Goal: Feedback & Contribution: Leave review/rating

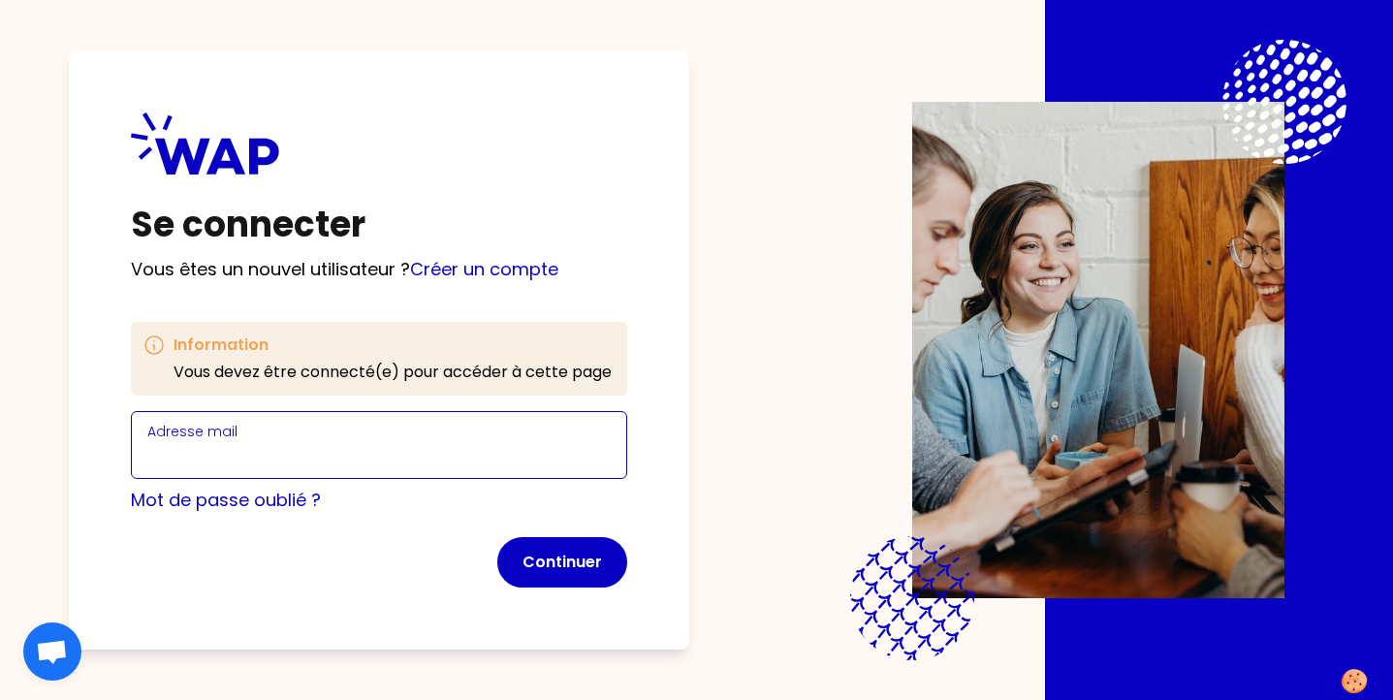
click at [349, 456] on input "Adresse mail" at bounding box center [378, 456] width 463 height 27
type input "[EMAIL_ADDRESS][DOMAIN_NAME]"
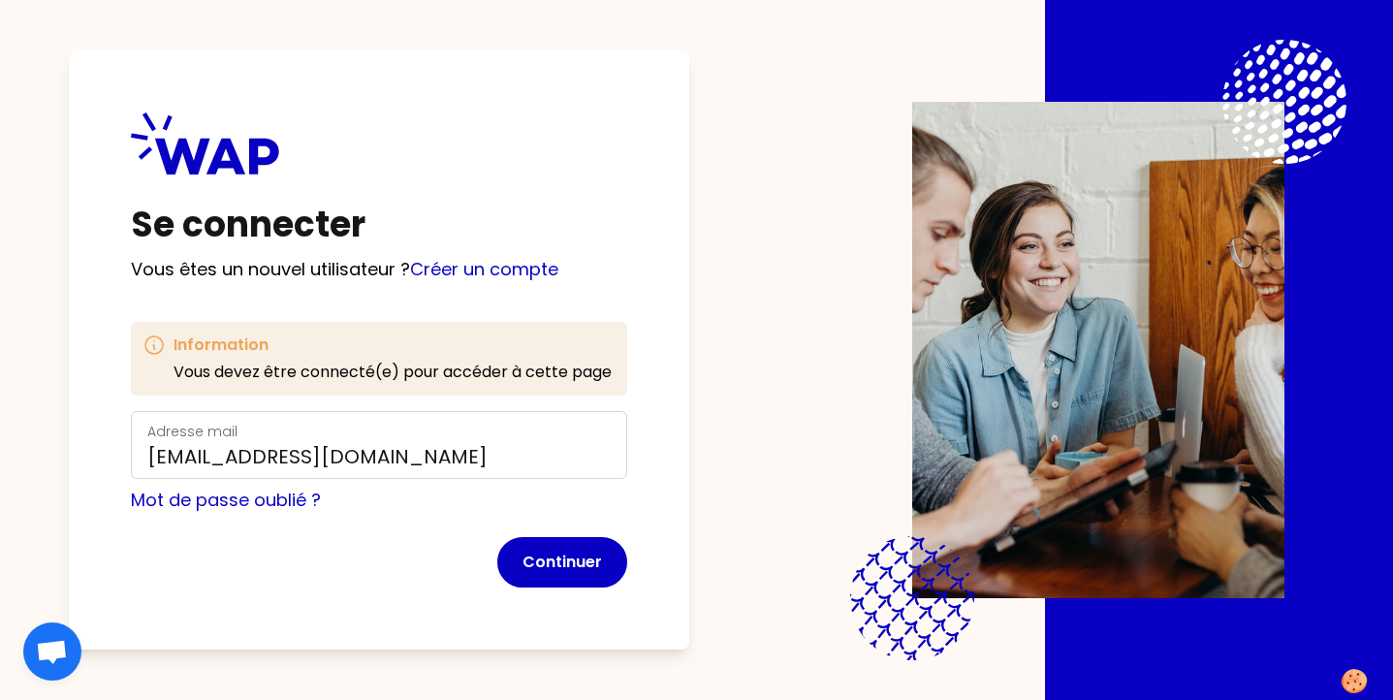
click at [517, 281] on p "Vous êtes un nouvel utilisateur ? Créer un compte" at bounding box center [379, 269] width 496 height 27
click at [517, 272] on link "Créer un compte" at bounding box center [484, 269] width 148 height 24
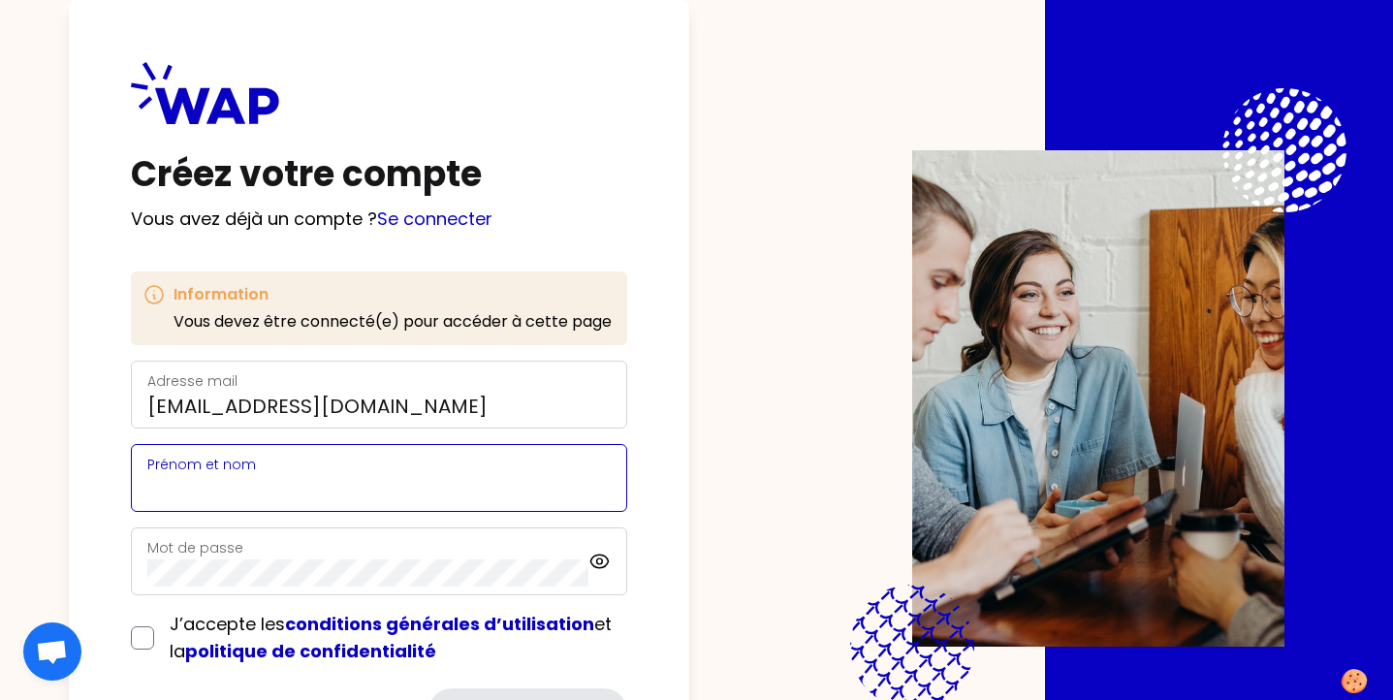
click at [399, 477] on input "Prénom et nom" at bounding box center [378, 489] width 463 height 27
type input "[PERSON_NAME]--Mougin"
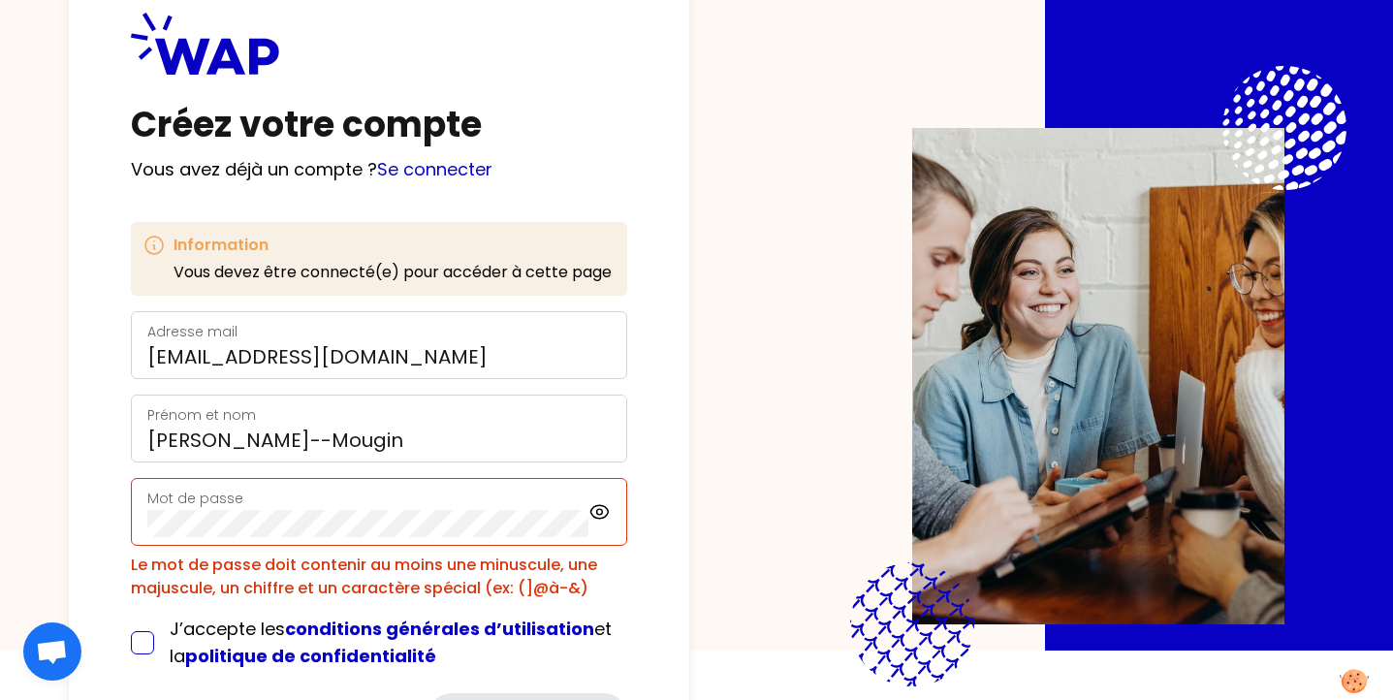
scroll to position [64, 0]
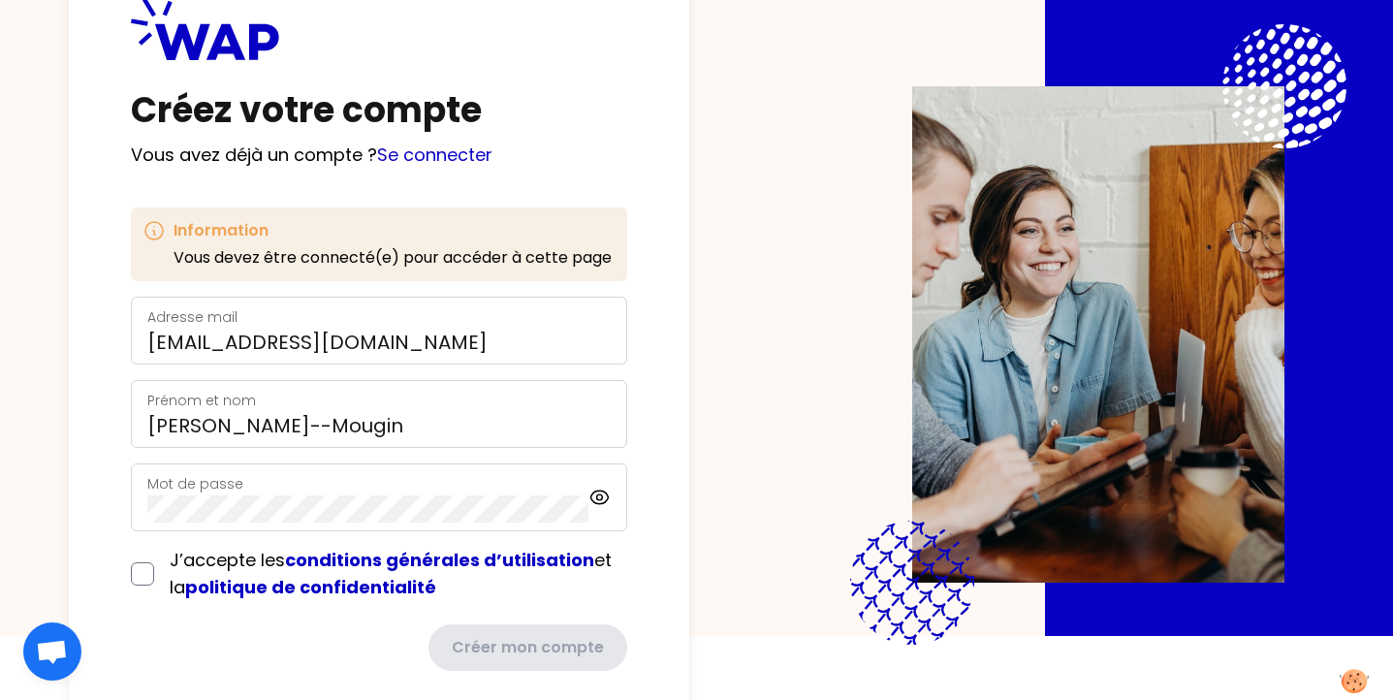
click at [182, 623] on form "Adresse mail [EMAIL_ADDRESS][DOMAIN_NAME] Prénom et nom [PERSON_NAME] Mot de pa…" at bounding box center [379, 484] width 496 height 374
click at [609, 503] on icon at bounding box center [599, 497] width 22 height 23
click at [151, 575] on input "checkbox" at bounding box center [142, 573] width 23 height 23
checkbox input "true"
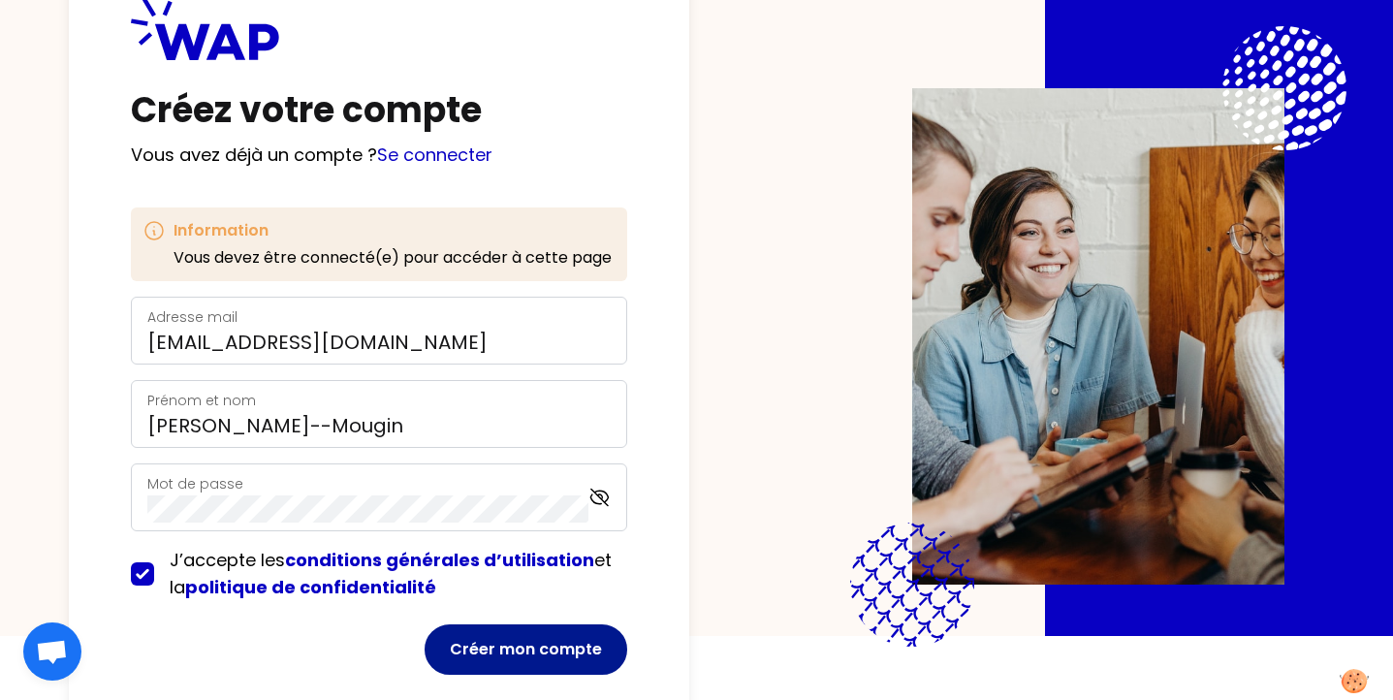
click at [560, 658] on button "Créer mon compte" at bounding box center [525, 649] width 203 height 50
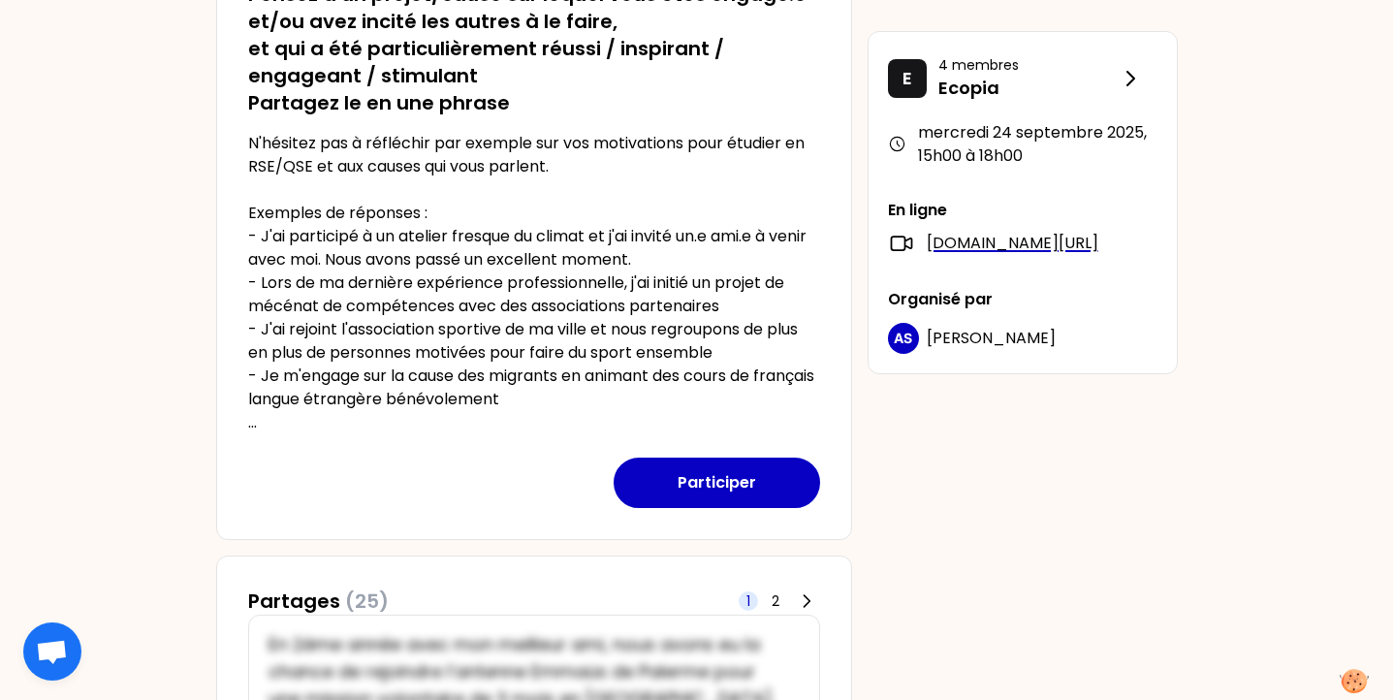
scroll to position [402, 0]
click at [676, 486] on button "Participer" at bounding box center [716, 483] width 206 height 50
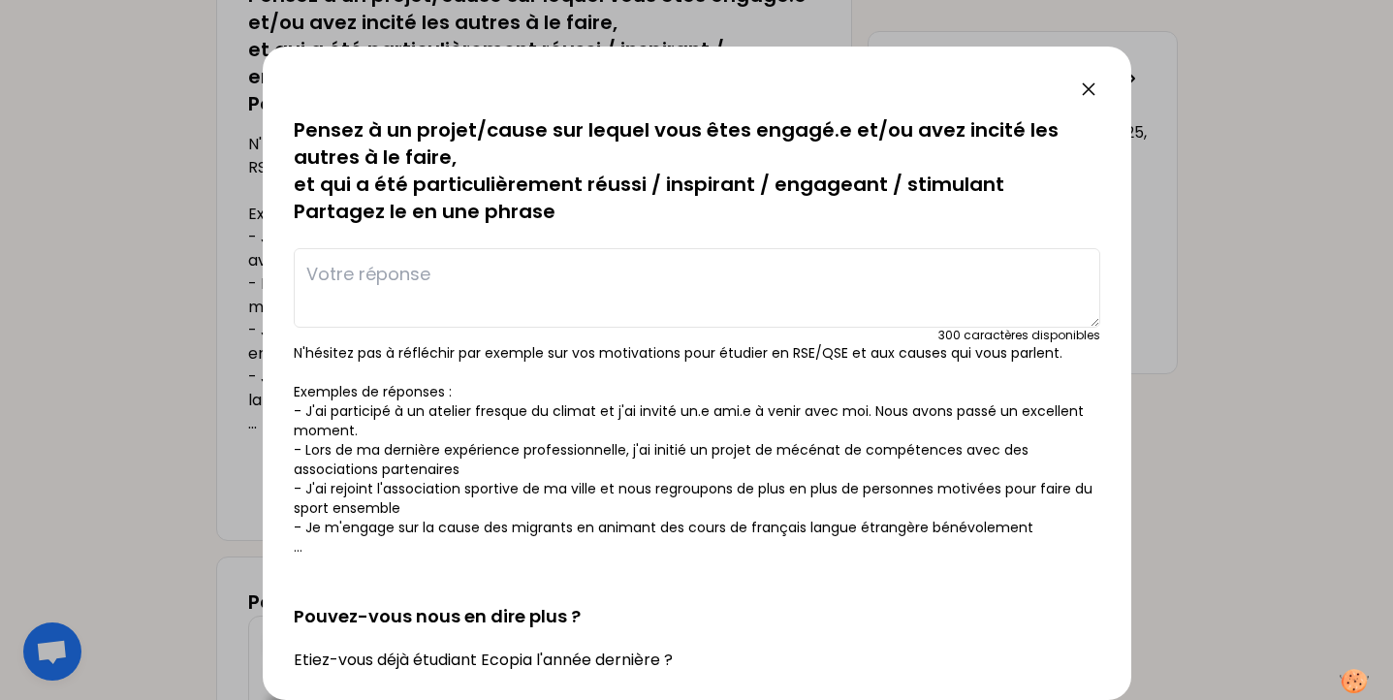
click at [514, 302] on textarea at bounding box center [697, 287] width 806 height 79
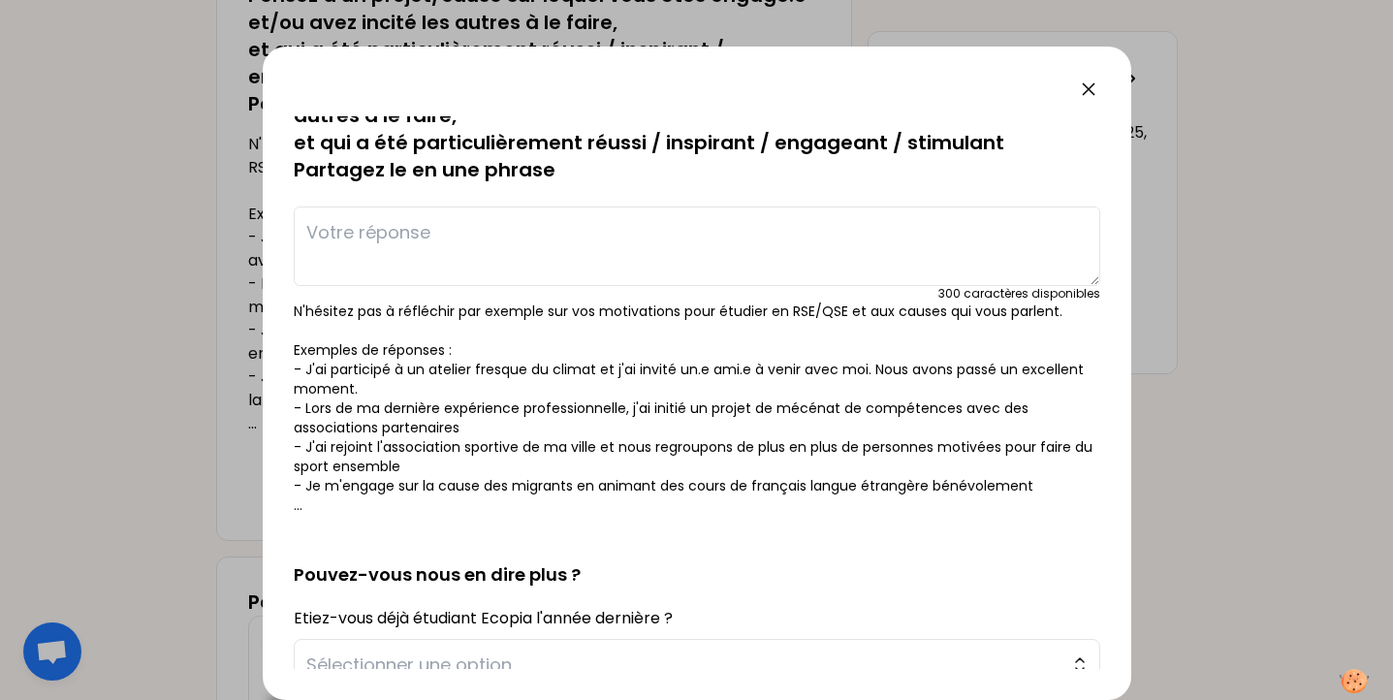
scroll to position [0, 0]
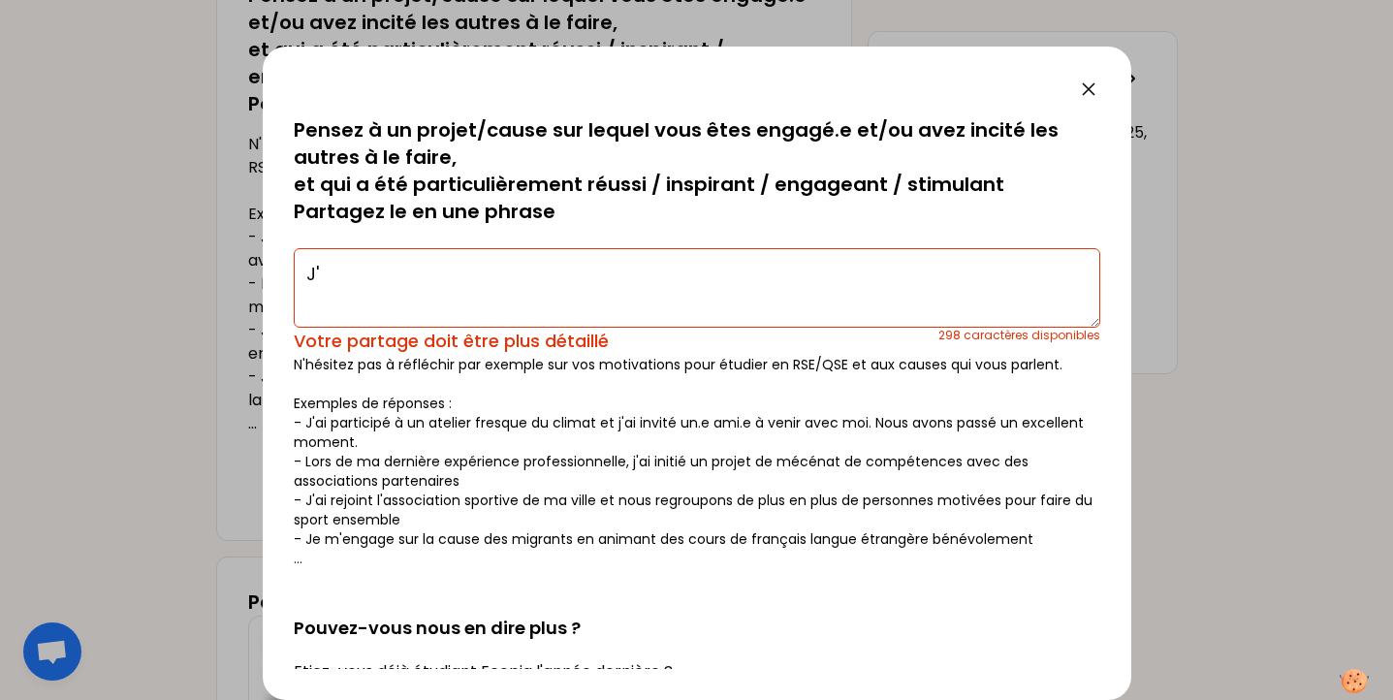
type textarea "J"
type textarea "à"
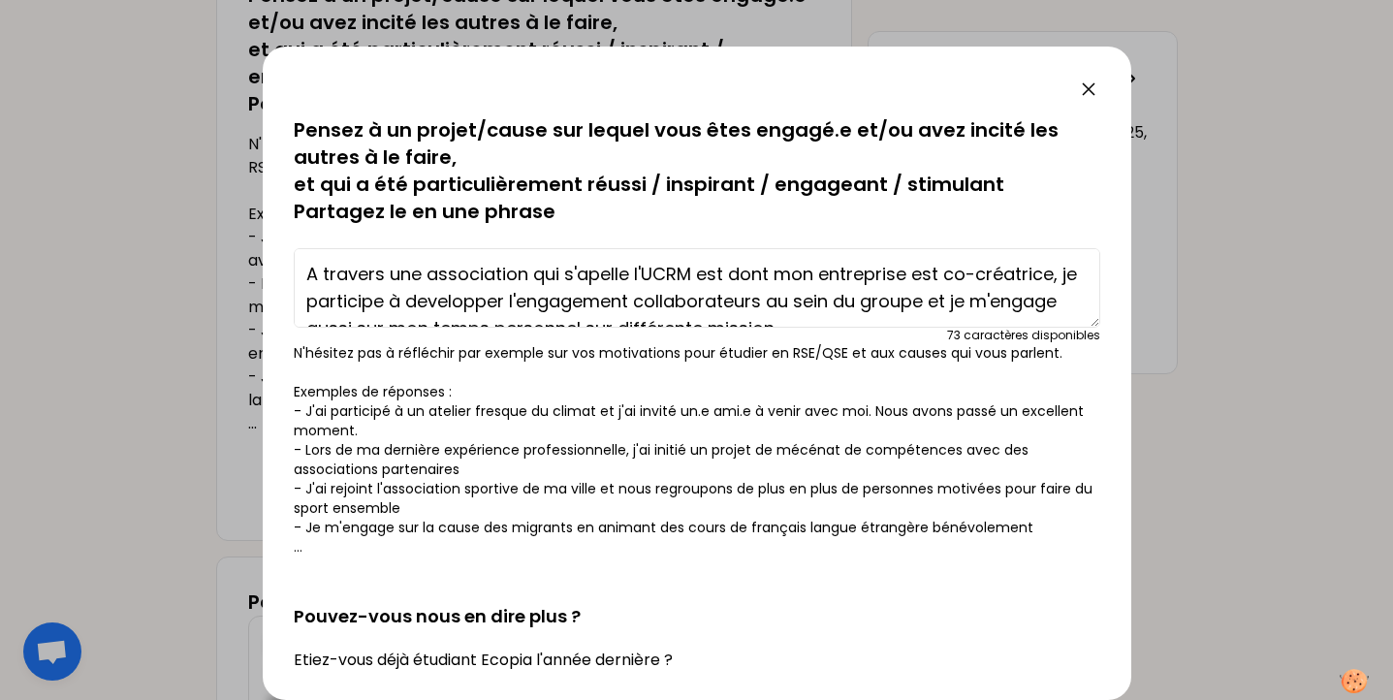
drag, startPoint x: 908, startPoint y: 261, endPoint x: 870, endPoint y: 268, distance: 38.6
click at [870, 268] on textarea "A travers une association qui s'apelle l'UCRM est dont mon entreprise est co-cr…" at bounding box center [697, 287] width 806 height 79
drag, startPoint x: 802, startPoint y: 298, endPoint x: 295, endPoint y: 245, distance: 510.6
click at [295, 245] on div "A travers une association qui s'apelle l'UCRM est dont mon entreprise est co-cr…" at bounding box center [697, 291] width 806 height 103
type textarea "A travers une association qui s'apelle l'UCRM est dont mon entreprise est co-cr…"
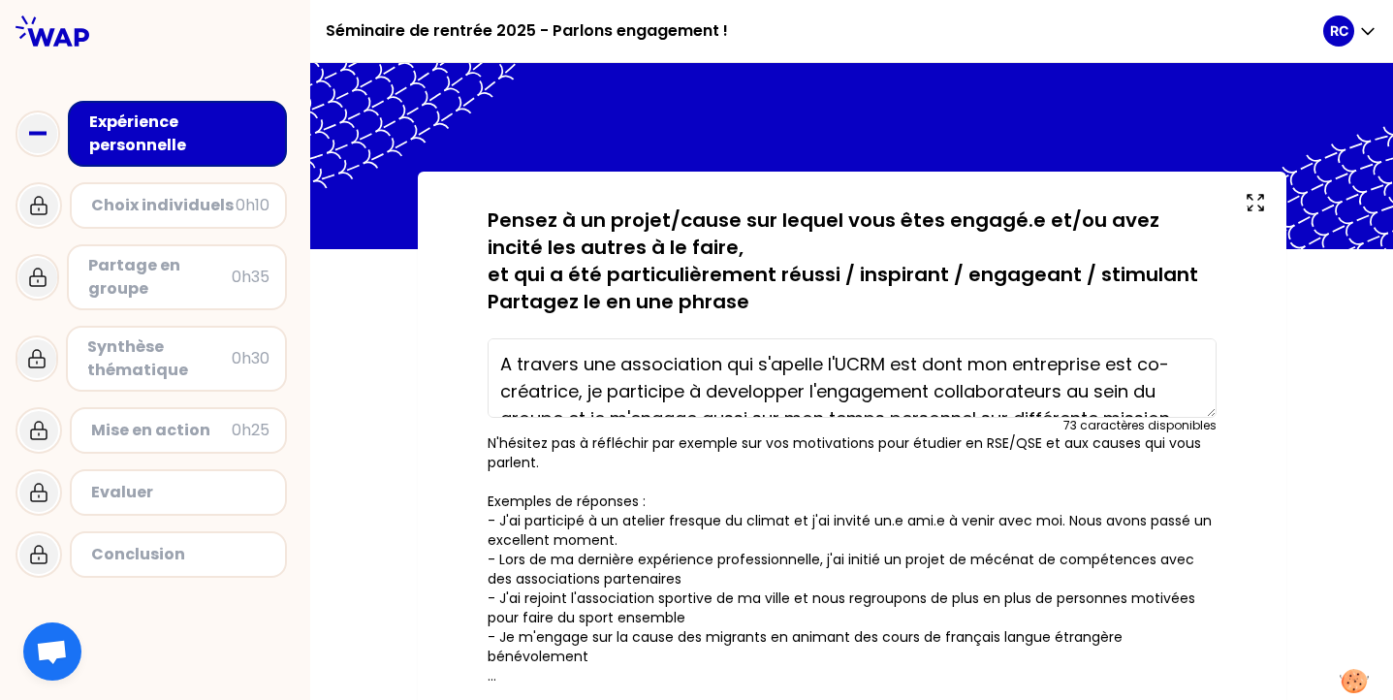
click at [620, 382] on textarea "A travers une association qui s'apelle l'UCRM est dont mon entreprise est co-cr…" at bounding box center [851, 377] width 729 height 79
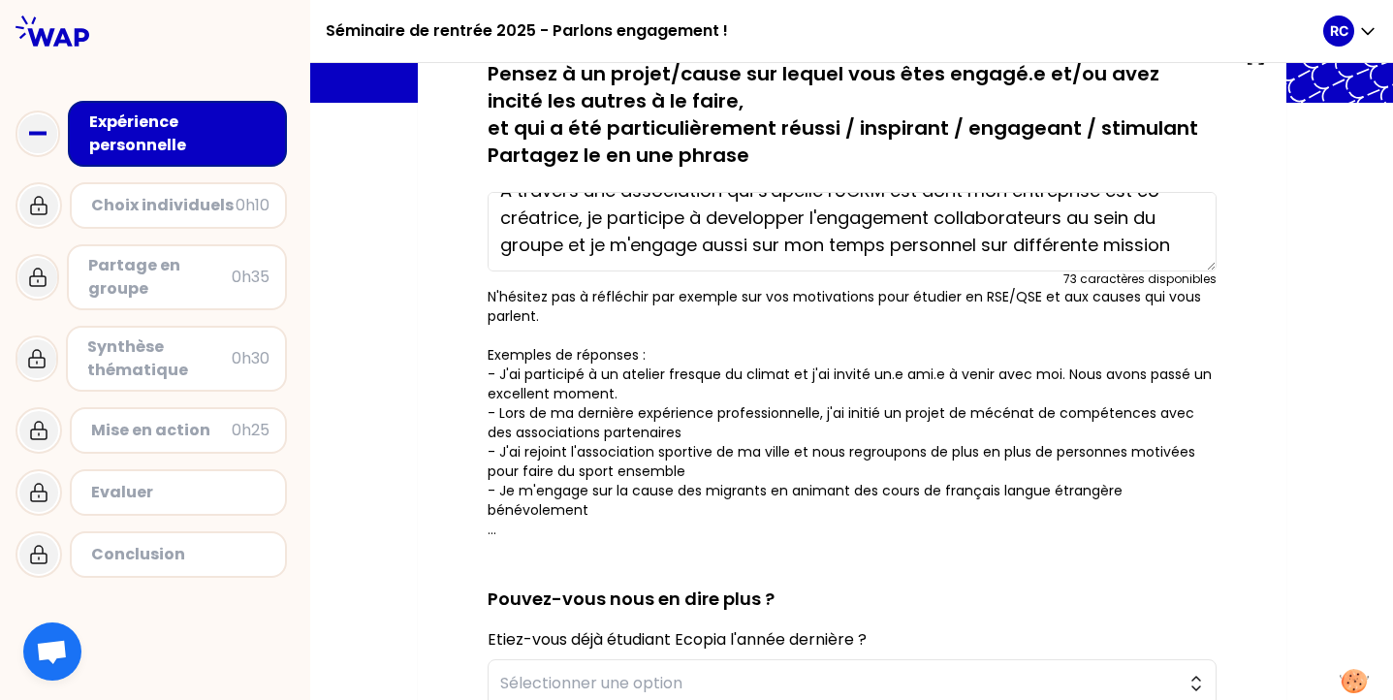
scroll to position [60, 0]
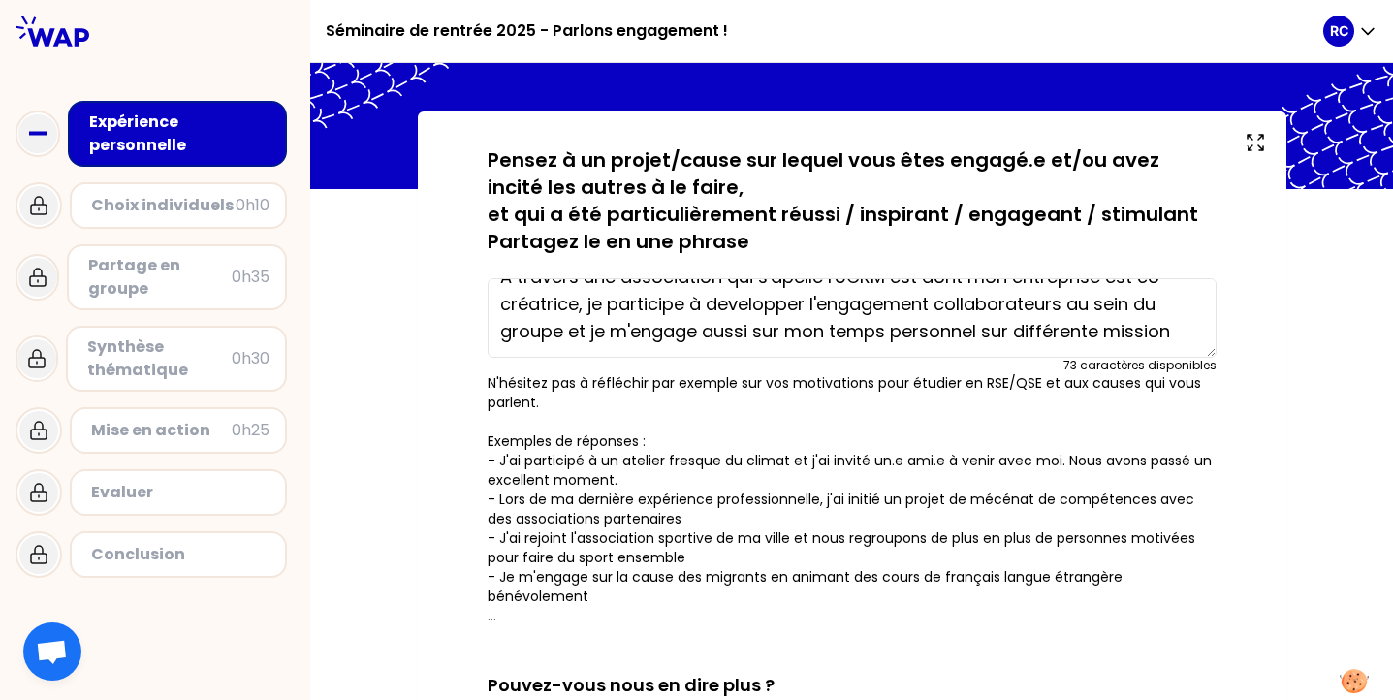
click at [633, 318] on textarea "A travers une association qui s'apelle l'UCRM est dont mon entreprise est co-cr…" at bounding box center [851, 317] width 729 height 79
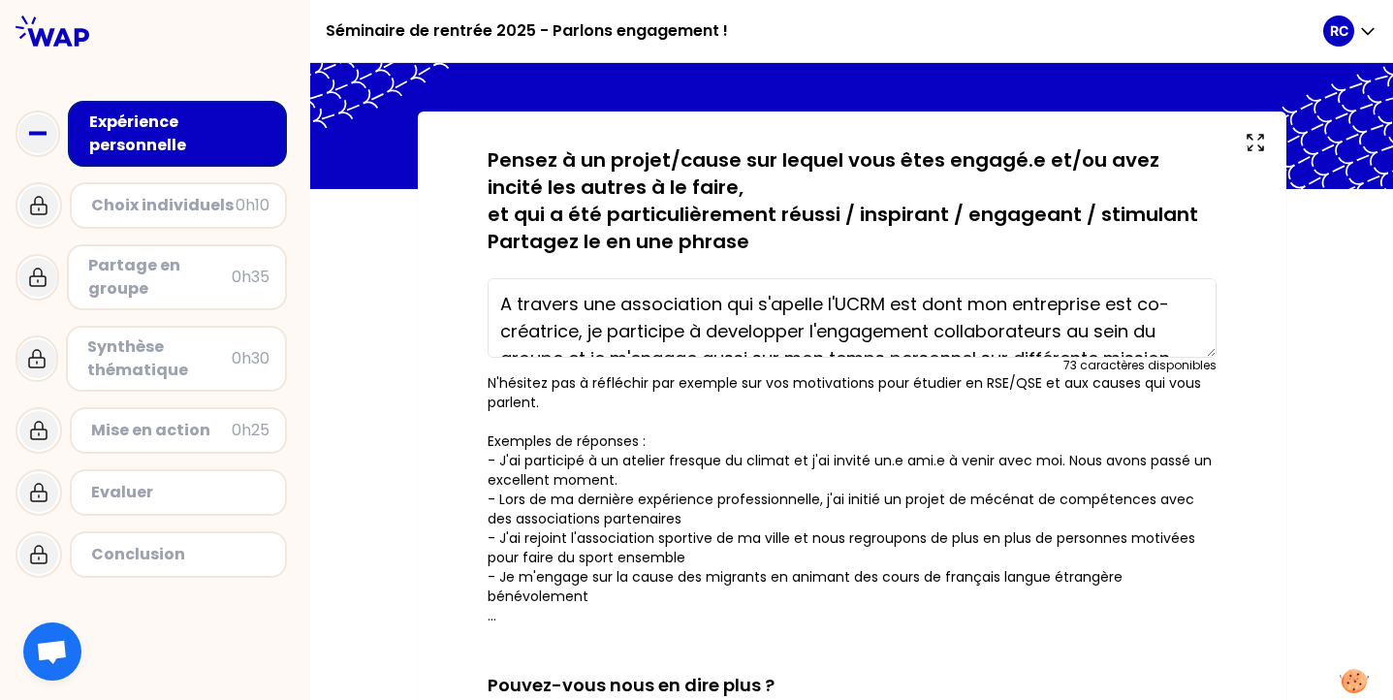
paste textarea "À travers une association appelée l'UCRM, cofondée par mon entreprise, je contr…"
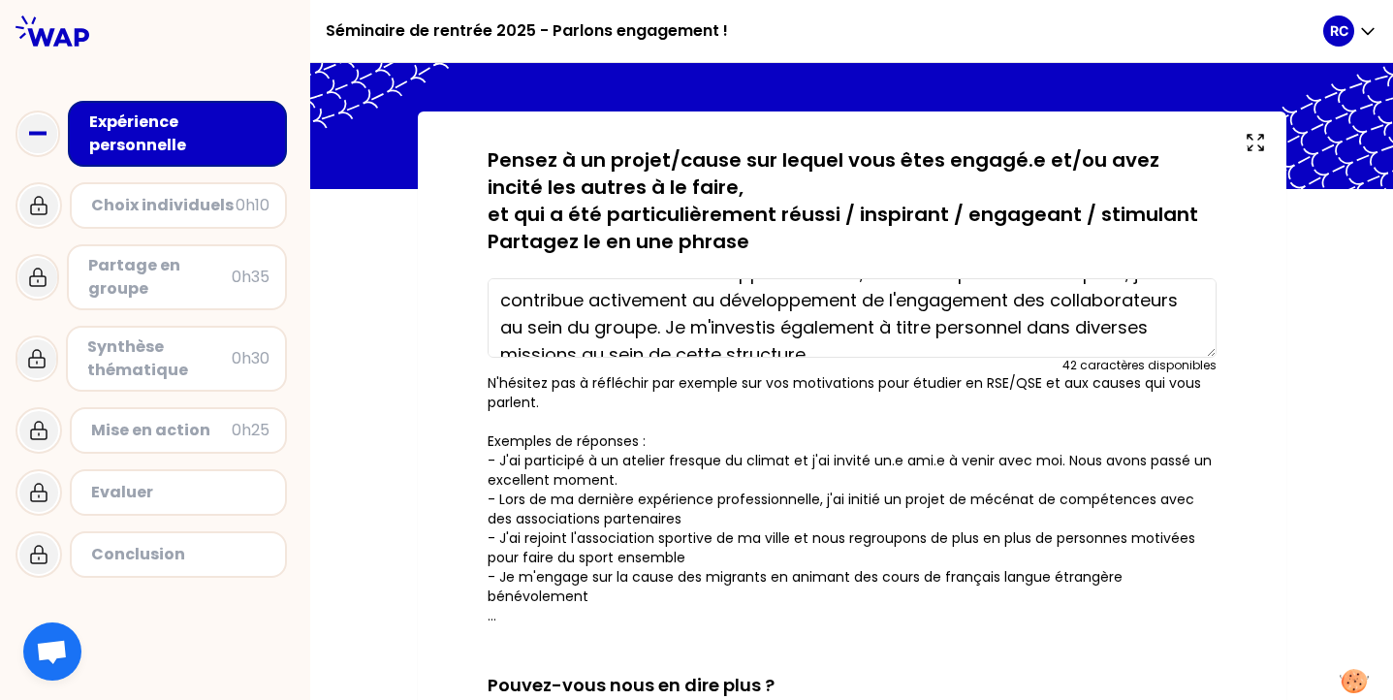
scroll to position [33, 0]
drag, startPoint x: 564, startPoint y: 329, endPoint x: 481, endPoint y: 327, distance: 83.4
click at [481, 327] on div "sauvegardé Pensez à un projet/cause sur lequel vous êtes engagé.e et/ou avez in…" at bounding box center [851, 612] width 791 height 932
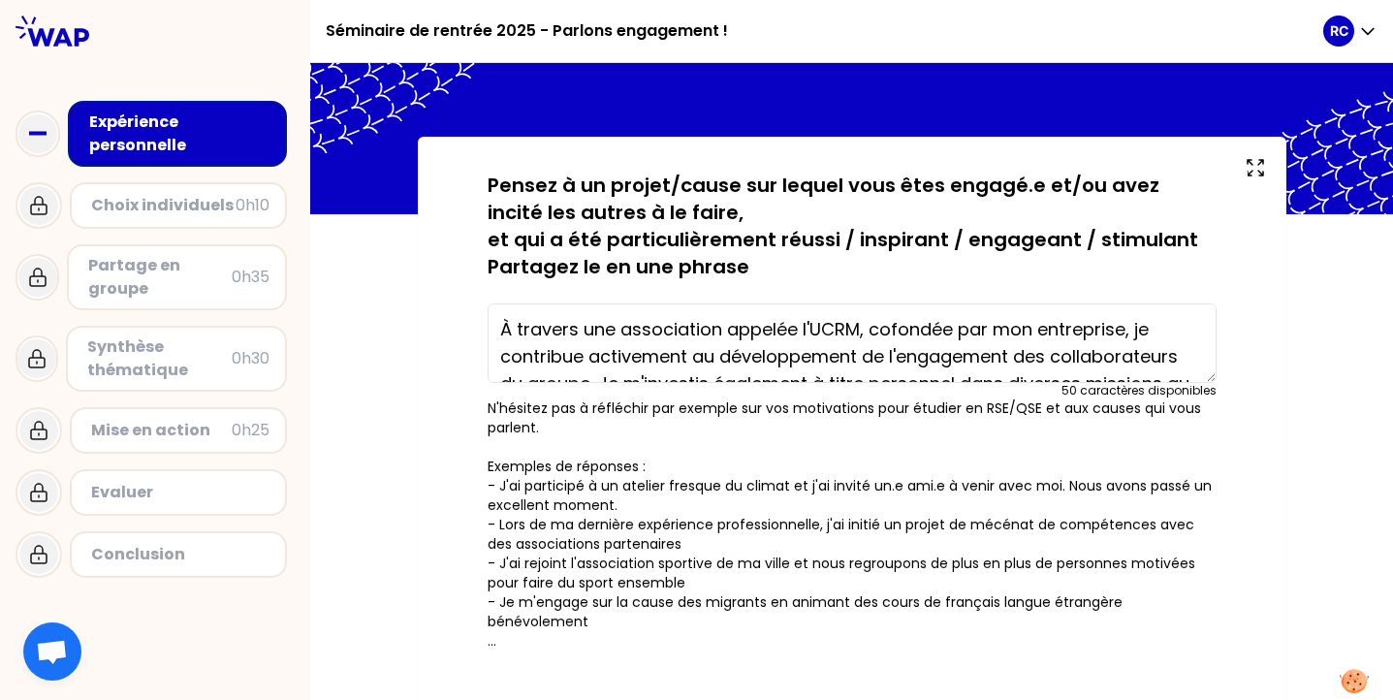
scroll to position [54, 0]
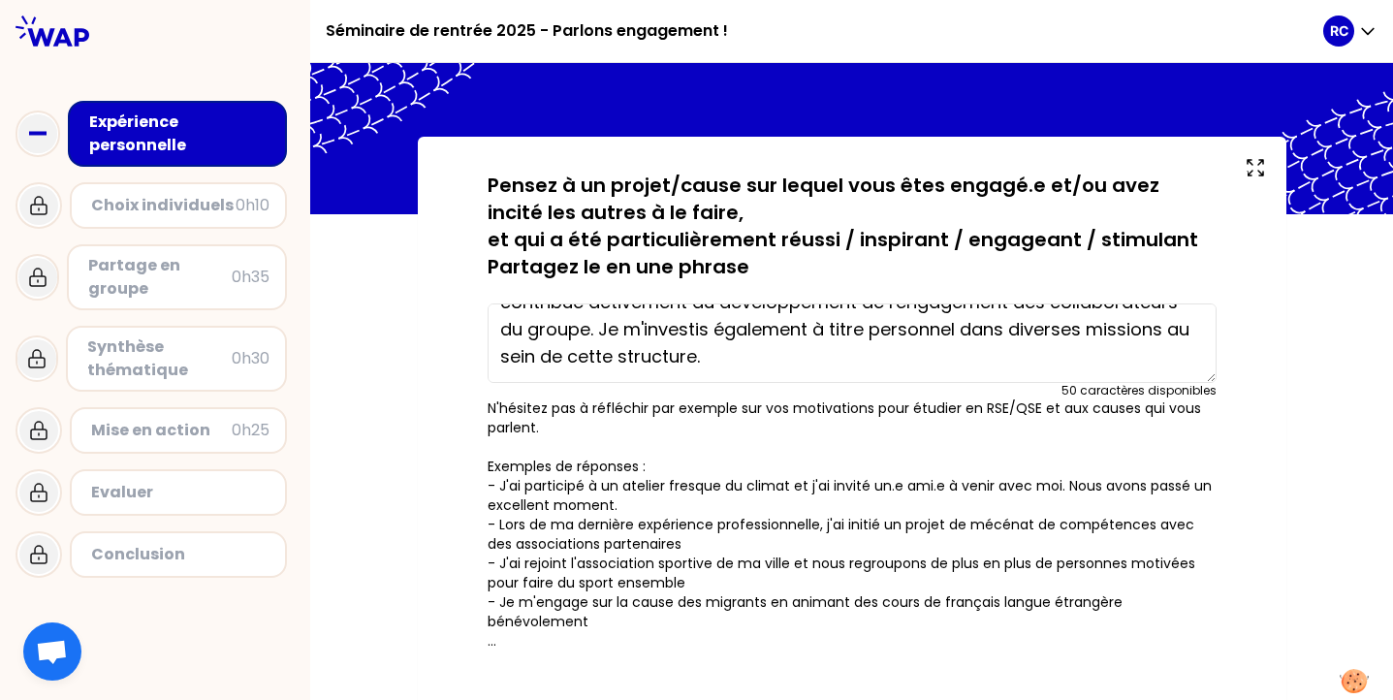
click at [713, 357] on textarea "À travers une association appelée l'UCRM, cofondée par mon entreprise, je contr…" at bounding box center [851, 342] width 729 height 79
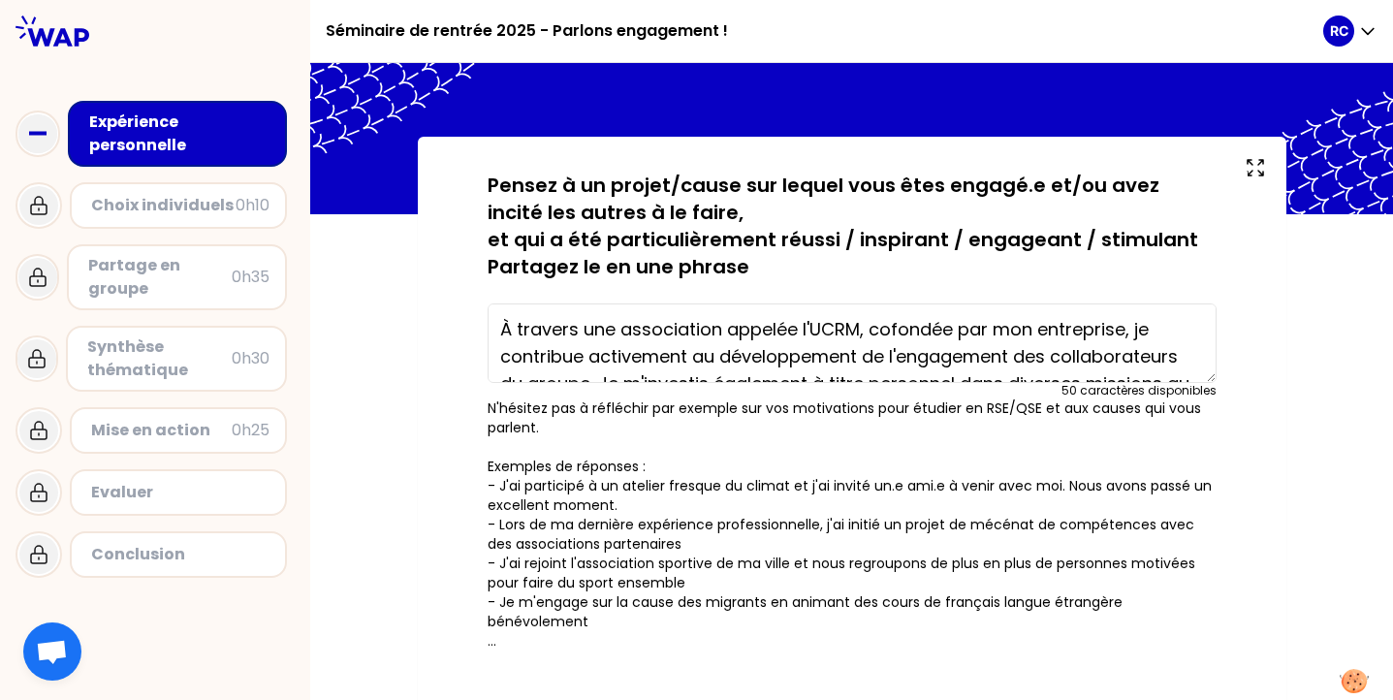
click at [859, 329] on textarea "À travers une association appelée l'UCRM, cofondée par mon entreprise, je contr…" at bounding box center [851, 342] width 729 height 79
click at [1051, 354] on textarea "À travers une association appelée l'UCRM et un groupement d'entreprise nommé "L…" at bounding box center [851, 342] width 729 height 79
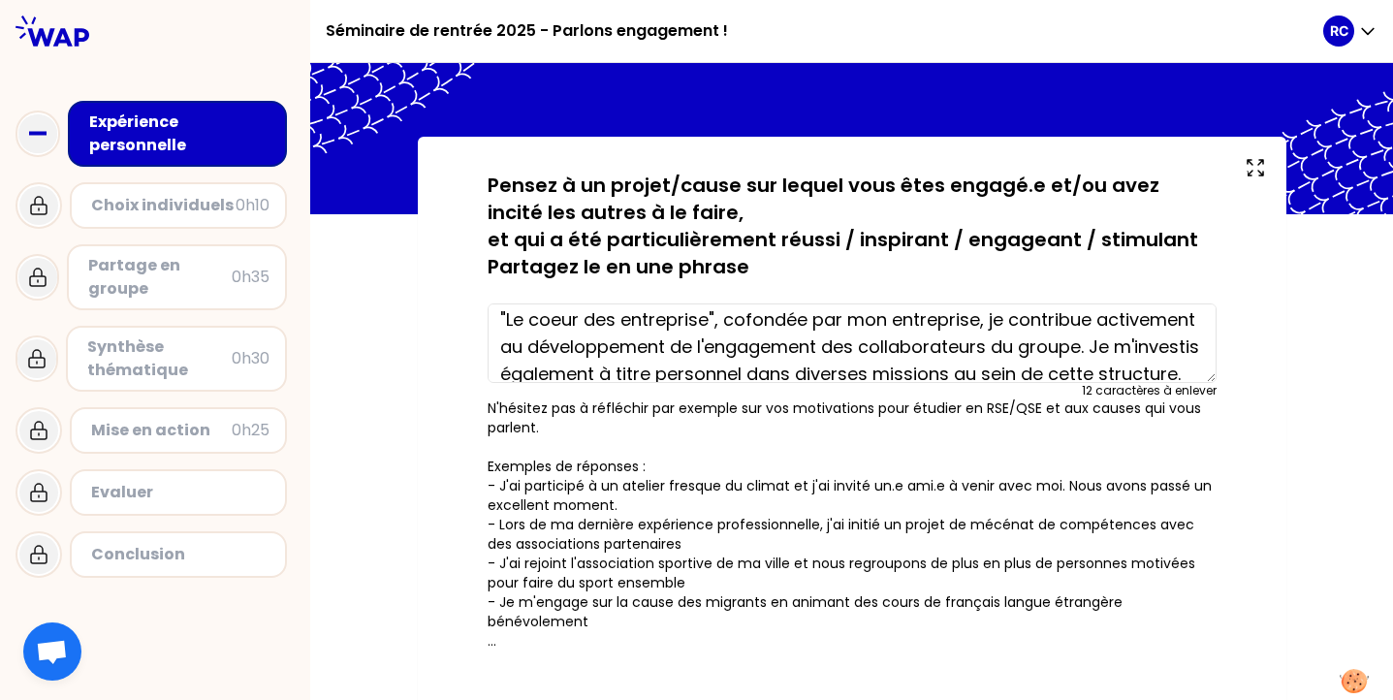
scroll to position [42, 0]
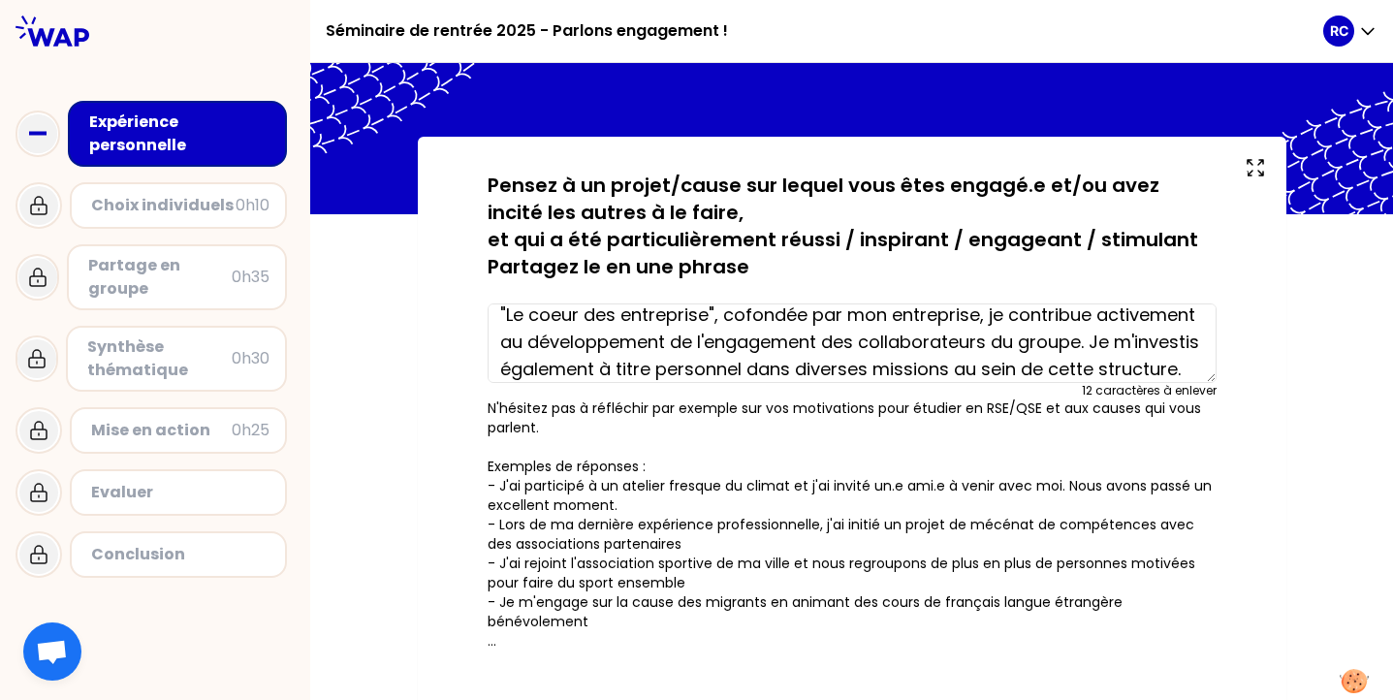
click at [1121, 343] on textarea "À travers une association appelée l'UCRM et un groupement d'entreprise nommé "L…" at bounding box center [851, 342] width 729 height 79
click at [1188, 344] on textarea "À travers une association appelée l'UCRM et un groupement d'entreprise nommé "L…" at bounding box center [851, 342] width 729 height 79
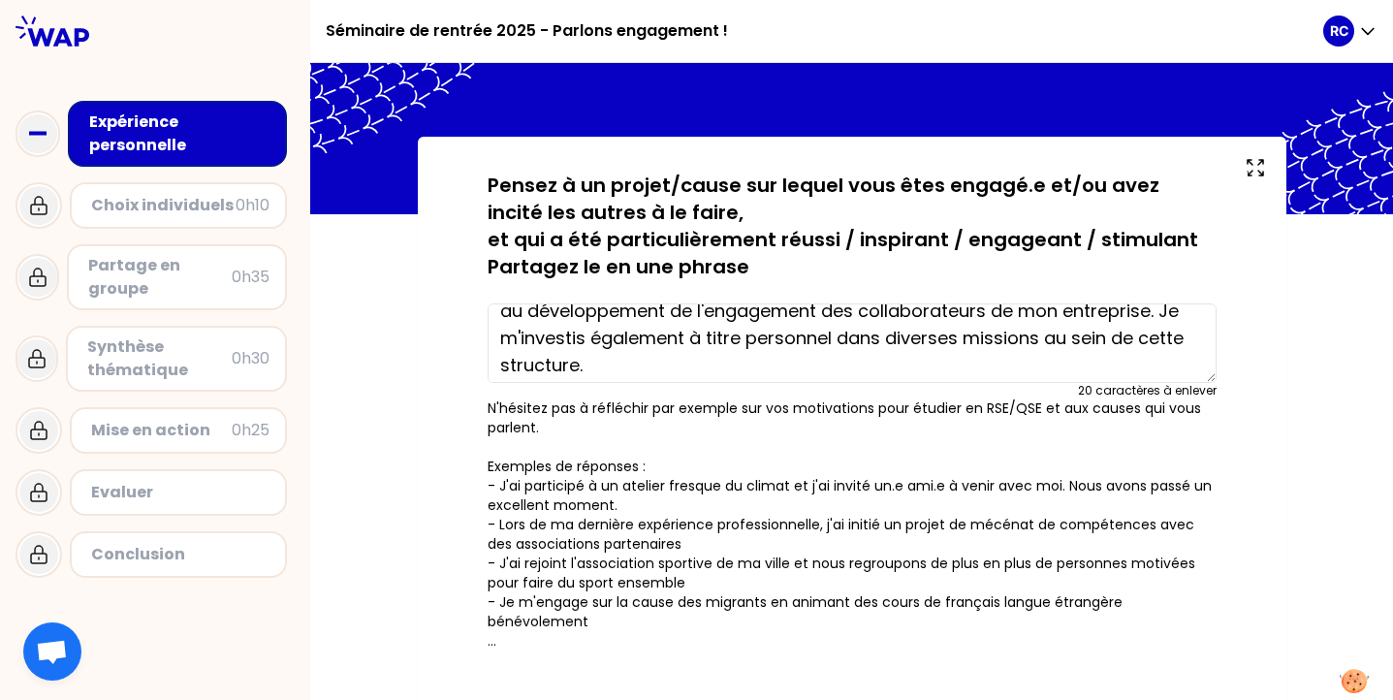
scroll to position [81, 0]
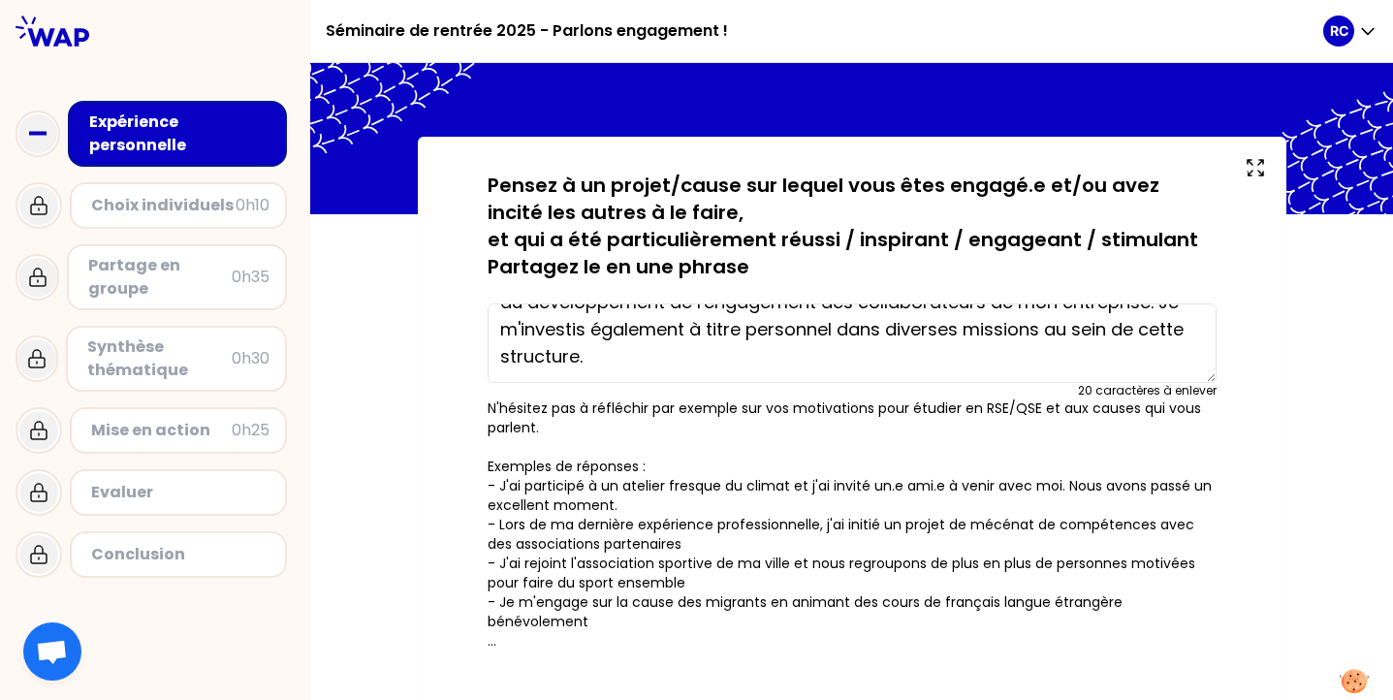
click at [764, 368] on textarea "À travers une association appelée l'UCRM et un groupement d'entreprise nommé "L…" at bounding box center [851, 342] width 729 height 79
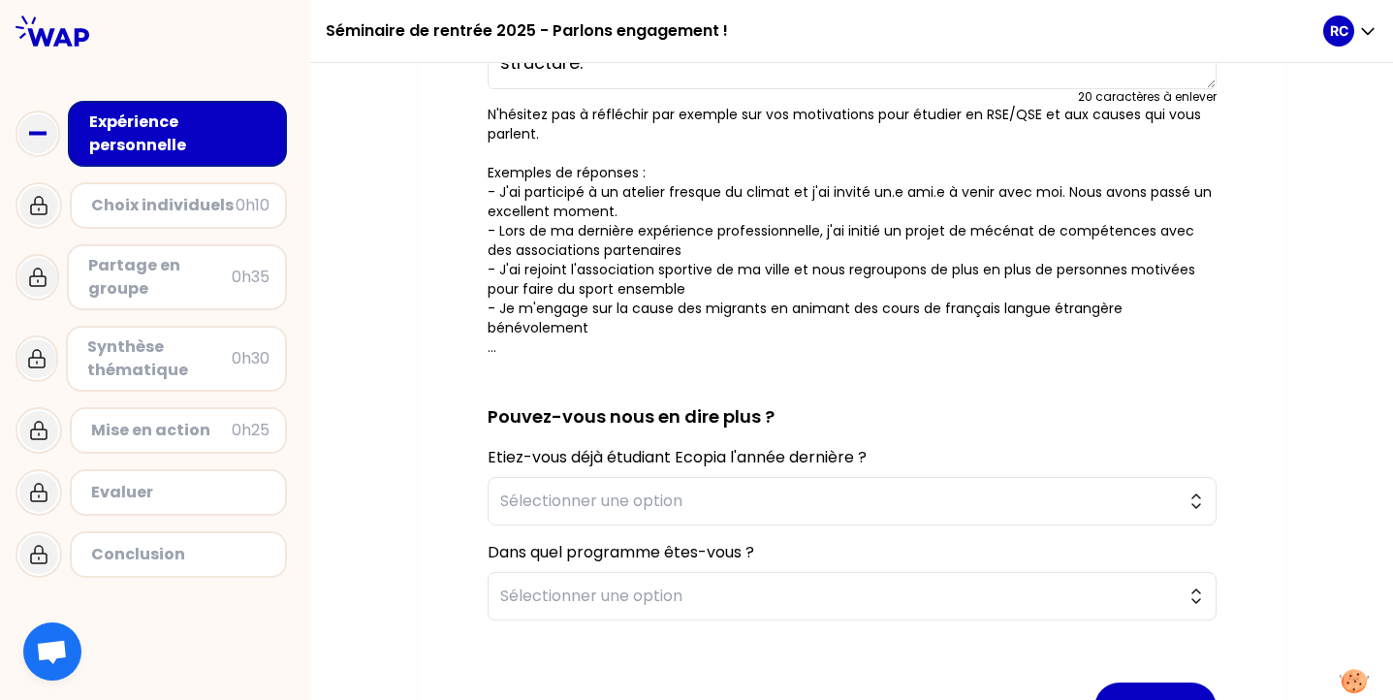
scroll to position [329, 0]
click at [688, 500] on span "Sélectionner une option" at bounding box center [838, 499] width 676 height 23
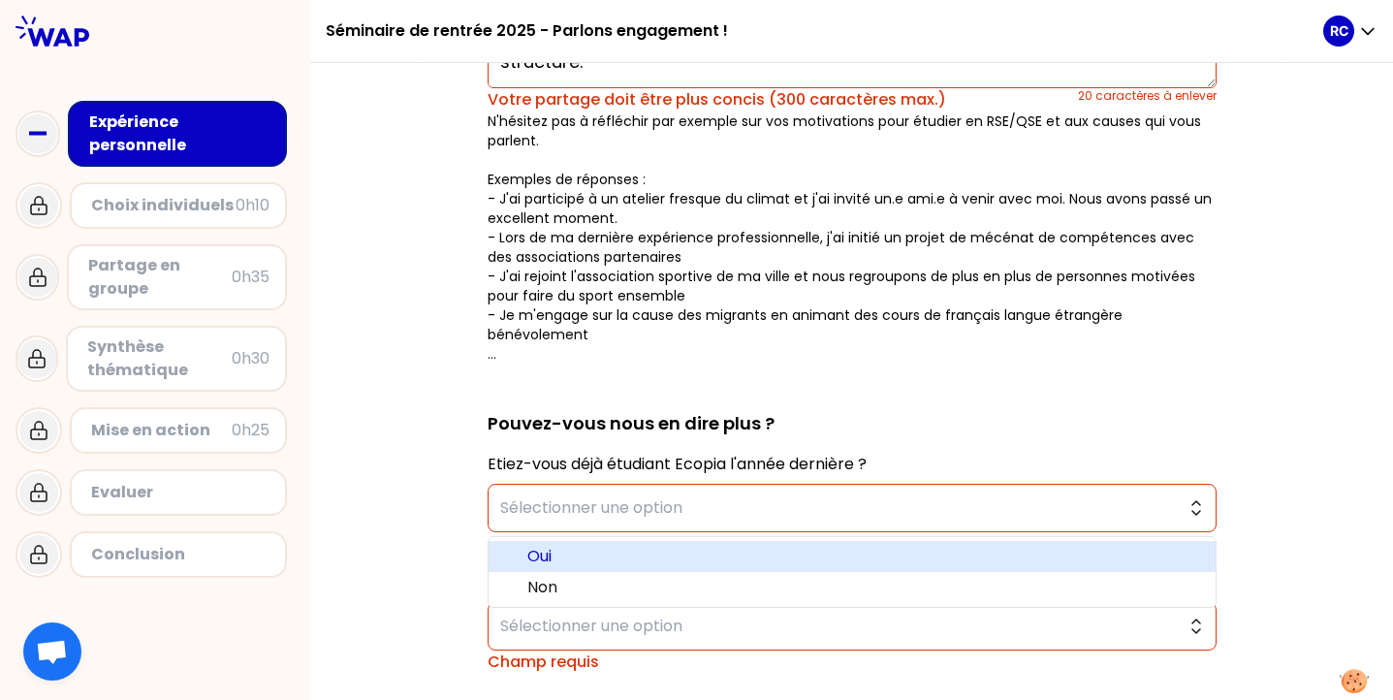
click at [676, 547] on span "Oui" at bounding box center [863, 556] width 673 height 23
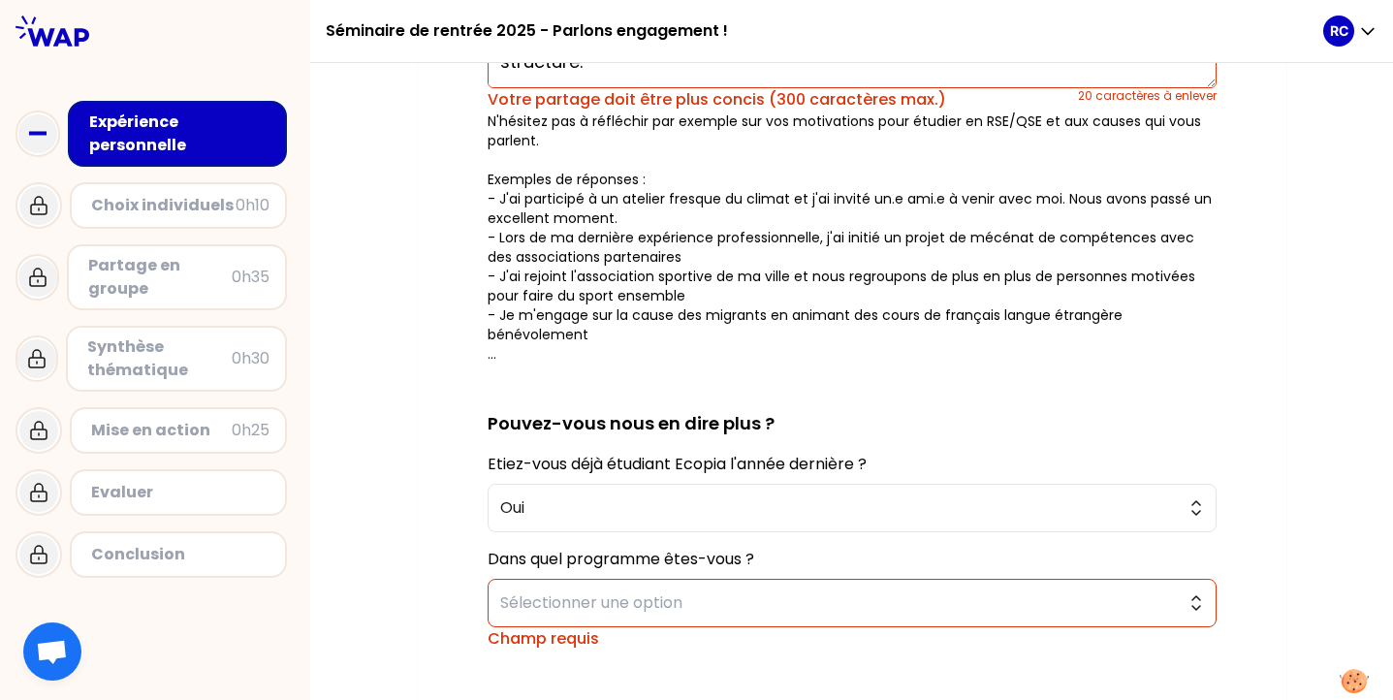
scroll to position [424, 0]
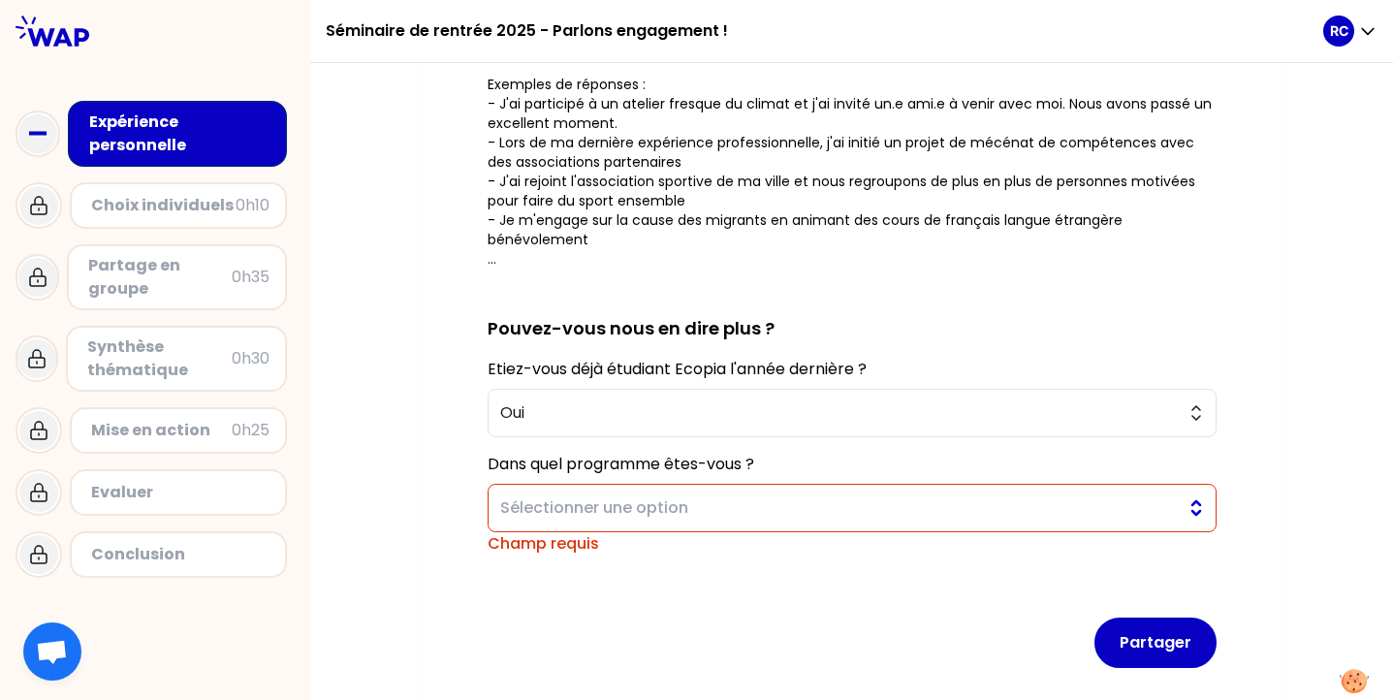
click at [674, 510] on span "Sélectionner une option" at bounding box center [838, 507] width 676 height 23
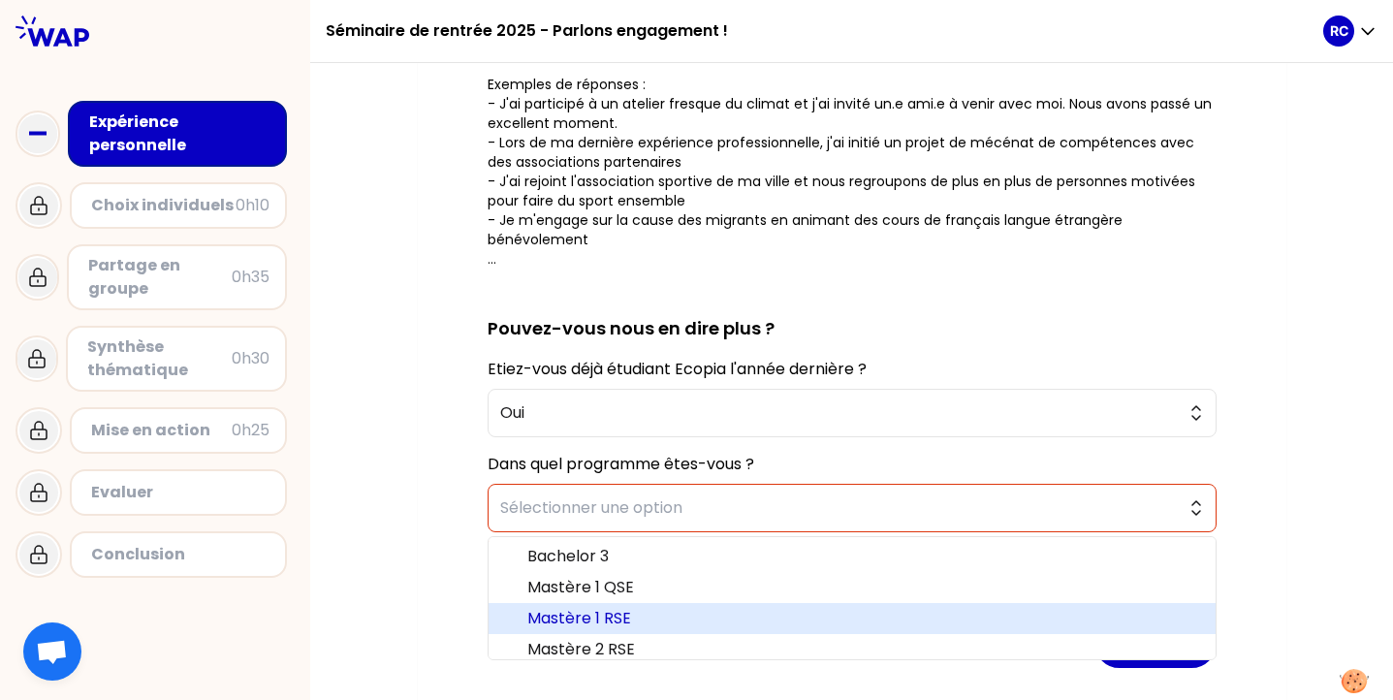
scroll to position [10, 0]
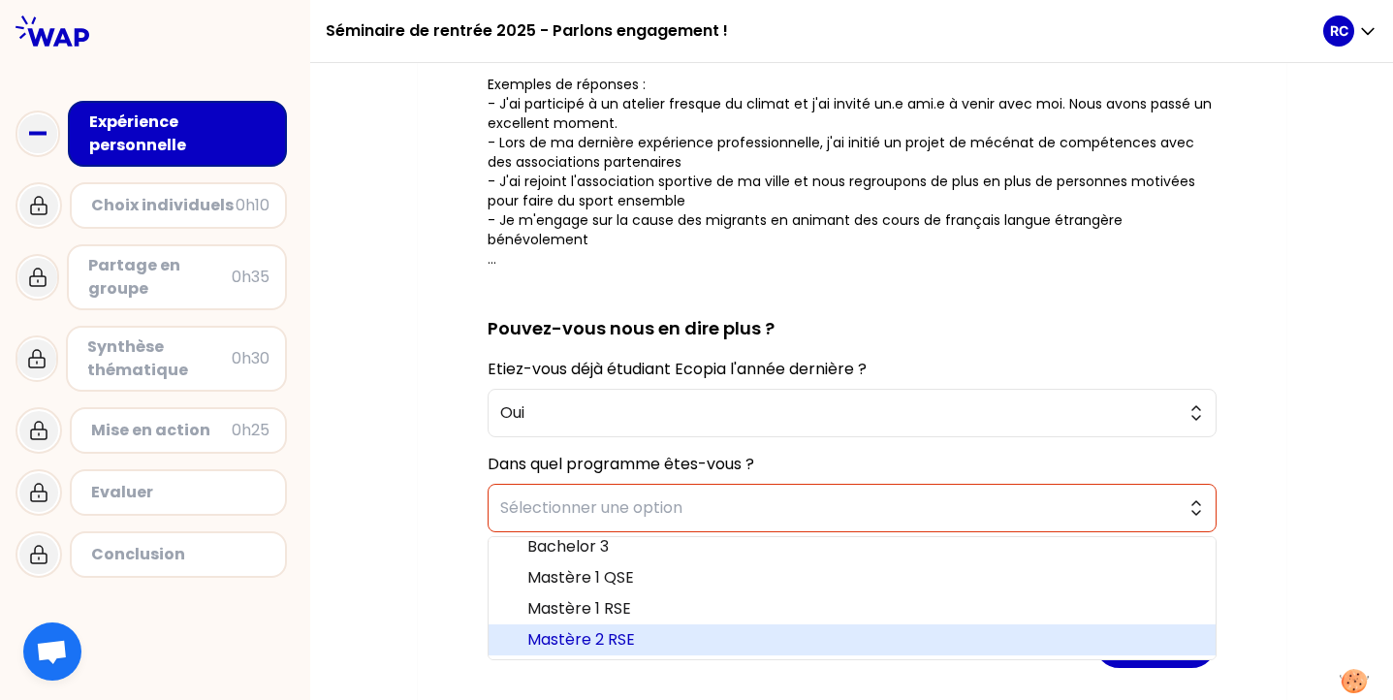
click at [636, 638] on span "Mastère 2 RSE" at bounding box center [863, 639] width 673 height 23
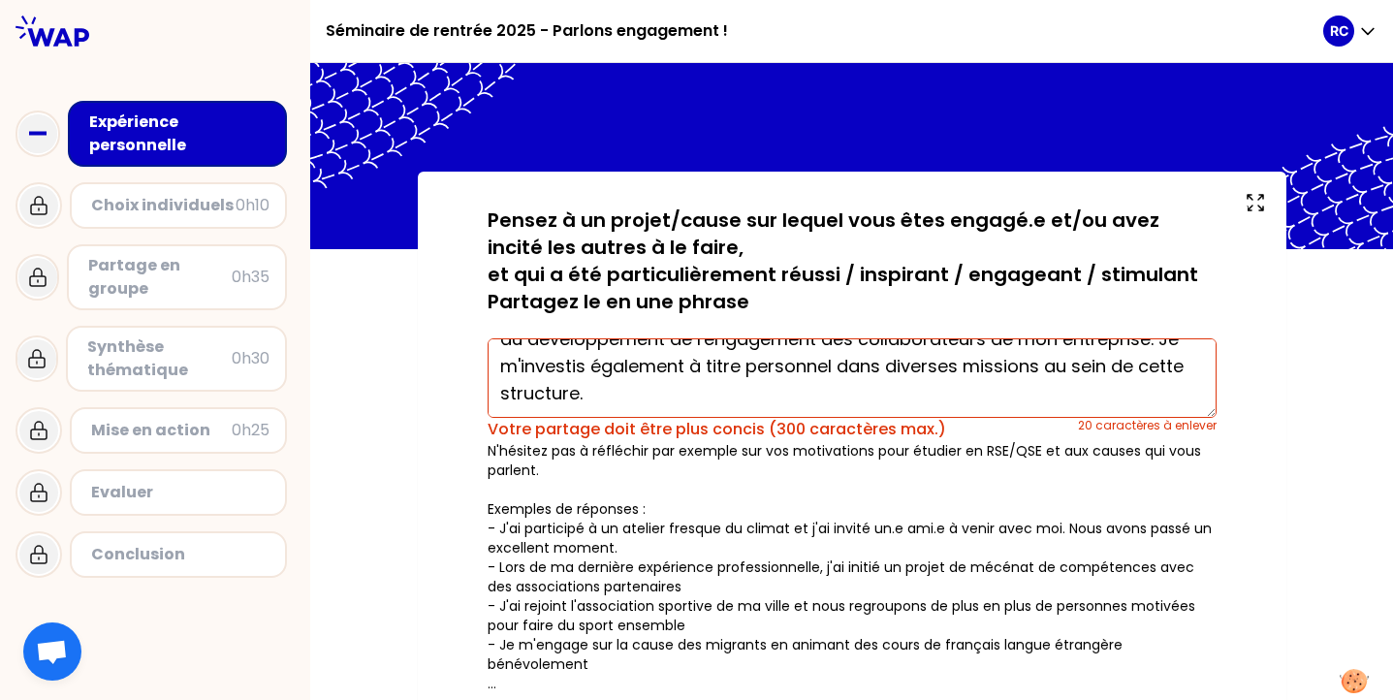
scroll to position [80, 0]
click at [600, 366] on textarea "À travers une association appelée l'UCRM et un groupement d'entreprise nommé "L…" at bounding box center [851, 377] width 729 height 79
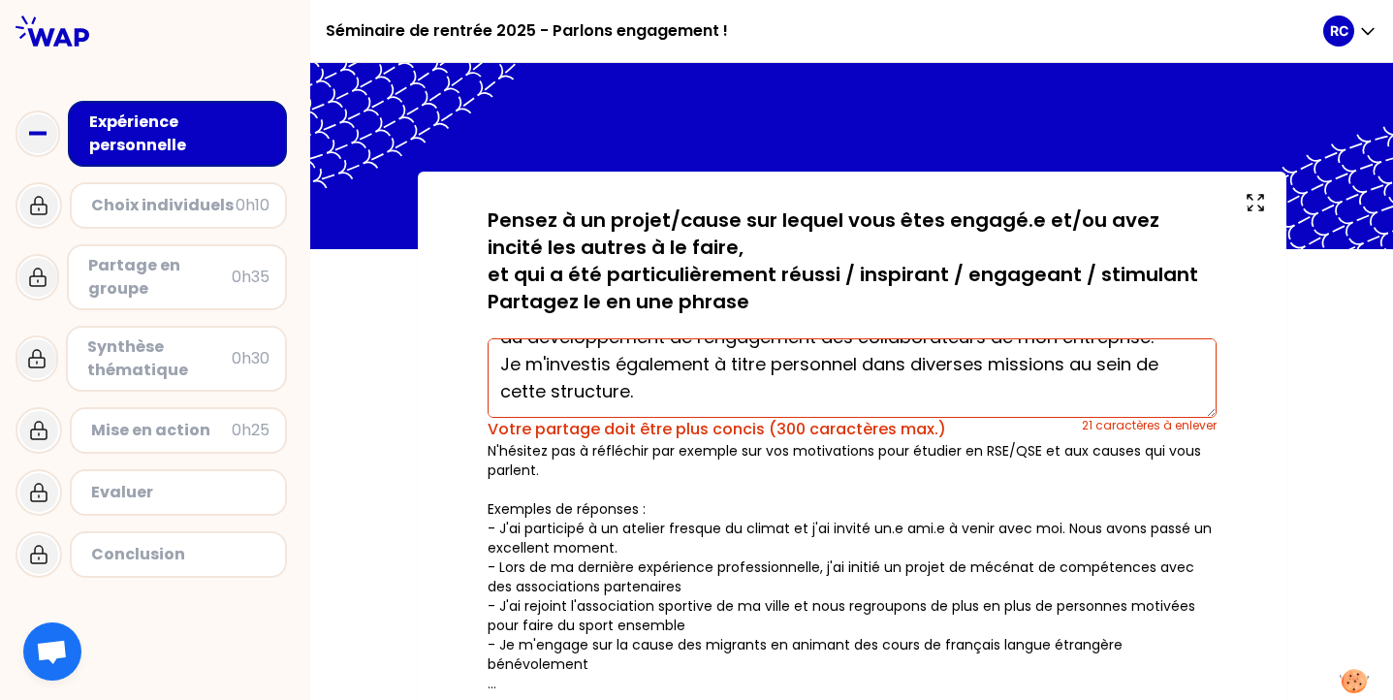
click at [662, 398] on textarea "À travers une association appelée l'UCRM et un groupement d'entreprise nommé "L…" at bounding box center [851, 377] width 729 height 79
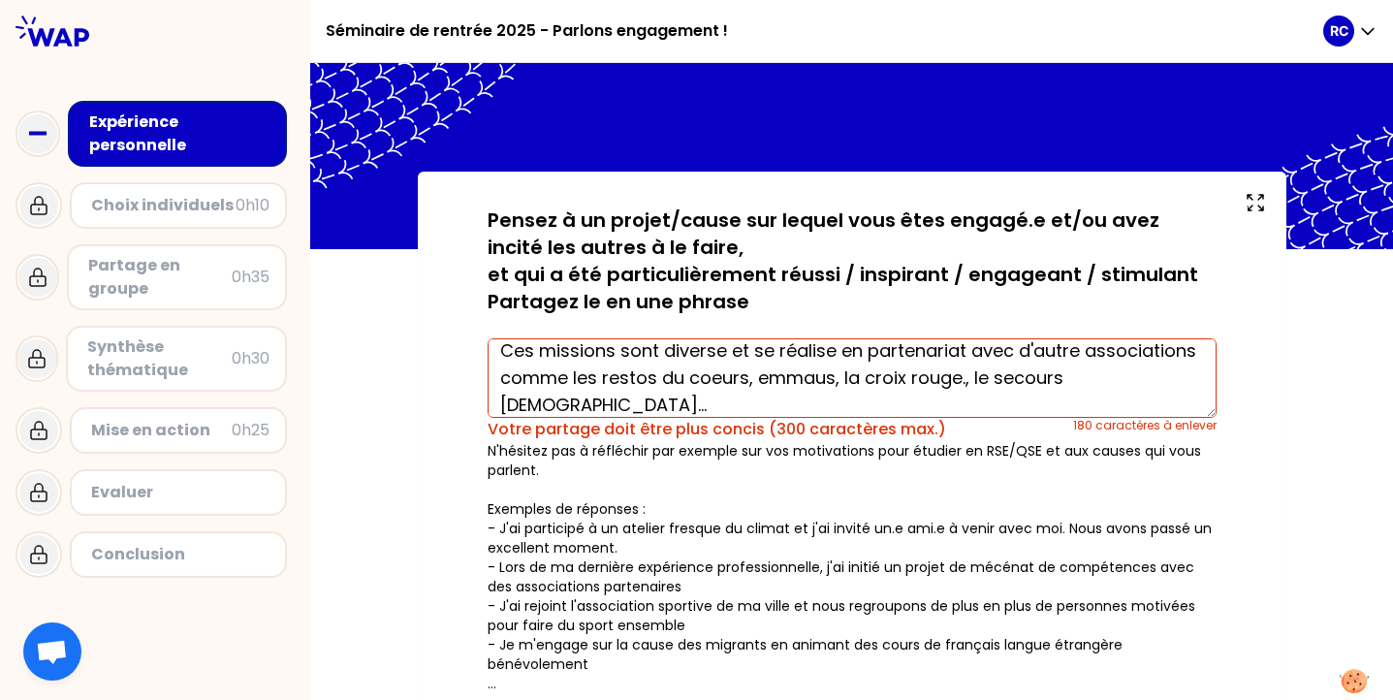
scroll to position [0, 0]
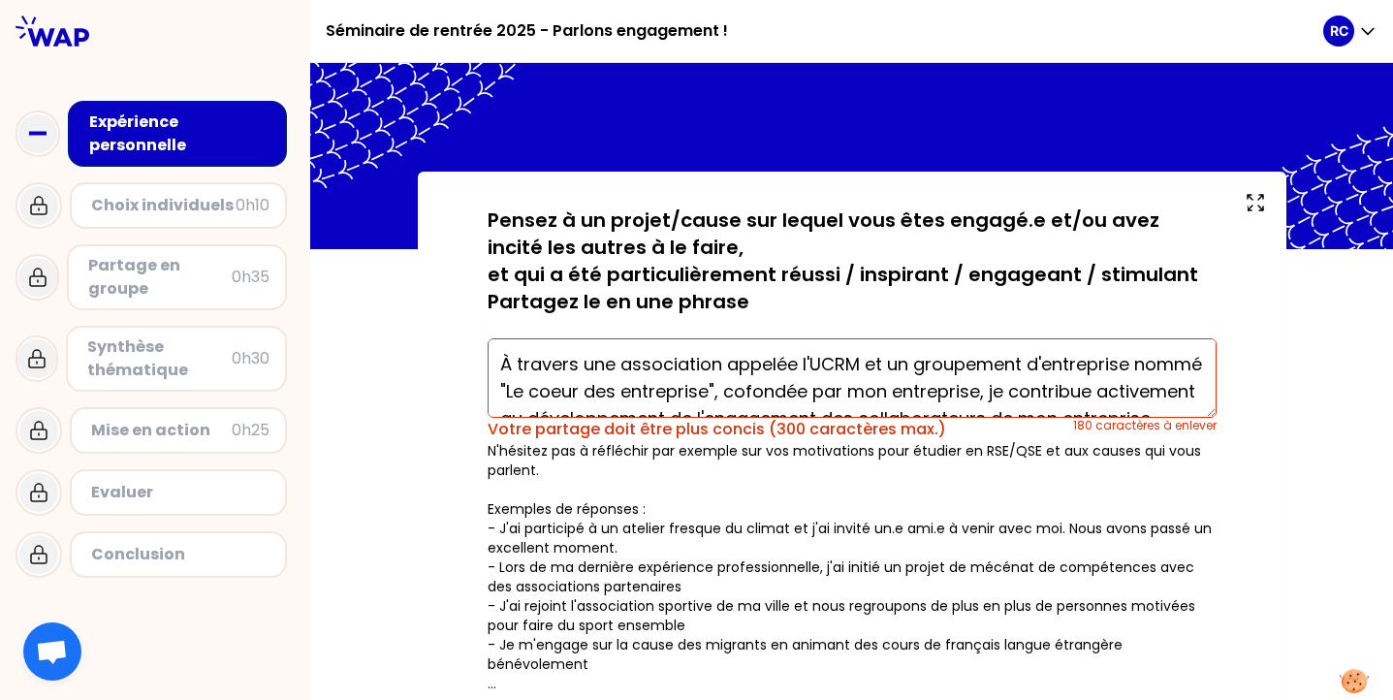
drag, startPoint x: 913, startPoint y: 365, endPoint x: 582, endPoint y: 370, distance: 330.5
click at [582, 370] on textarea "À travers une association appelée l'UCRM et un groupement d'entreprise nommé "L…" at bounding box center [851, 377] width 729 height 79
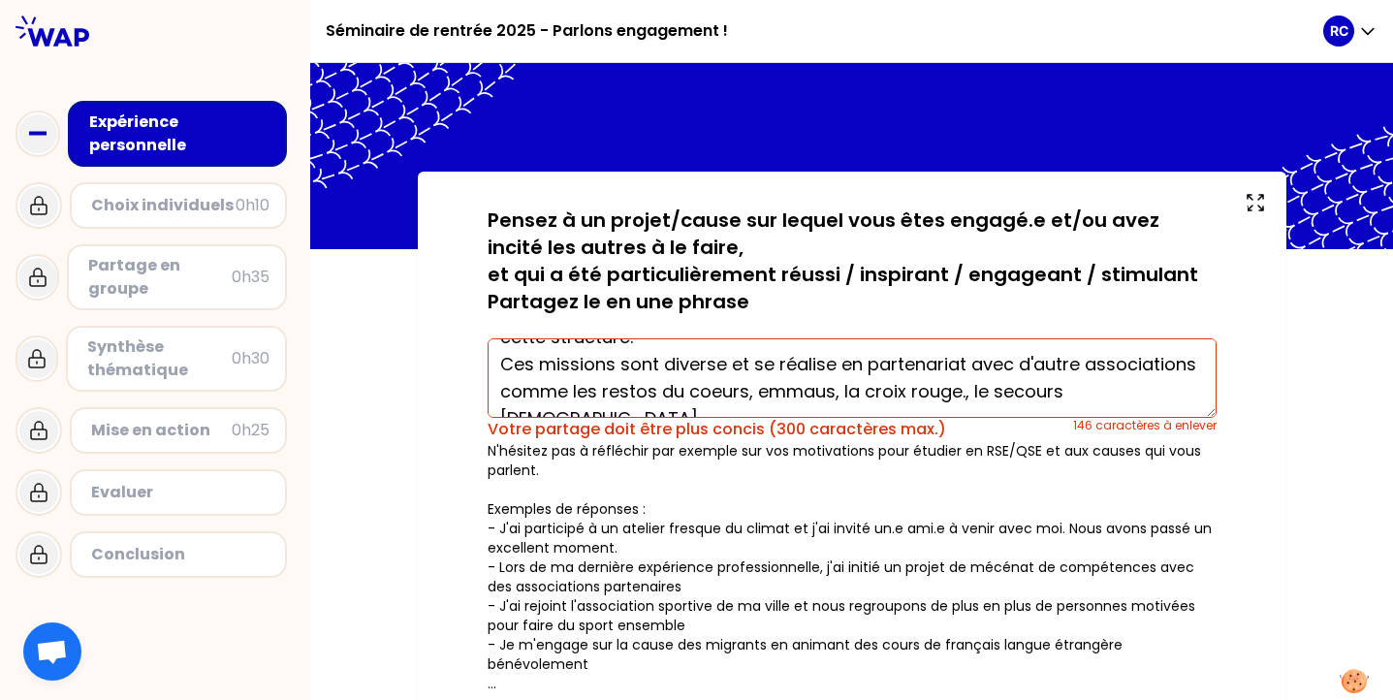
drag, startPoint x: 502, startPoint y: 363, endPoint x: 1088, endPoint y: 431, distance: 590.2
click at [1088, 431] on div "À travers un groupement d'entreprise nommé "Le coeur des entreprise", cofondée …" at bounding box center [851, 385] width 729 height 110
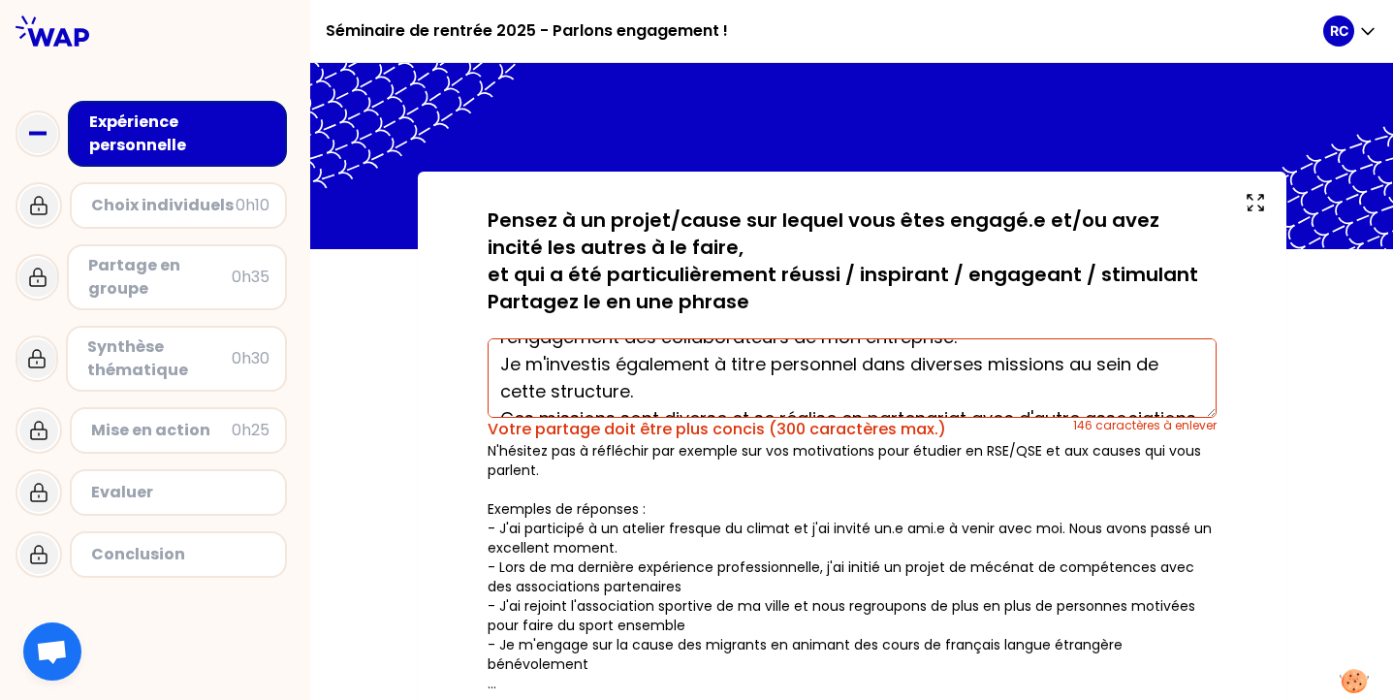
scroll to position [68, 0]
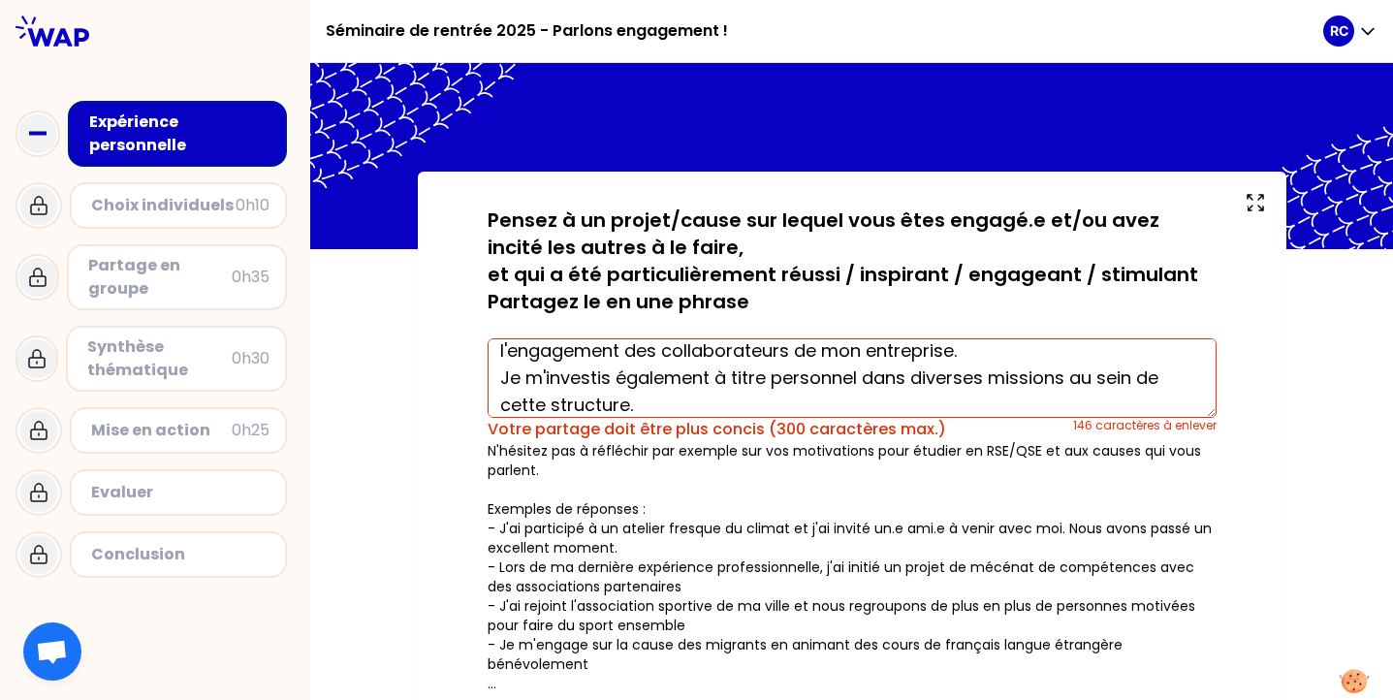
click at [625, 418] on div "Votre partage doit être plus concis (300 caractères max.)" at bounding box center [779, 429] width 585 height 23
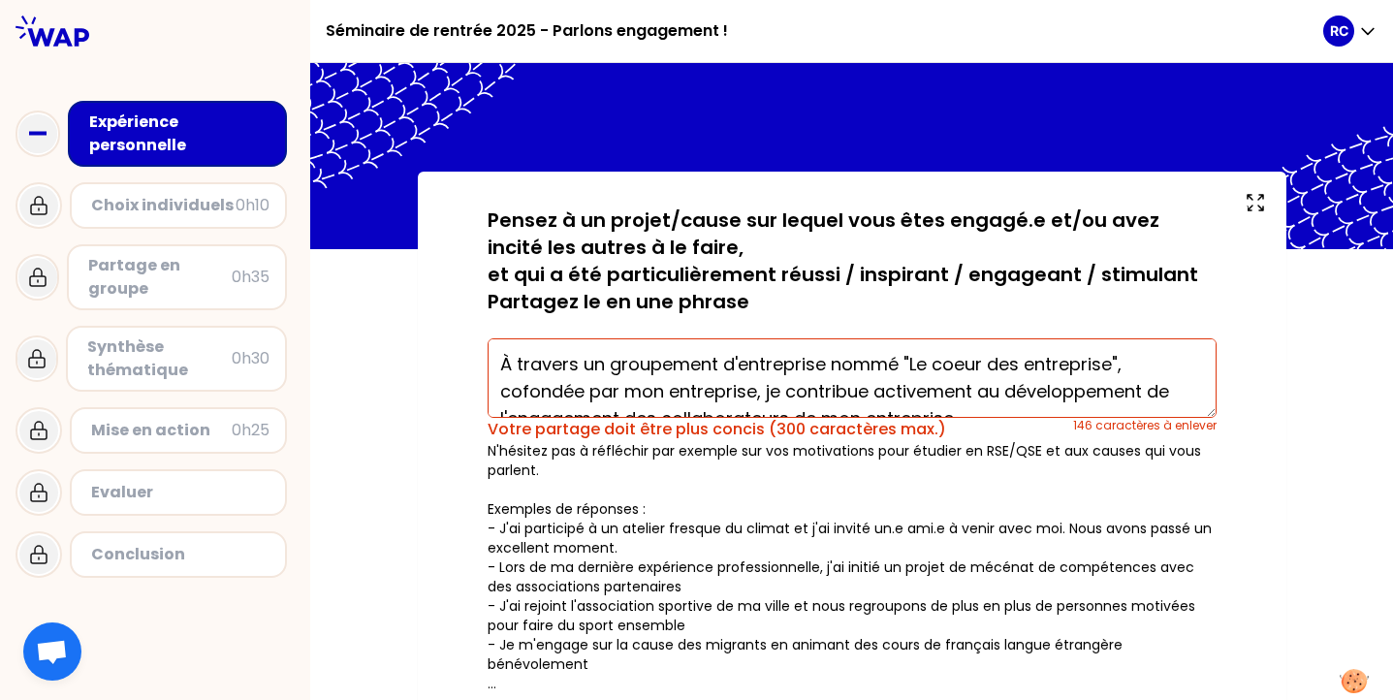
drag, startPoint x: 518, startPoint y: 363, endPoint x: 646, endPoint y: 383, distance: 129.4
click at [642, 383] on textarea "À travers un groupement d'entreprise nommé "Le coeur des entreprise", cofondée …" at bounding box center [851, 377] width 729 height 79
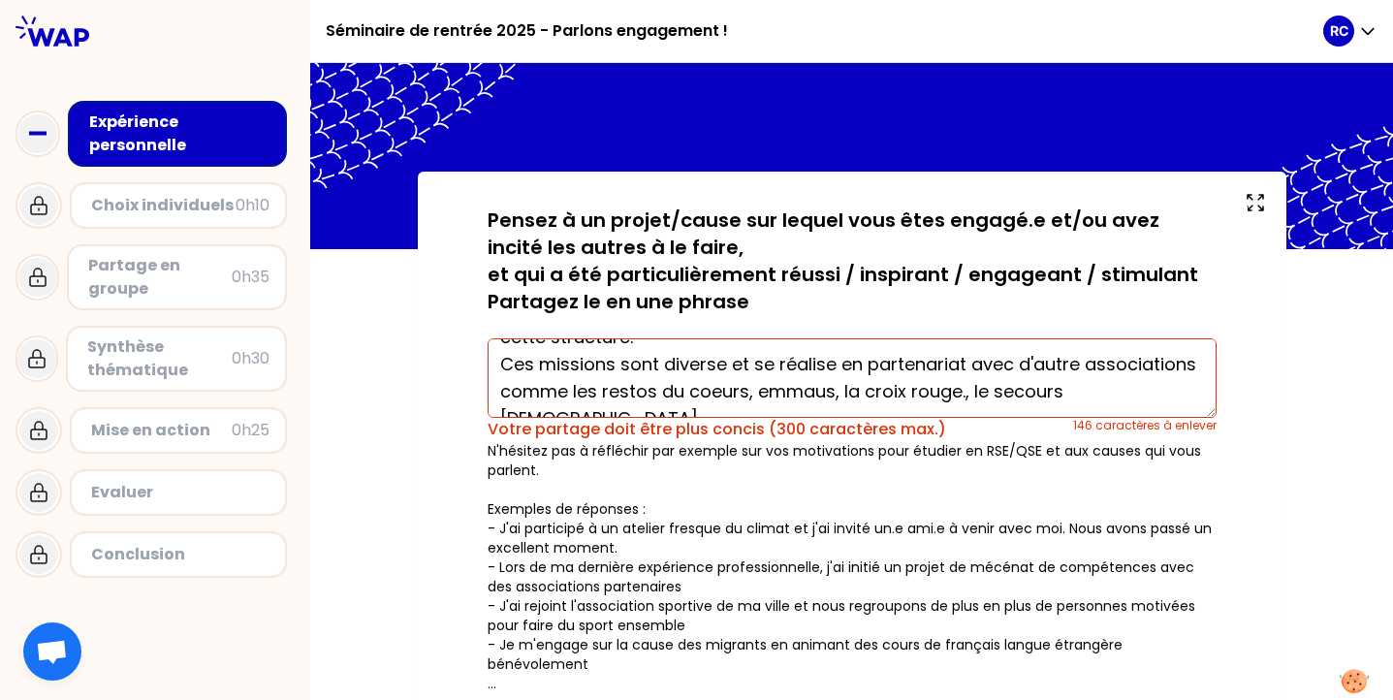
drag, startPoint x: 517, startPoint y: 362, endPoint x: 1005, endPoint y: 445, distance: 495.3
click at [1005, 445] on div "sauvegardé Pensez à un projet/cause sur lequel vous êtes engagé.e et/ou avez in…" at bounding box center [851, 449] width 729 height 486
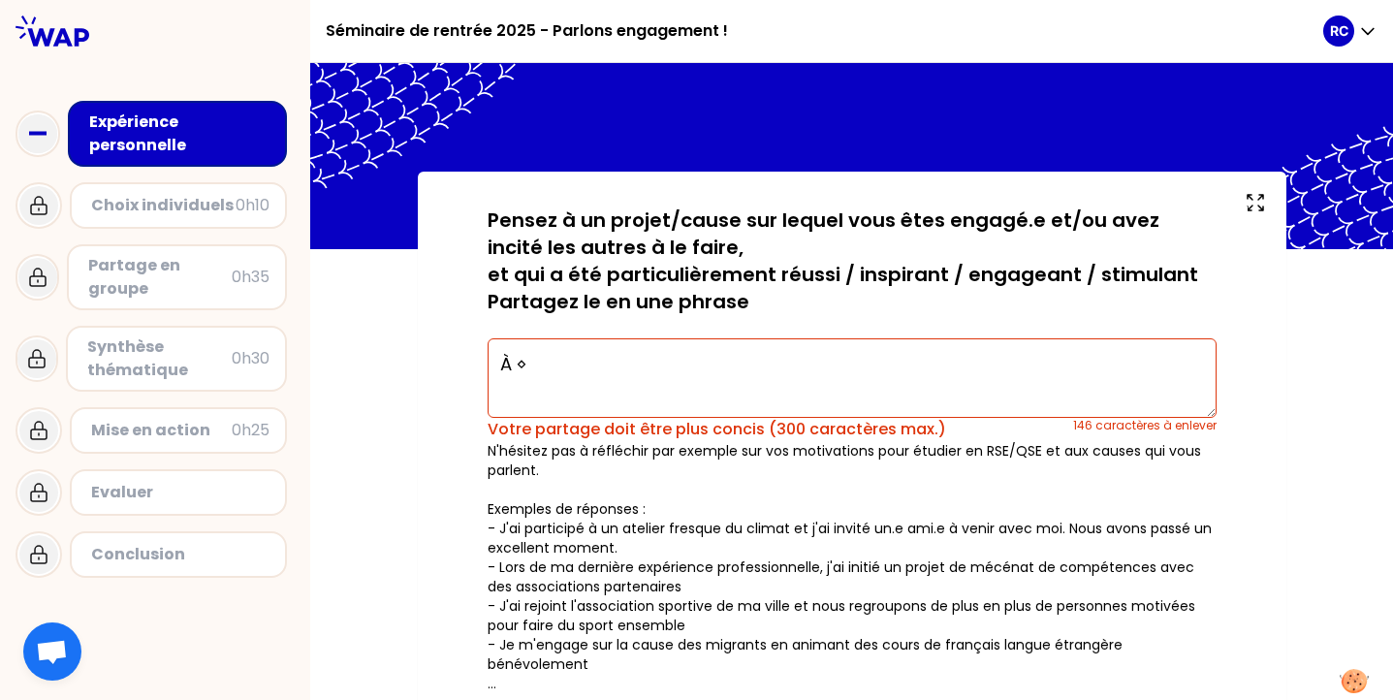
scroll to position [0, 0]
paste textarea "travers un groupement d'entreprises nommé Le Cœur des Entreprises, cofondé par …"
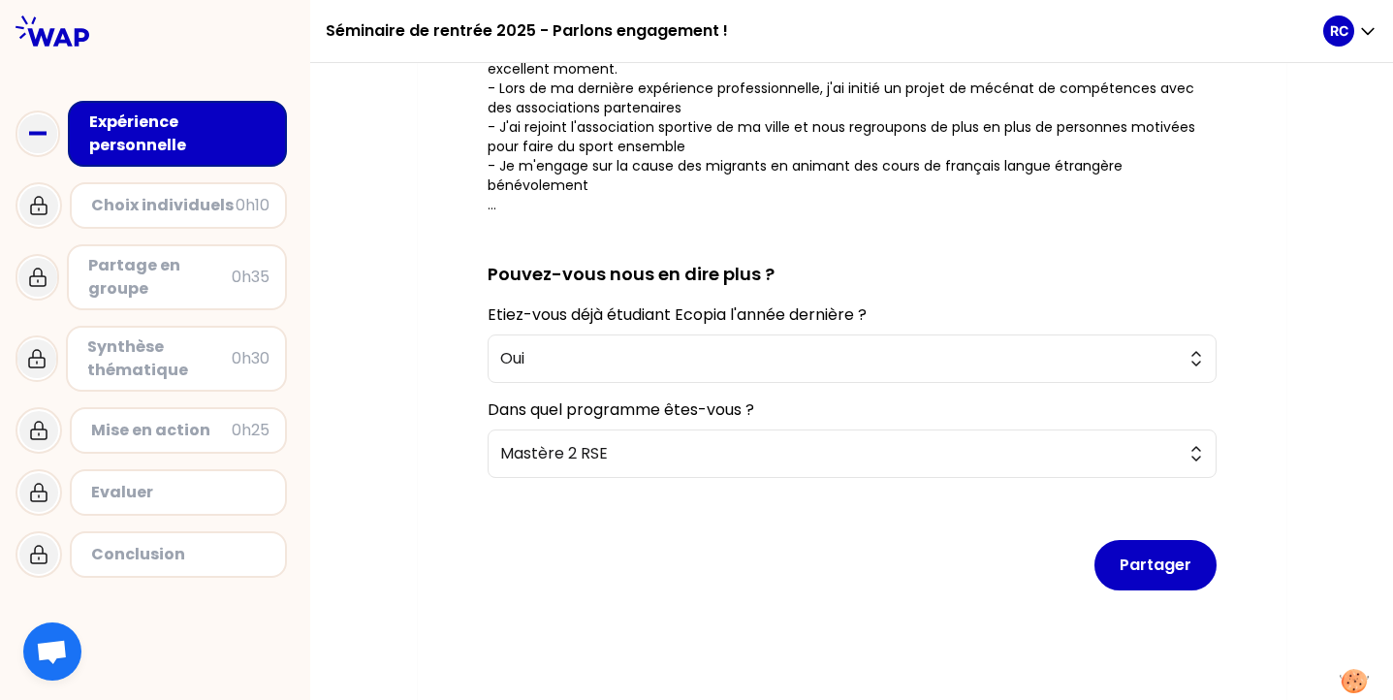
scroll to position [486, 0]
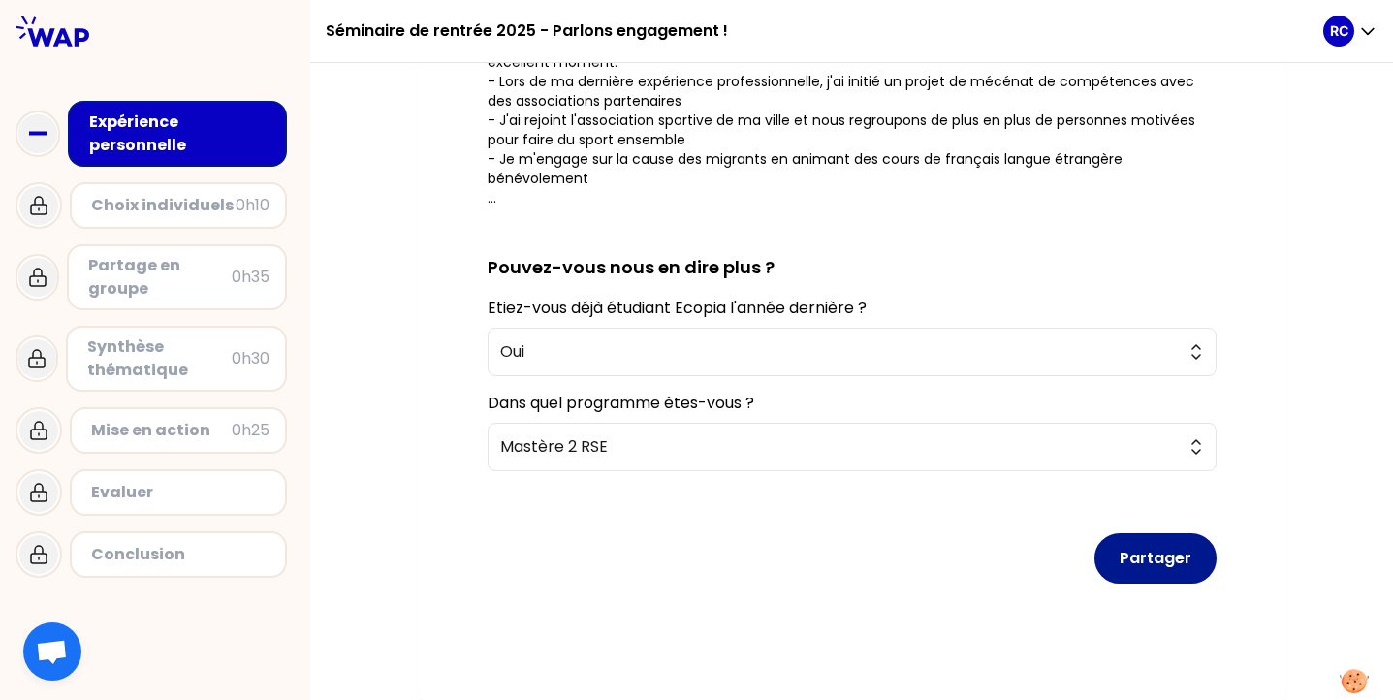
click at [1181, 539] on button "Partager" at bounding box center [1155, 558] width 122 height 50
click at [1159, 551] on button "Partager" at bounding box center [1155, 558] width 122 height 50
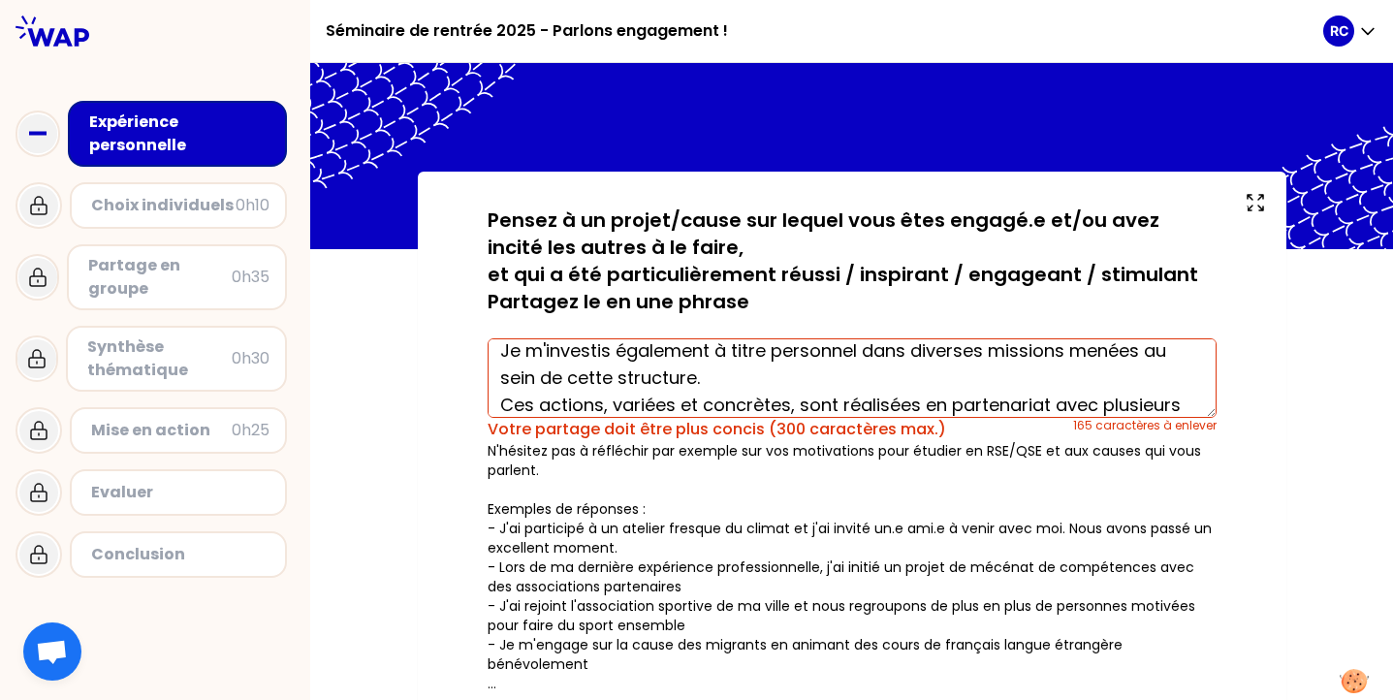
scroll to position [94, 0]
drag, startPoint x: 728, startPoint y: 391, endPoint x: 502, endPoint y: 355, distance: 228.6
click at [502, 355] on textarea "À travers un groupement d'entreprises nommé Le Cœur des Entreprises, cofondé pa…" at bounding box center [851, 377] width 729 height 79
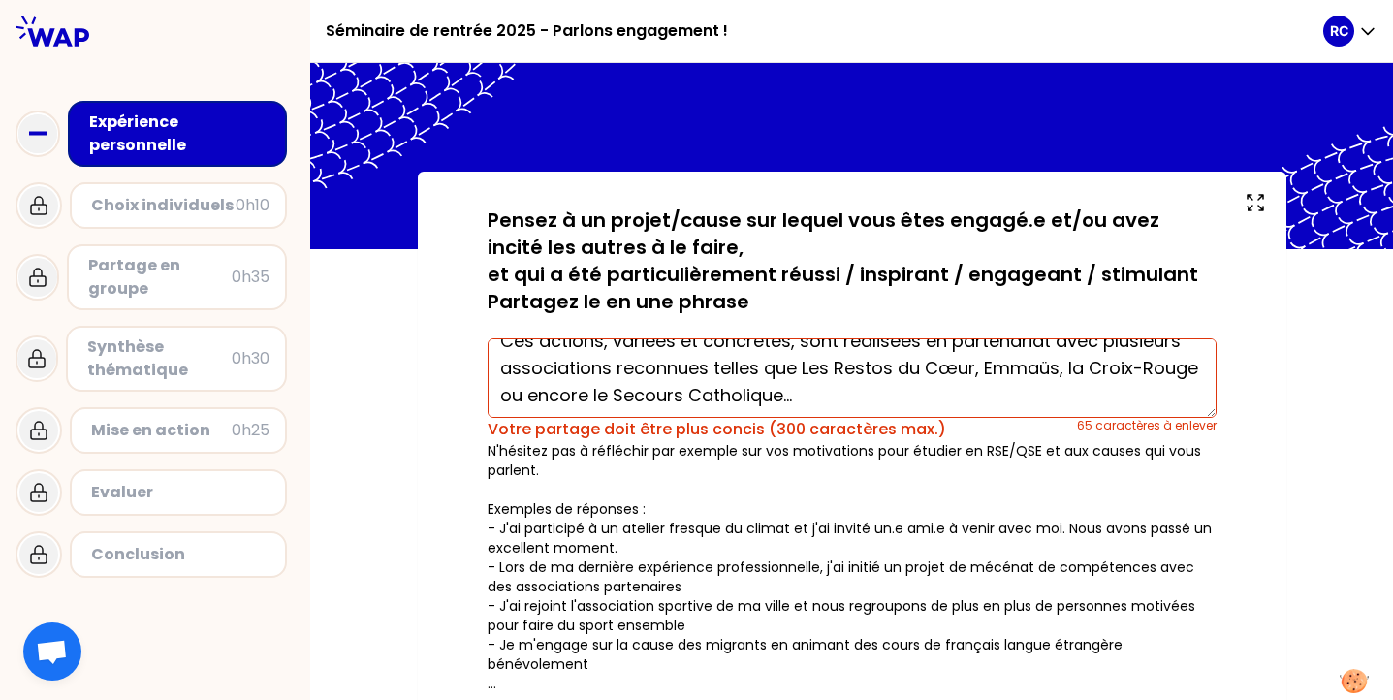
scroll to position [109, 0]
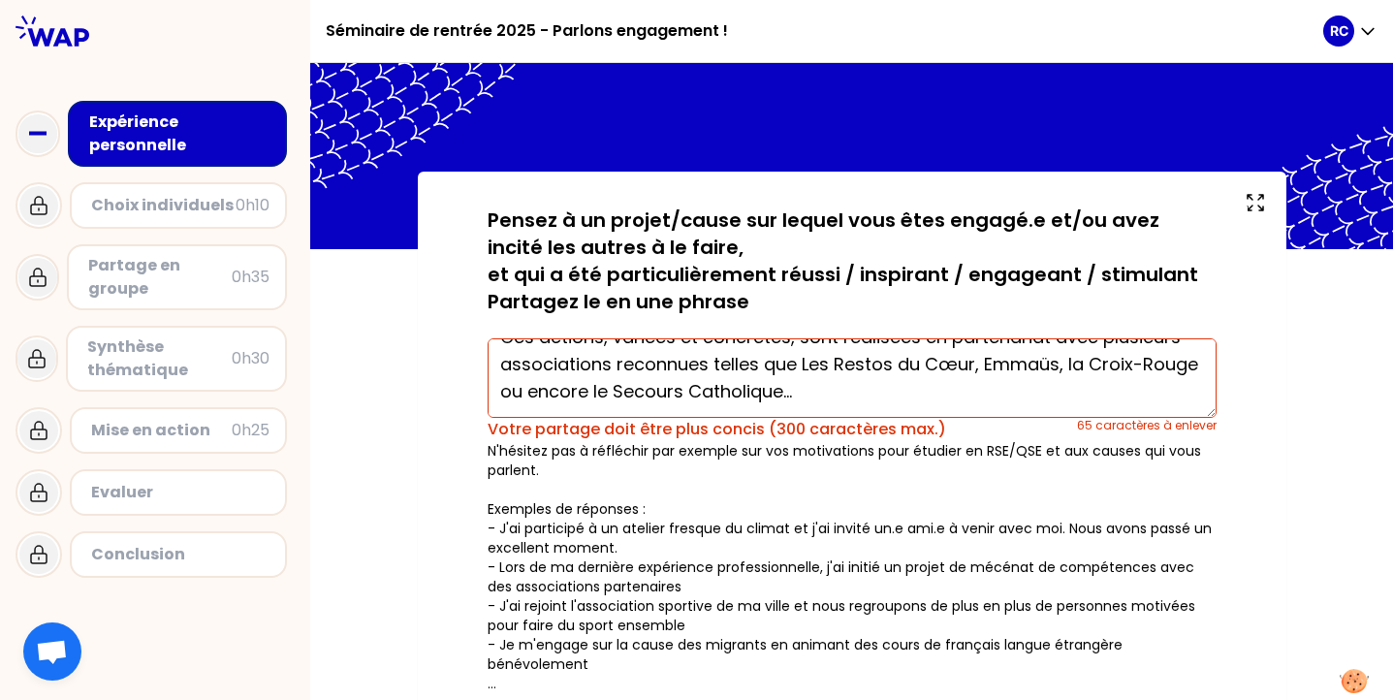
drag, startPoint x: 800, startPoint y: 404, endPoint x: 973, endPoint y: 359, distance: 179.3
click at [973, 359] on textarea "À travers un groupement d'entreprises nommé Le Cœur des Entreprises, cofondé pa…" at bounding box center [851, 377] width 729 height 79
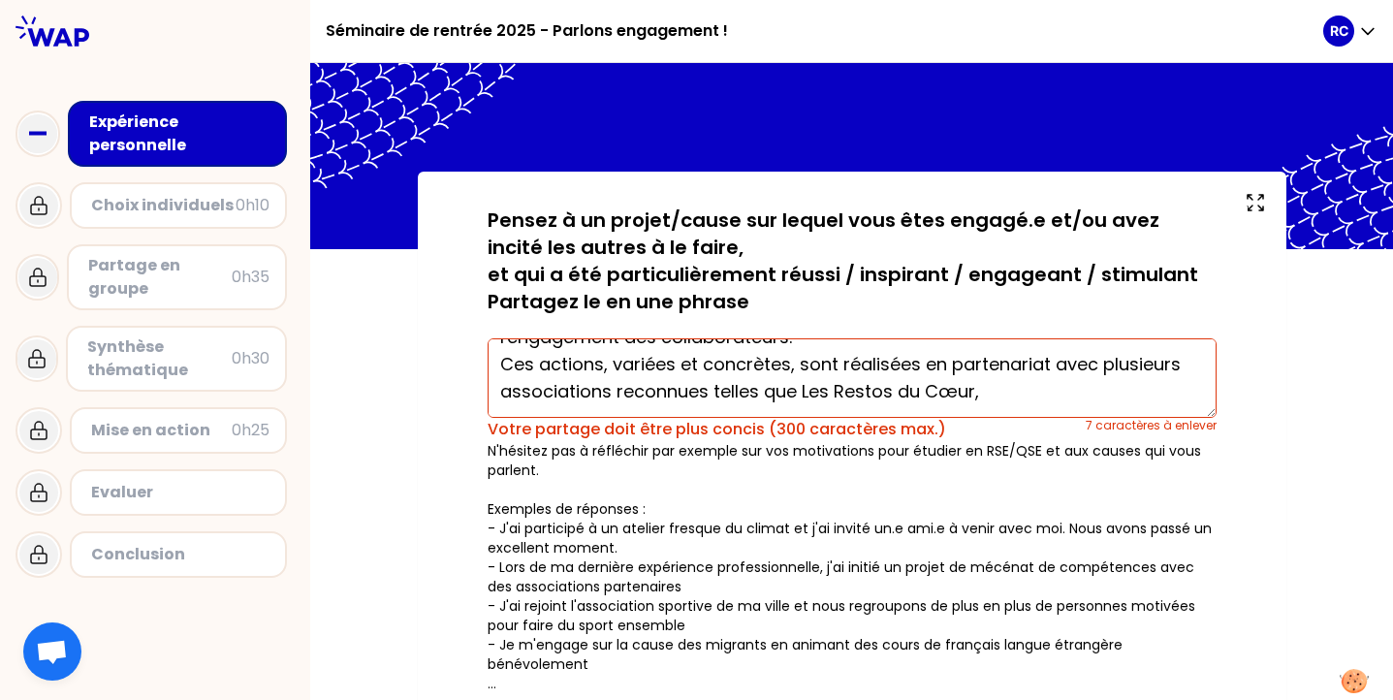
scroll to position [81, 0]
drag, startPoint x: 792, startPoint y: 365, endPoint x: 607, endPoint y: 361, distance: 185.2
click at [607, 361] on textarea "À travers un groupement d'entreprises nommé Le Cœur des Entreprises, cofondé pa…" at bounding box center [851, 377] width 729 height 79
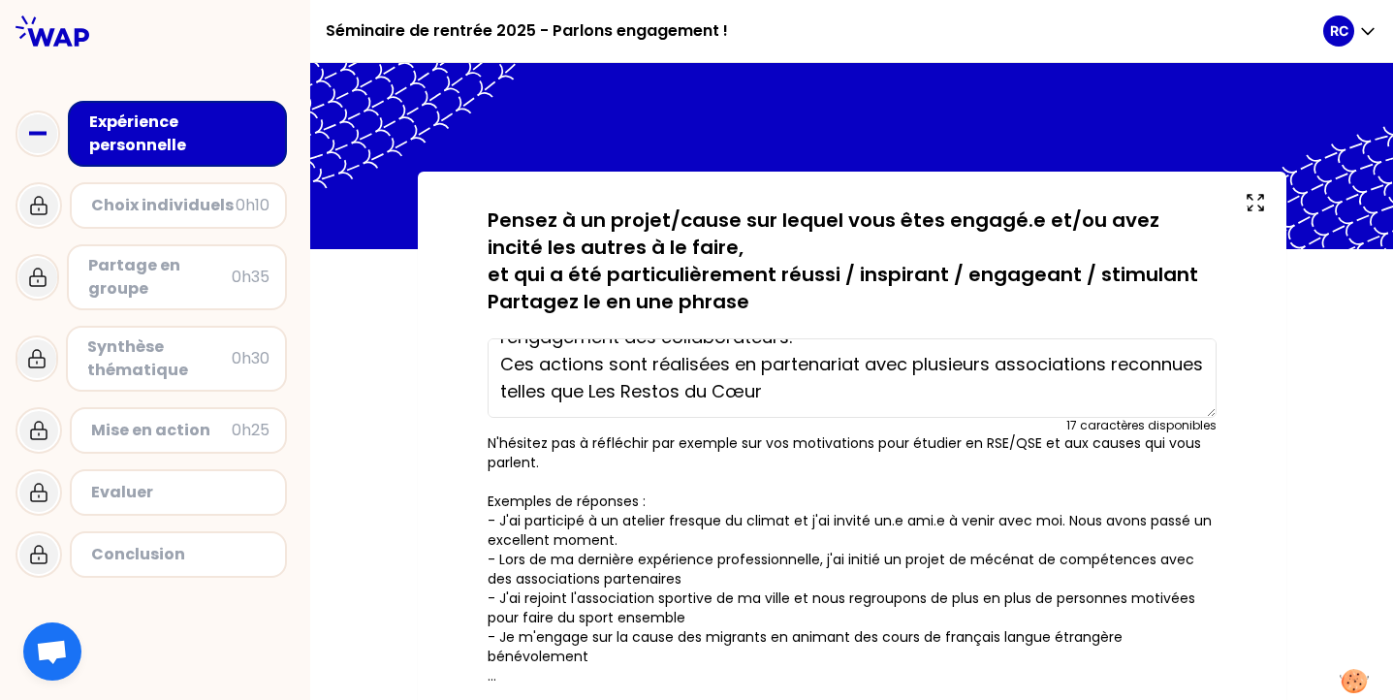
click at [780, 395] on textarea "À travers un groupement d'entreprises nommé Le Cœur des Entreprises, cofondé pa…" at bounding box center [851, 377] width 729 height 79
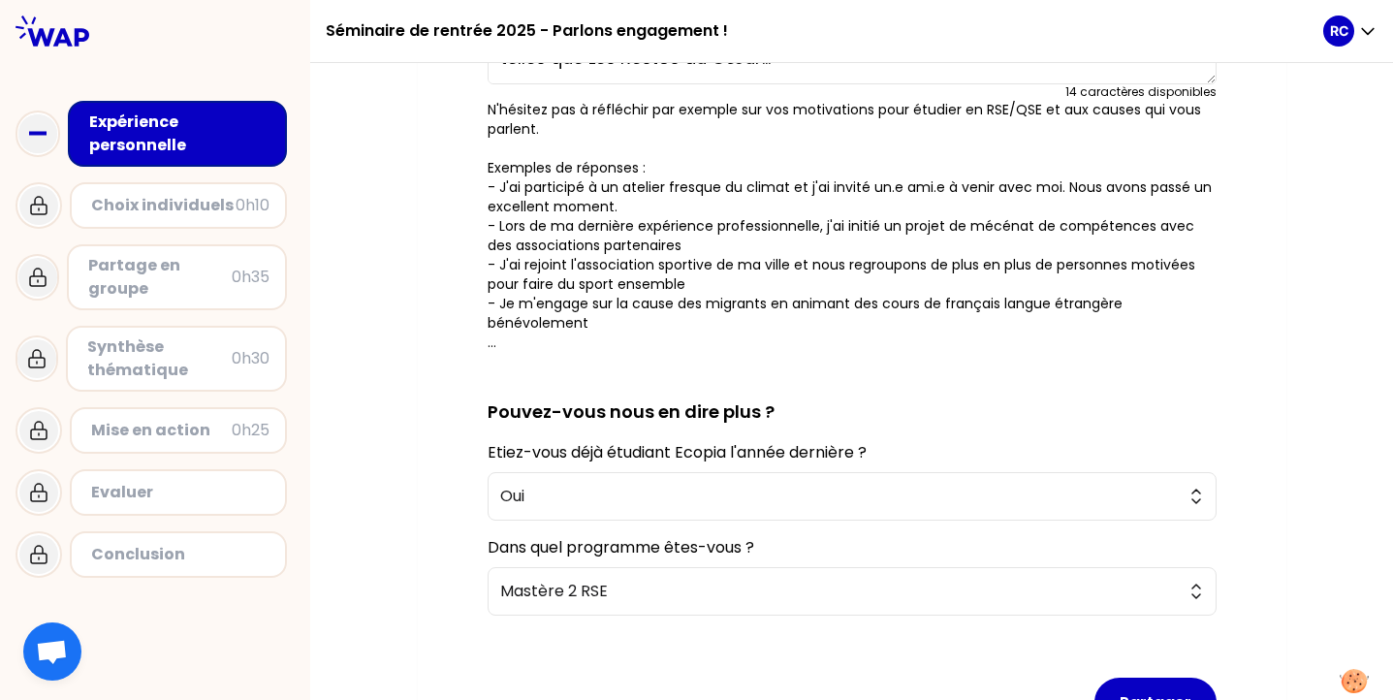
scroll to position [398, 0]
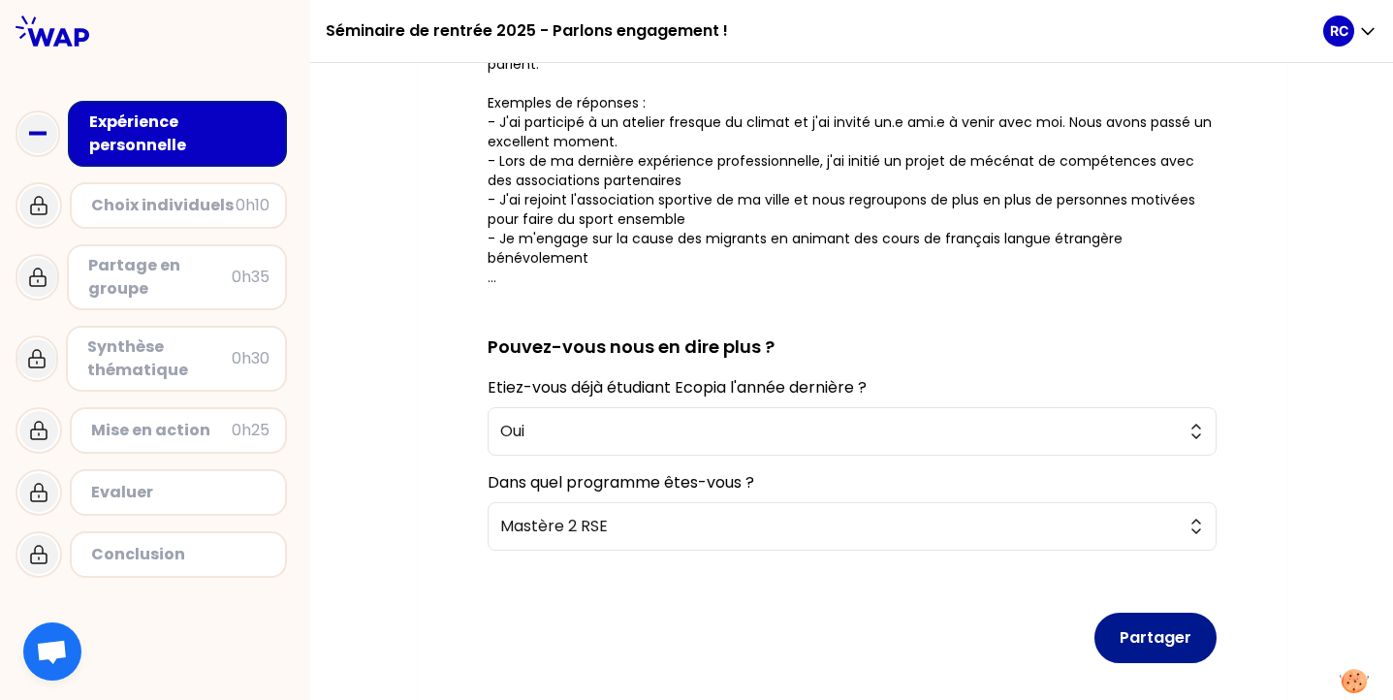
type textarea "À travers un groupement d'entreprises nommé Le Cœur des Entreprises, cofondé pa…"
click at [1127, 627] on button "Partager" at bounding box center [1155, 637] width 122 height 50
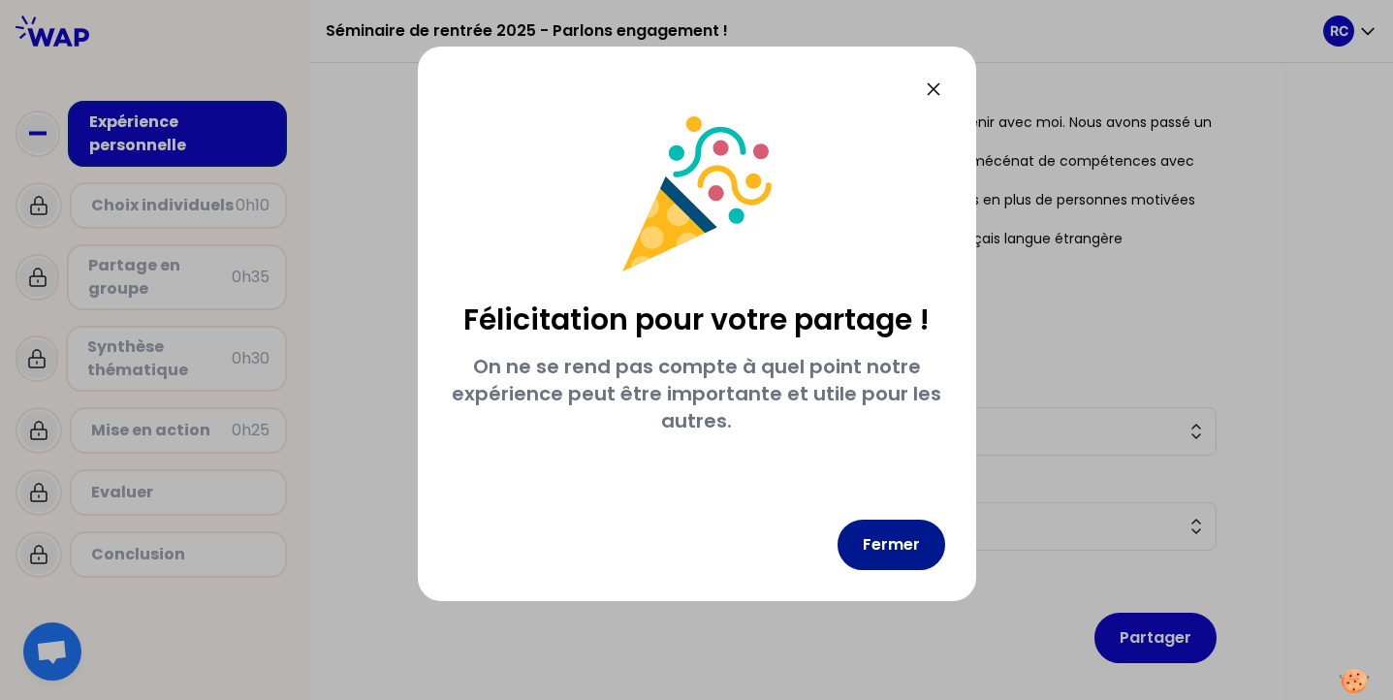
click at [886, 548] on button "Fermer" at bounding box center [891, 544] width 108 height 50
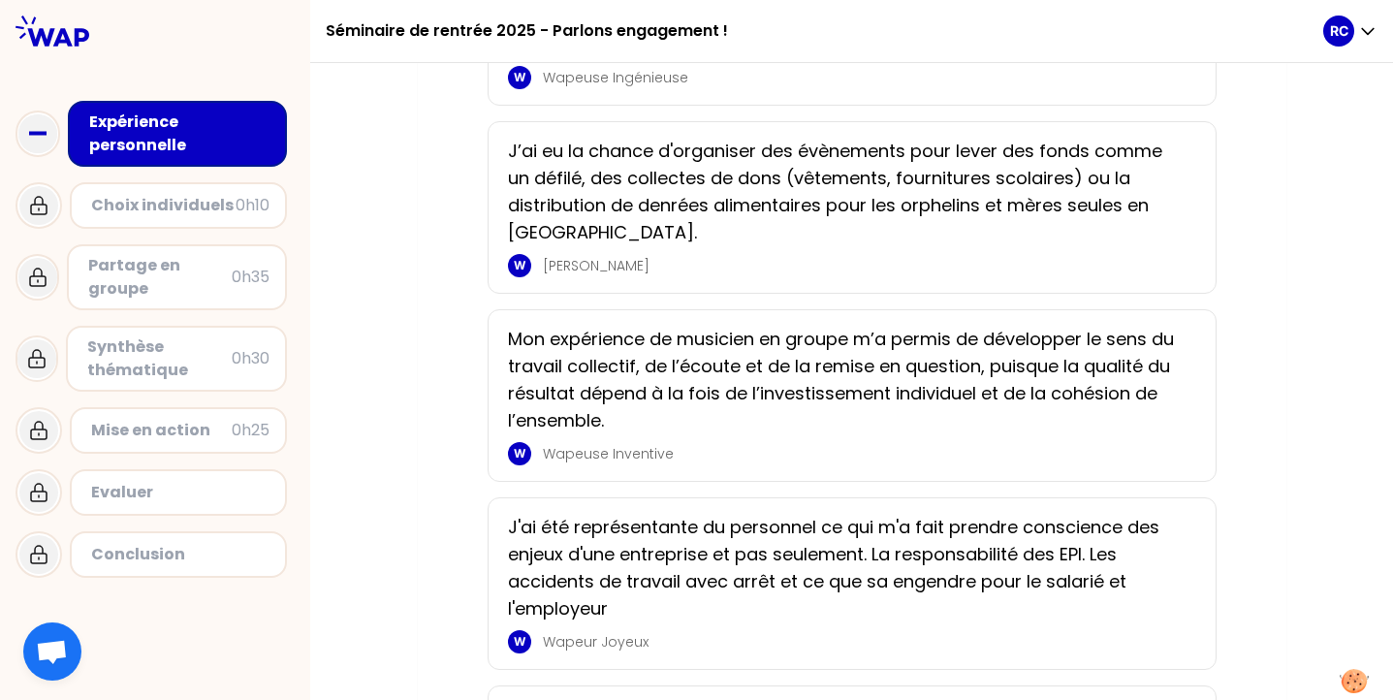
scroll to position [1096, 0]
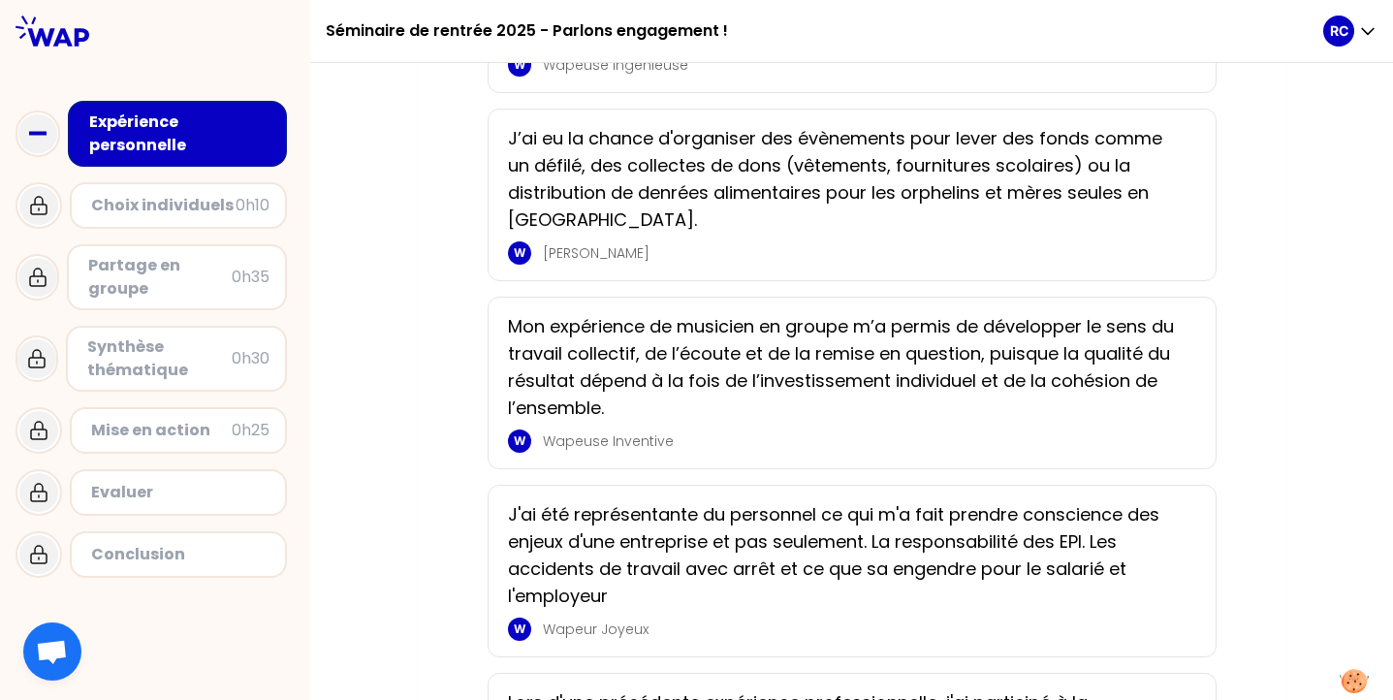
click at [608, 234] on p "J’ai eu la chance d'organiser des évènements pour lever des fonds comme un défi…" at bounding box center [846, 179] width 676 height 109
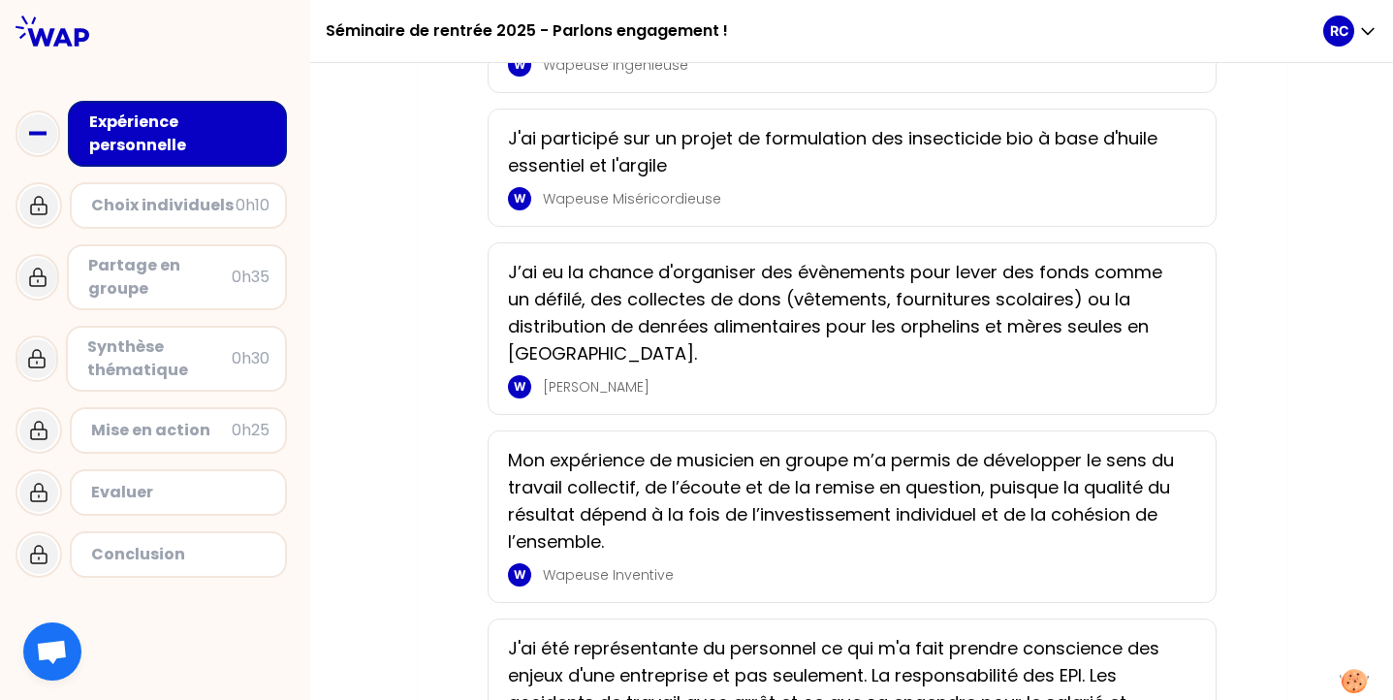
click at [533, 398] on div "W Wapeur Charmant" at bounding box center [846, 386] width 676 height 23
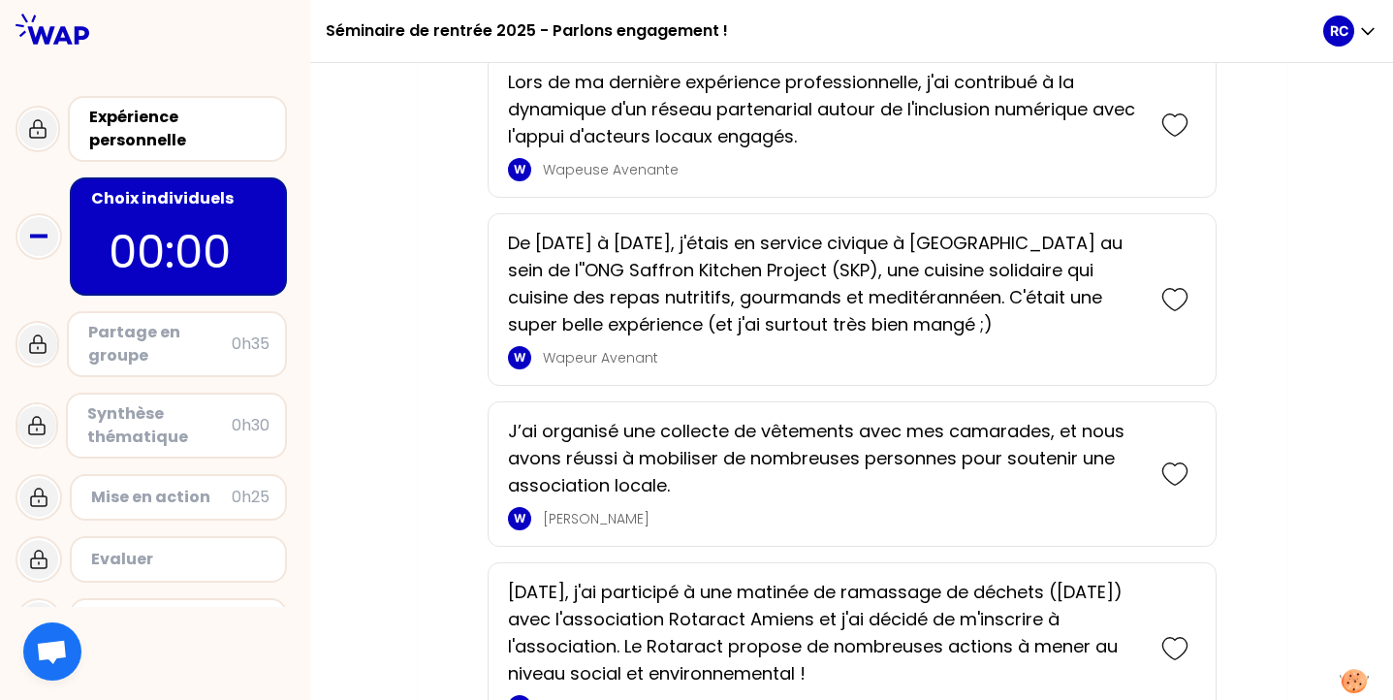
scroll to position [2437, 0]
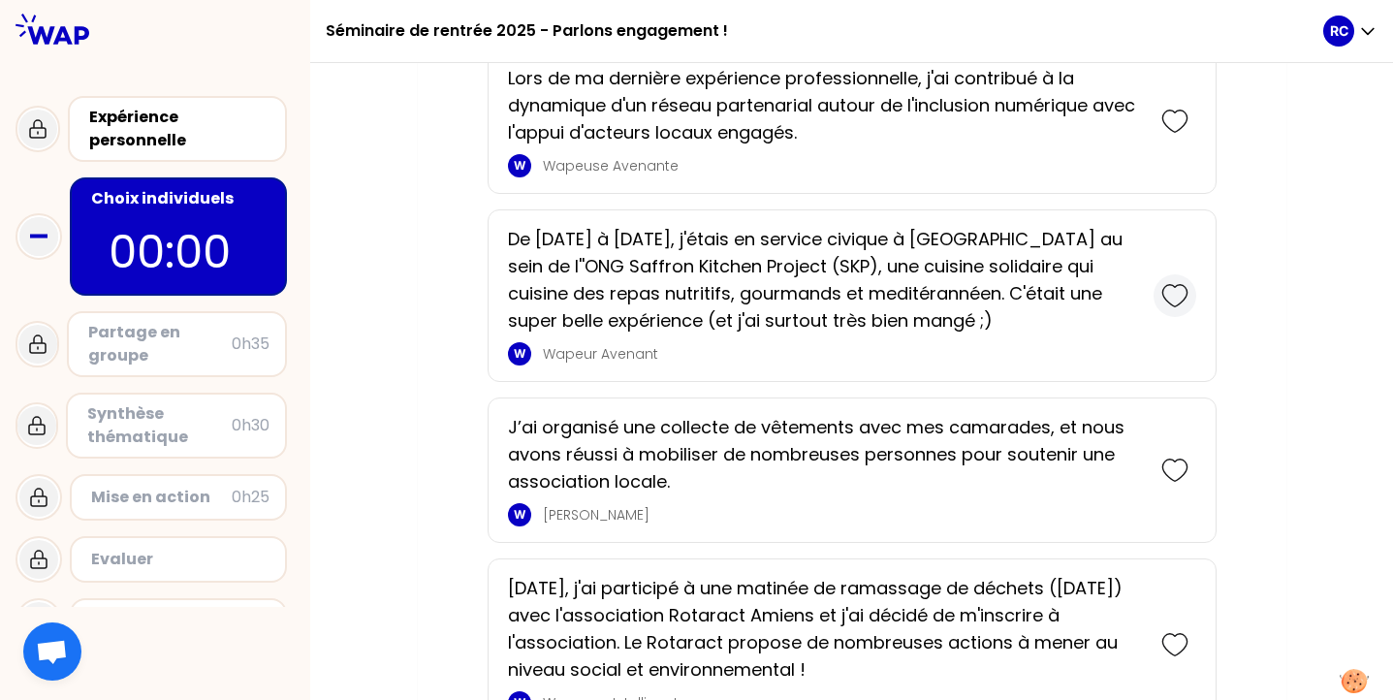
click at [1177, 295] on icon at bounding box center [1174, 295] width 27 height 27
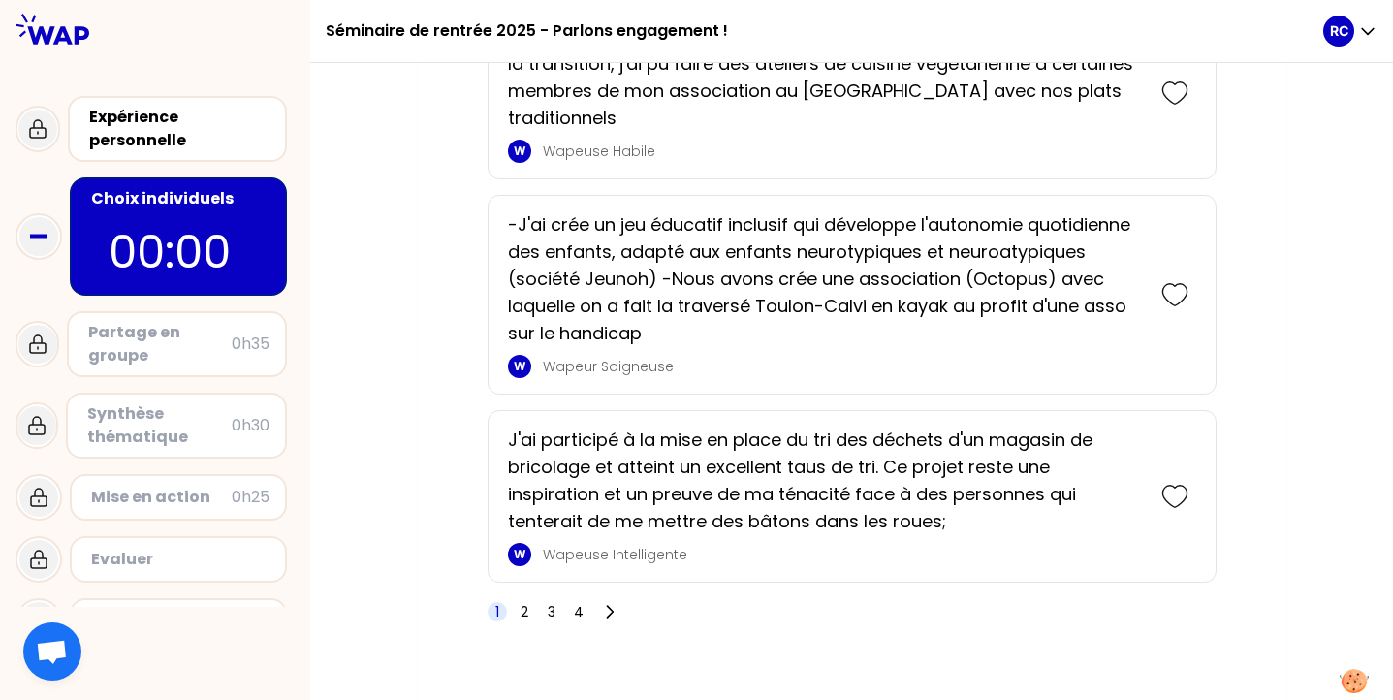
scroll to position [3544, 0]
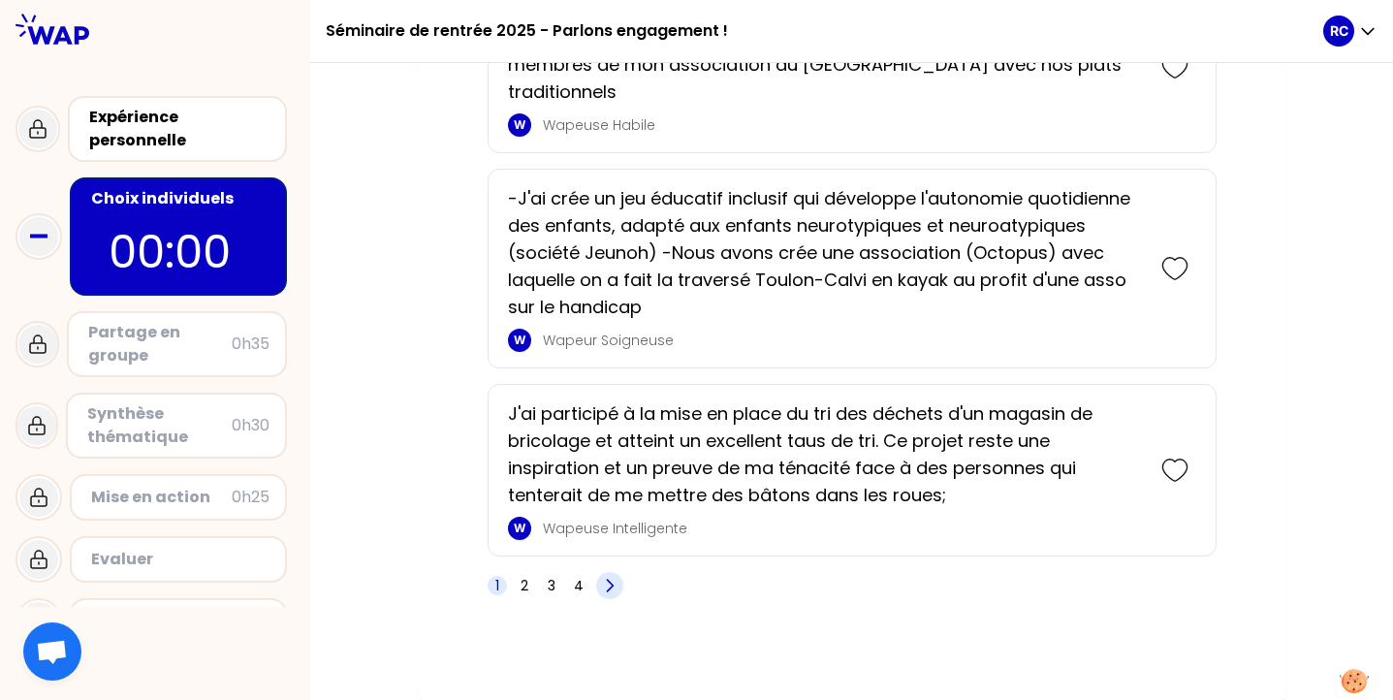
click at [619, 586] on span at bounding box center [609, 585] width 27 height 27
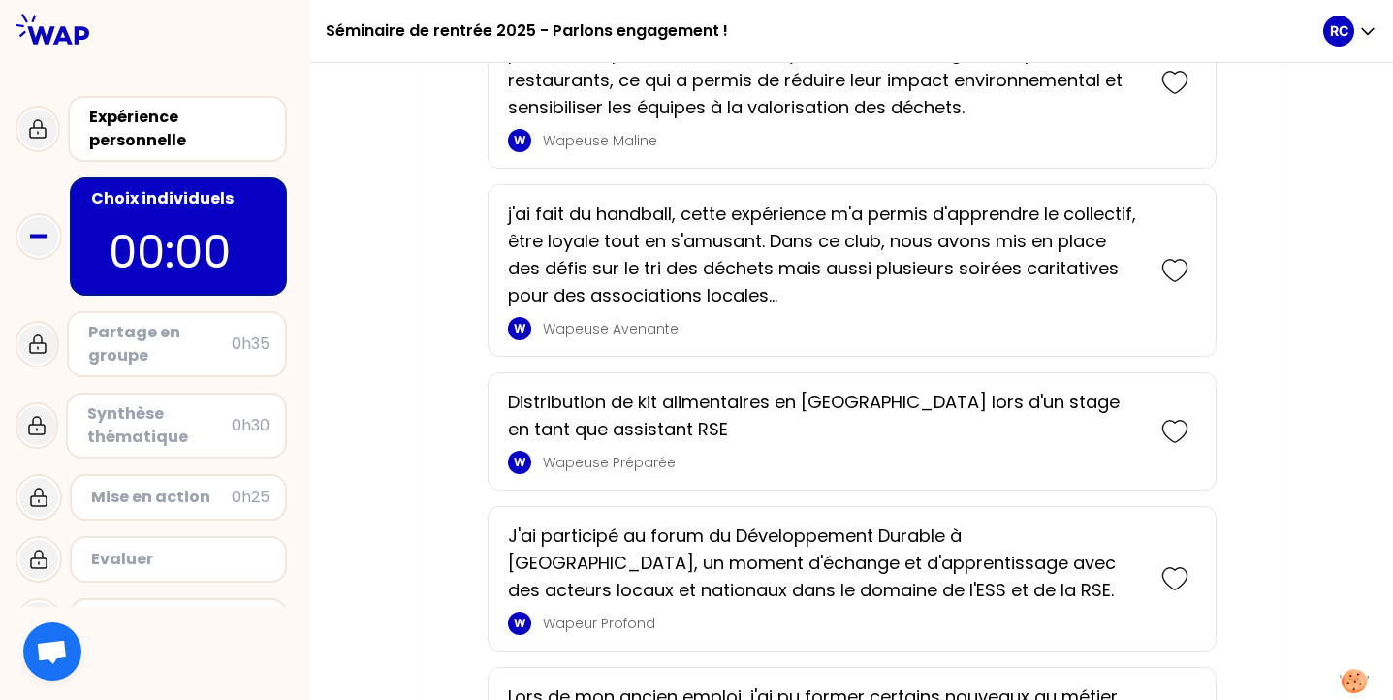
scroll to position [2886, 0]
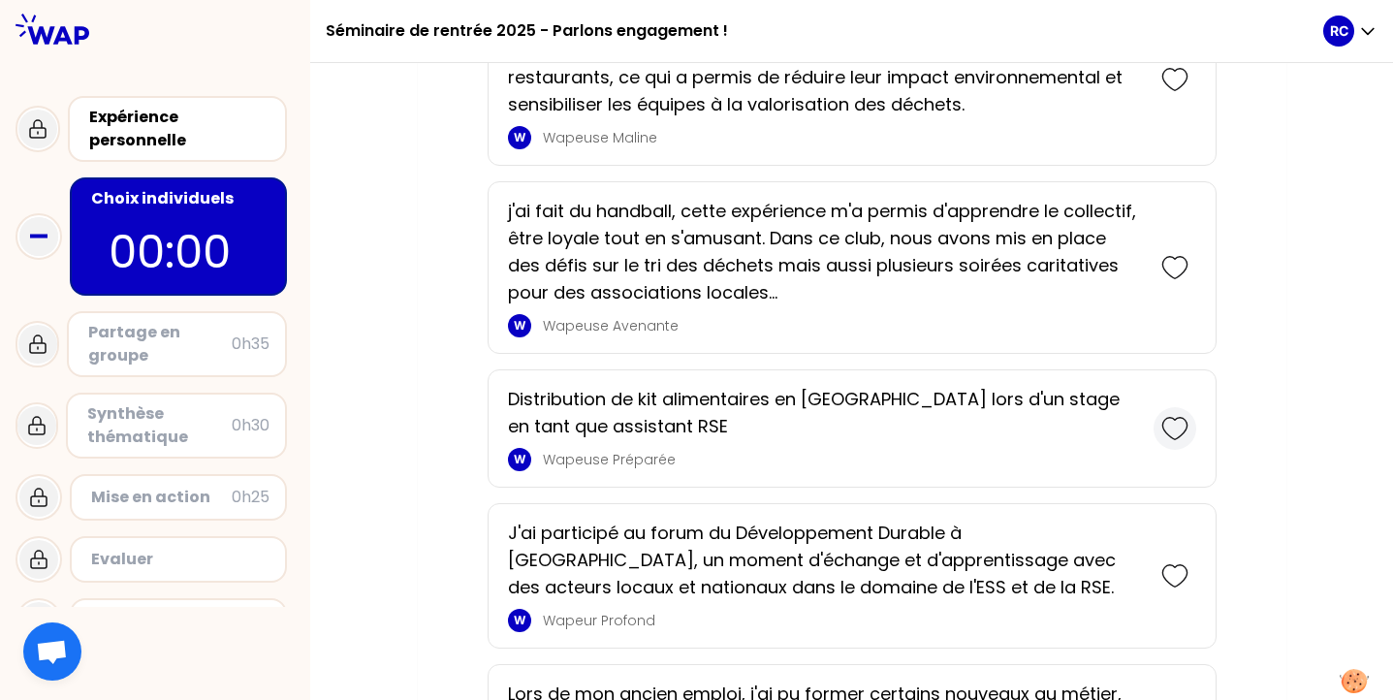
click at [1167, 421] on icon at bounding box center [1174, 428] width 27 height 27
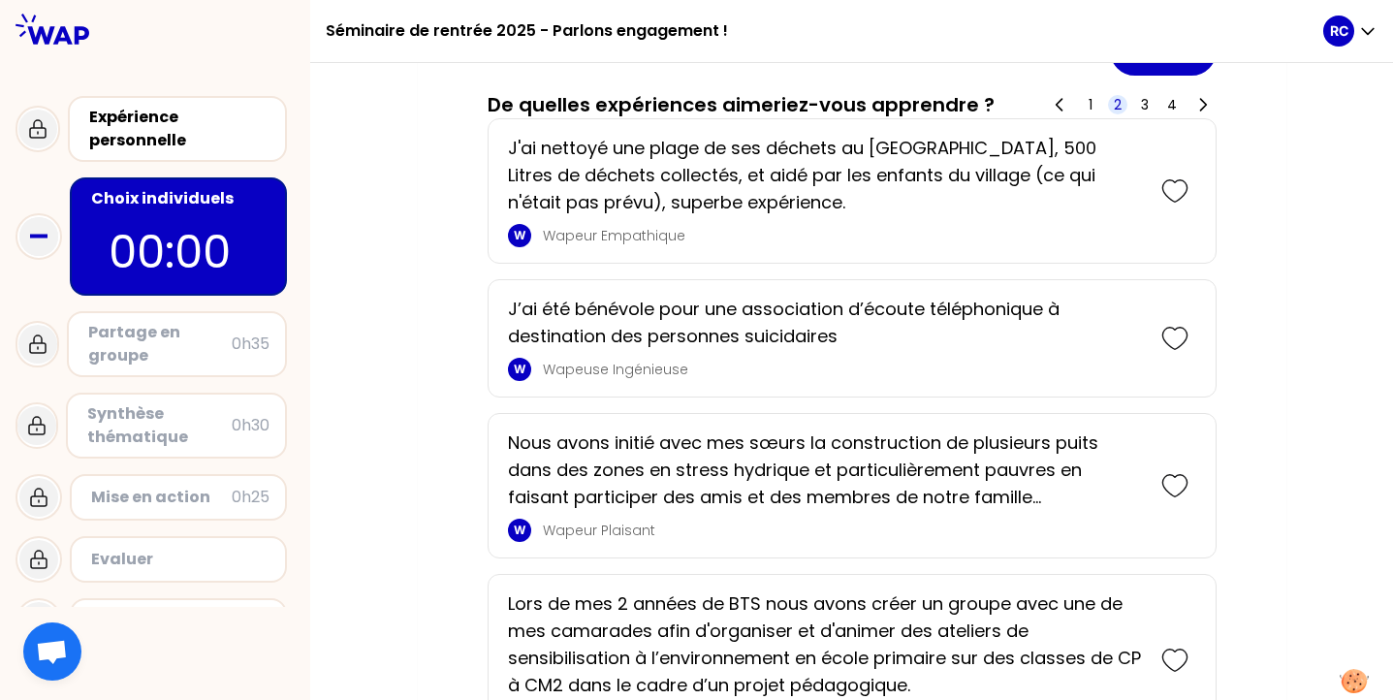
scroll to position [529, 0]
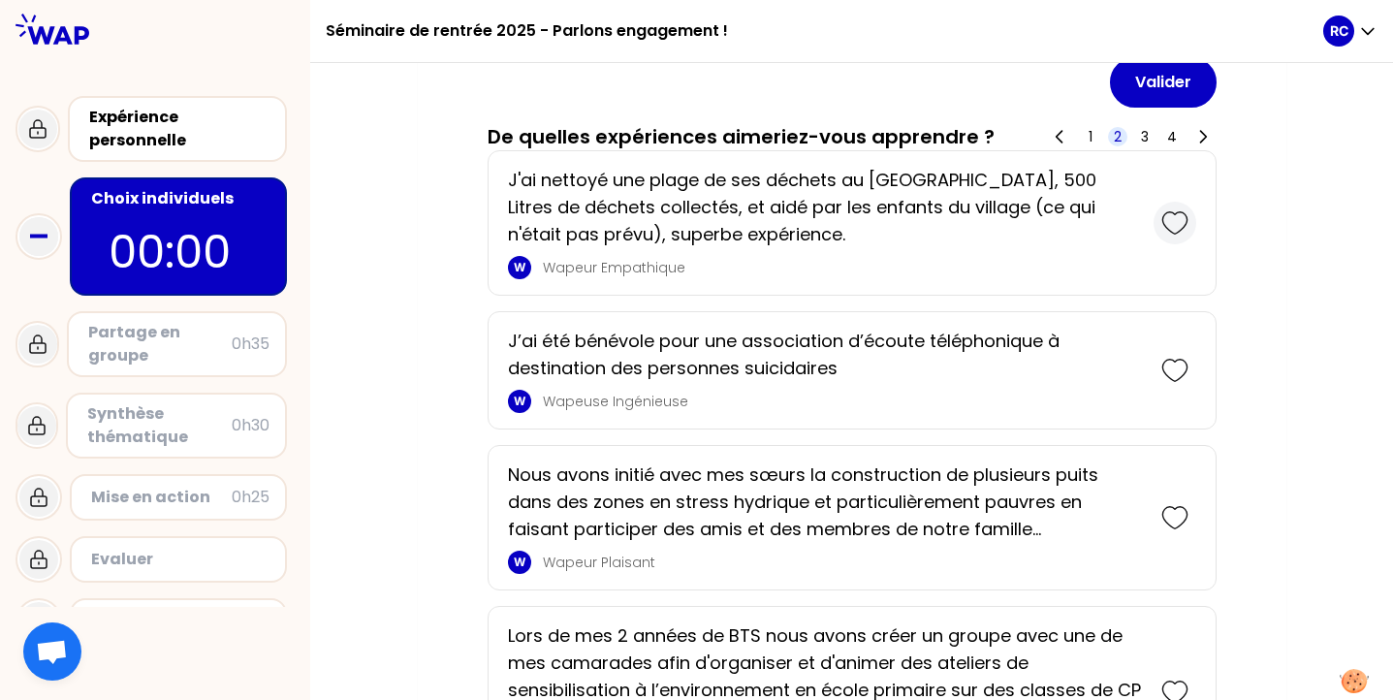
click at [1168, 225] on icon at bounding box center [1174, 222] width 27 height 27
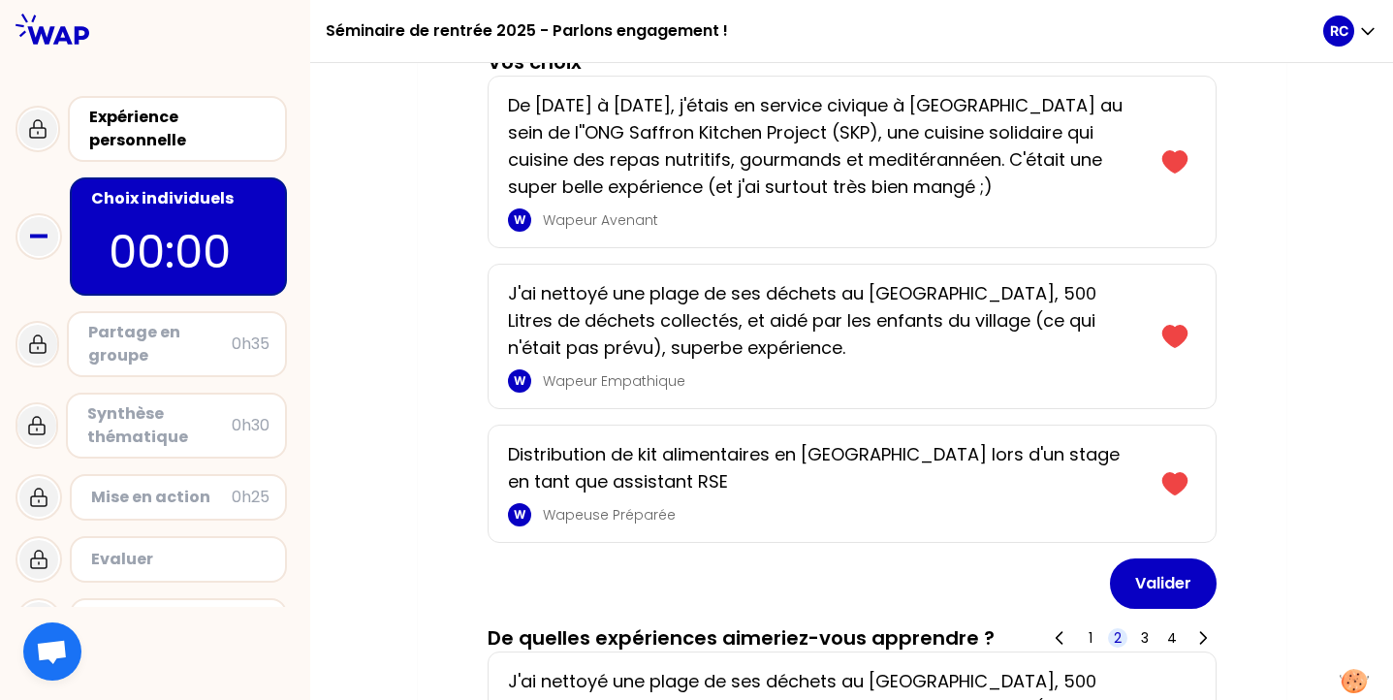
scroll to position [190, 0]
click at [1140, 588] on button "Valider" at bounding box center [1163, 582] width 107 height 50
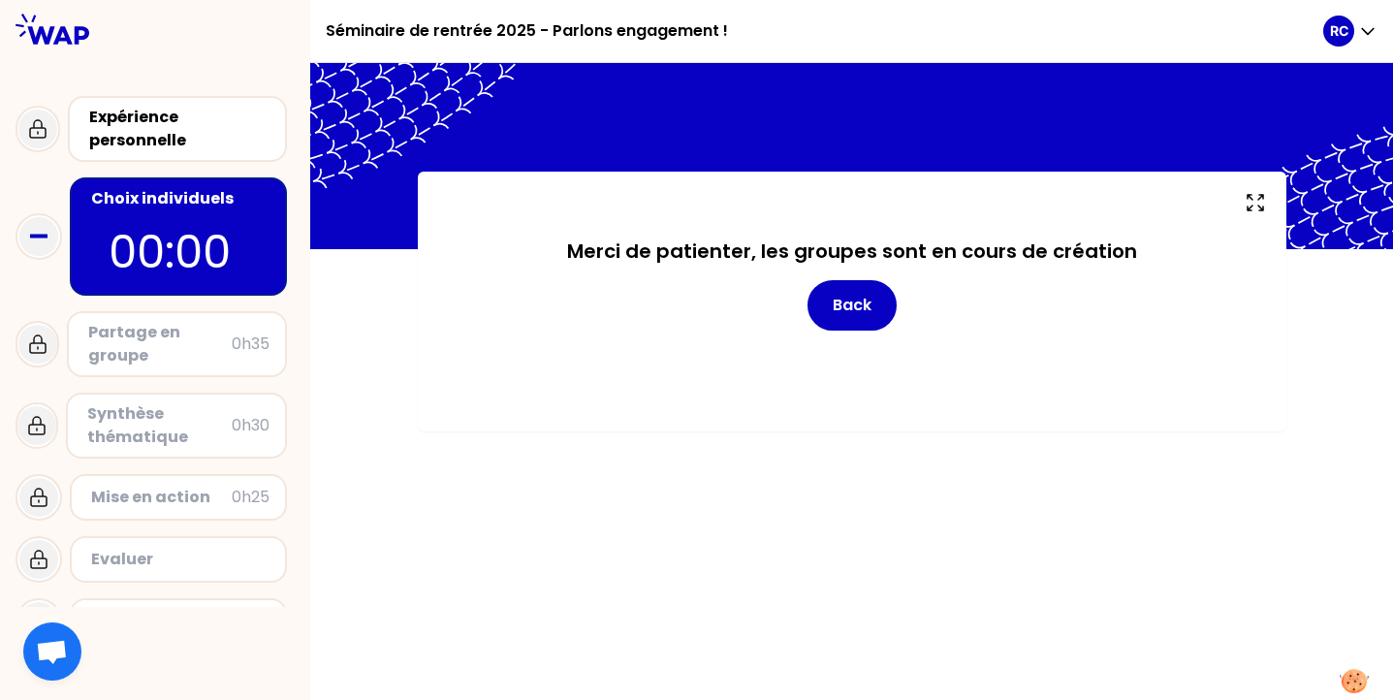
scroll to position [0, 0]
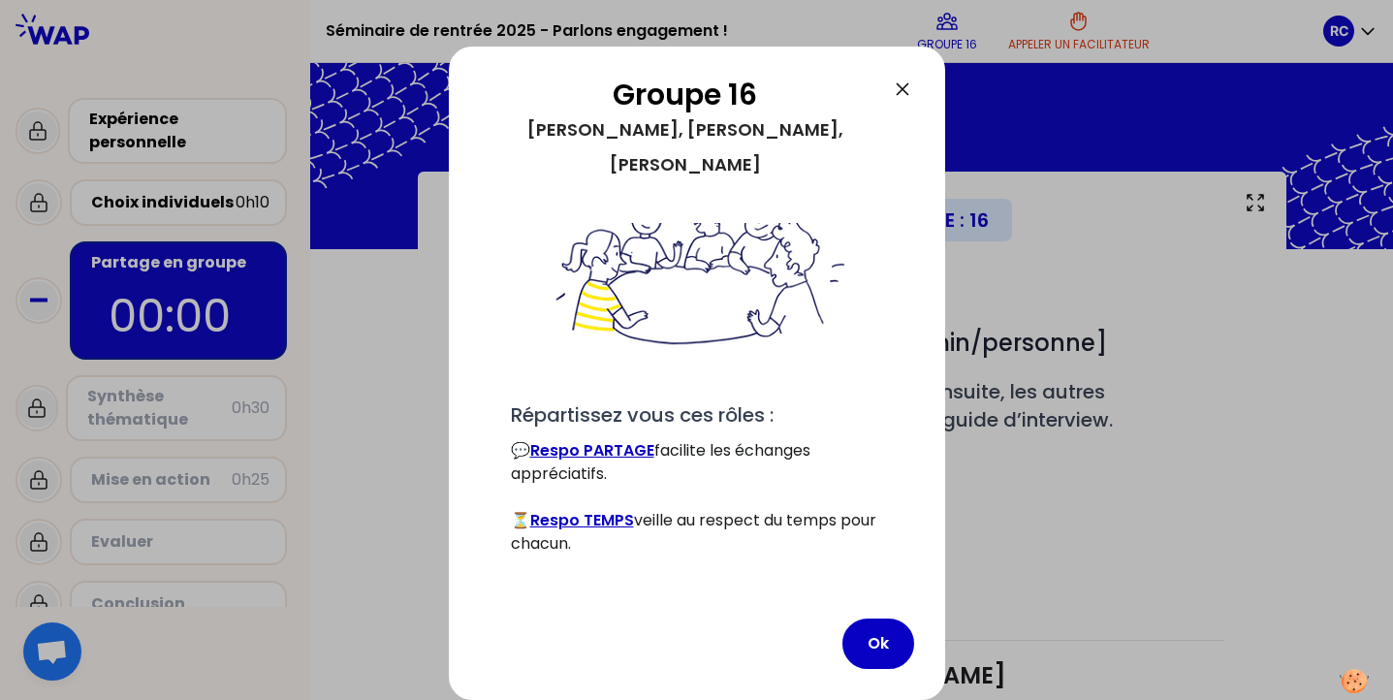
scroll to position [138, 0]
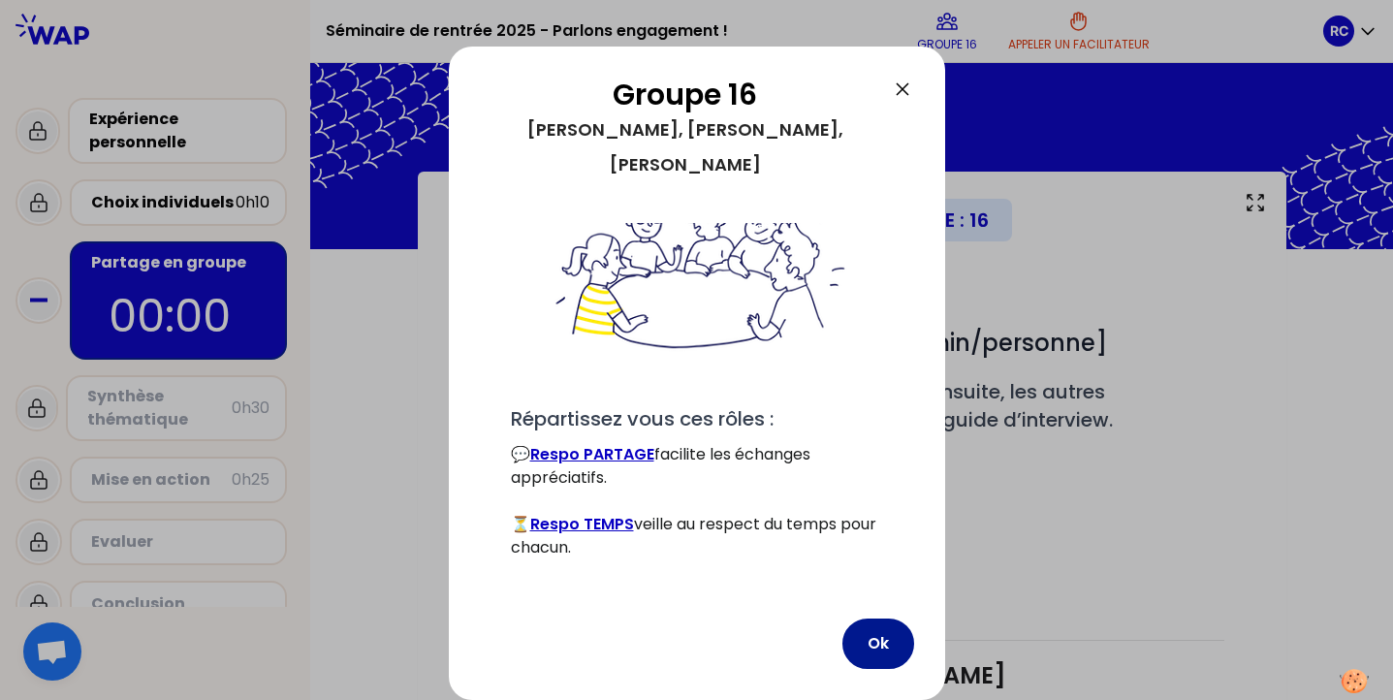
click at [871, 650] on button "Ok" at bounding box center [878, 643] width 72 height 50
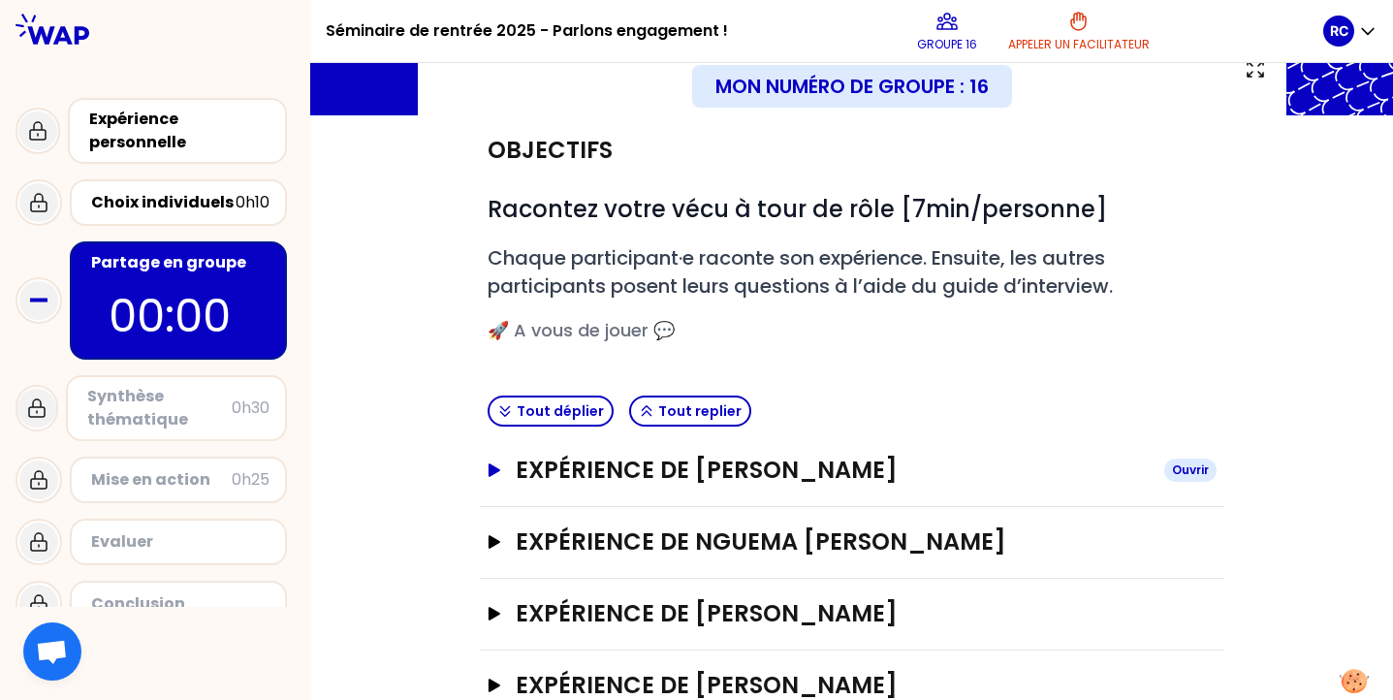
scroll to position [194, 0]
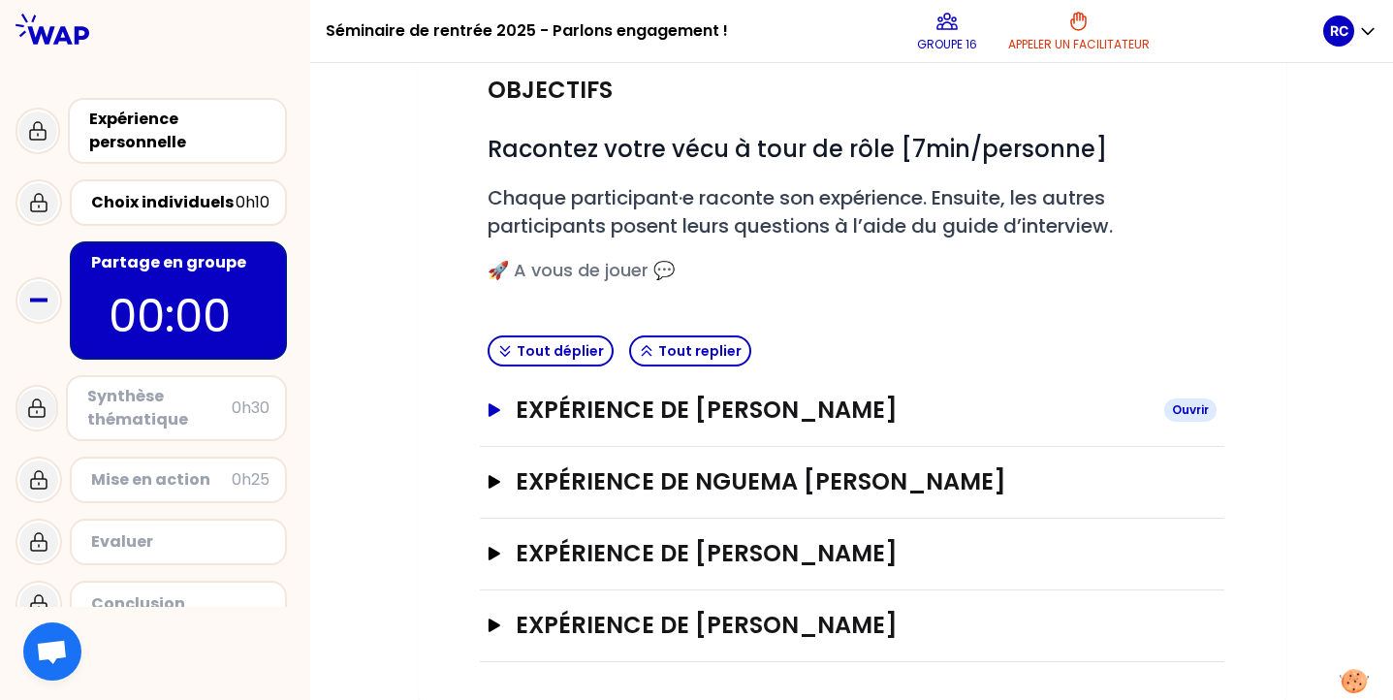
click at [611, 414] on h3 "Expérience de [PERSON_NAME]" at bounding box center [832, 409] width 632 height 31
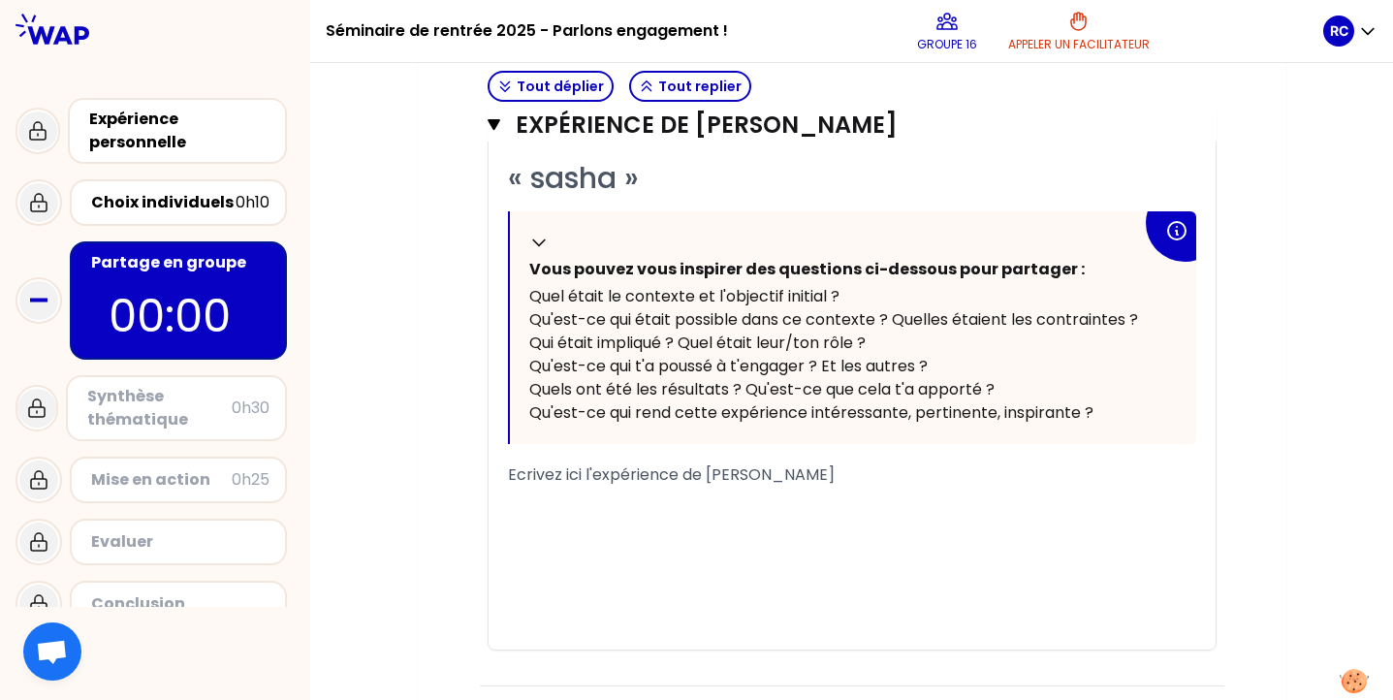
scroll to position [782, 0]
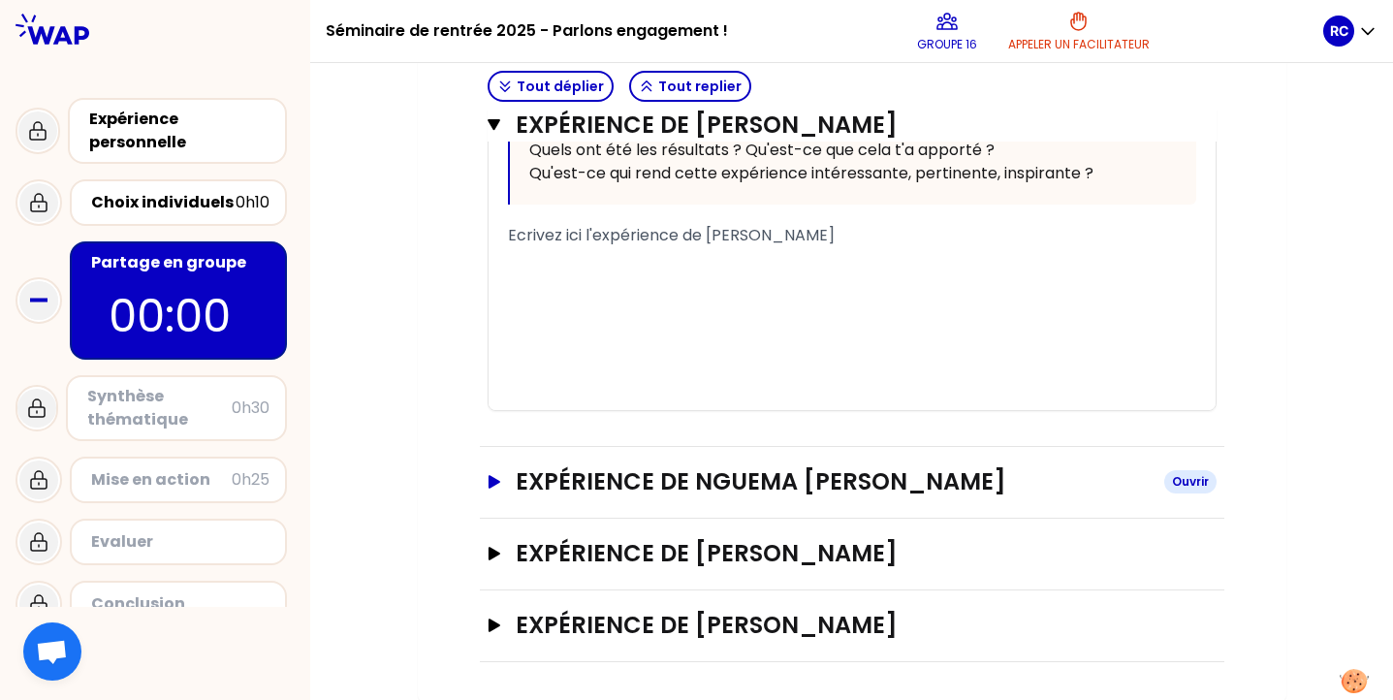
click at [619, 472] on h3 "Expérience de Nguema [PERSON_NAME]" at bounding box center [832, 481] width 632 height 31
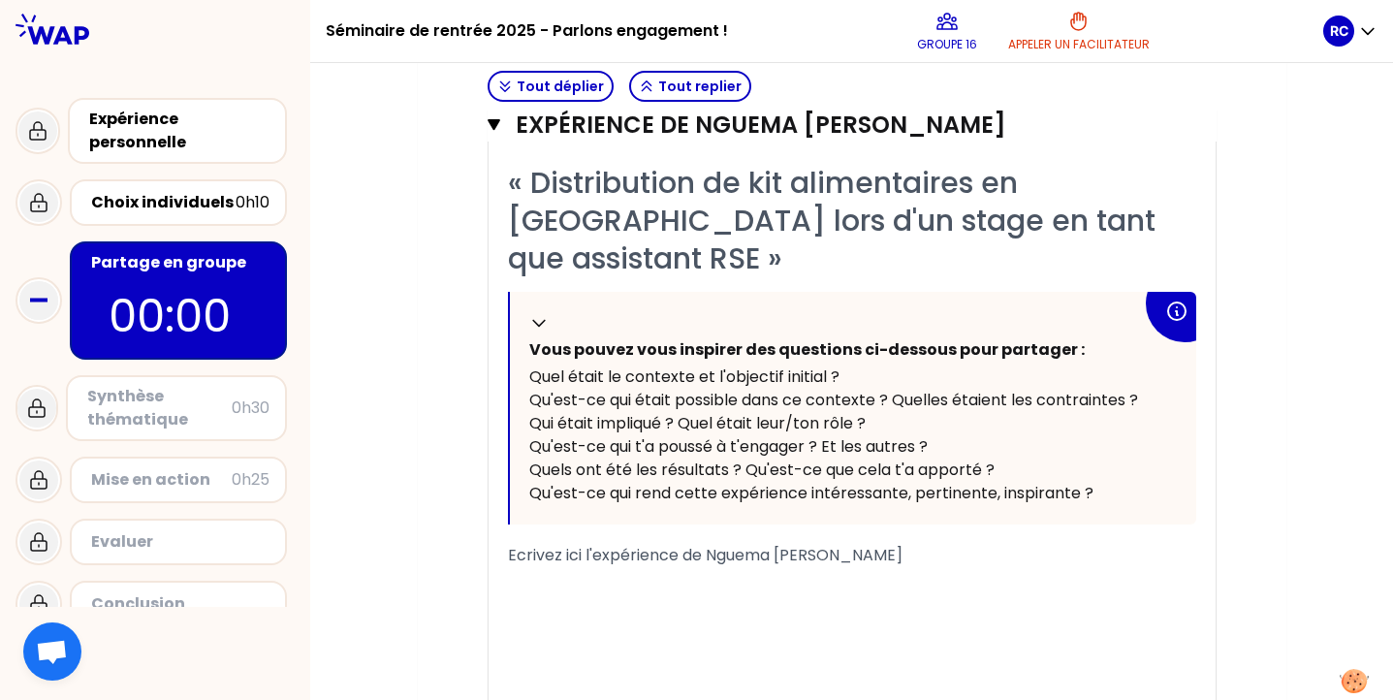
scroll to position [1408, 0]
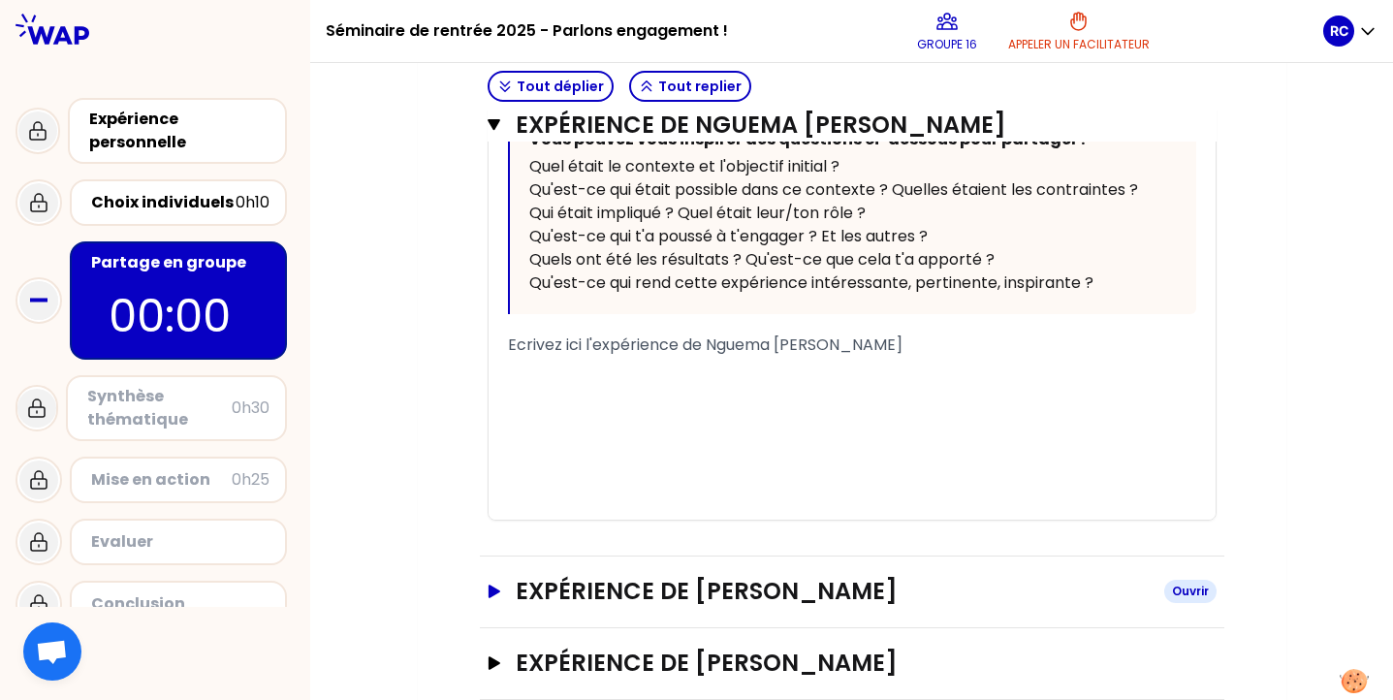
click at [595, 576] on h3 "Expérience de [PERSON_NAME]" at bounding box center [832, 591] width 632 height 31
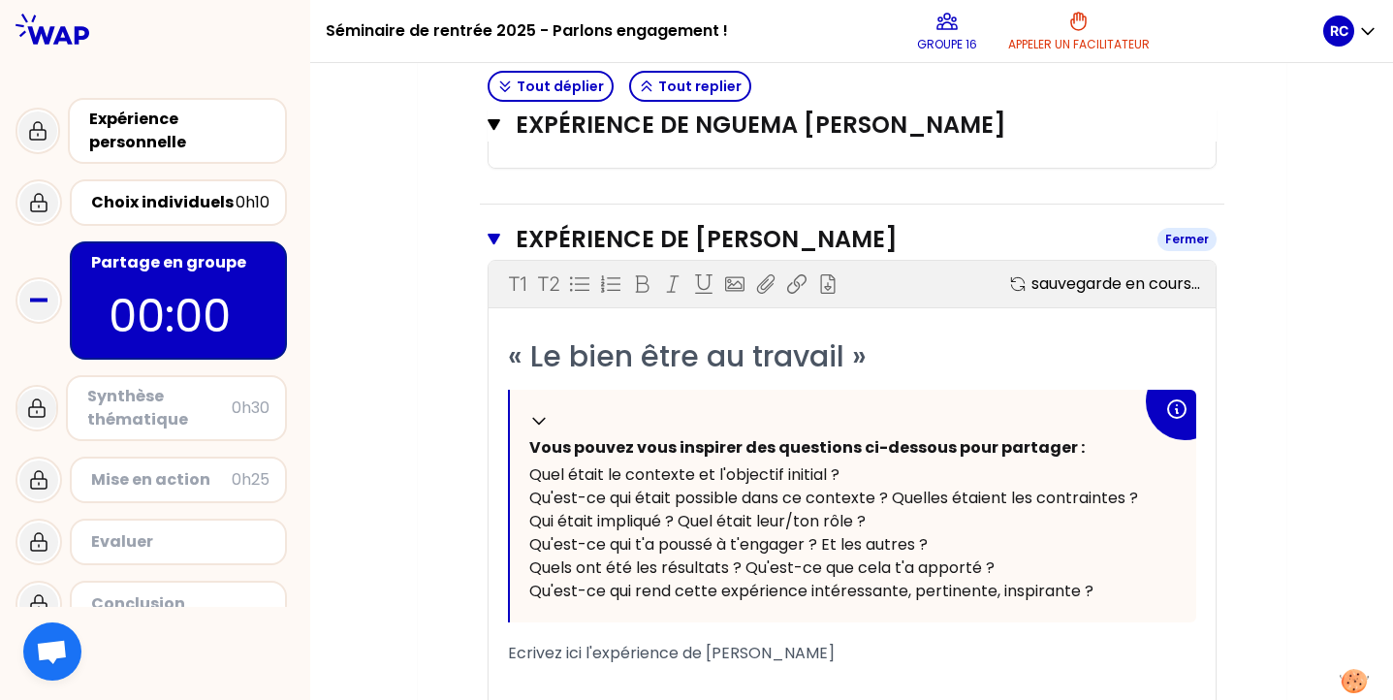
scroll to position [1996, 0]
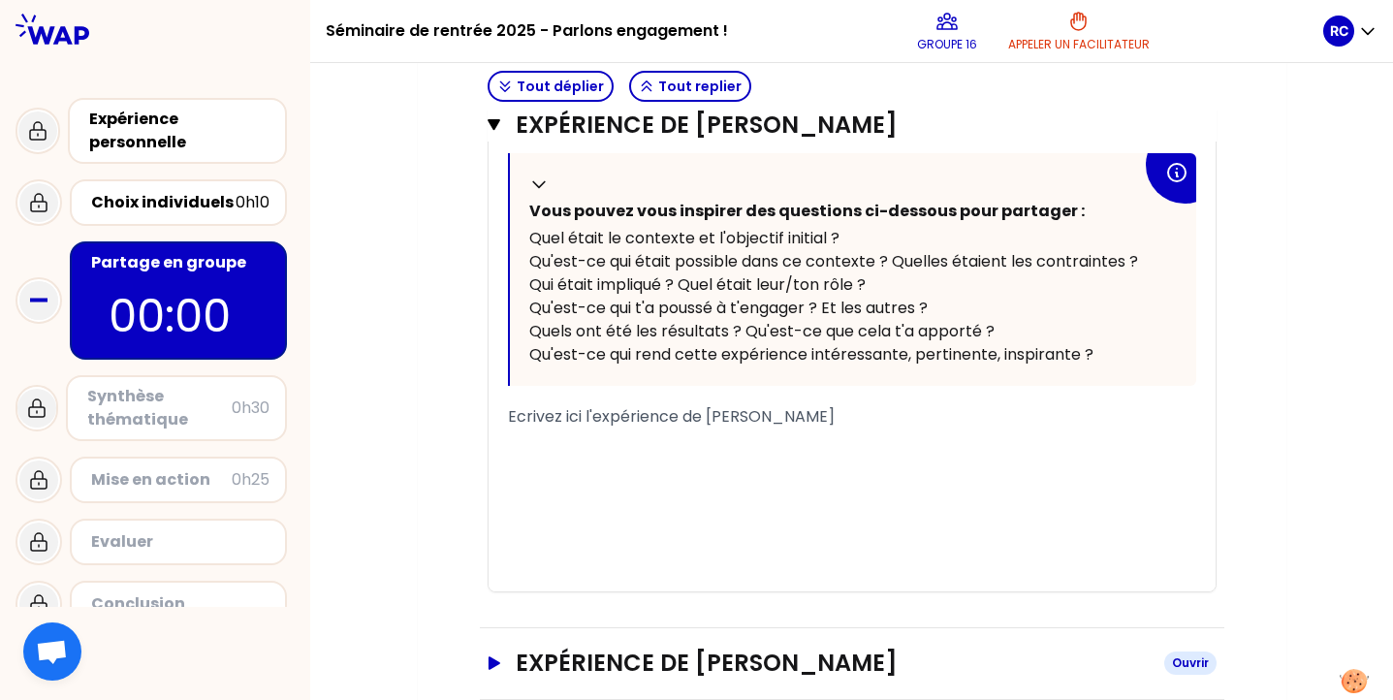
click at [610, 647] on h3 "Expérience de [PERSON_NAME]" at bounding box center [832, 662] width 632 height 31
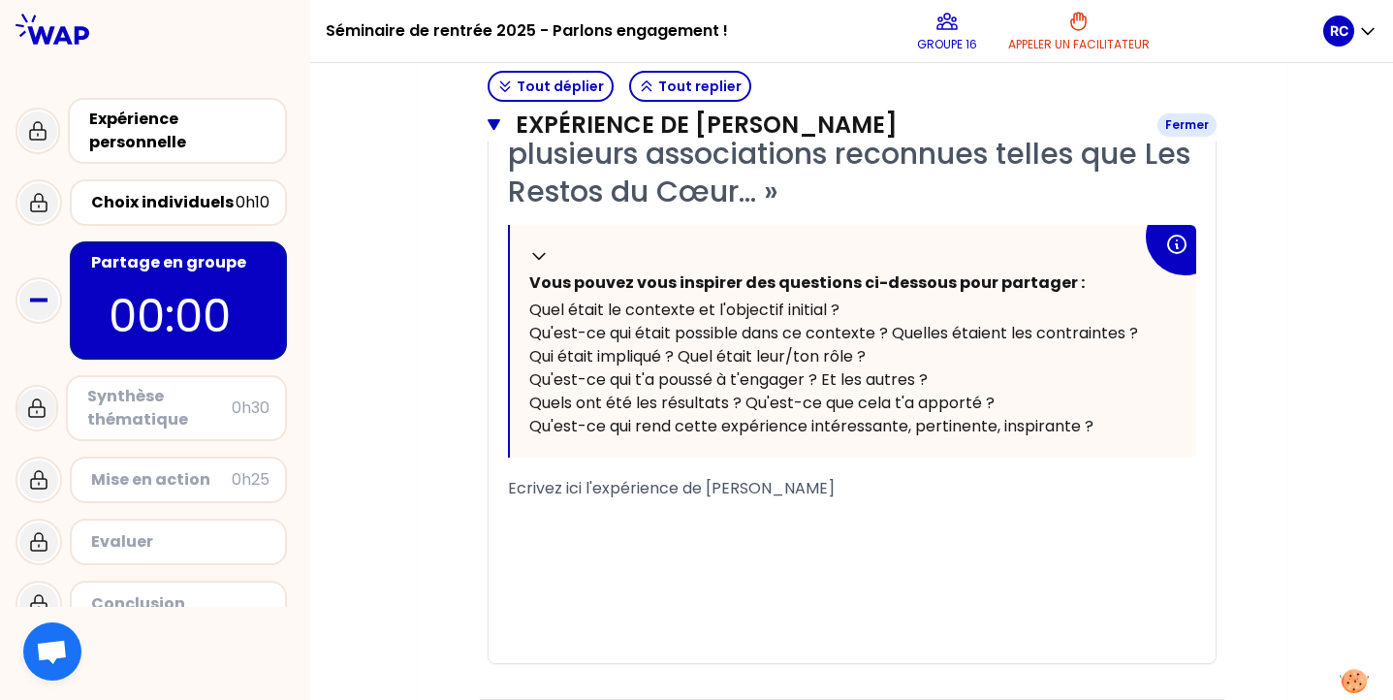
scroll to position [2848, 0]
click at [599, 524] on div "﻿" at bounding box center [852, 535] width 688 height 23
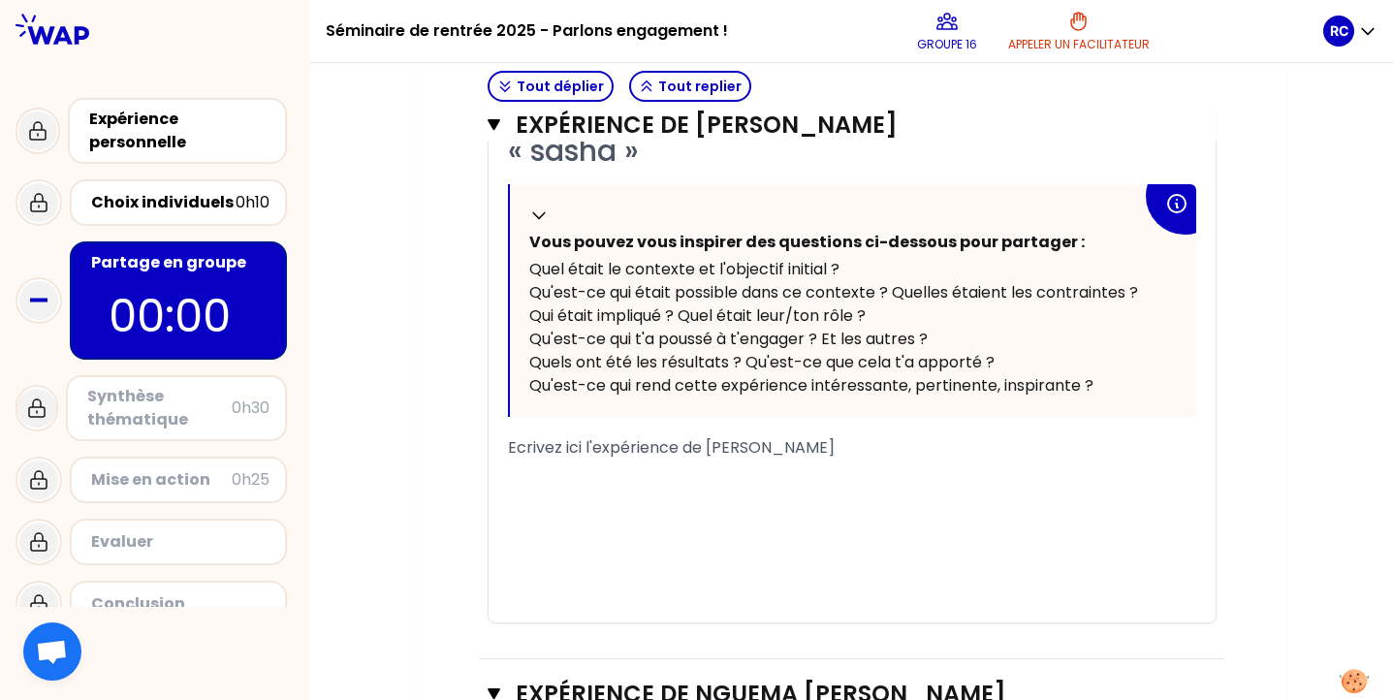
scroll to position [576, 0]
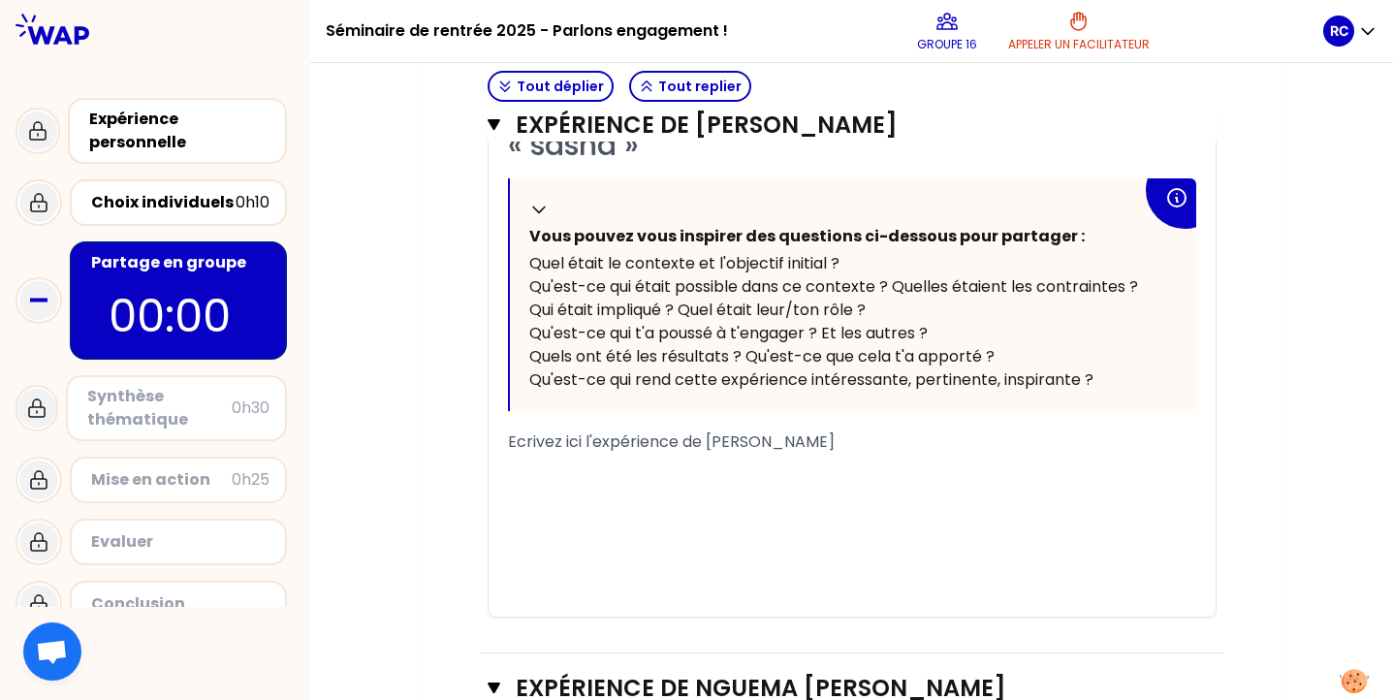
click at [534, 454] on div "﻿" at bounding box center [852, 465] width 688 height 23
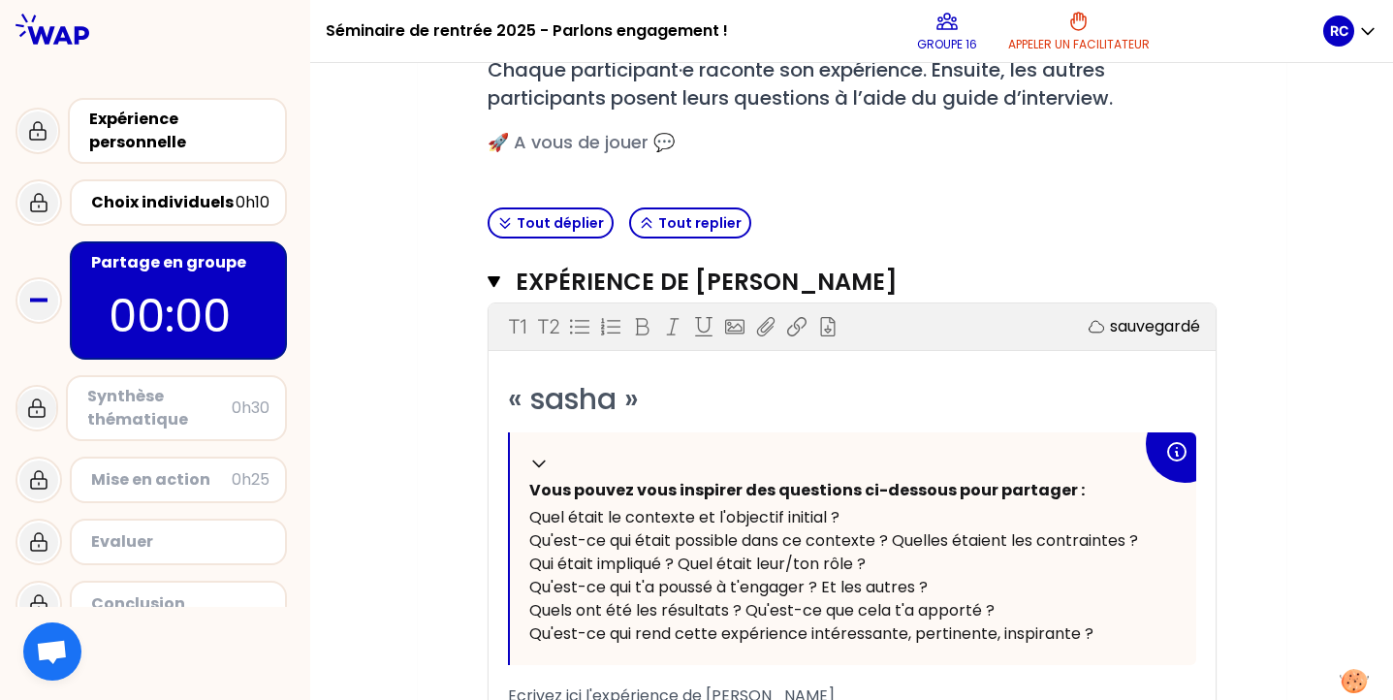
scroll to position [318, 0]
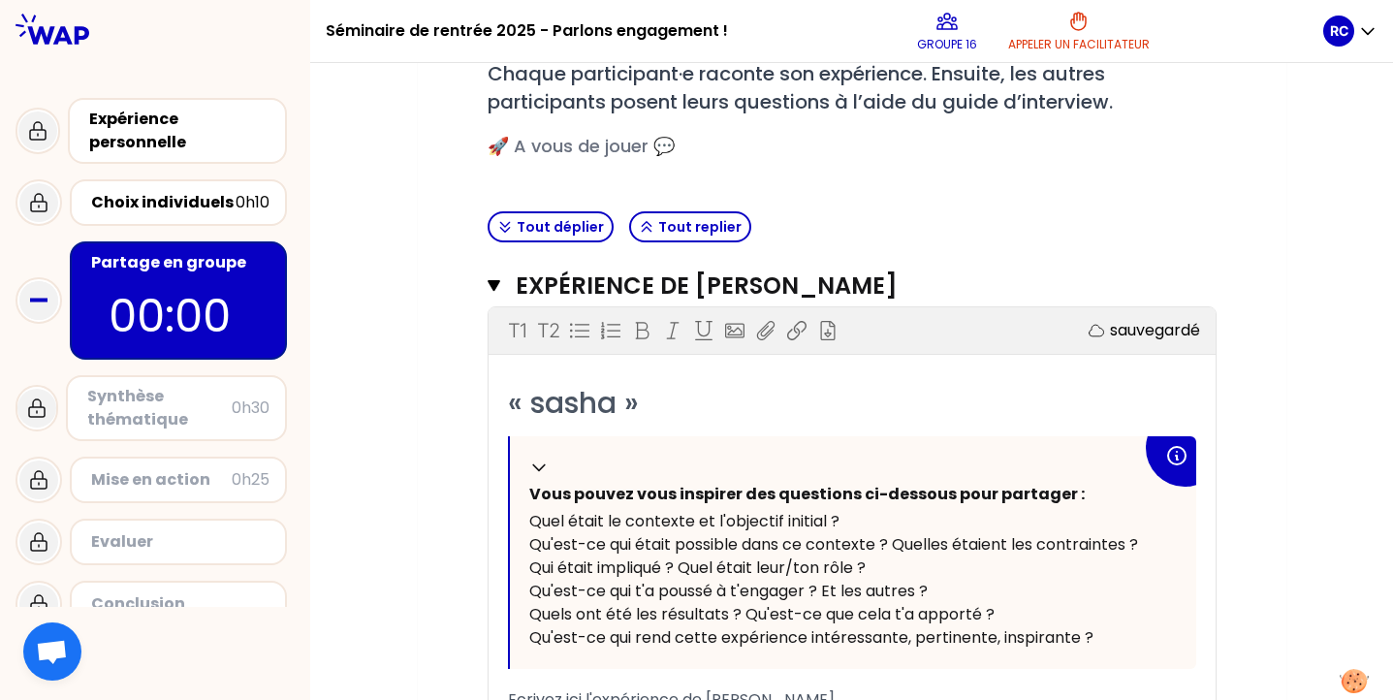
click at [151, 326] on p "00:00" at bounding box center [179, 316] width 140 height 68
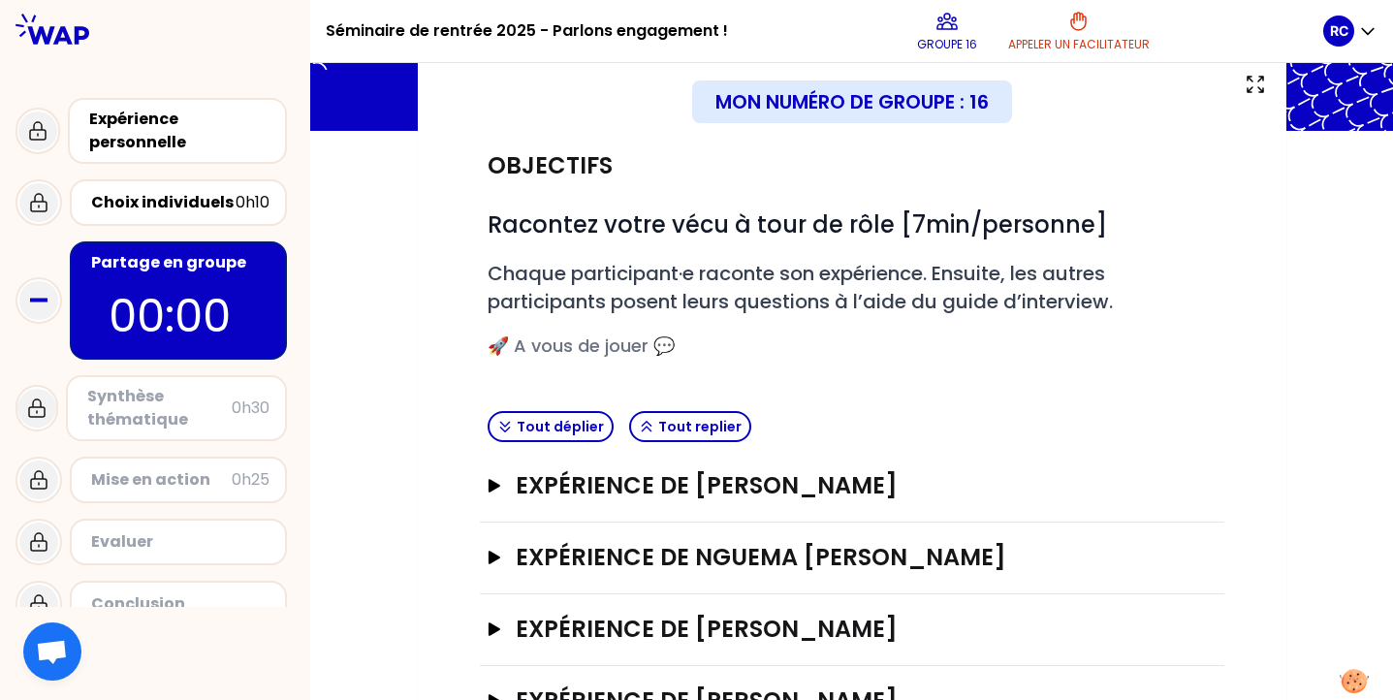
scroll to position [119, 0]
click at [571, 486] on h3 "Expérience de [PERSON_NAME]" at bounding box center [832, 484] width 632 height 31
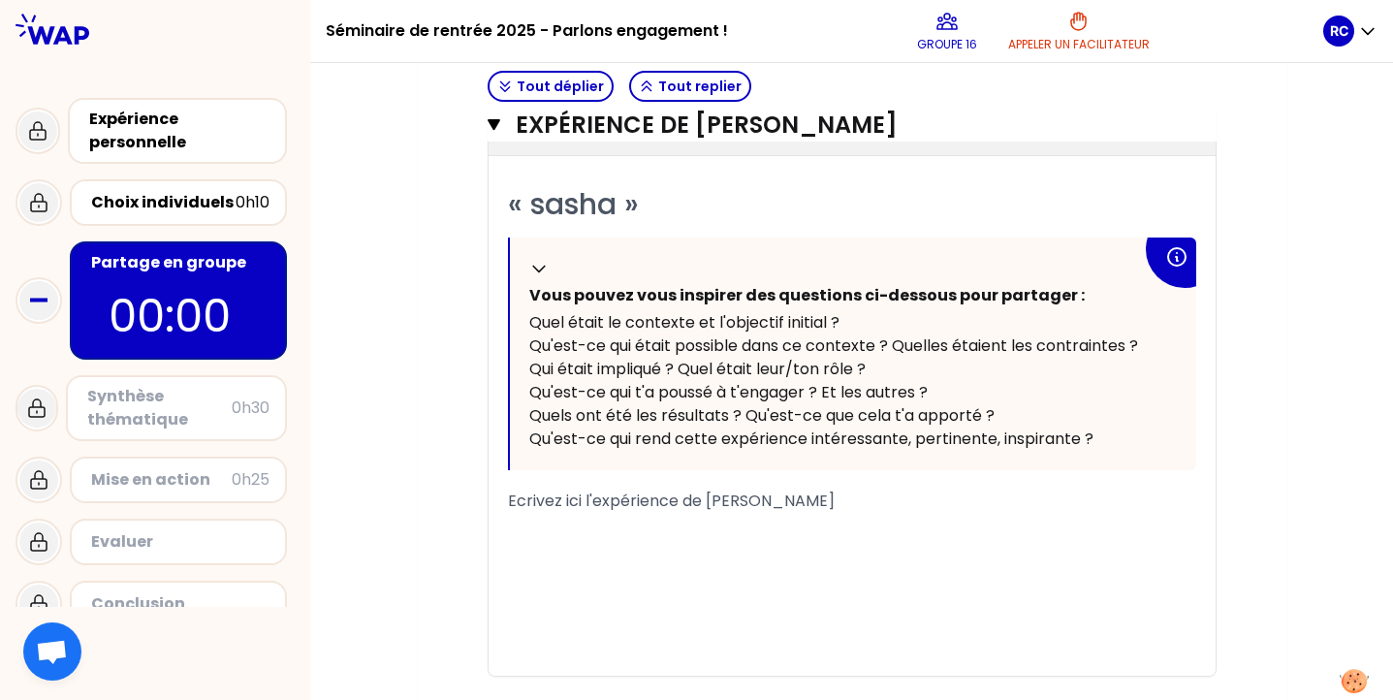
scroll to position [527, 0]
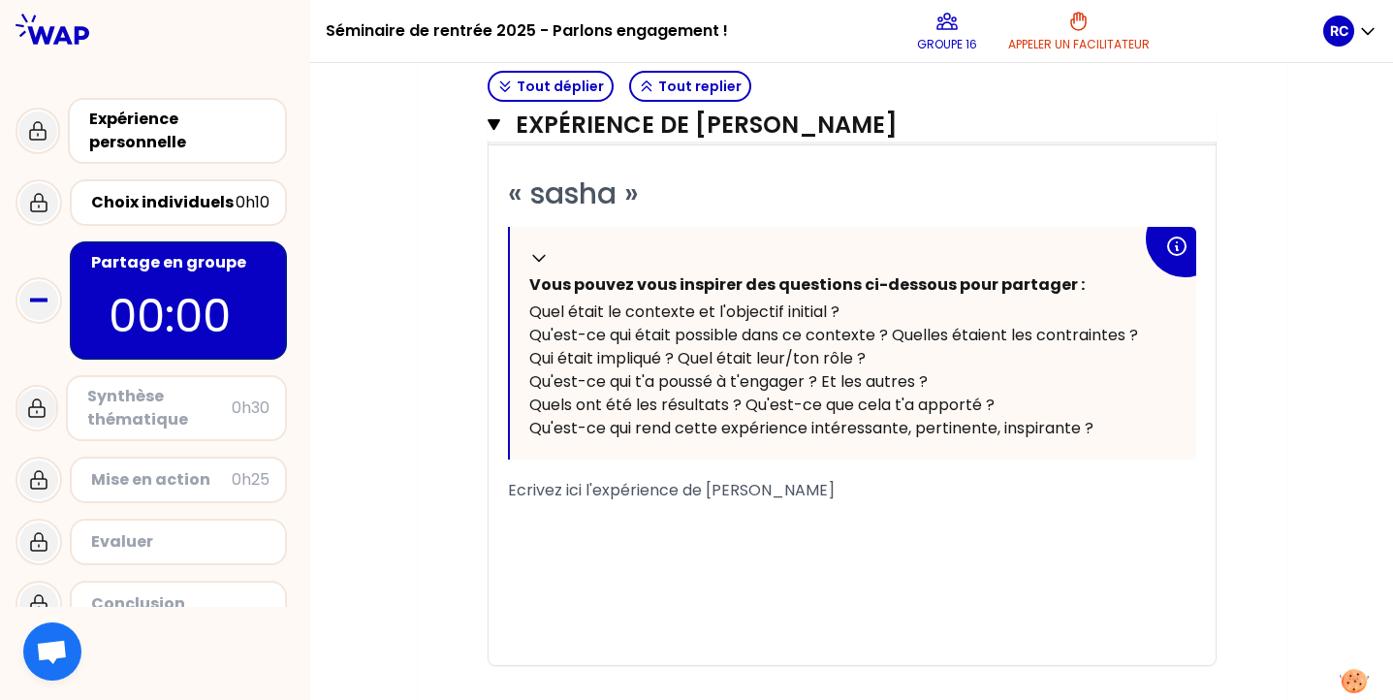
click at [630, 580] on div "﻿" at bounding box center [852, 583] width 688 height 23
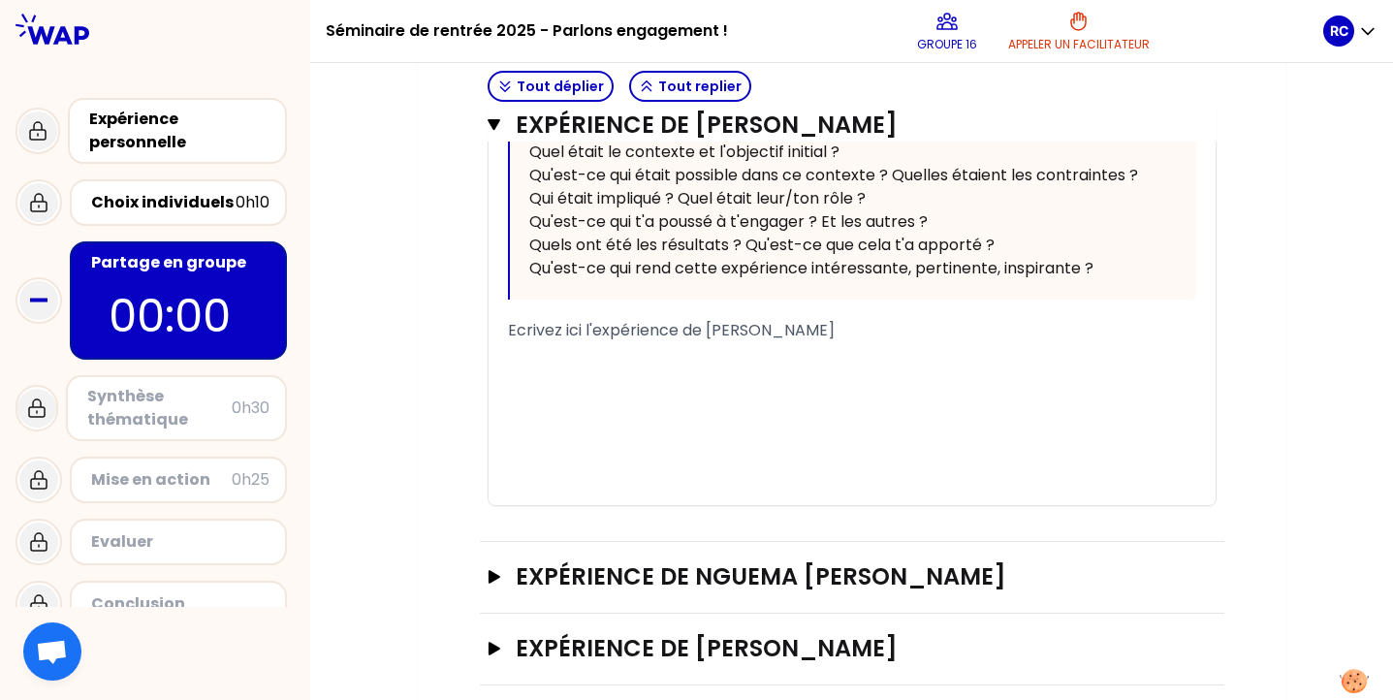
scroll to position [782, 0]
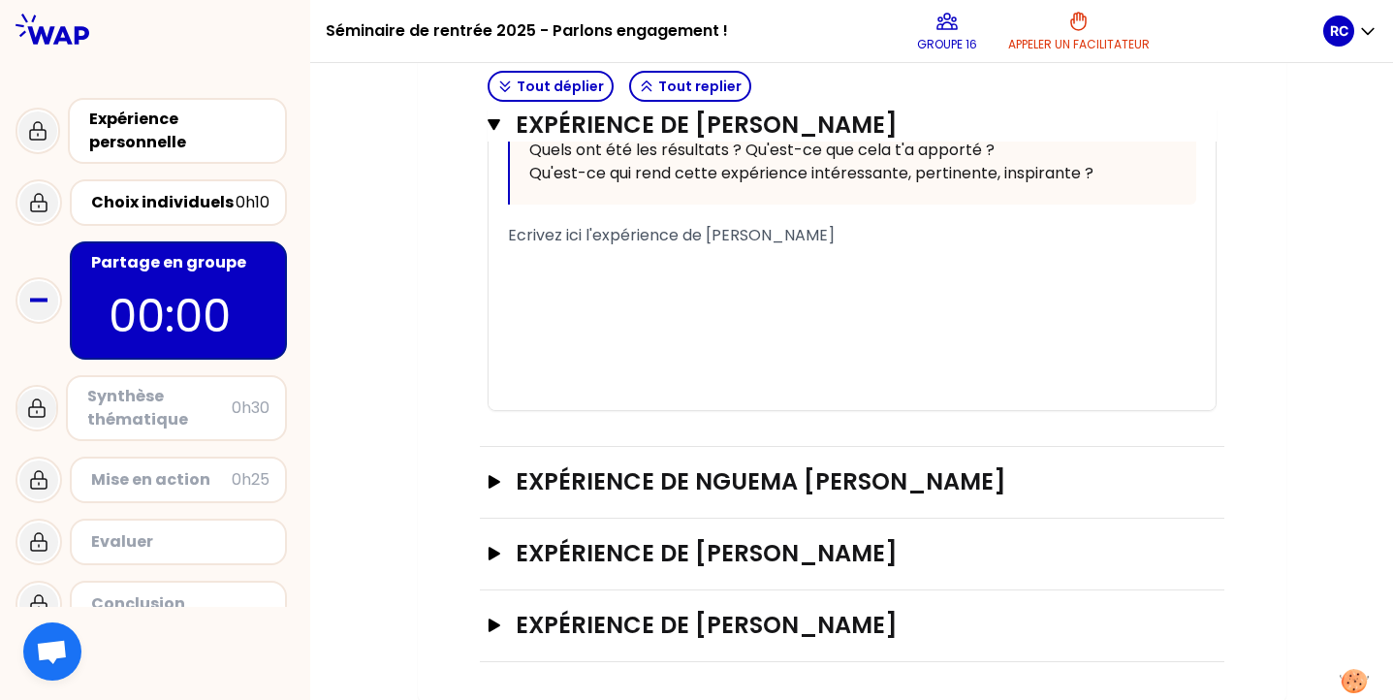
click at [630, 498] on div "Expérience de Nguema [PERSON_NAME]" at bounding box center [852, 483] width 744 height 72
click at [580, 478] on h3 "Expérience de Nguema [PERSON_NAME]" at bounding box center [832, 481] width 632 height 31
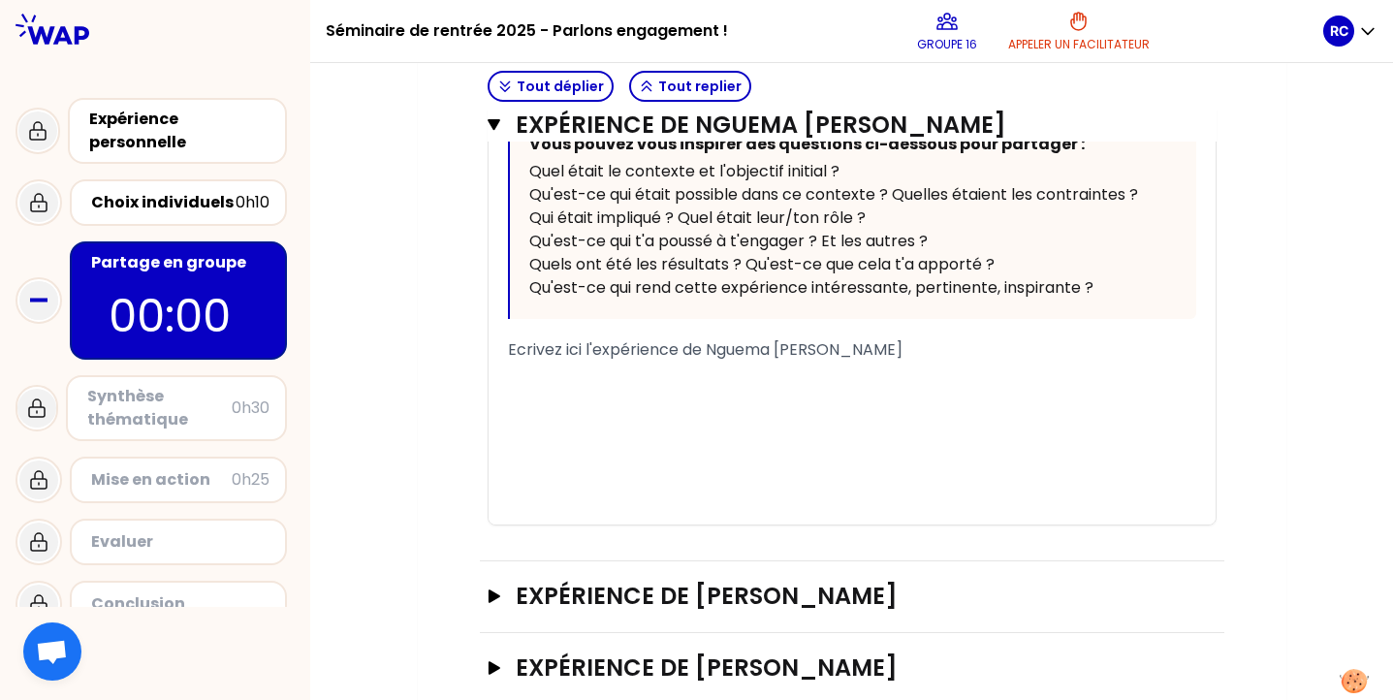
scroll to position [1408, 0]
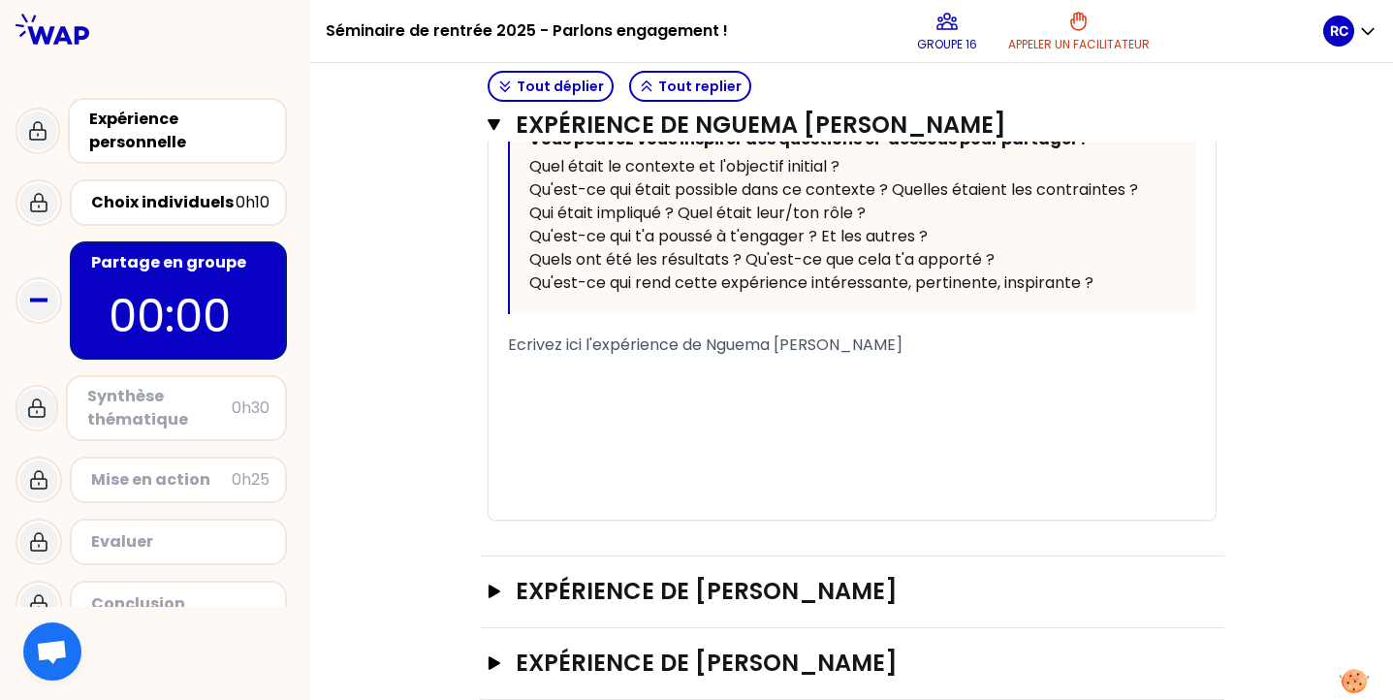
click at [648, 556] on div "Expérience de [PERSON_NAME]" at bounding box center [852, 592] width 744 height 72
click at [623, 576] on h3 "Expérience de [PERSON_NAME]" at bounding box center [832, 591] width 632 height 31
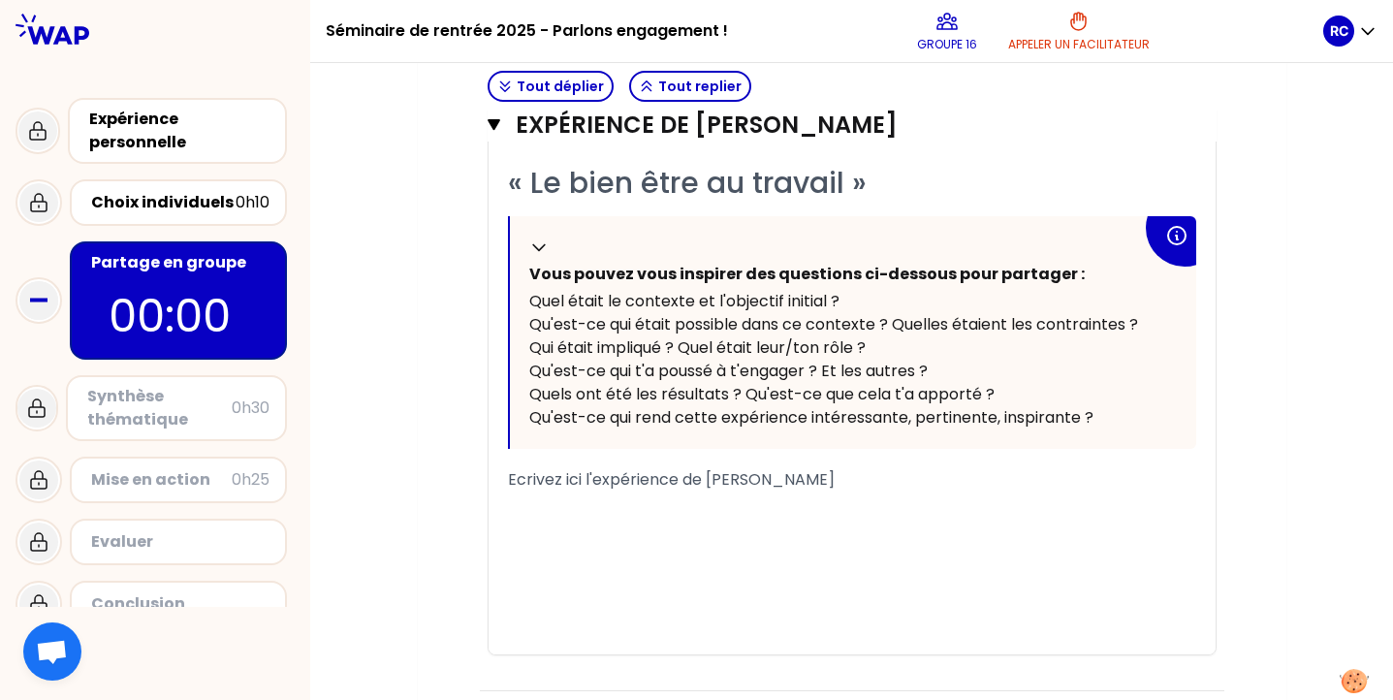
scroll to position [1930, 0]
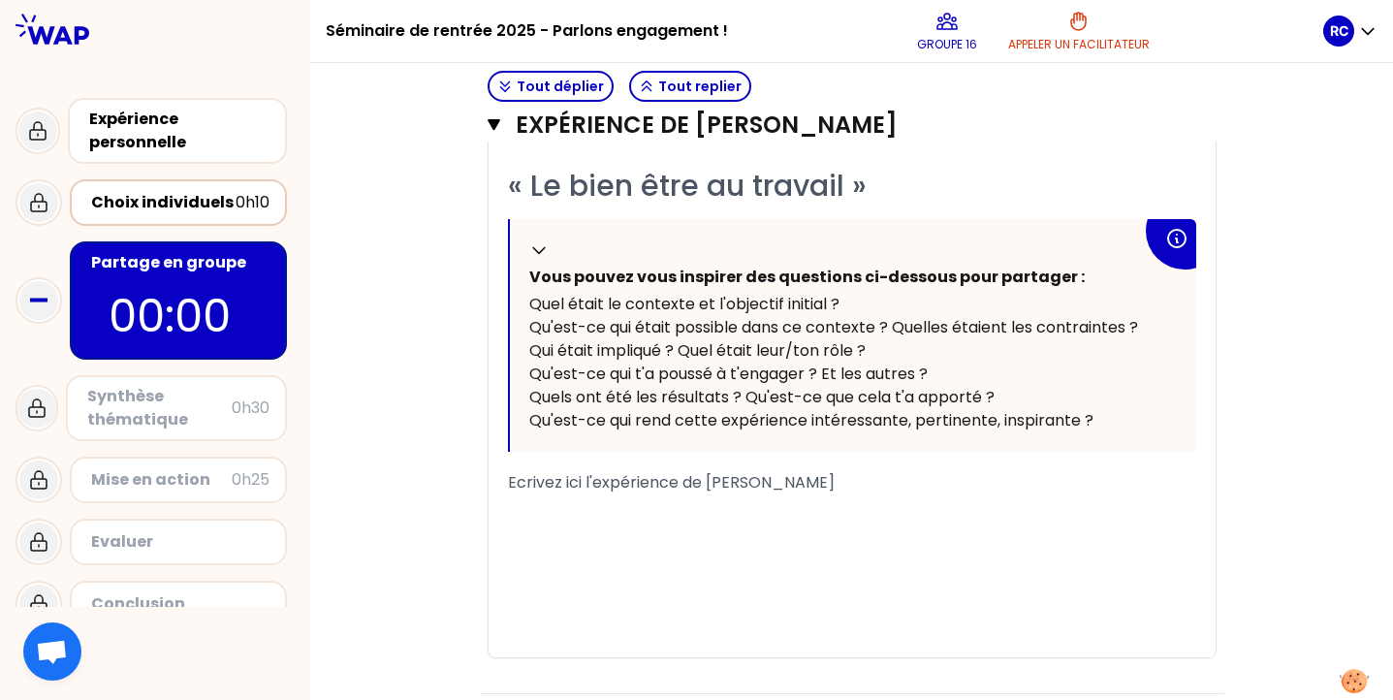
click at [234, 209] on div "Choix individuels" at bounding box center [163, 202] width 144 height 23
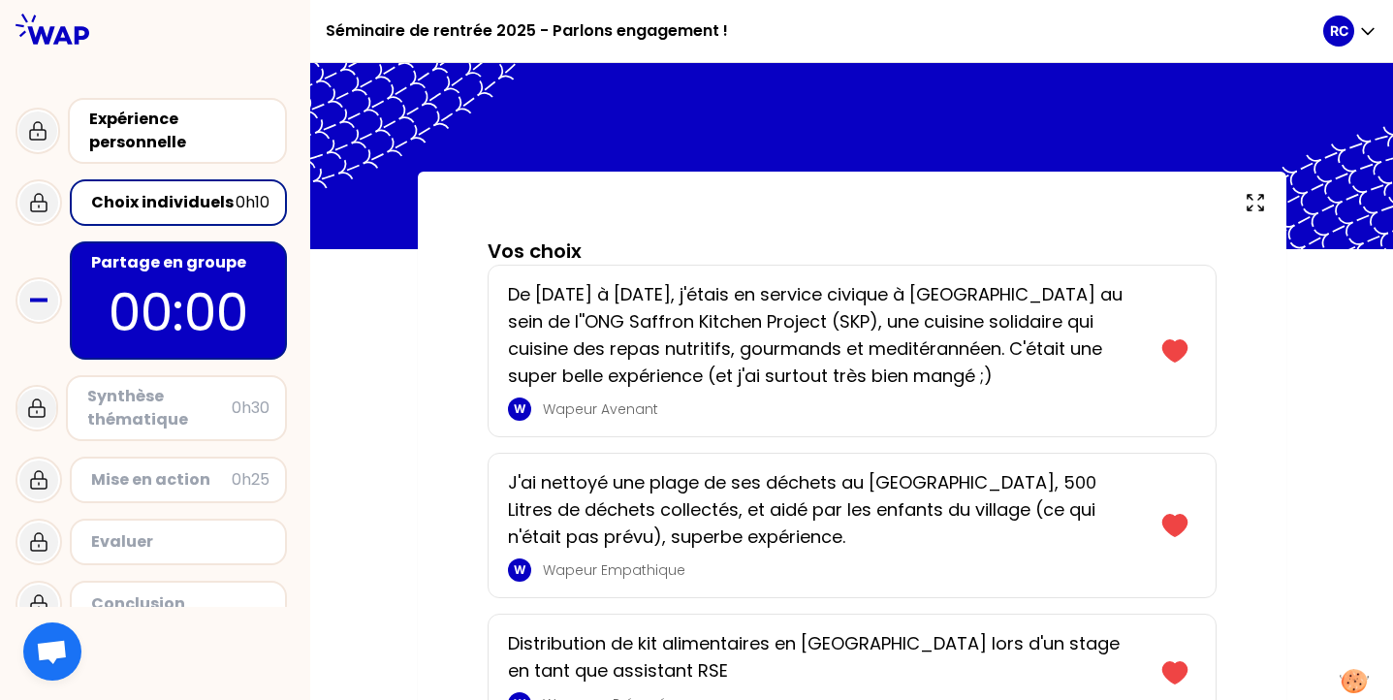
click at [249, 298] on p "00:00" at bounding box center [178, 312] width 182 height 76
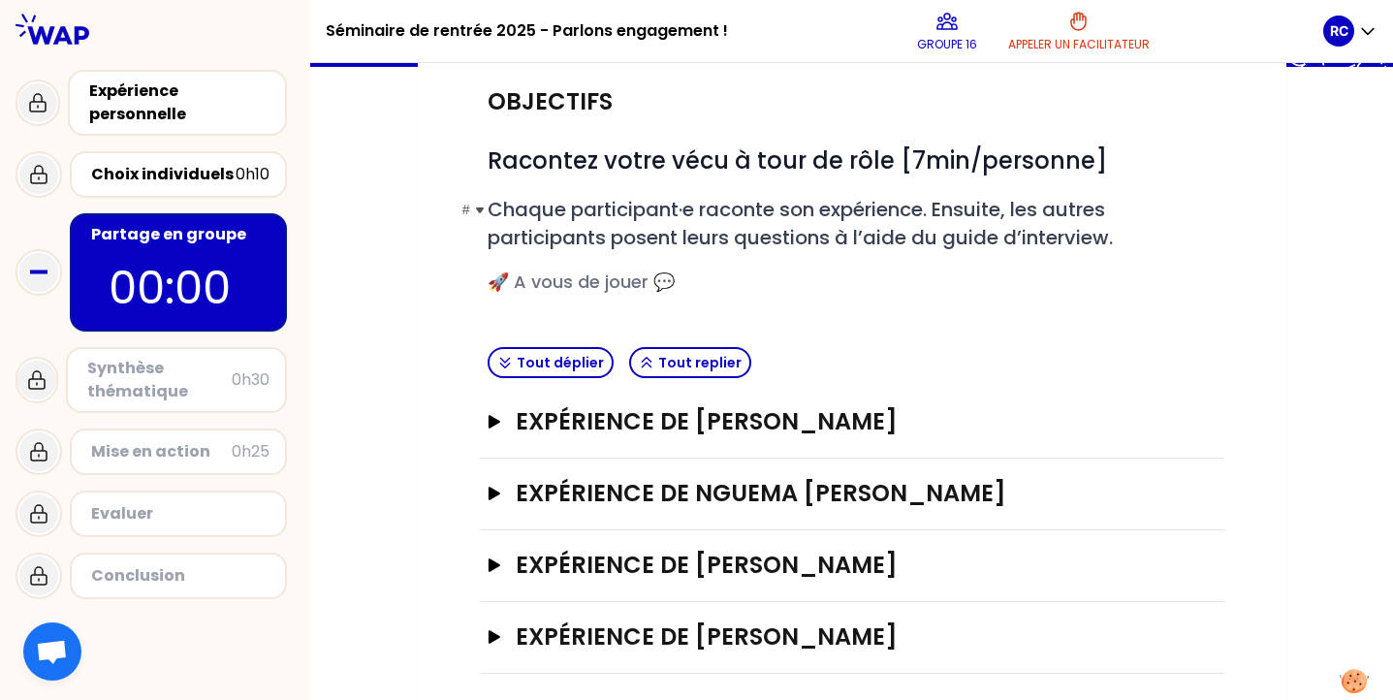
scroll to position [194, 0]
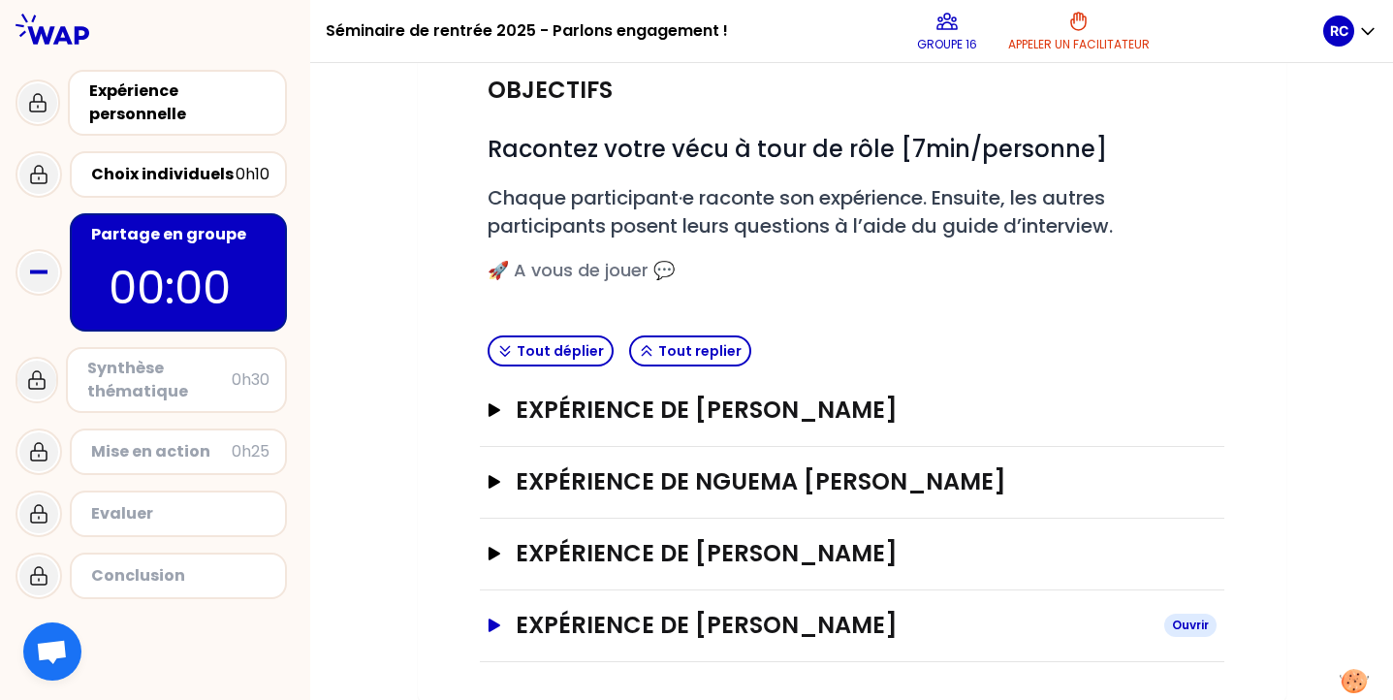
click at [678, 611] on h3 "Expérience de [PERSON_NAME]" at bounding box center [832, 625] width 632 height 31
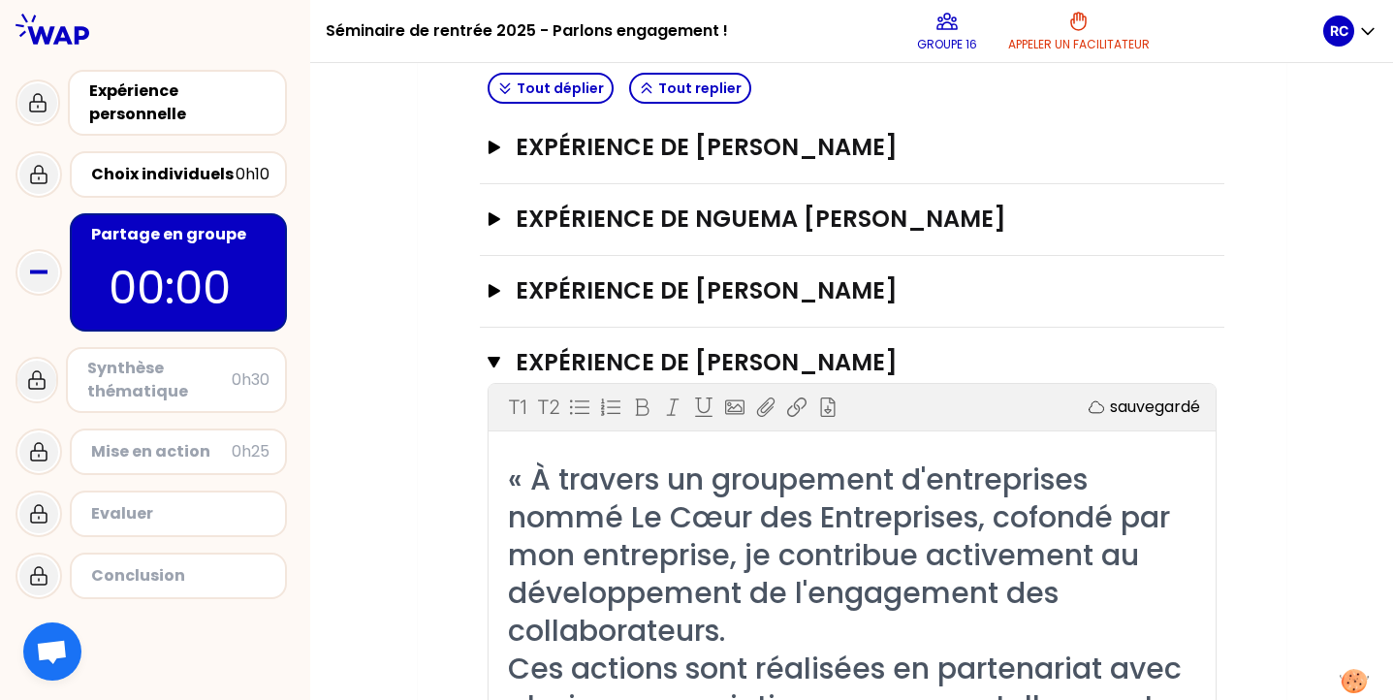
scroll to position [460, 0]
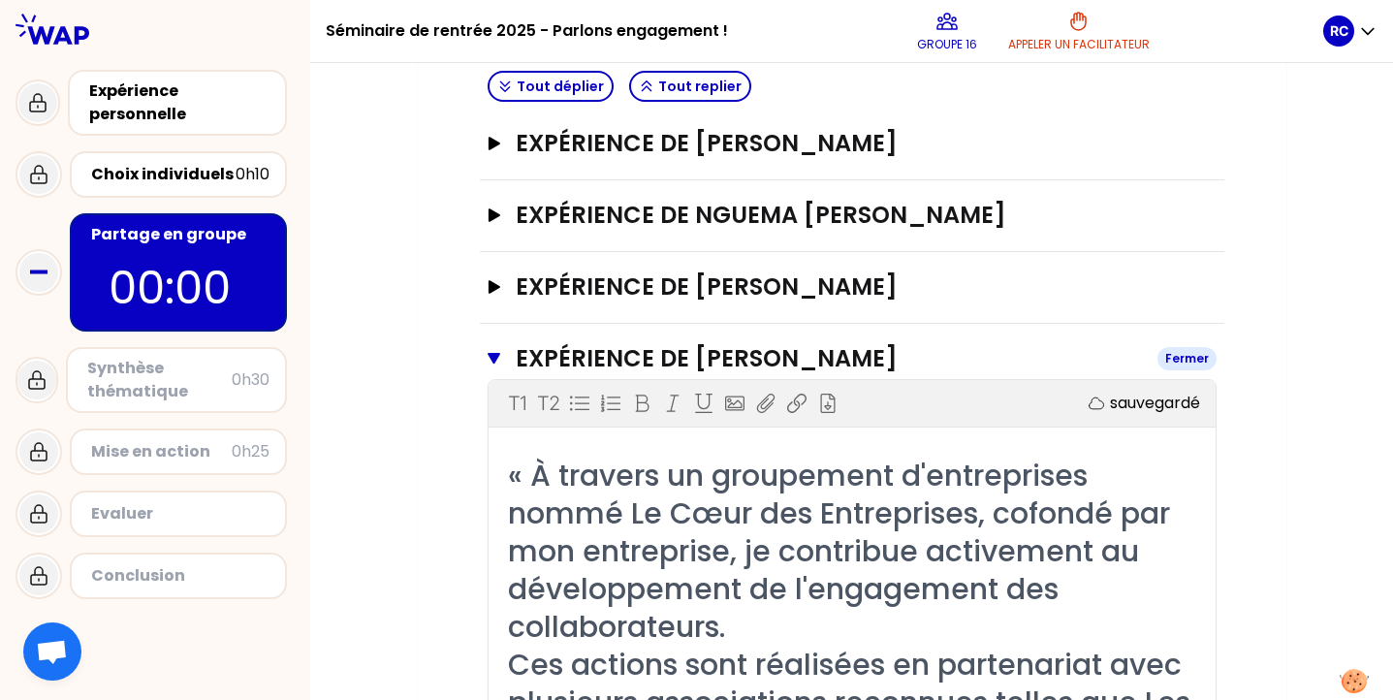
click at [492, 359] on icon "button" at bounding box center [493, 359] width 13 height 12
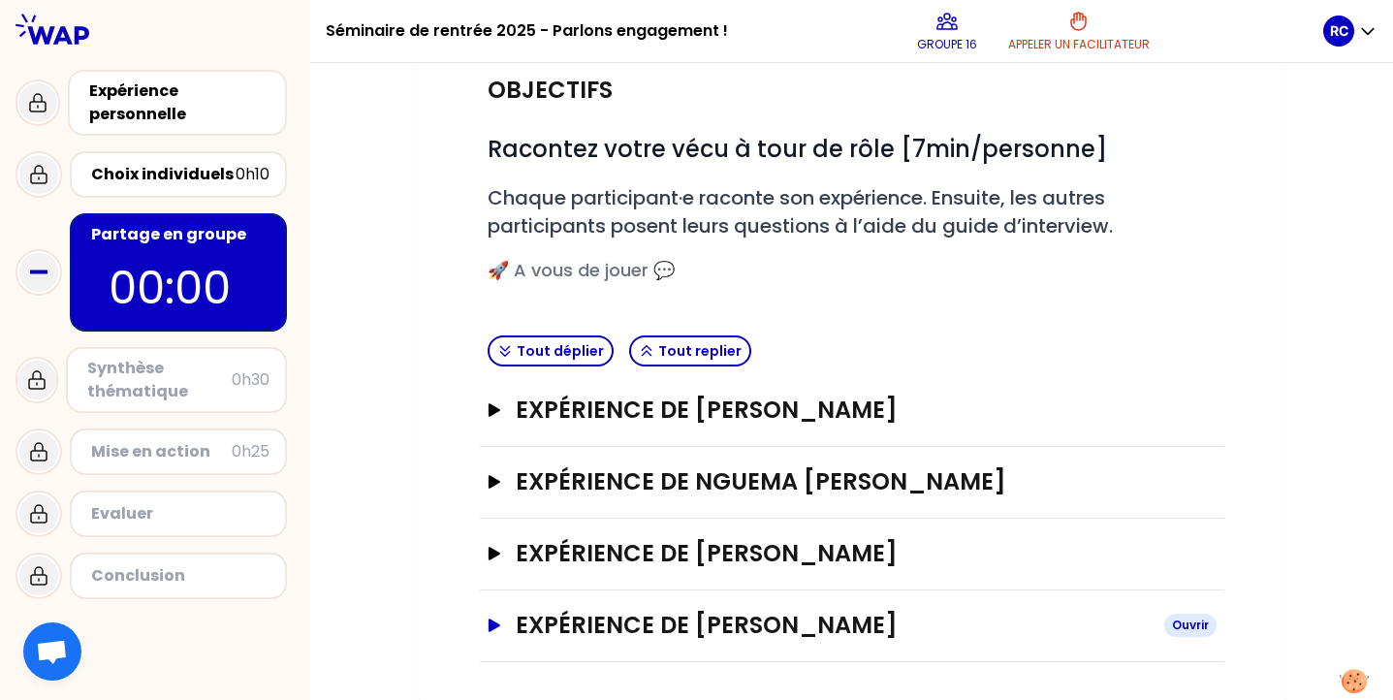
click at [595, 629] on h3 "Expérience de [PERSON_NAME]" at bounding box center [832, 625] width 632 height 31
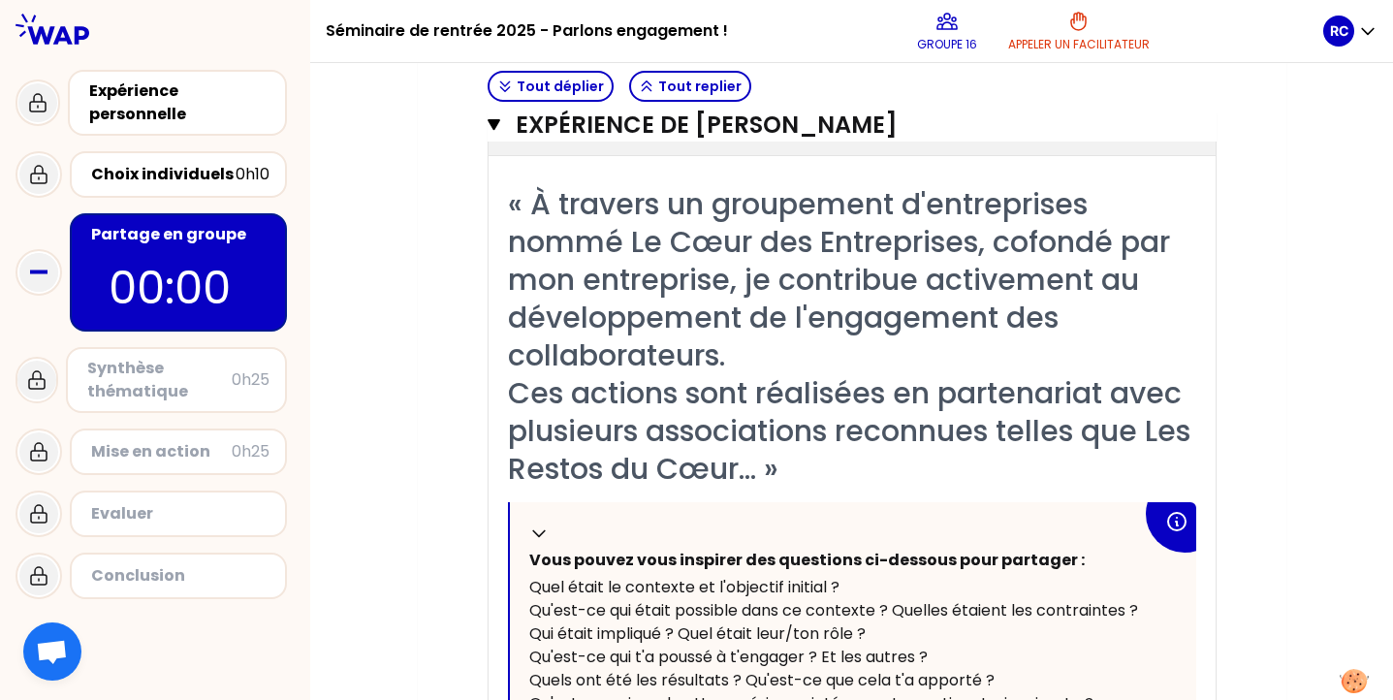
scroll to position [731, 0]
click at [535, 207] on span "« À travers un groupement d'entreprises nommé Le Cœur des Entreprises, cofondé …" at bounding box center [853, 337] width 690 height 306
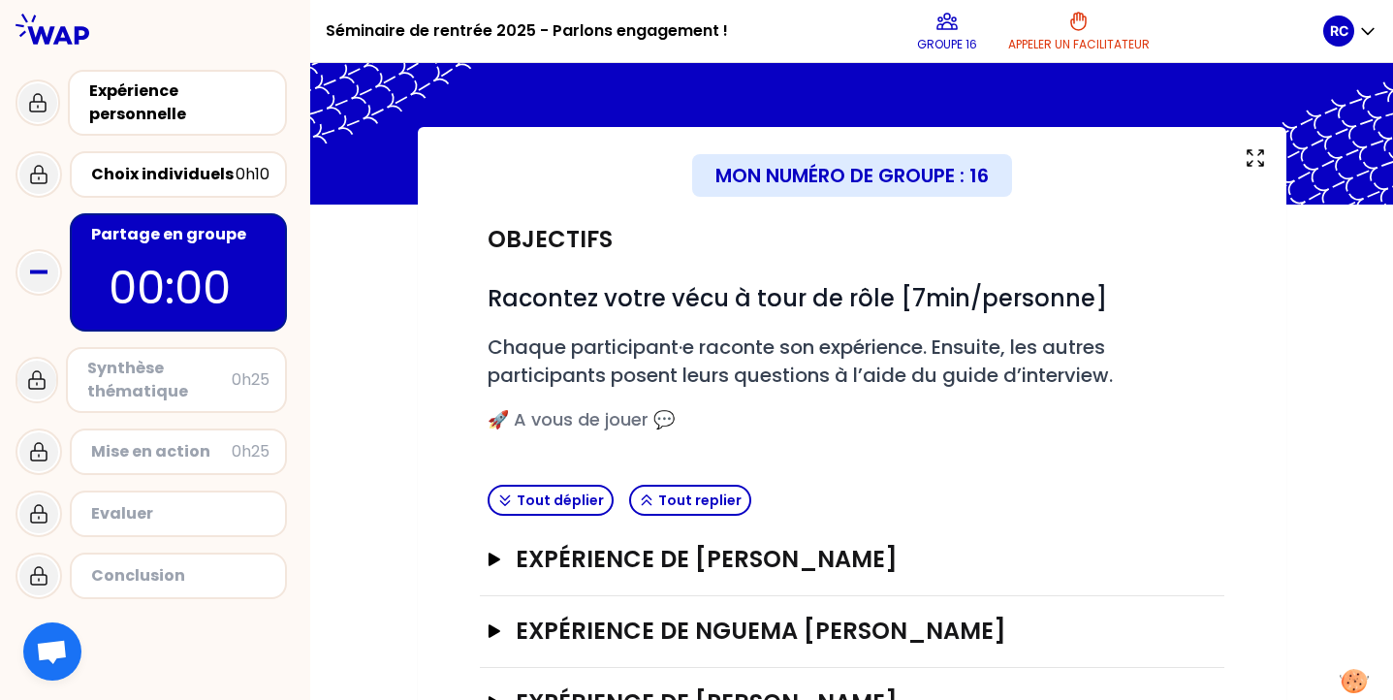
scroll to position [0, 0]
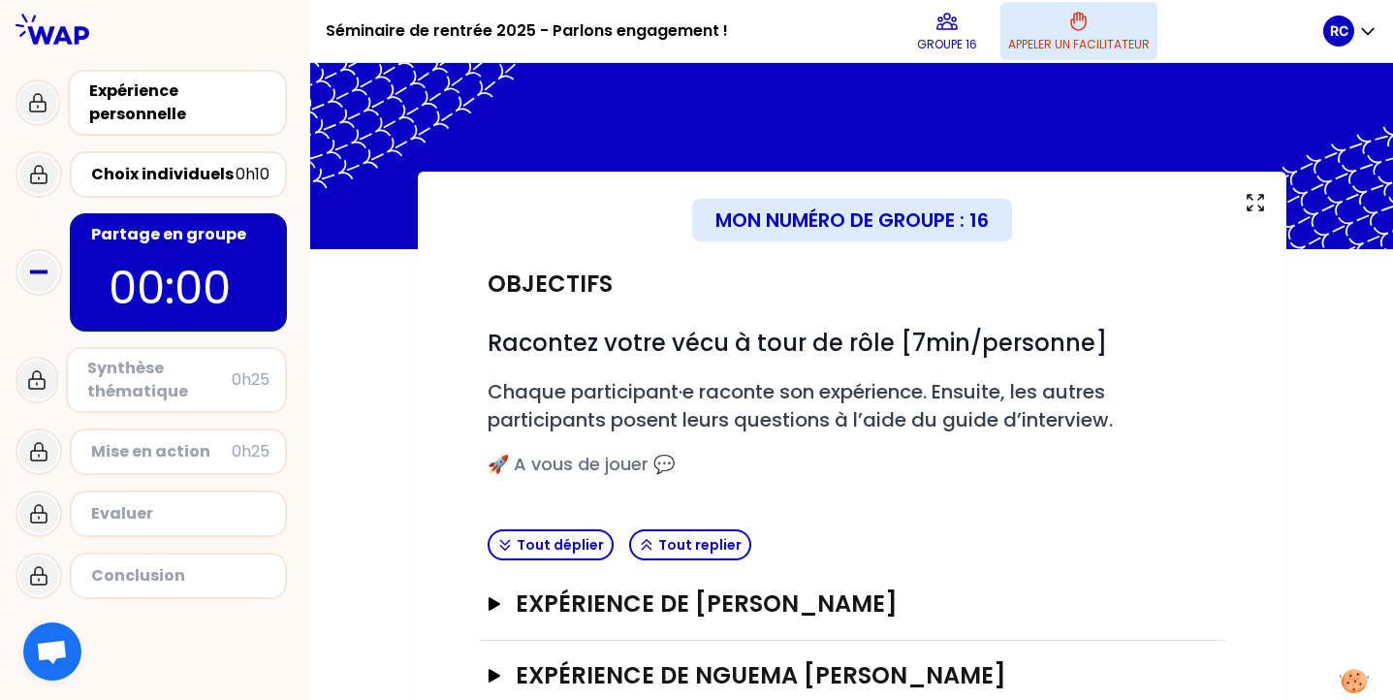
click at [1080, 43] on p "Appeler un facilitateur" at bounding box center [1078, 45] width 141 height 16
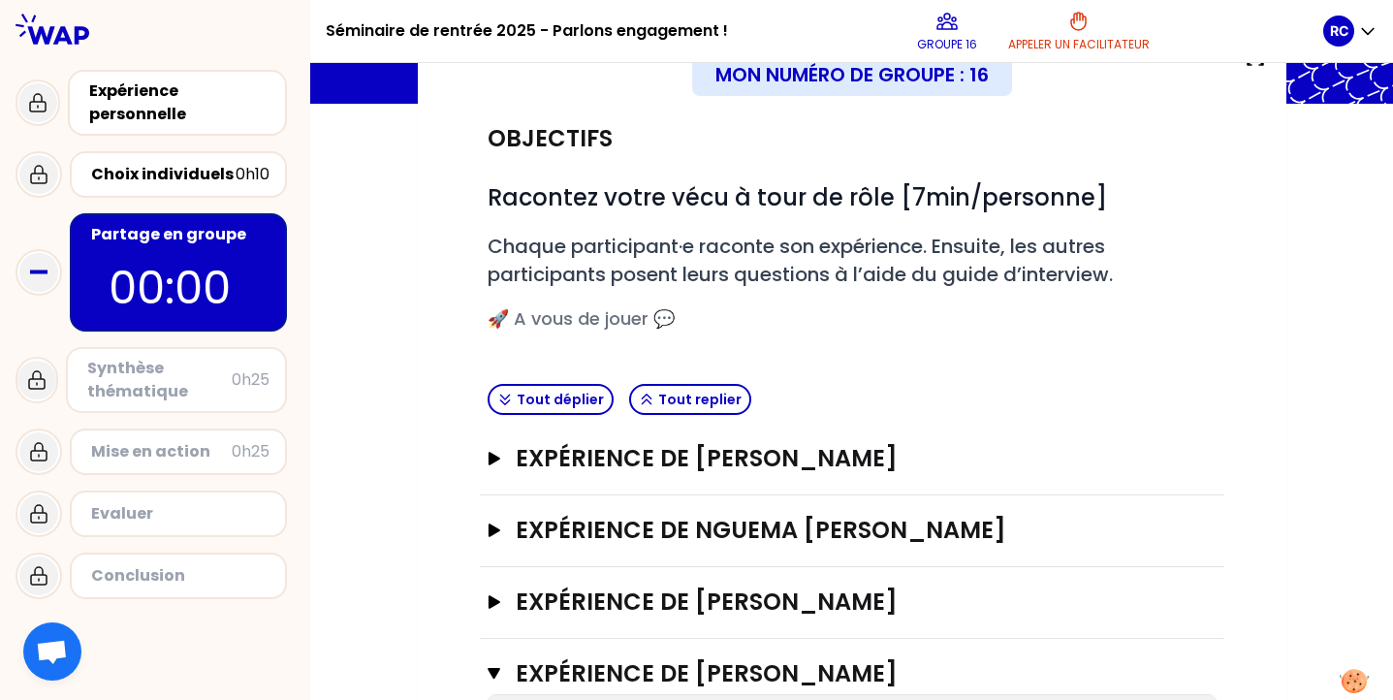
scroll to position [169, 0]
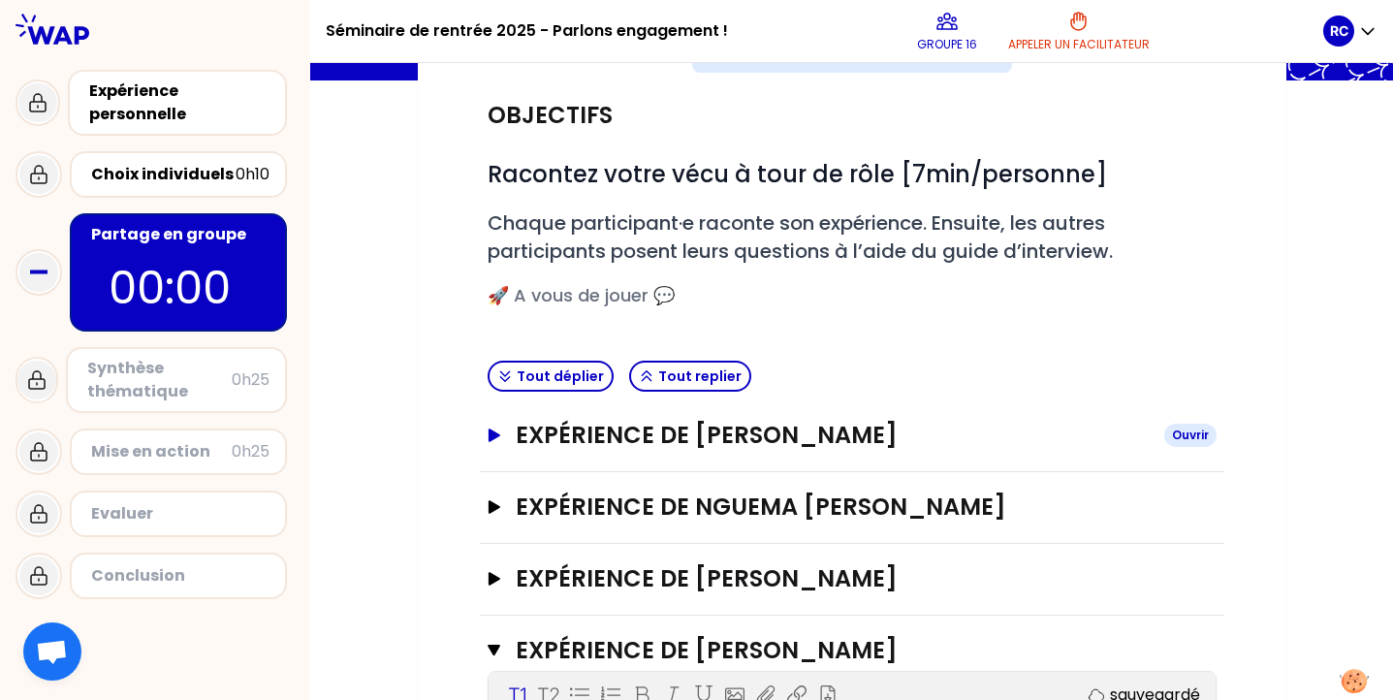
click at [542, 445] on h3 "Expérience de [PERSON_NAME]" at bounding box center [832, 435] width 632 height 31
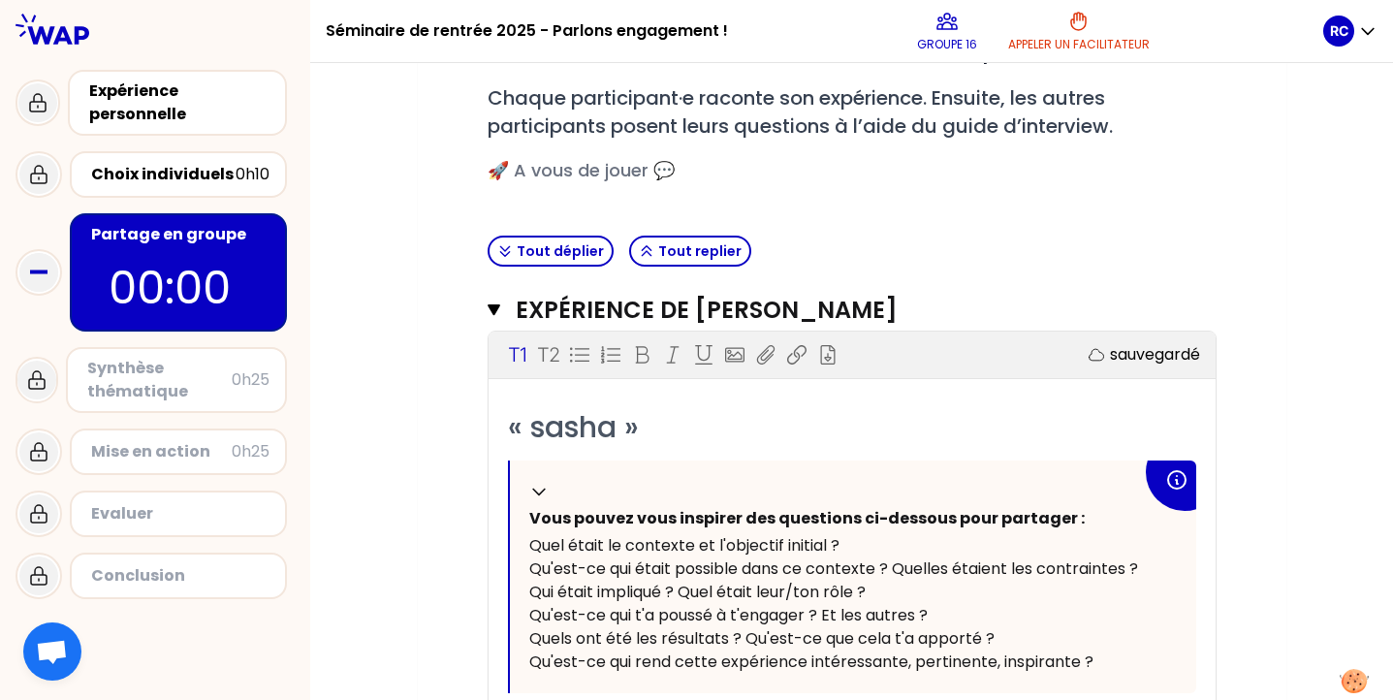
scroll to position [296, 0]
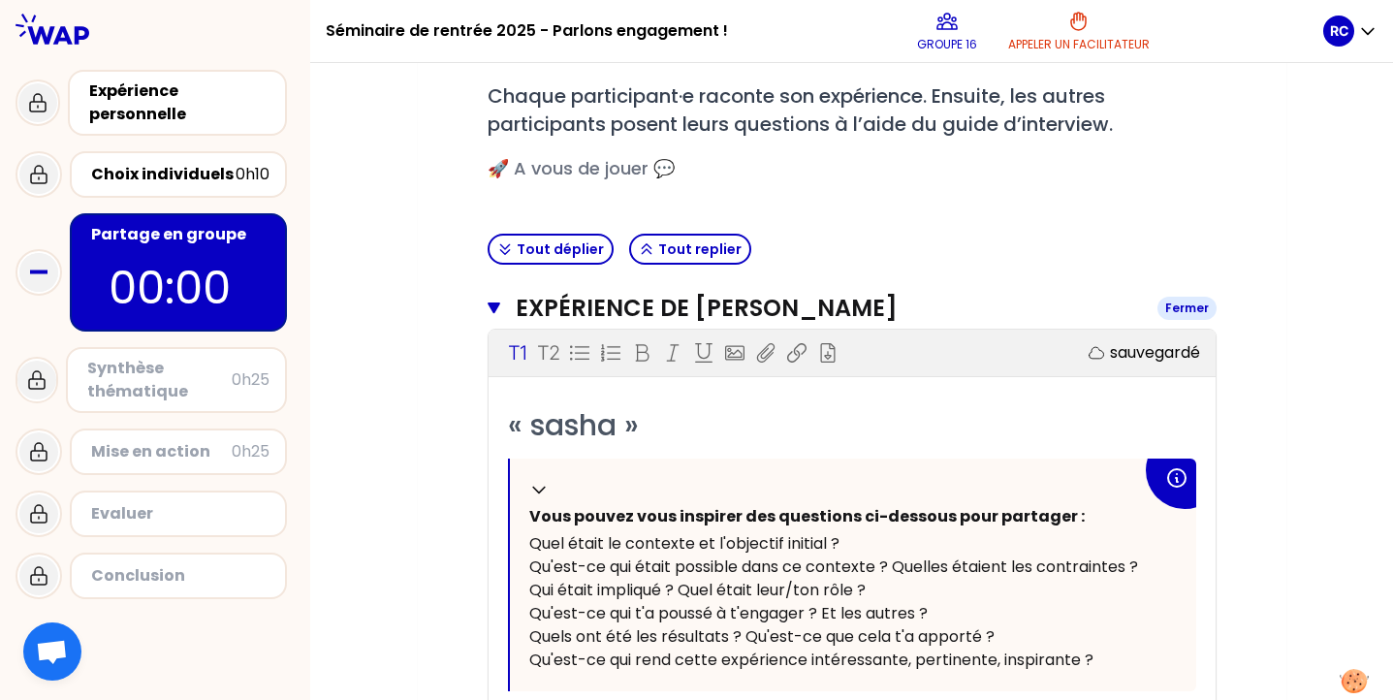
click at [531, 306] on h3 "Expérience de [PERSON_NAME]" at bounding box center [828, 308] width 625 height 31
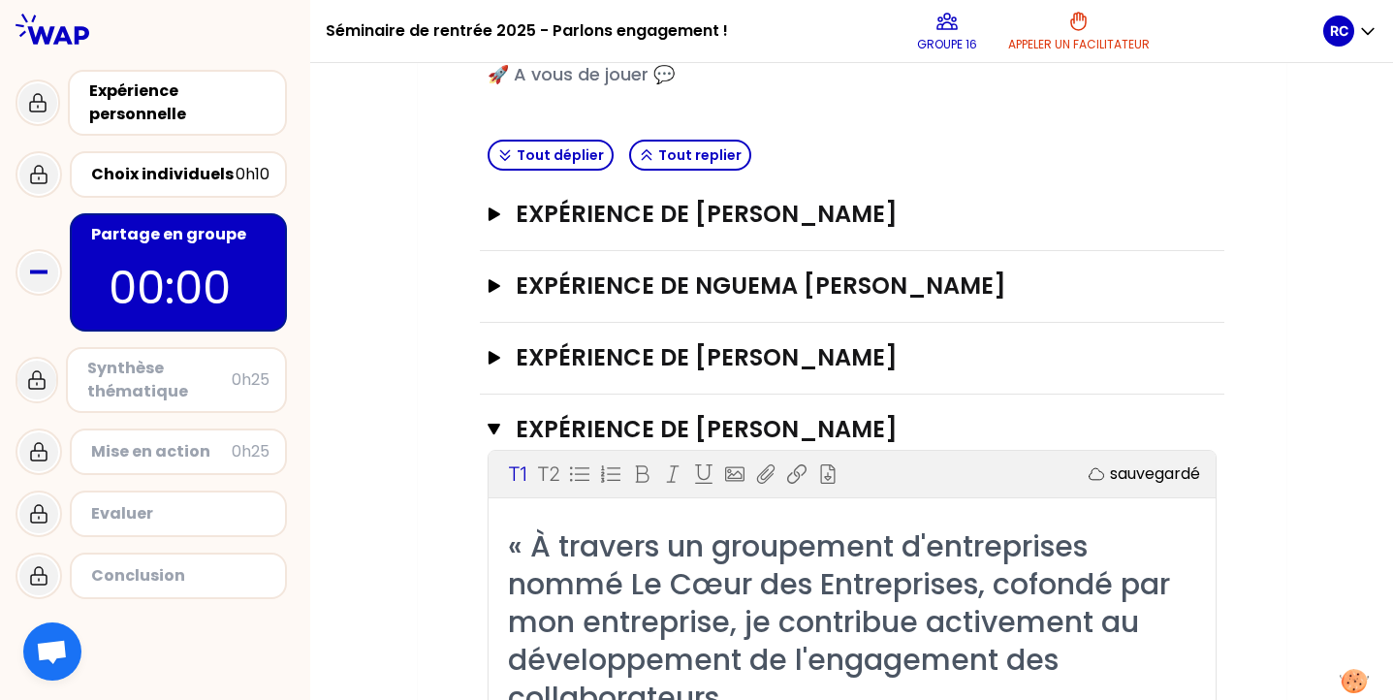
scroll to position [396, 0]
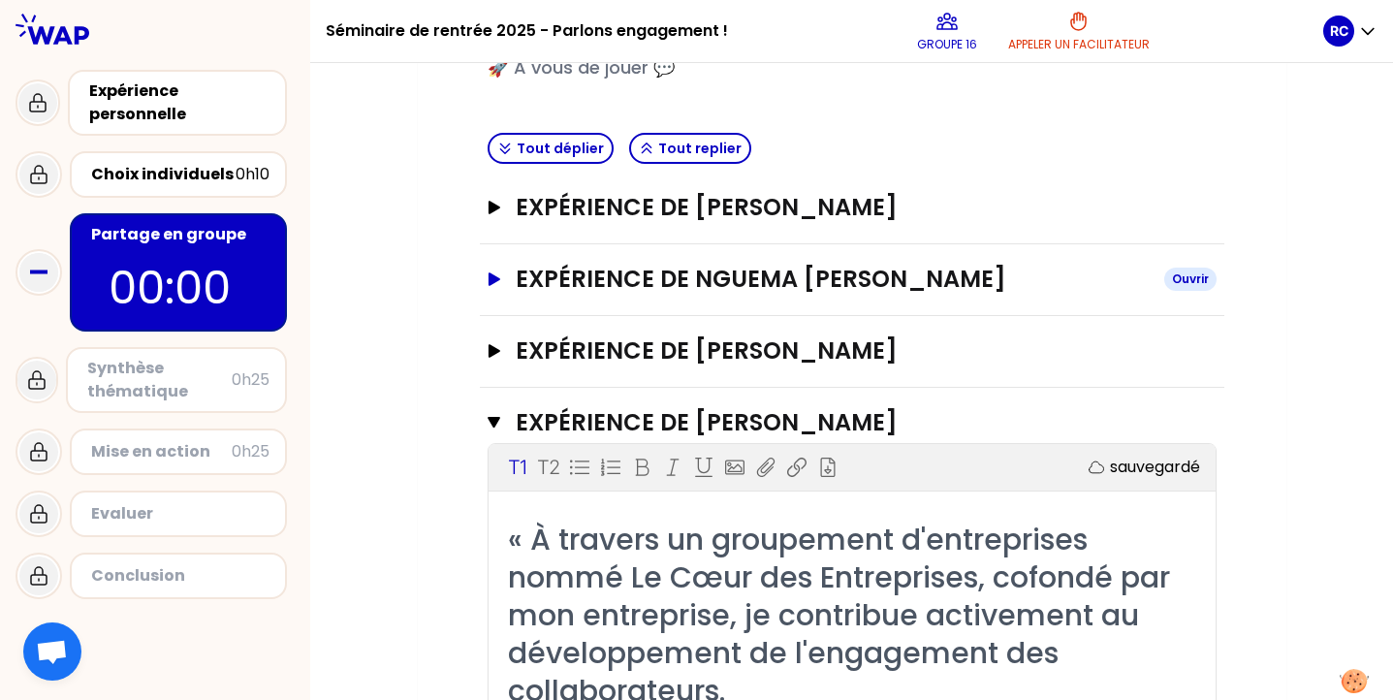
click at [549, 270] on h3 "Expérience de Nguema [PERSON_NAME]" at bounding box center [832, 279] width 632 height 31
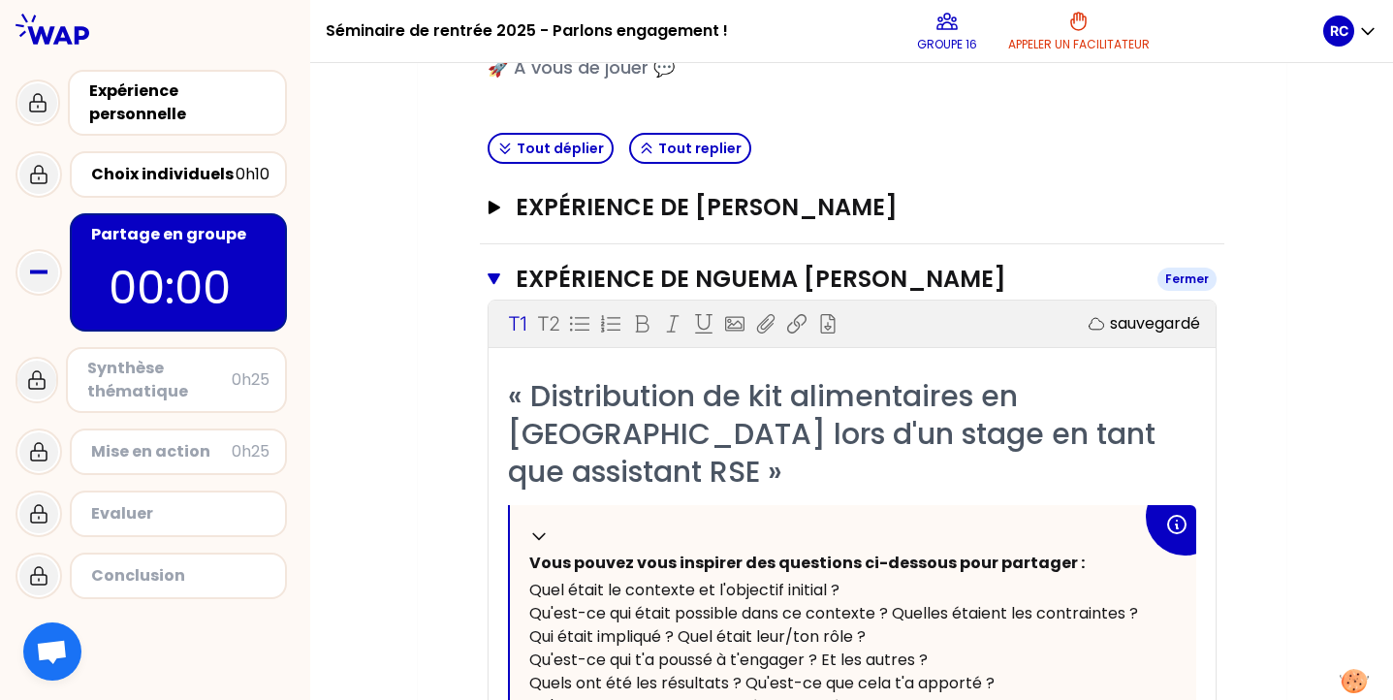
click at [549, 273] on h3 "Expérience de Nguema [PERSON_NAME]" at bounding box center [828, 279] width 625 height 31
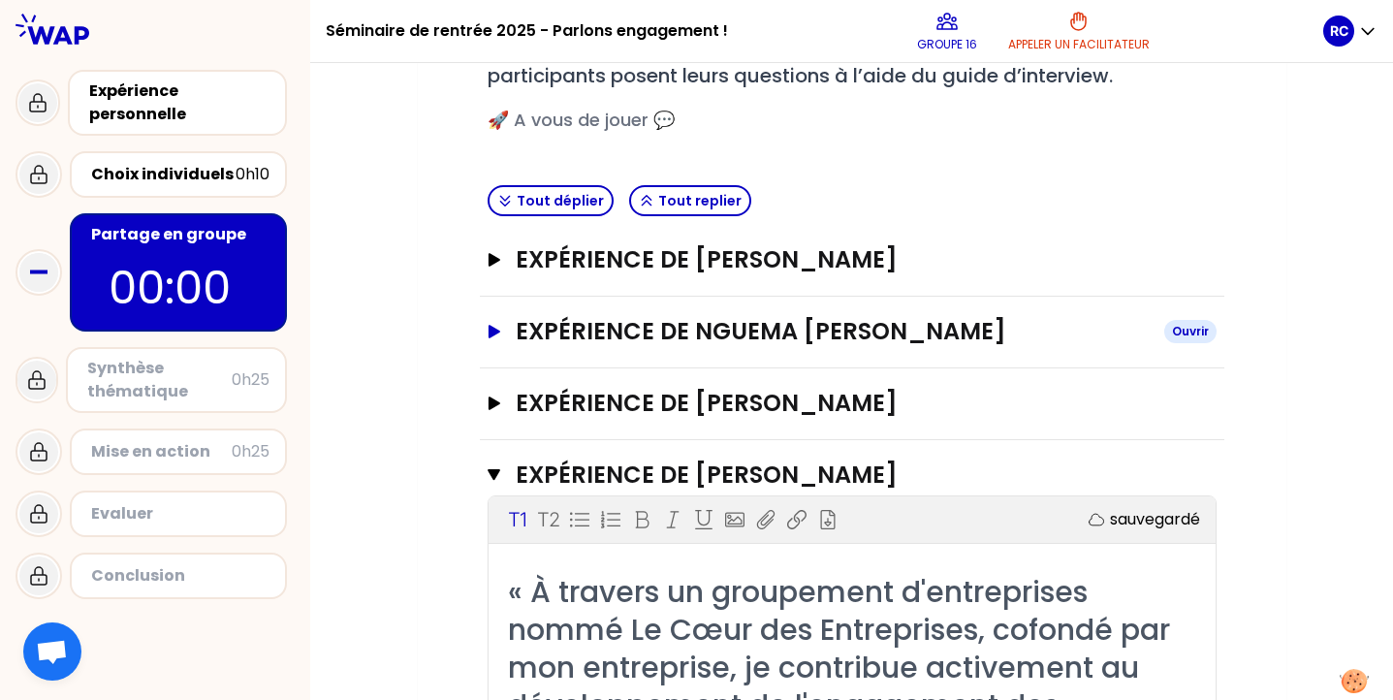
scroll to position [340, 0]
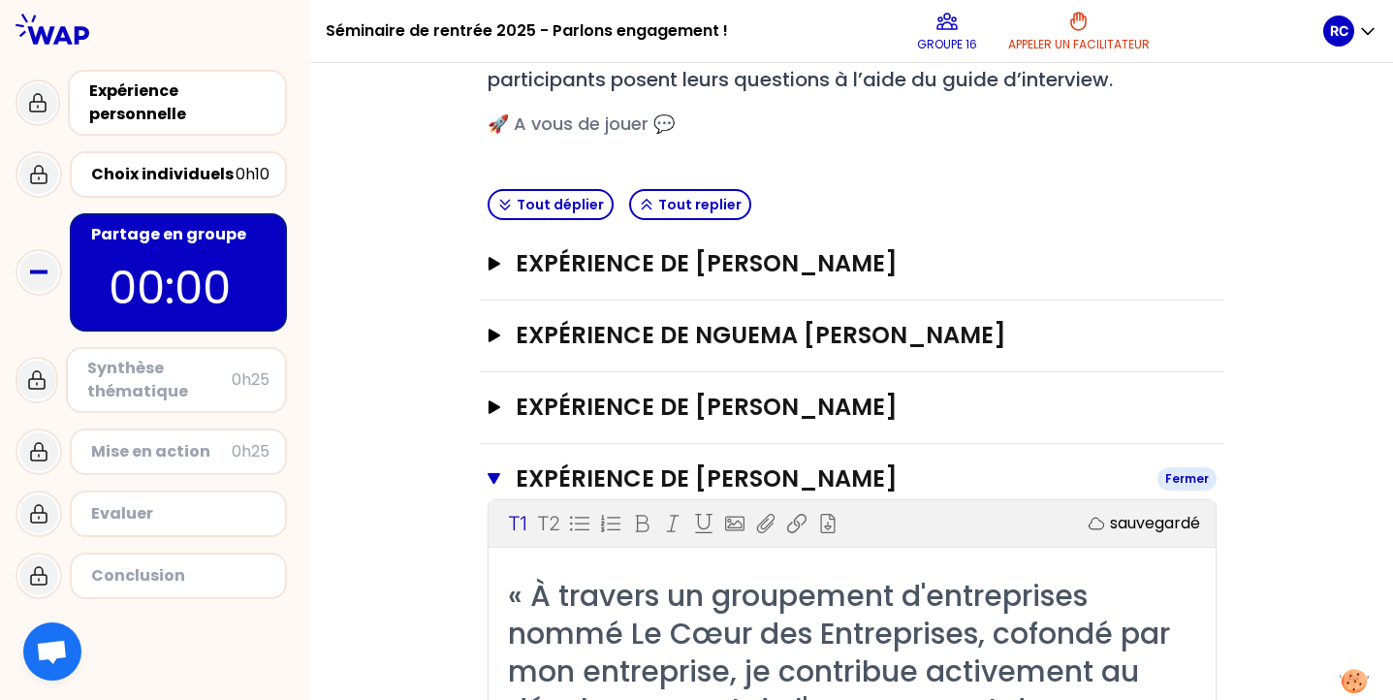
click at [532, 474] on h3 "Expérience de [PERSON_NAME]" at bounding box center [828, 478] width 625 height 31
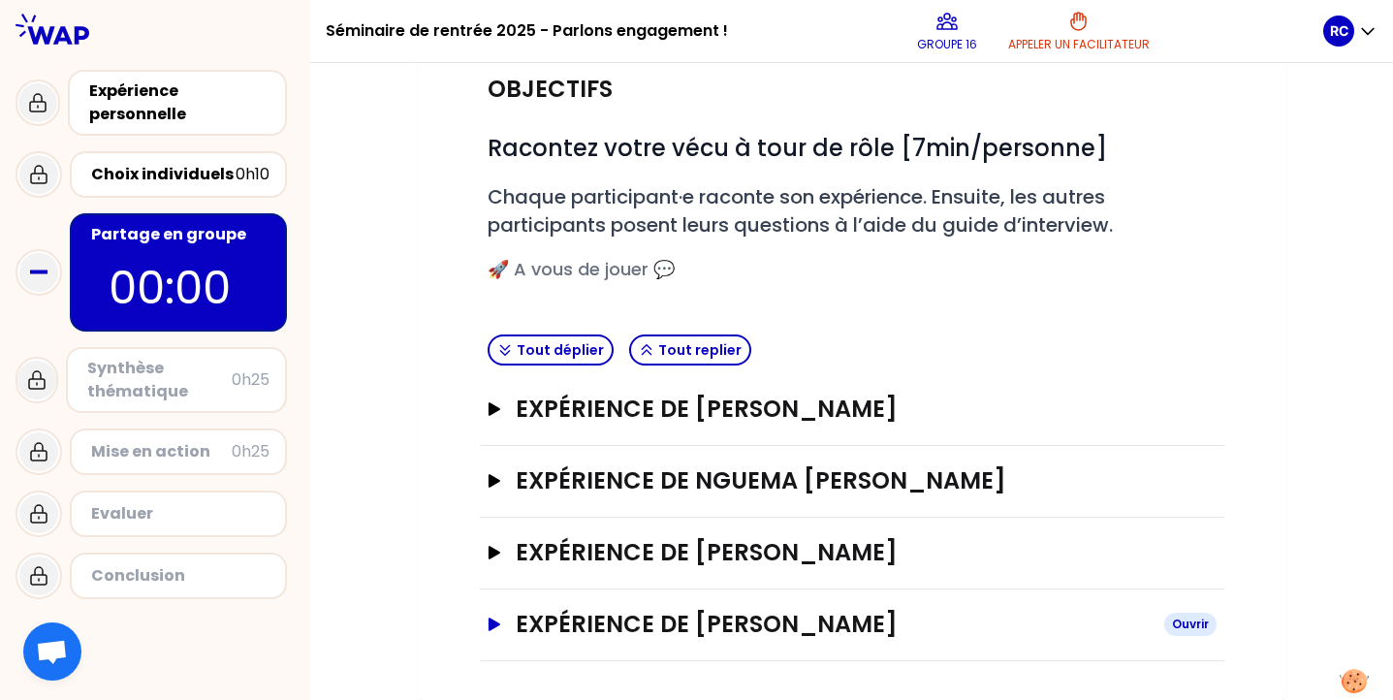
scroll to position [194, 0]
click at [646, 407] on h3 "Expérience de [PERSON_NAME]" at bounding box center [832, 409] width 632 height 31
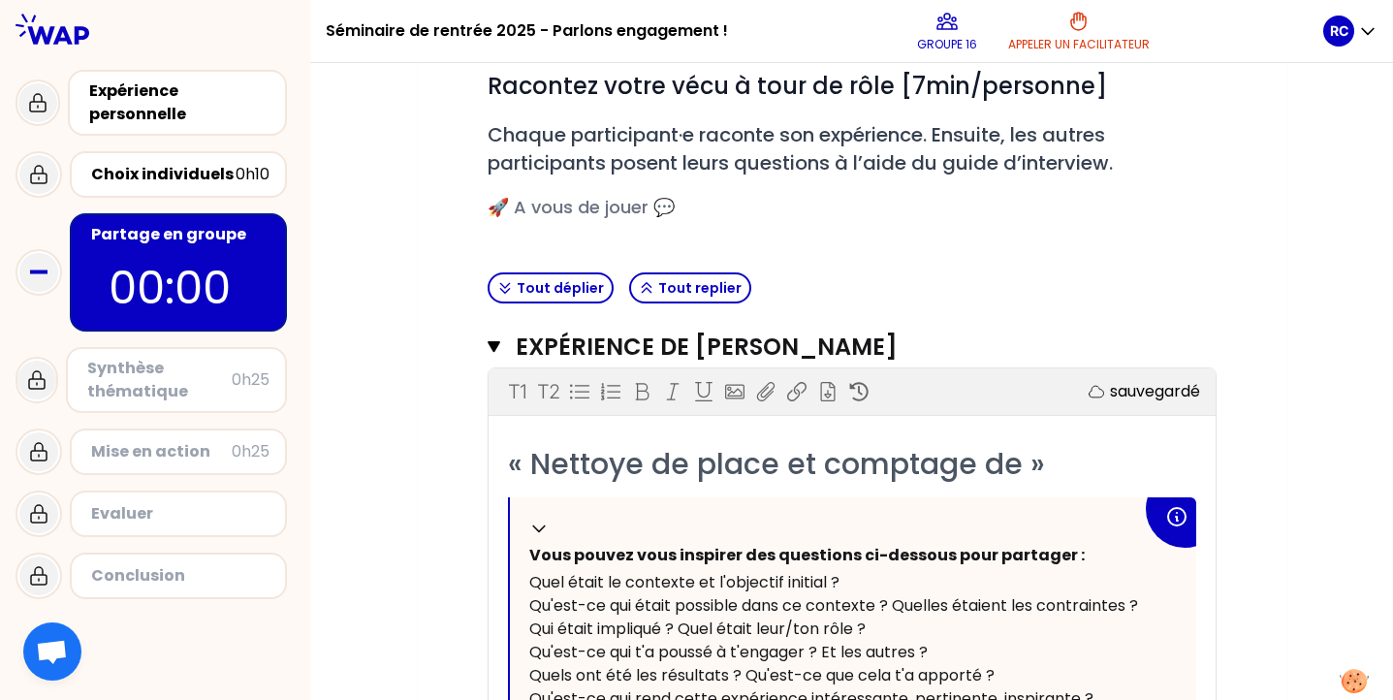
scroll to position [267, 0]
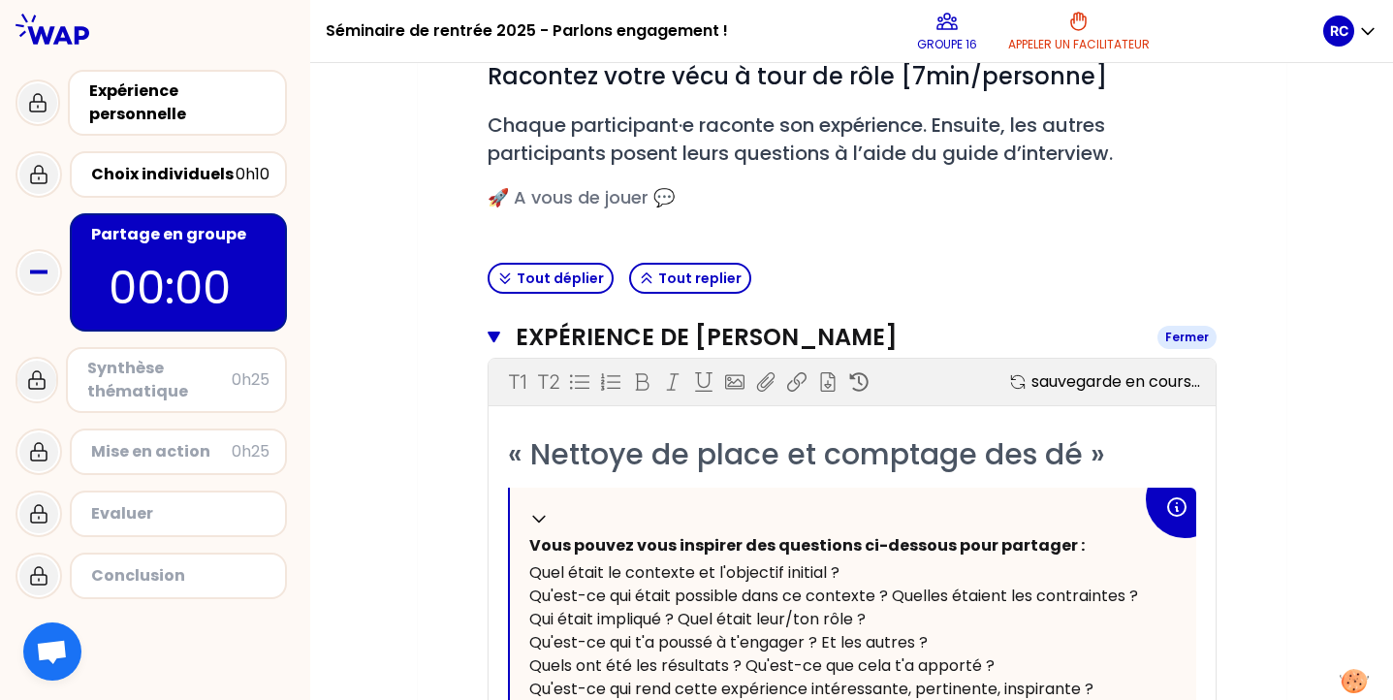
click at [557, 329] on h3 "Expérience de [PERSON_NAME]" at bounding box center [828, 337] width 625 height 31
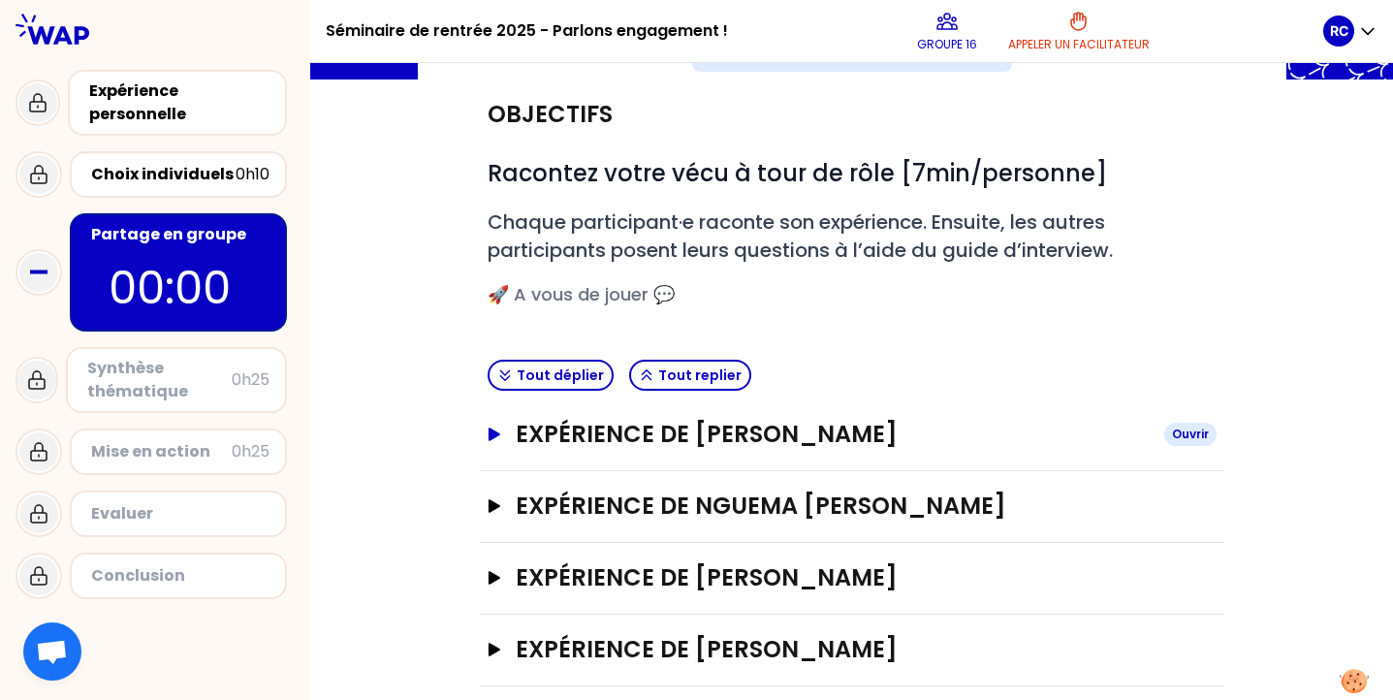
scroll to position [165, 0]
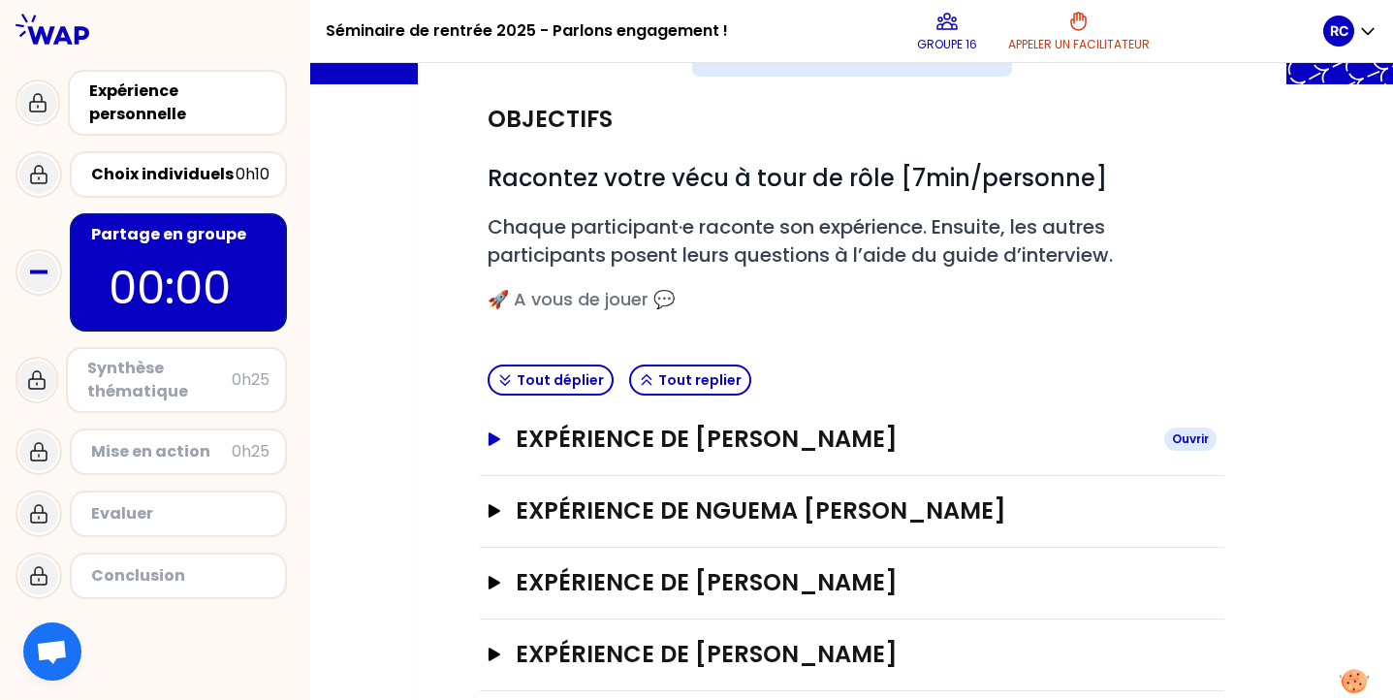
click at [540, 446] on h3 "Expérience de [PERSON_NAME]" at bounding box center [832, 438] width 632 height 31
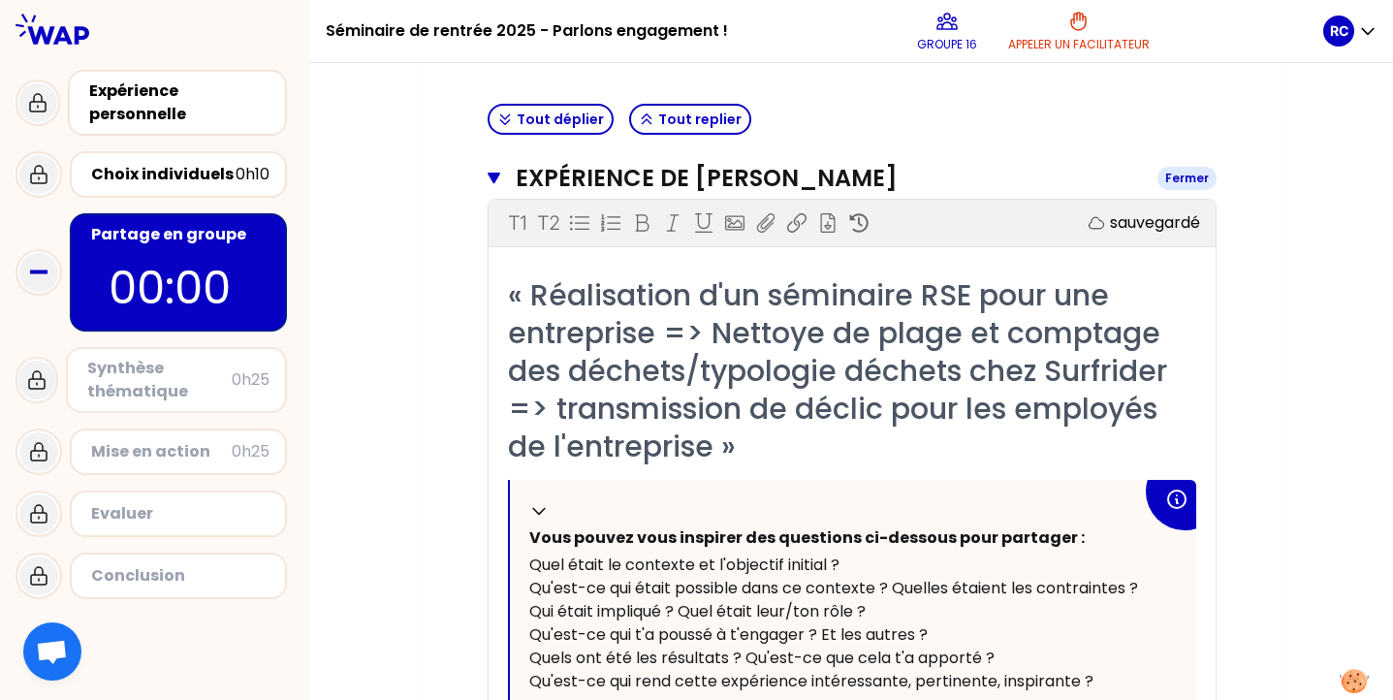
click at [575, 175] on h3 "Expérience de [PERSON_NAME]" at bounding box center [828, 178] width 625 height 31
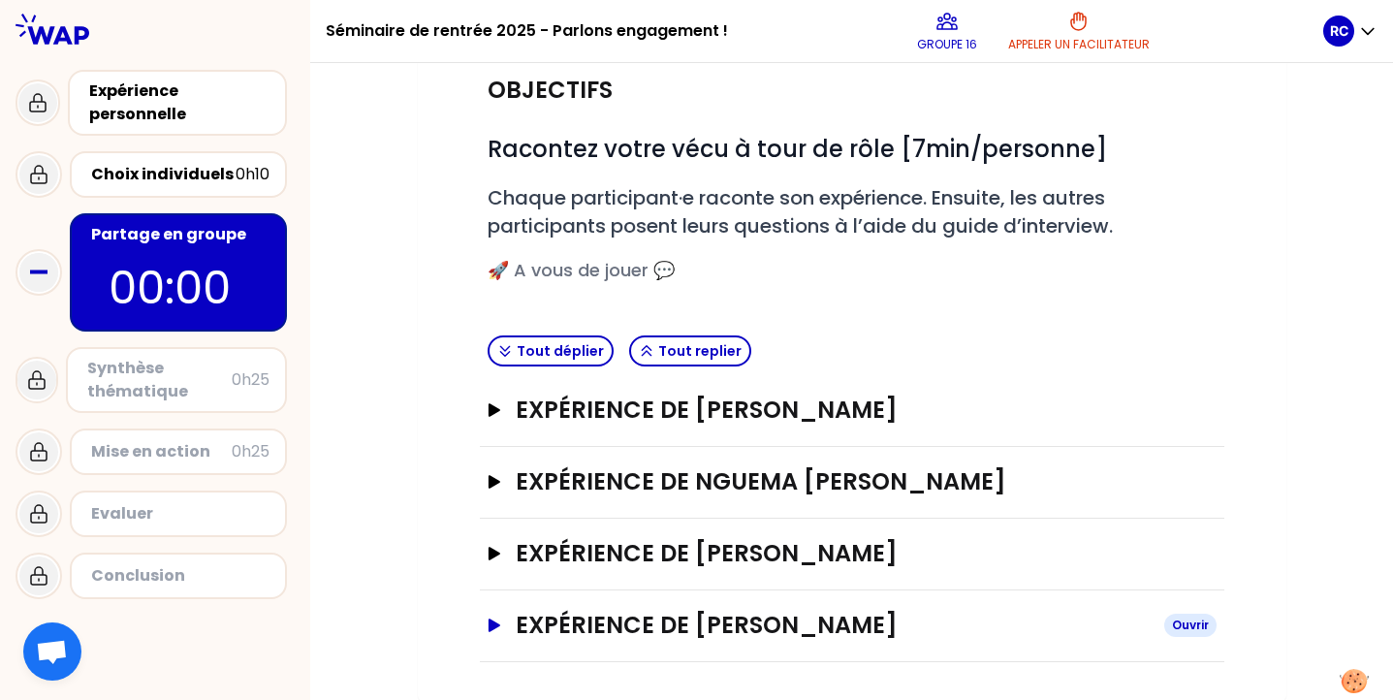
click at [536, 629] on h3 "Expérience de [PERSON_NAME]" at bounding box center [832, 625] width 632 height 31
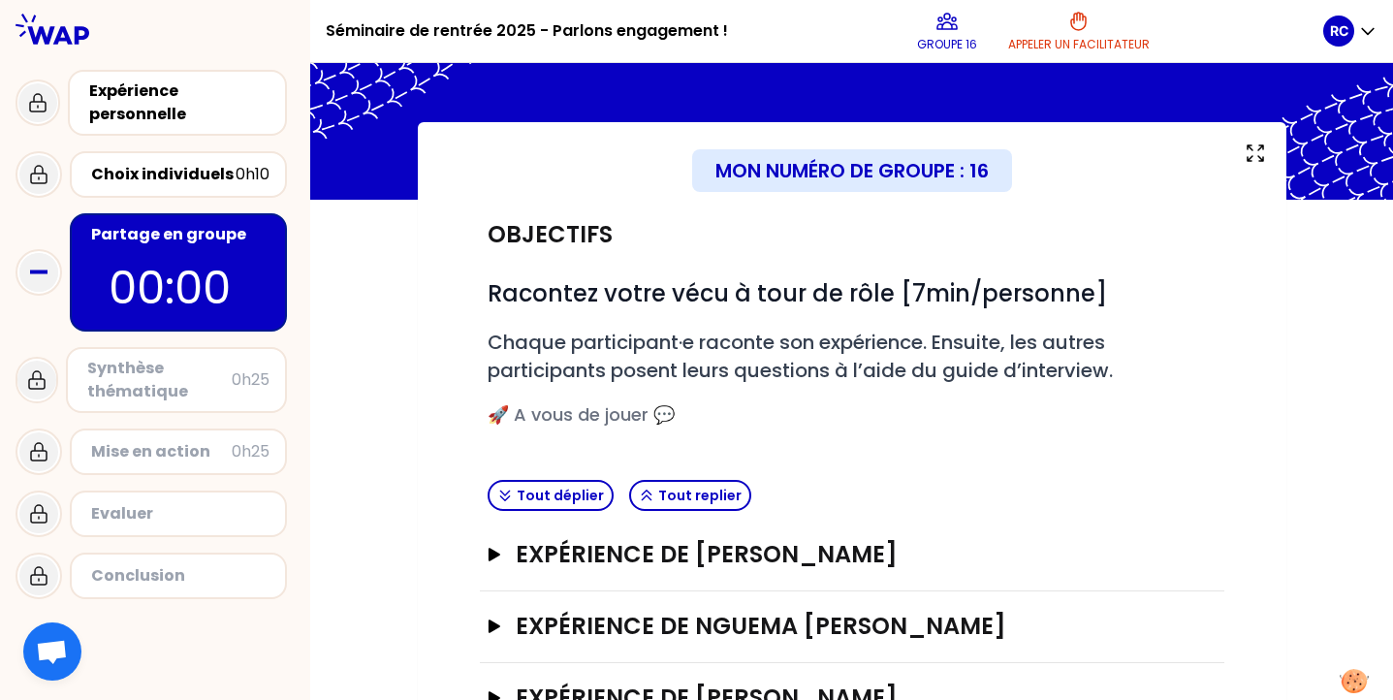
scroll to position [0, 0]
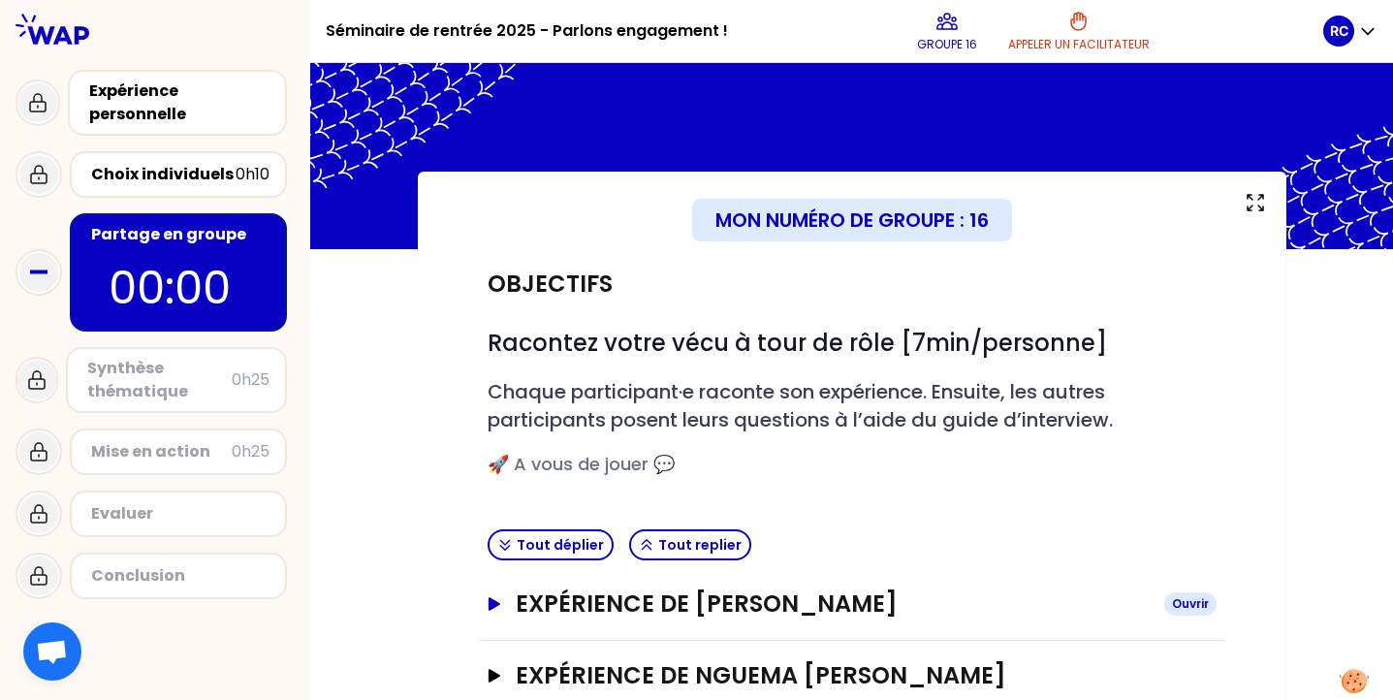
click at [502, 607] on button "Expérience de [PERSON_NAME]" at bounding box center [851, 603] width 729 height 31
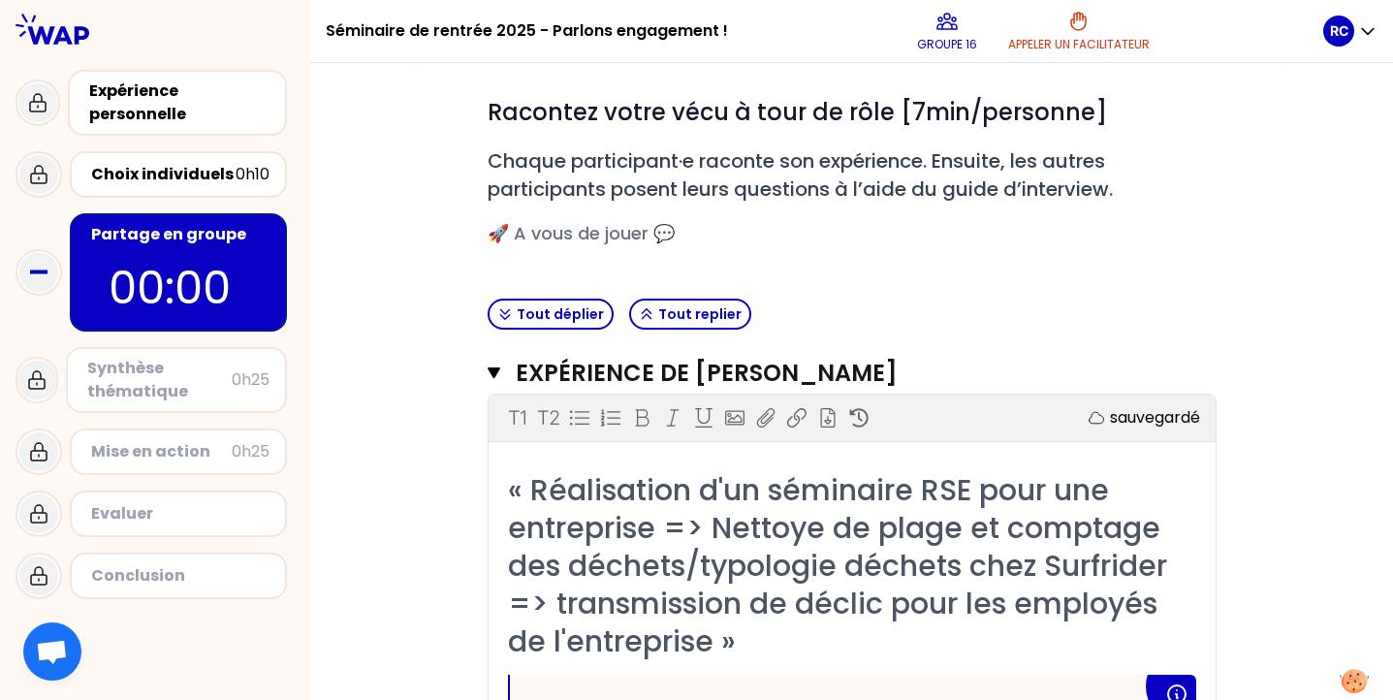
scroll to position [331, 0]
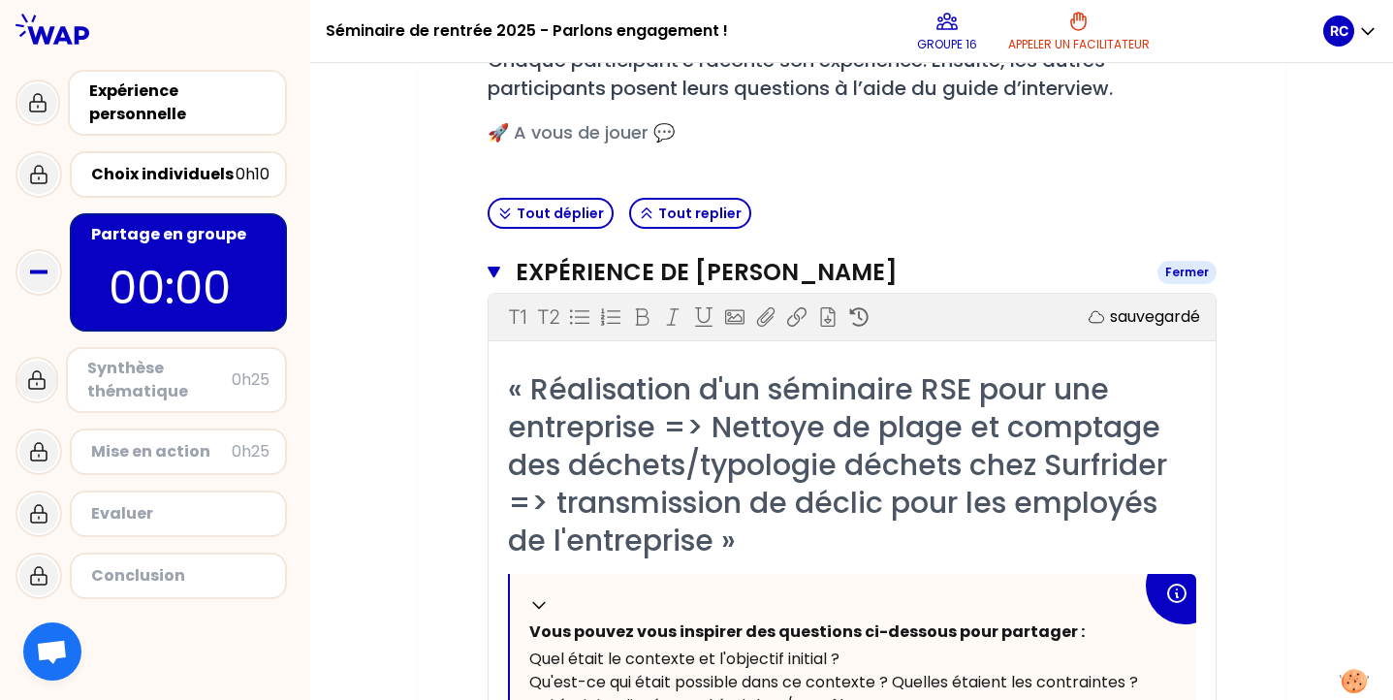
click at [499, 269] on icon "button" at bounding box center [494, 273] width 14 height 16
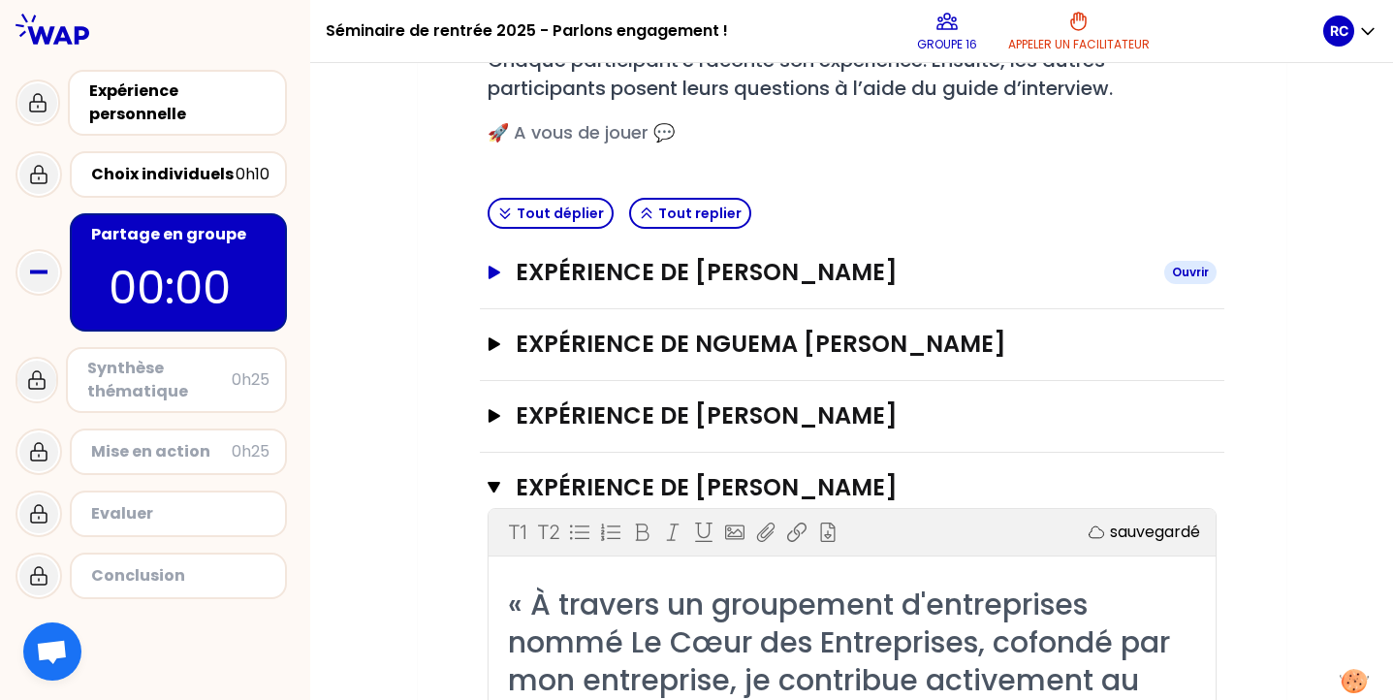
click at [637, 278] on h3 "Expérience de [PERSON_NAME]" at bounding box center [832, 272] width 632 height 31
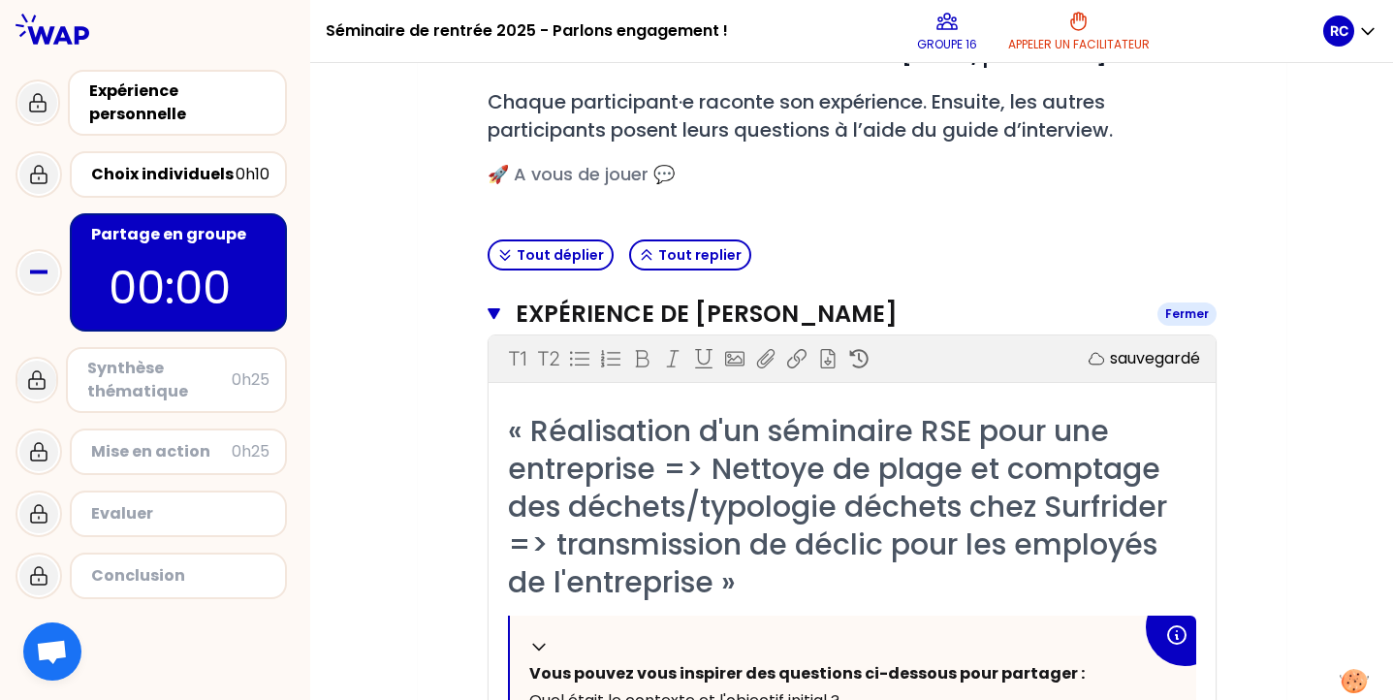
scroll to position [285, 0]
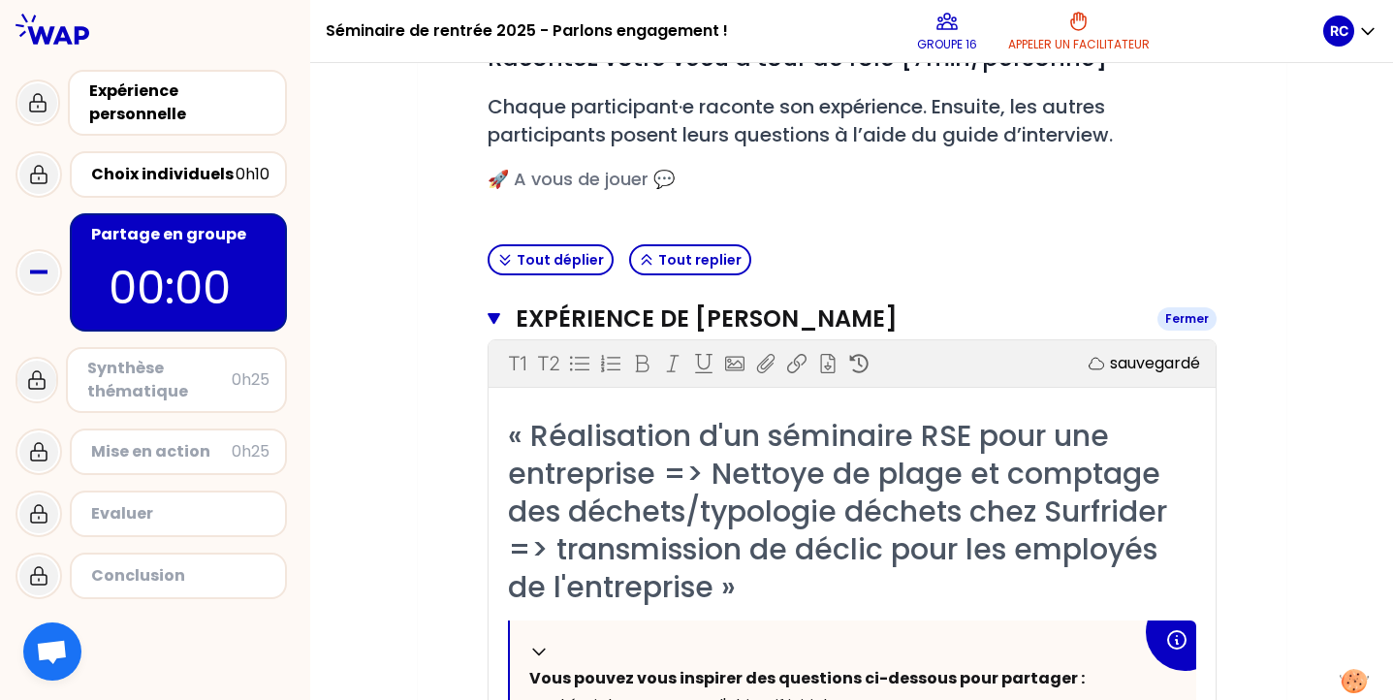
click at [496, 309] on button "Expérience de [PERSON_NAME]" at bounding box center [851, 318] width 729 height 31
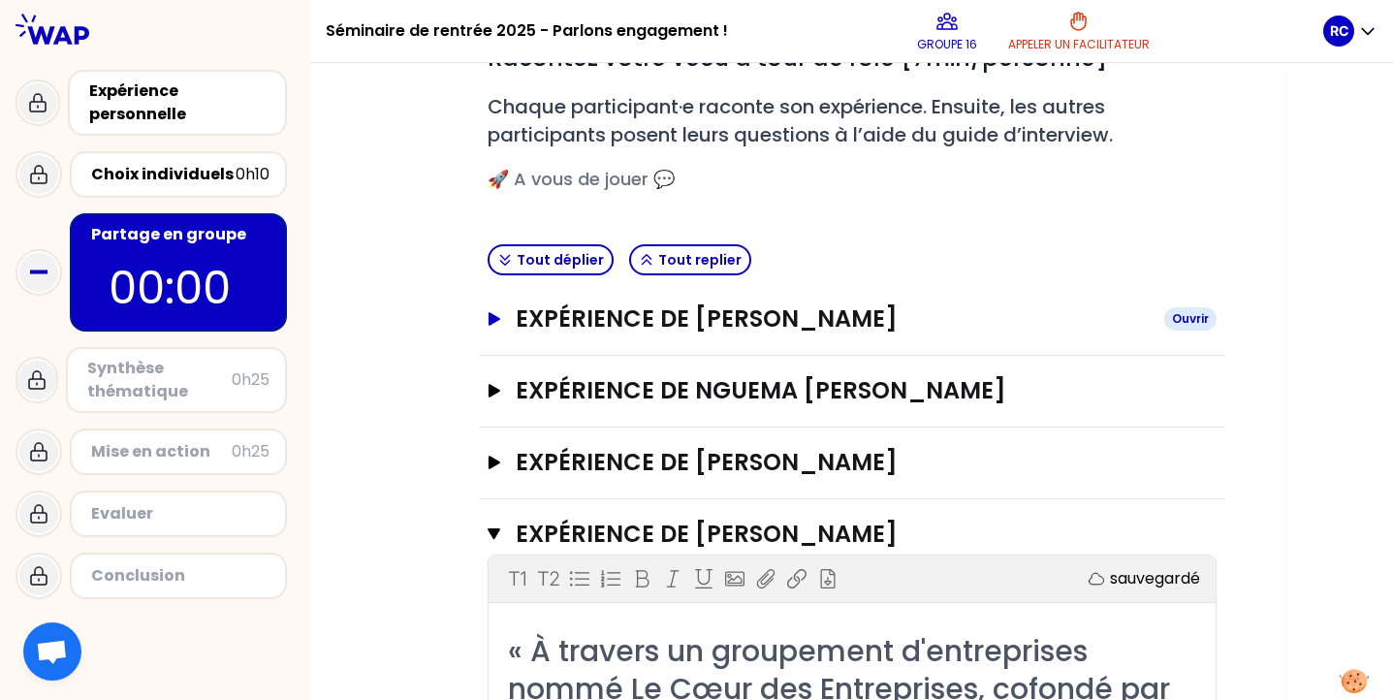
click at [537, 320] on h3 "Expérience de [PERSON_NAME]" at bounding box center [832, 318] width 632 height 31
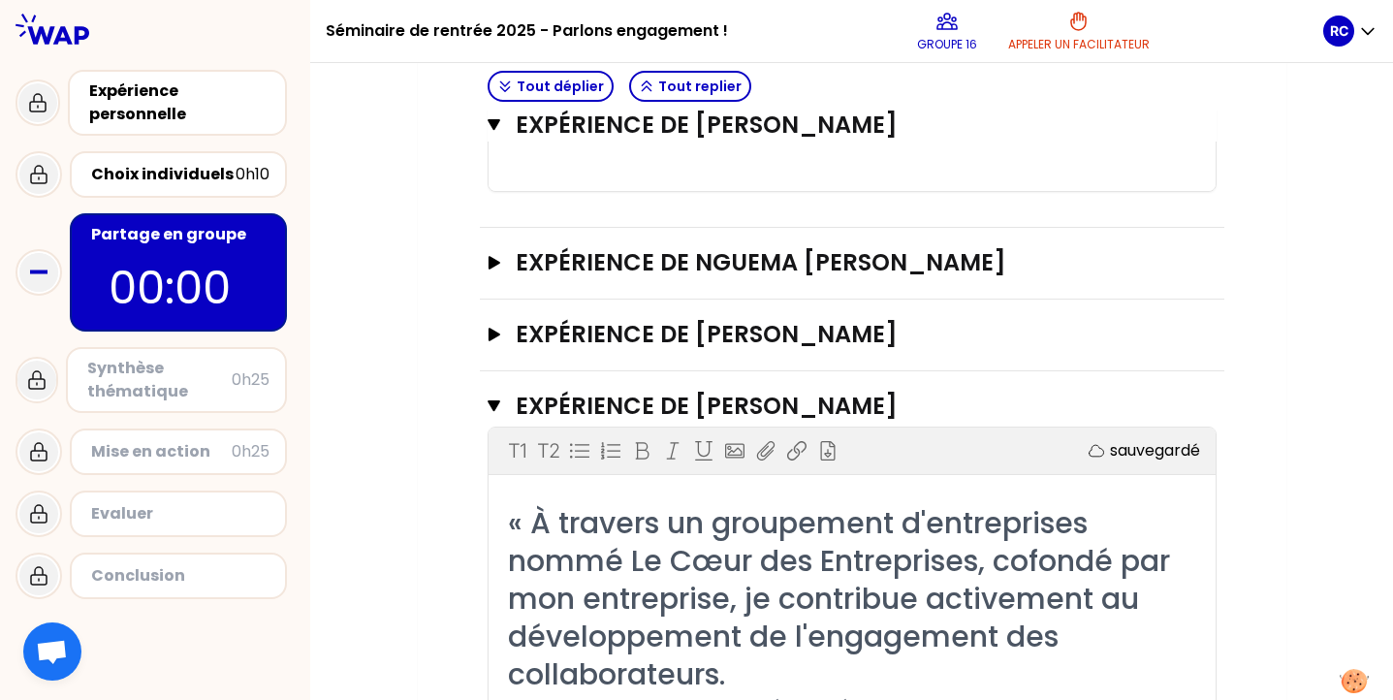
scroll to position [1159, 0]
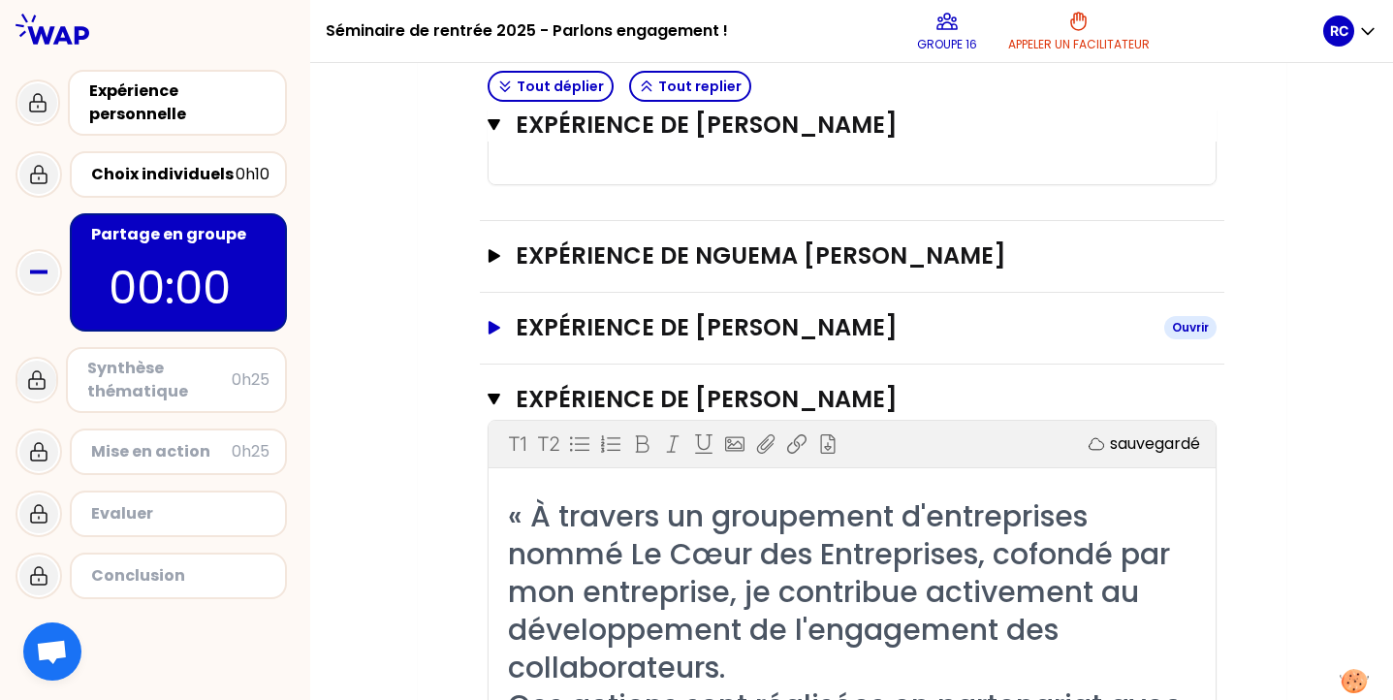
click at [566, 324] on h3 "Expérience de [PERSON_NAME]" at bounding box center [832, 327] width 632 height 31
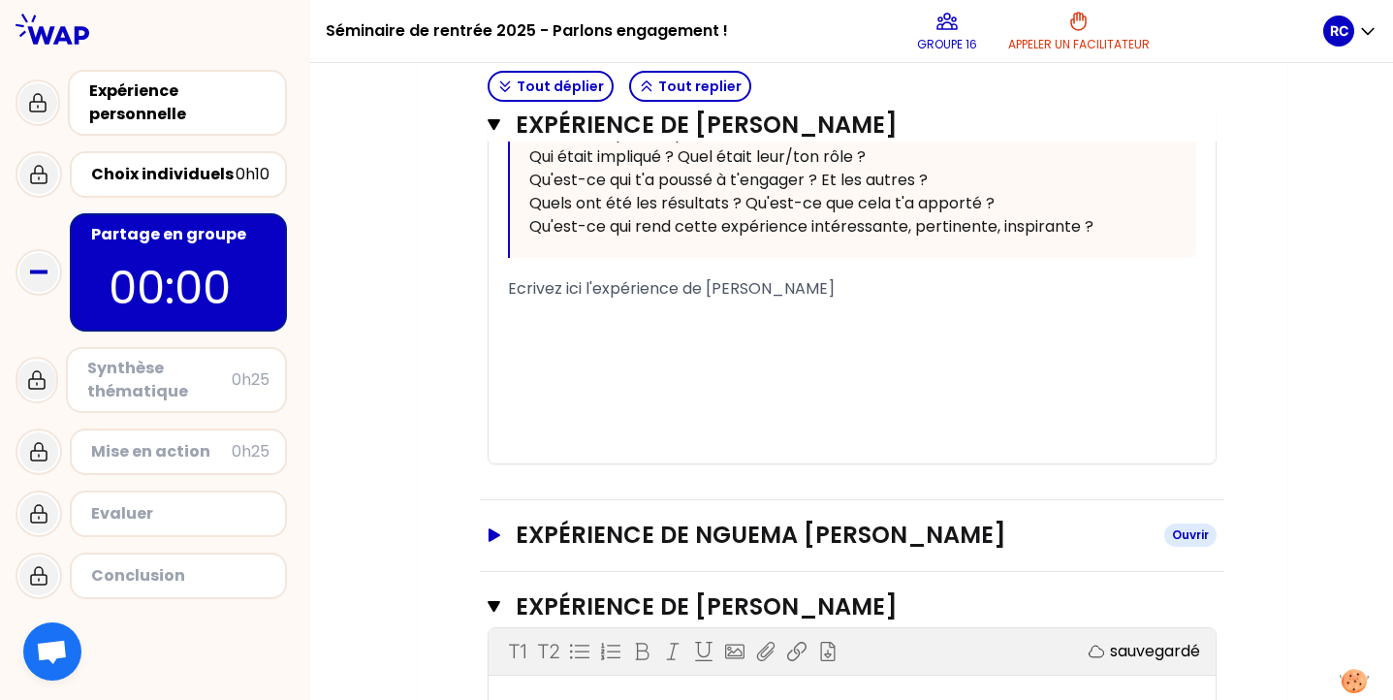
scroll to position [880, 0]
click at [528, 543] on h3 "Expérience de Nguema [PERSON_NAME]" at bounding box center [832, 534] width 632 height 31
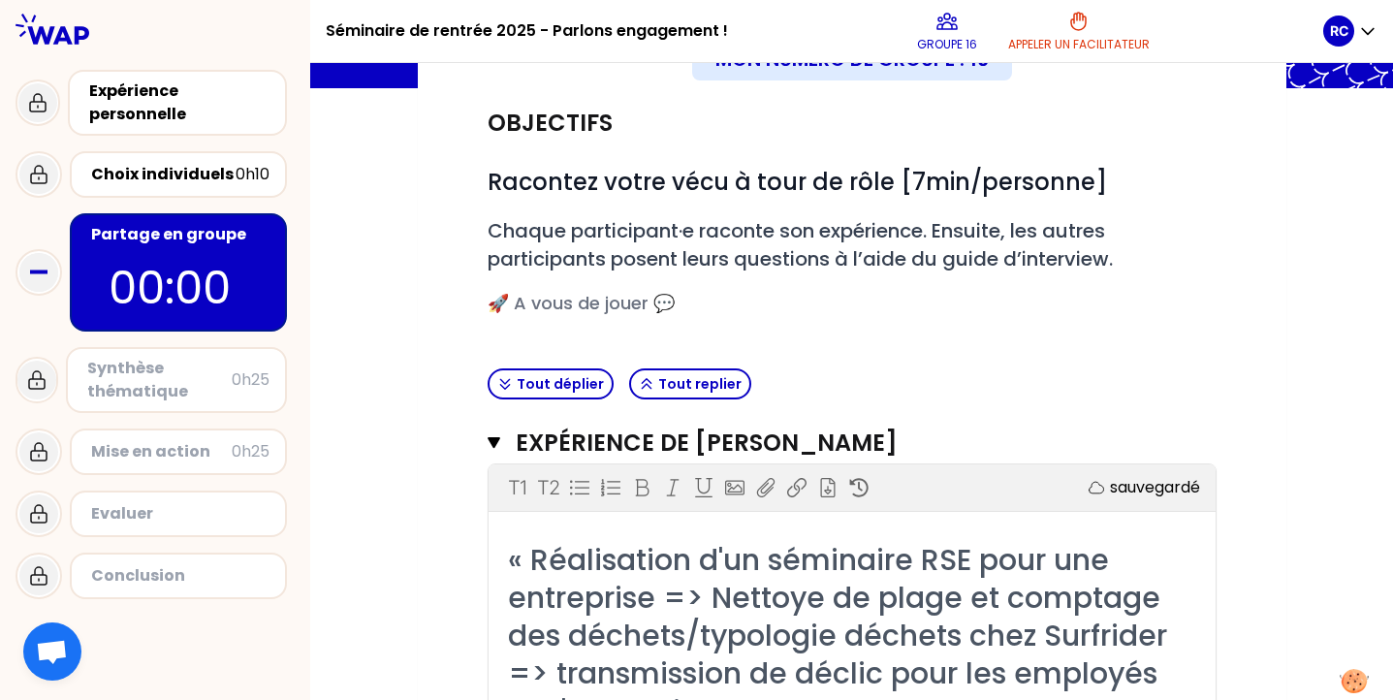
scroll to position [199, 0]
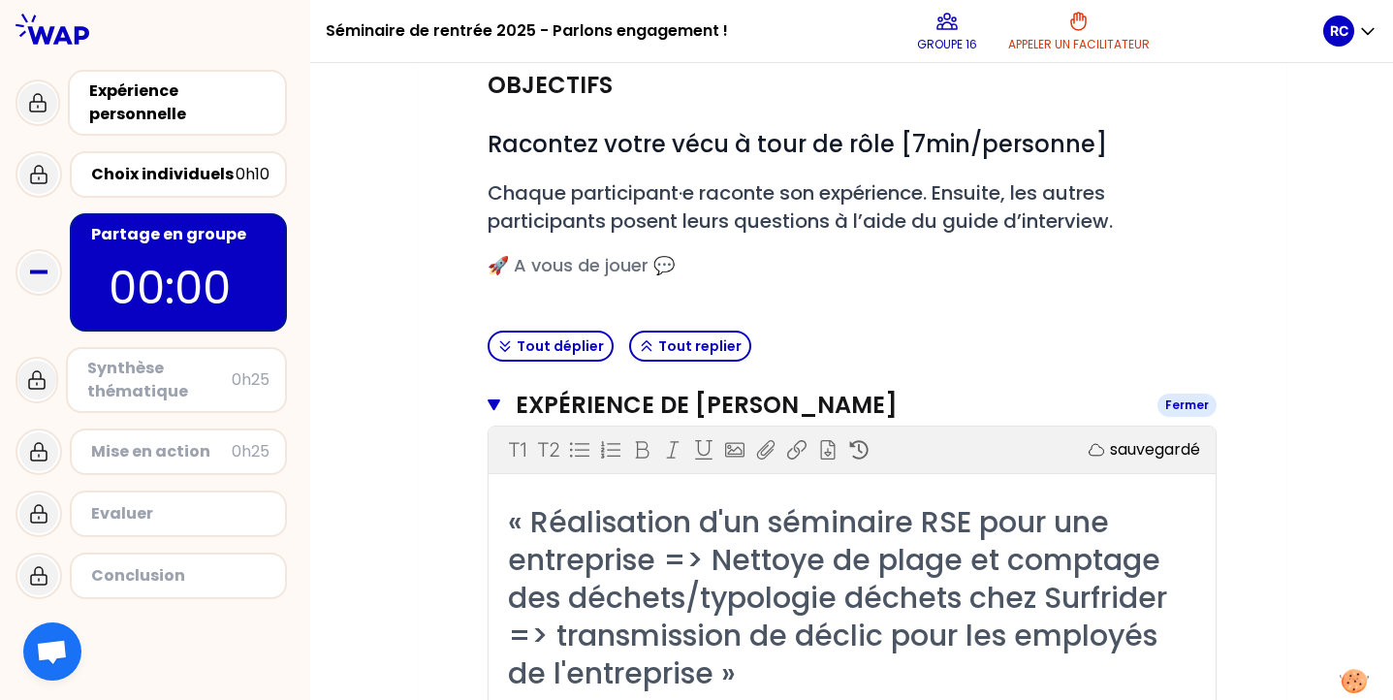
click at [519, 395] on h3 "Expérience de [PERSON_NAME]" at bounding box center [828, 405] width 625 height 31
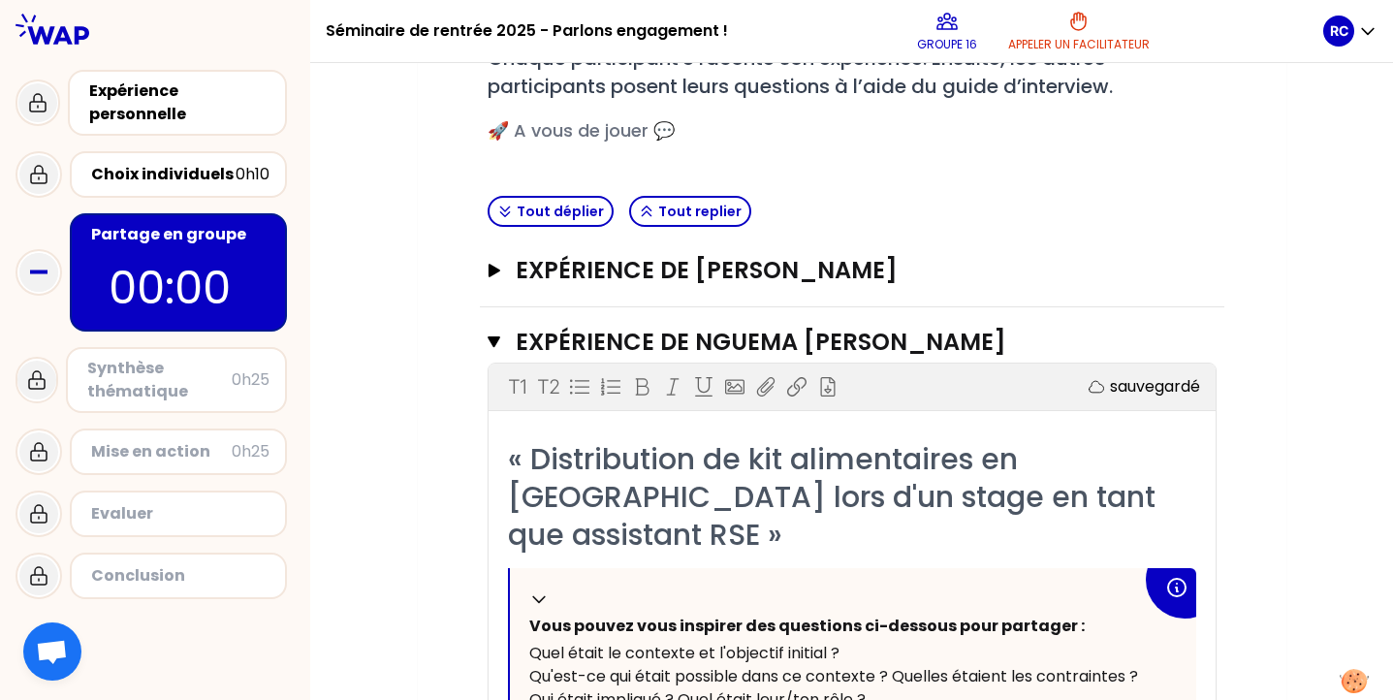
scroll to position [305, 0]
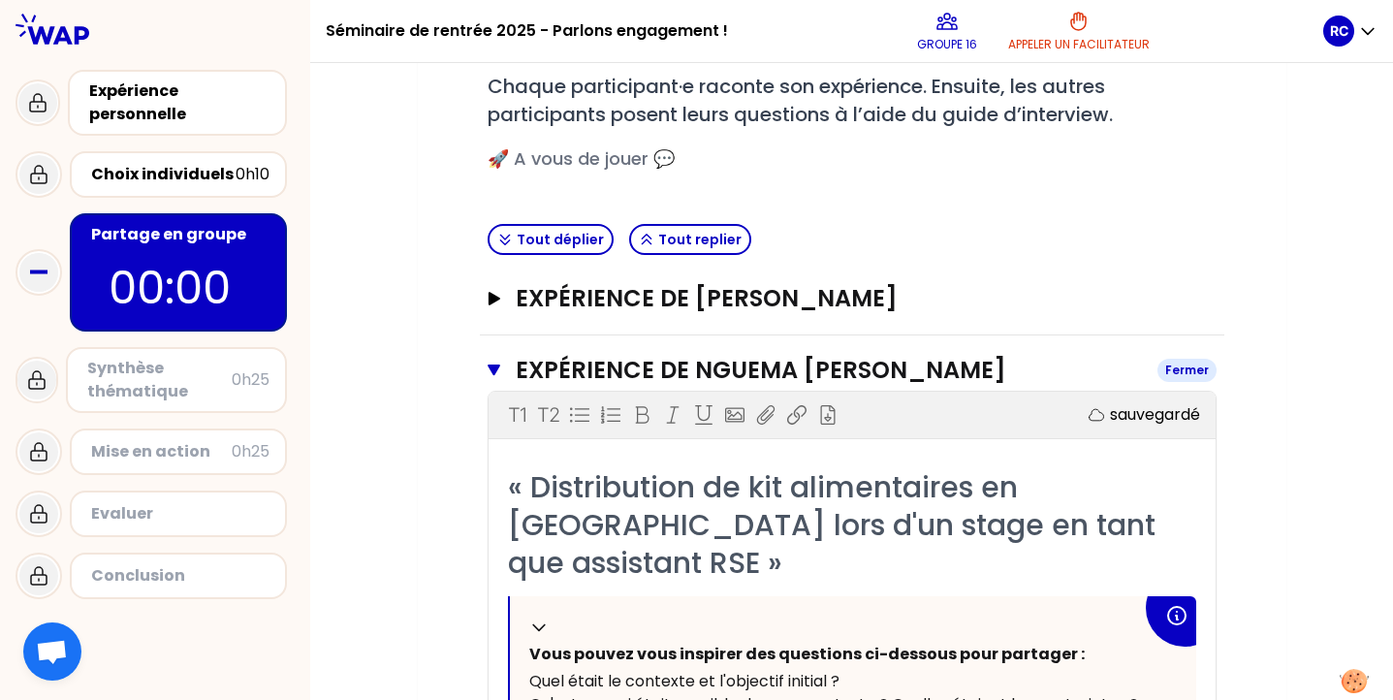
click at [504, 358] on button "Expérience de Nguema [PERSON_NAME]" at bounding box center [851, 370] width 729 height 31
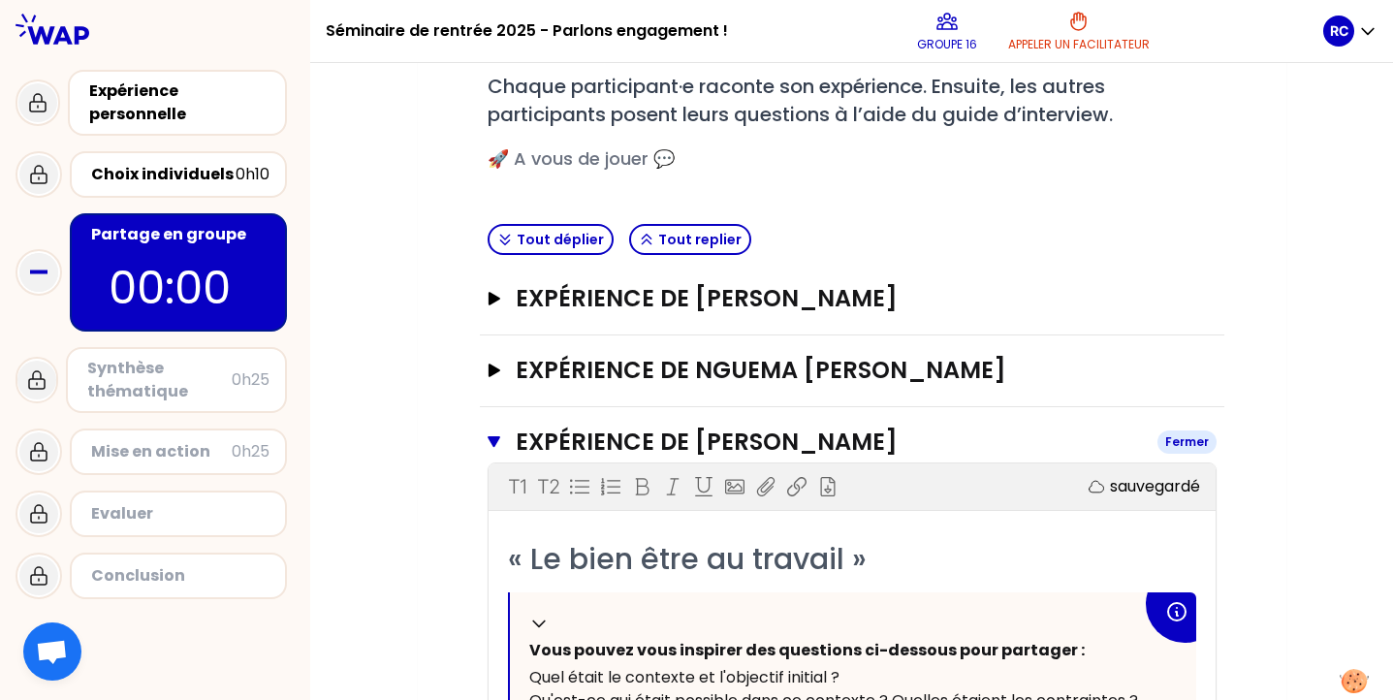
click at [495, 448] on icon "button" at bounding box center [494, 442] width 14 height 16
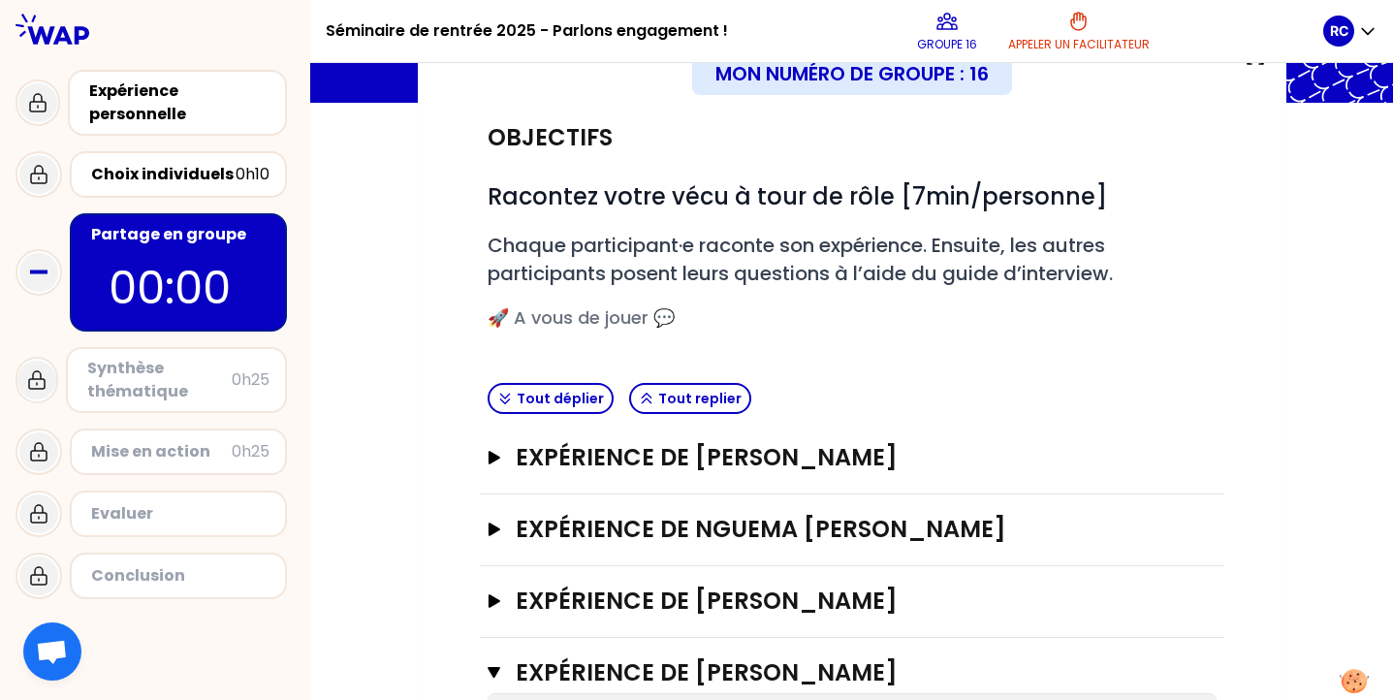
scroll to position [137, 0]
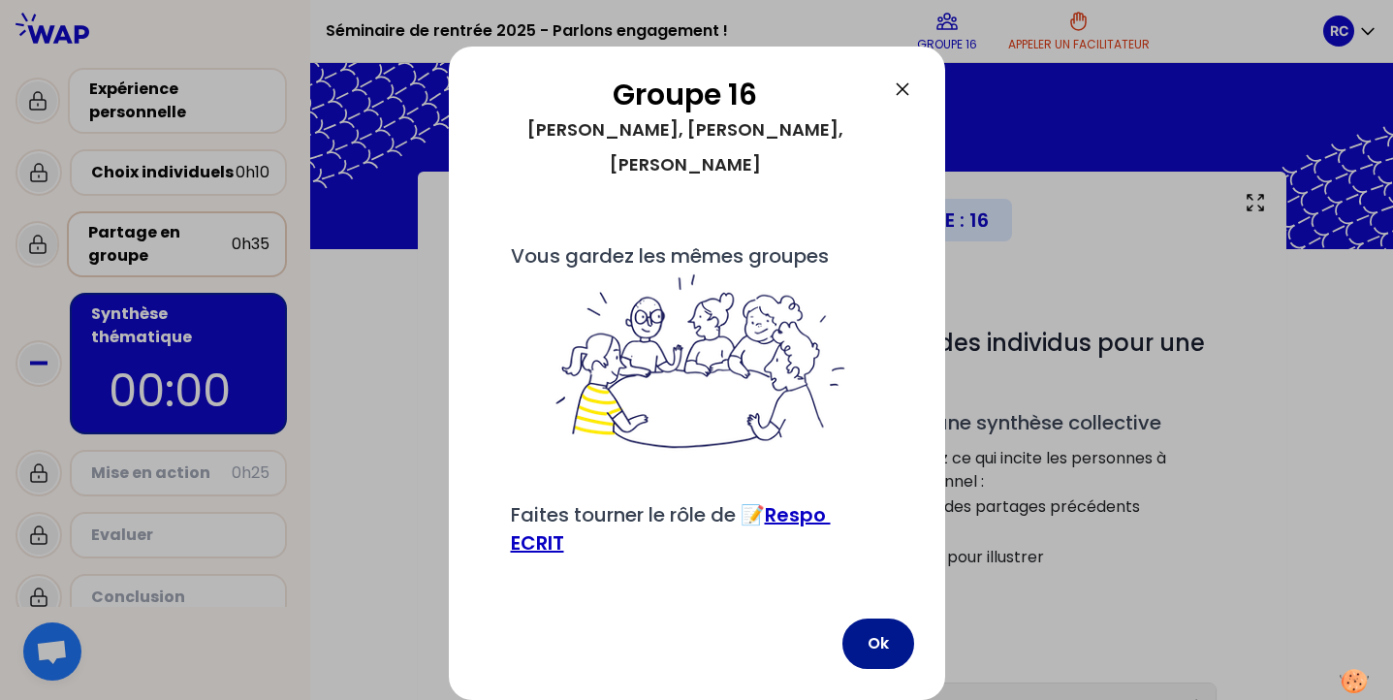
click at [882, 643] on button "Ok" at bounding box center [878, 643] width 72 height 50
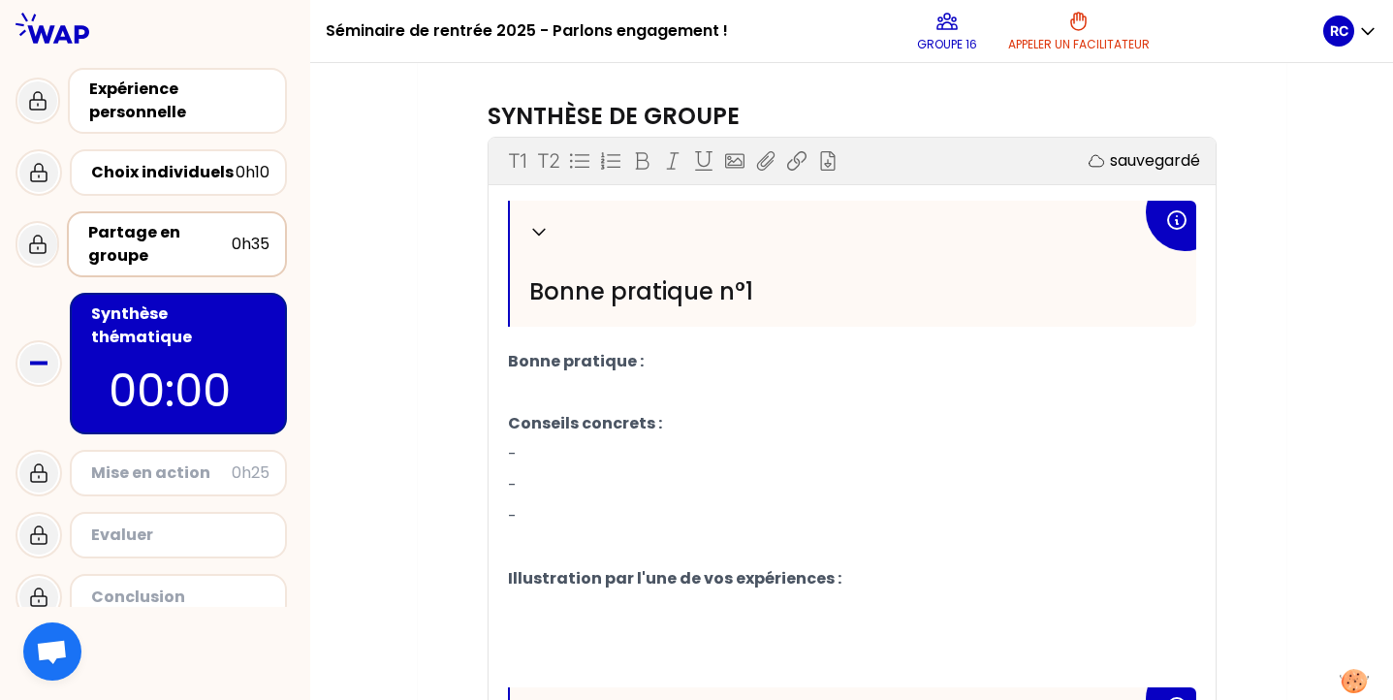
scroll to position [525, 0]
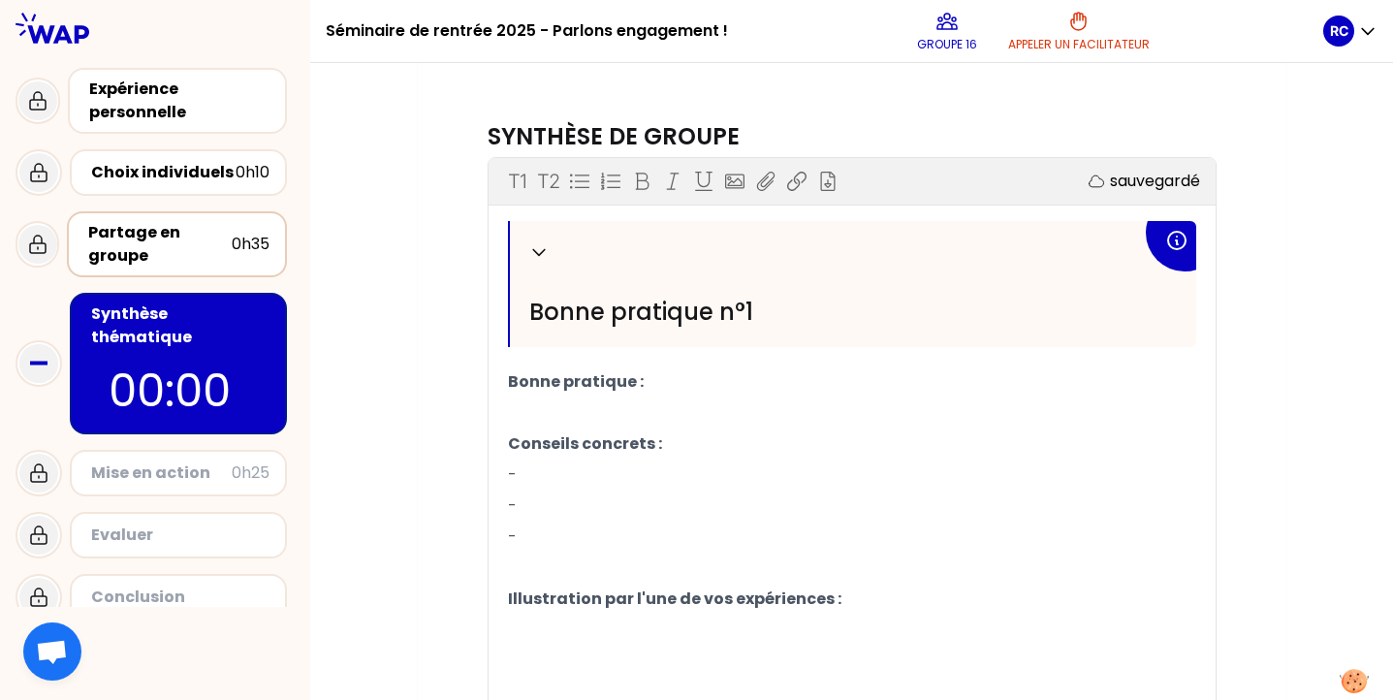
click at [607, 515] on p "-" at bounding box center [852, 505] width 688 height 31
click at [680, 380] on p "Bonne pratique :" at bounding box center [852, 381] width 688 height 31
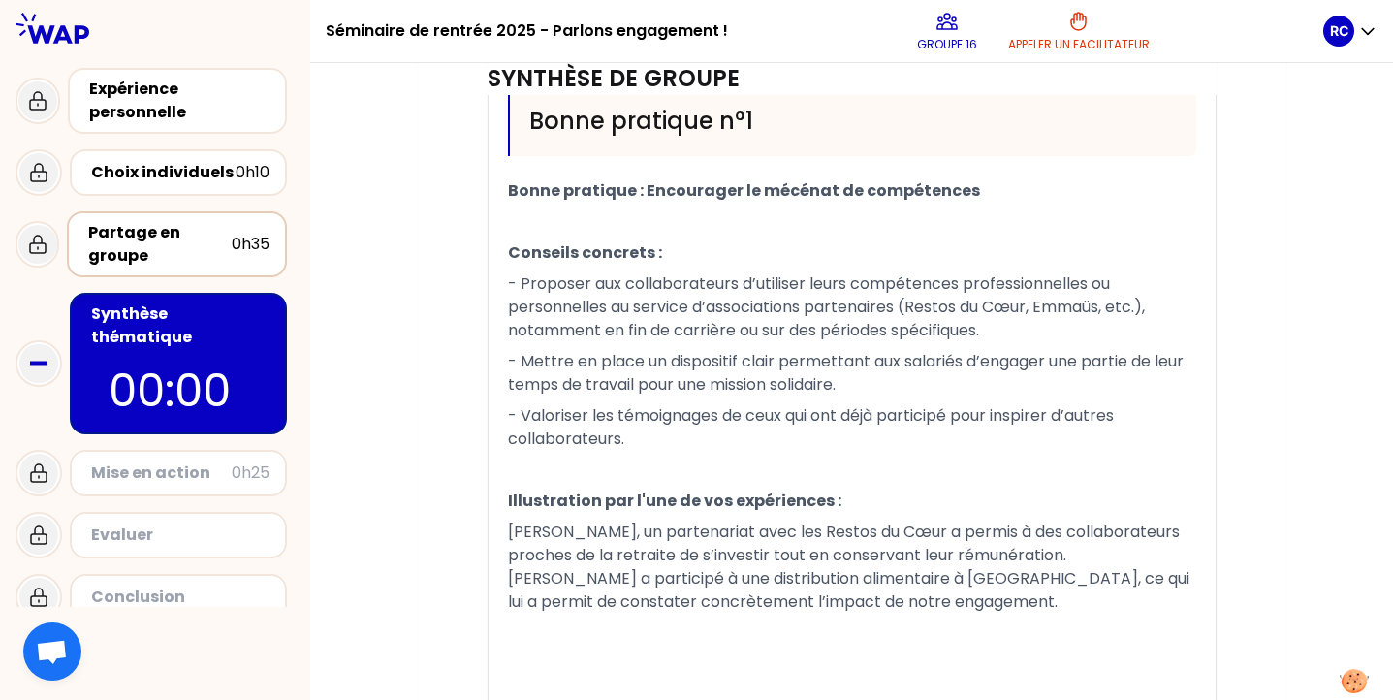
scroll to position [720, 0]
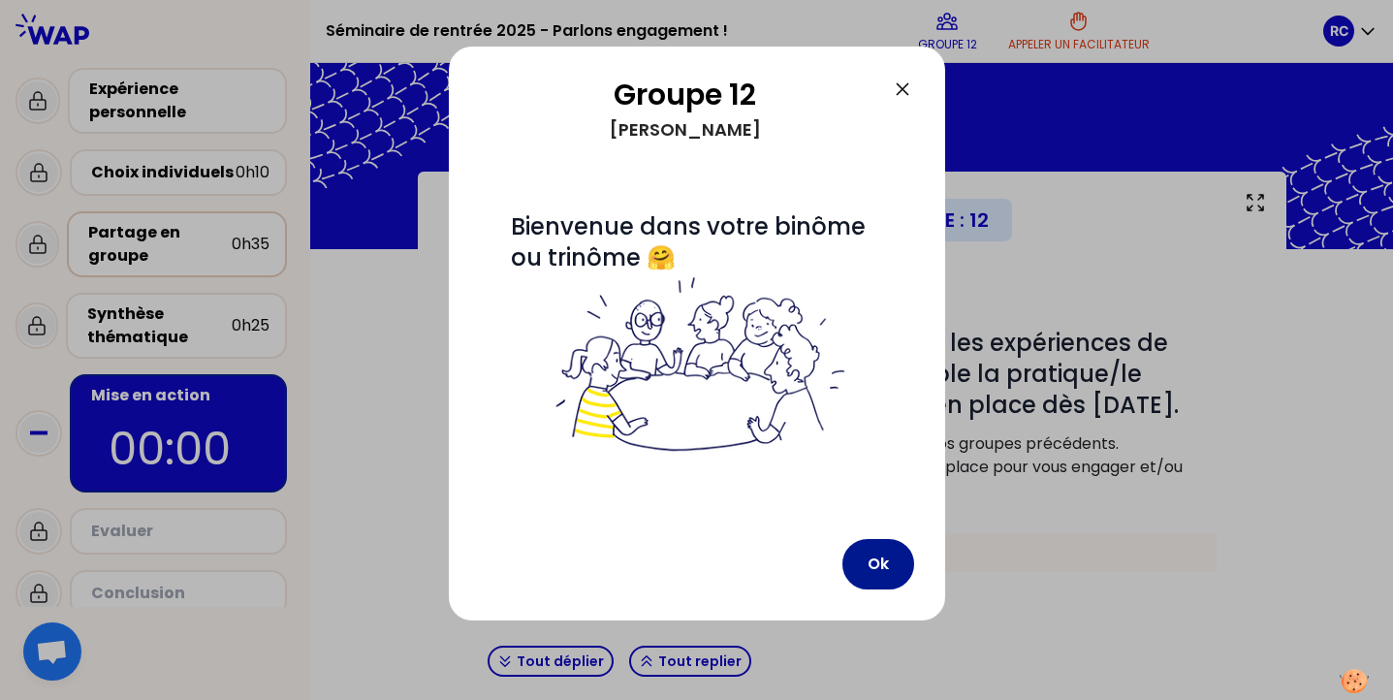
click at [871, 566] on button "Ok" at bounding box center [878, 564] width 72 height 50
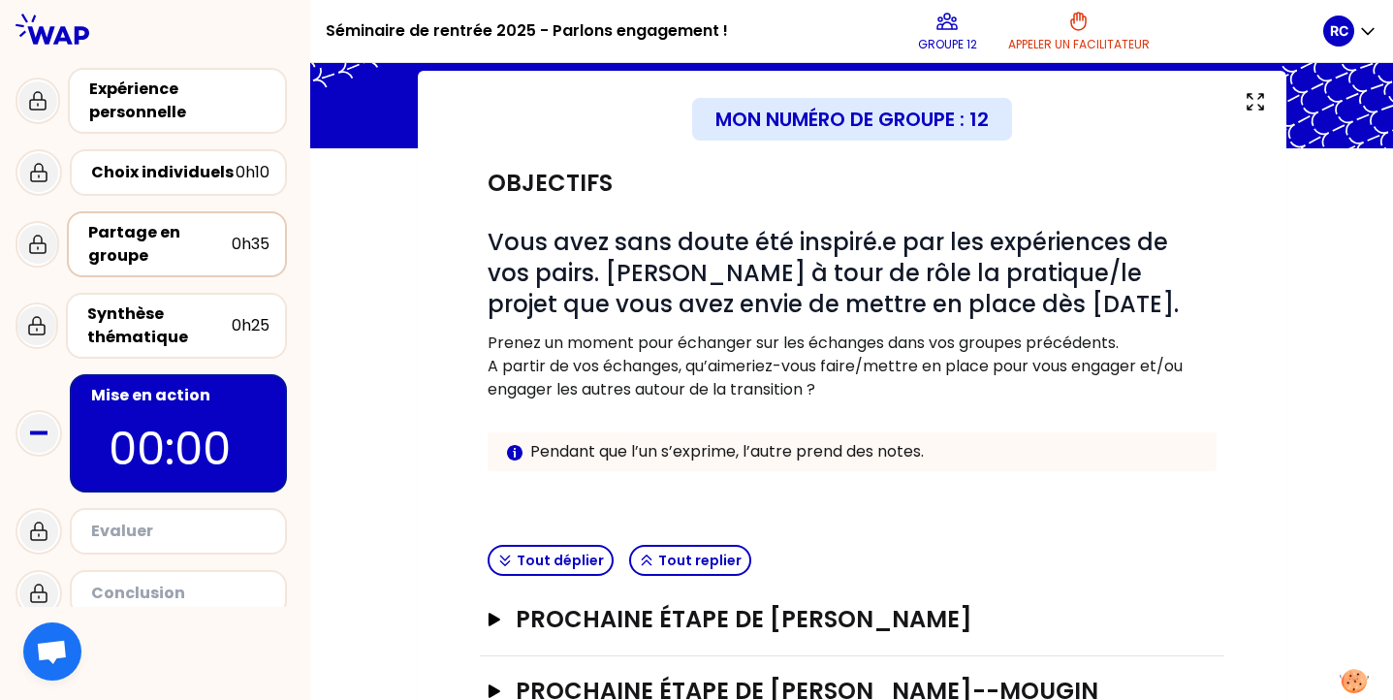
scroll to position [168, 0]
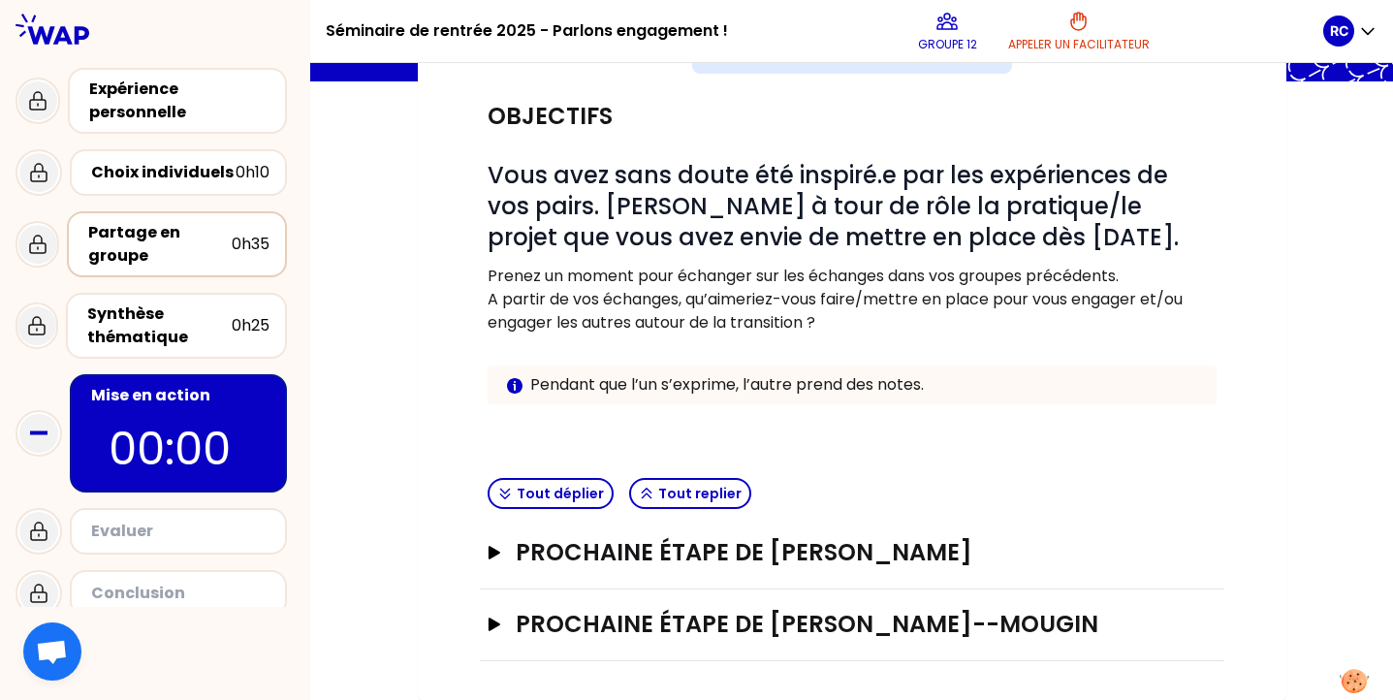
click at [724, 586] on div "Prochaine étape de [PERSON_NAME]" at bounding box center [852, 553] width 744 height 72
click at [706, 530] on div "Prochaine étape de [PERSON_NAME]" at bounding box center [852, 553] width 744 height 72
click at [707, 546] on h3 "Prochaine étape de [PERSON_NAME]" at bounding box center [832, 552] width 632 height 31
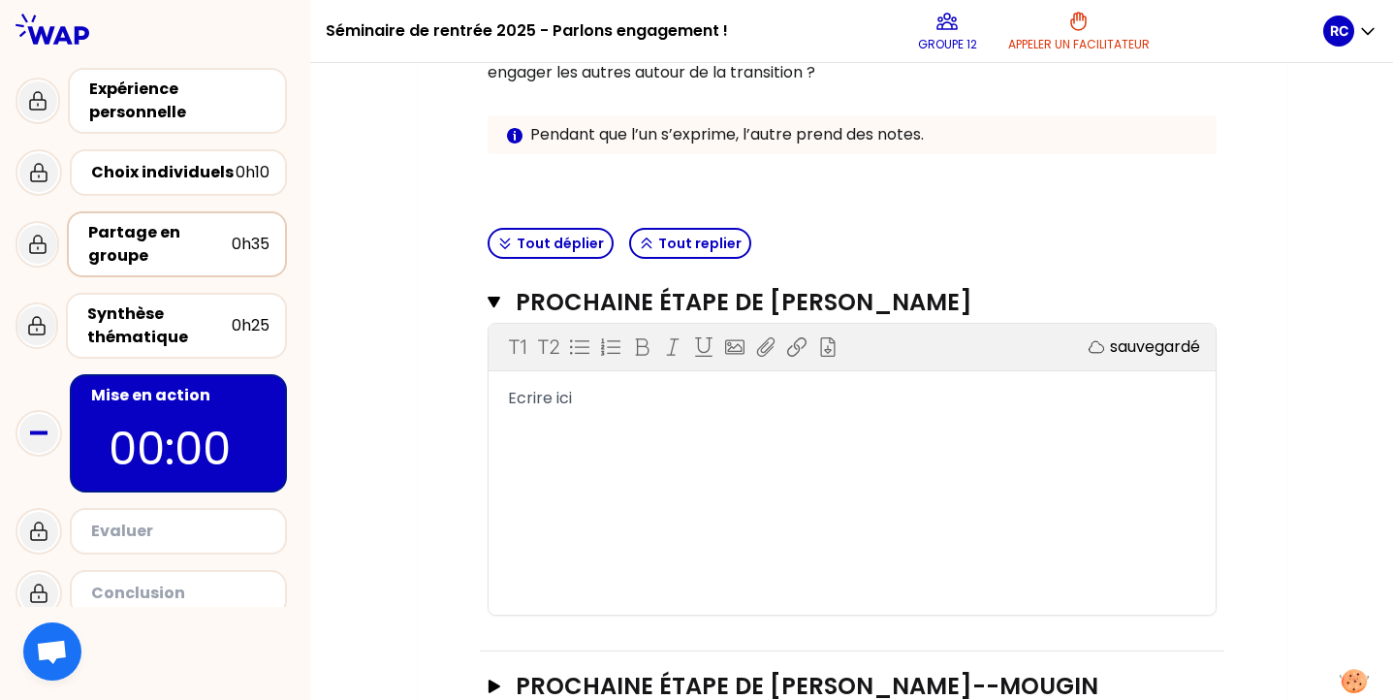
scroll to position [480, 0]
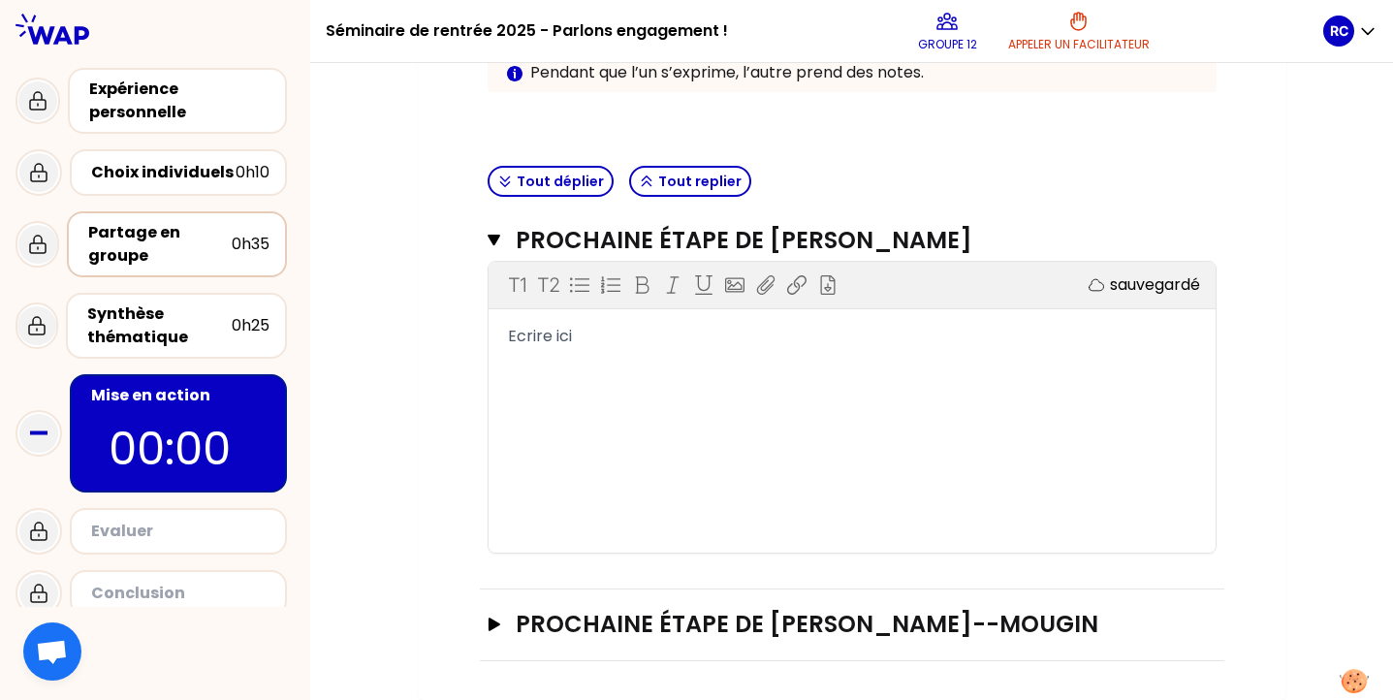
click at [711, 648] on div "Prochaine étape de [PERSON_NAME]" at bounding box center [852, 625] width 744 height 72
click at [695, 631] on h3 "Prochaine étape de [PERSON_NAME]--Mougin" at bounding box center [832, 624] width 632 height 31
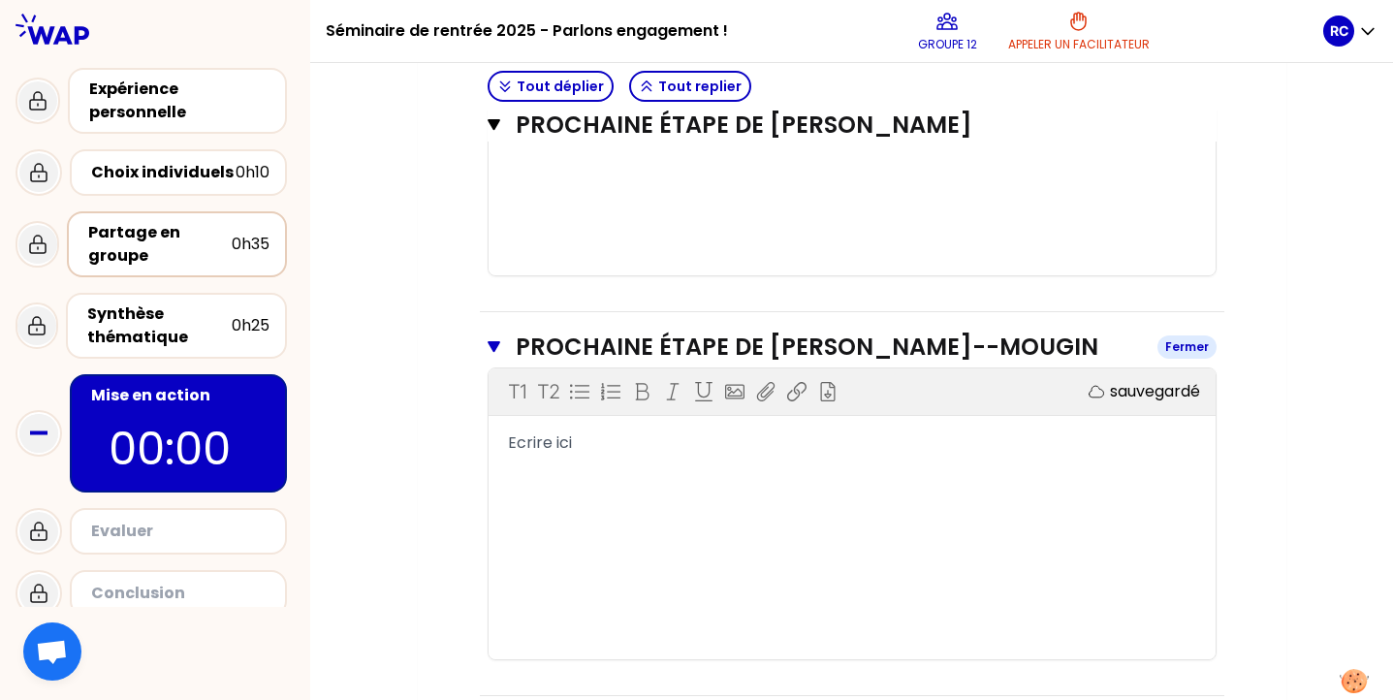
scroll to position [792, 0]
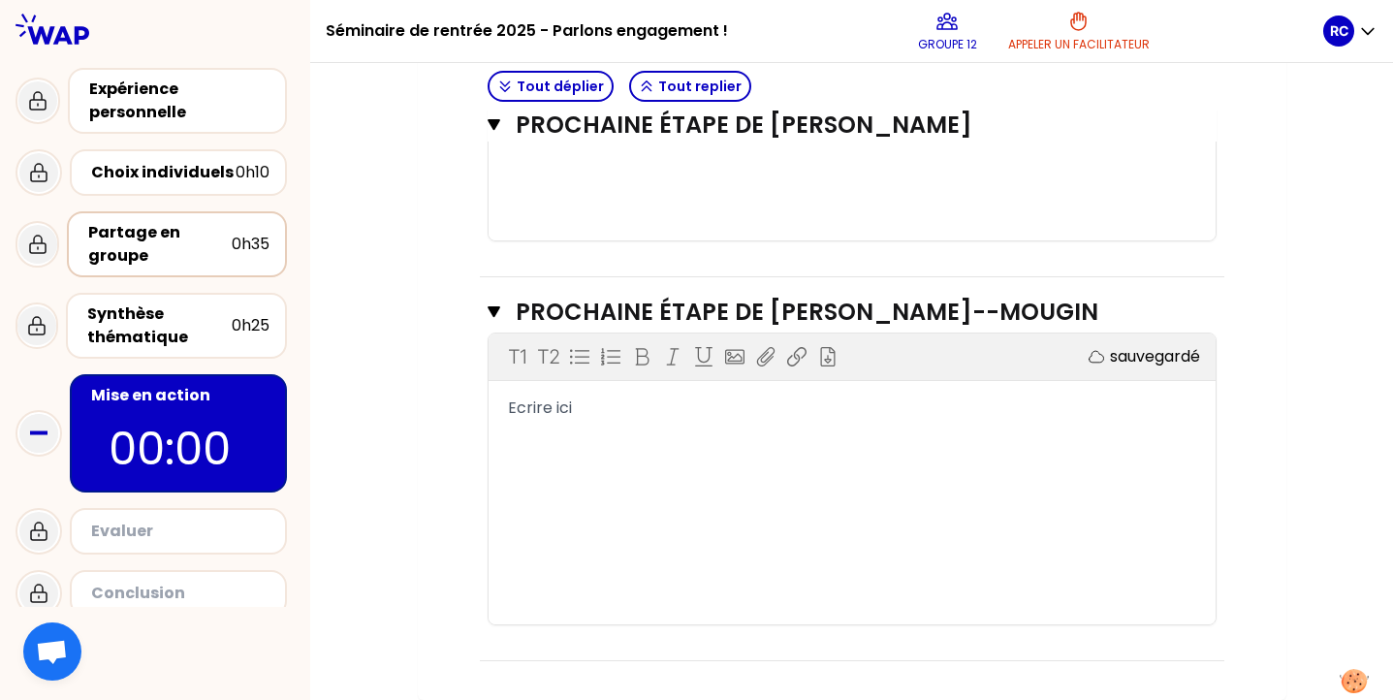
click at [645, 539] on div "T1 T2 Exporter sauvegardé Ecrire ici" at bounding box center [851, 478] width 727 height 291
click at [578, 424] on div "T1 T2 Exporter sauvegardé Ecrire ici" at bounding box center [851, 478] width 727 height 291
click at [552, 418] on span "Ecrire ici" at bounding box center [540, 407] width 64 height 22
drag, startPoint x: 580, startPoint y: 408, endPoint x: 469, endPoint y: 409, distance: 111.5
click at [469, 409] on div "Objectifs # Vous avez sans doute été inspiré.e par les expériences de vos pairs…" at bounding box center [851, 59] width 791 height 1204
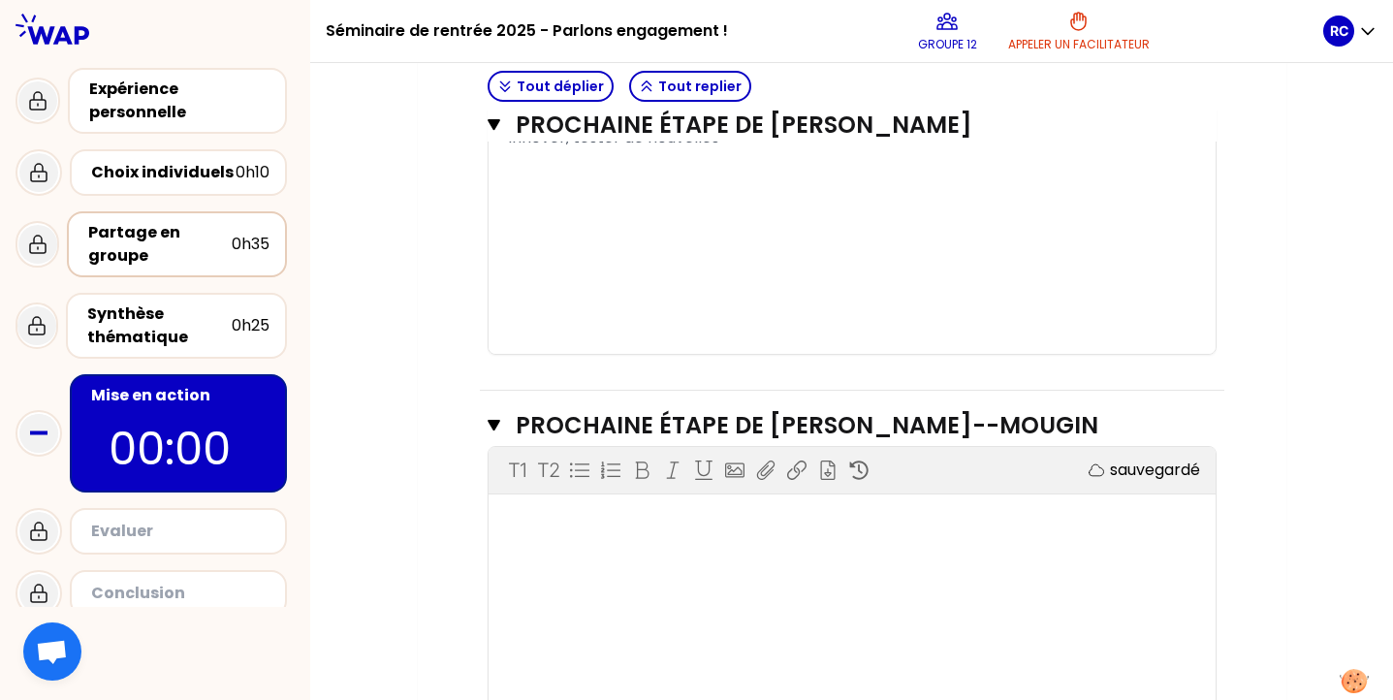
scroll to position [672, 0]
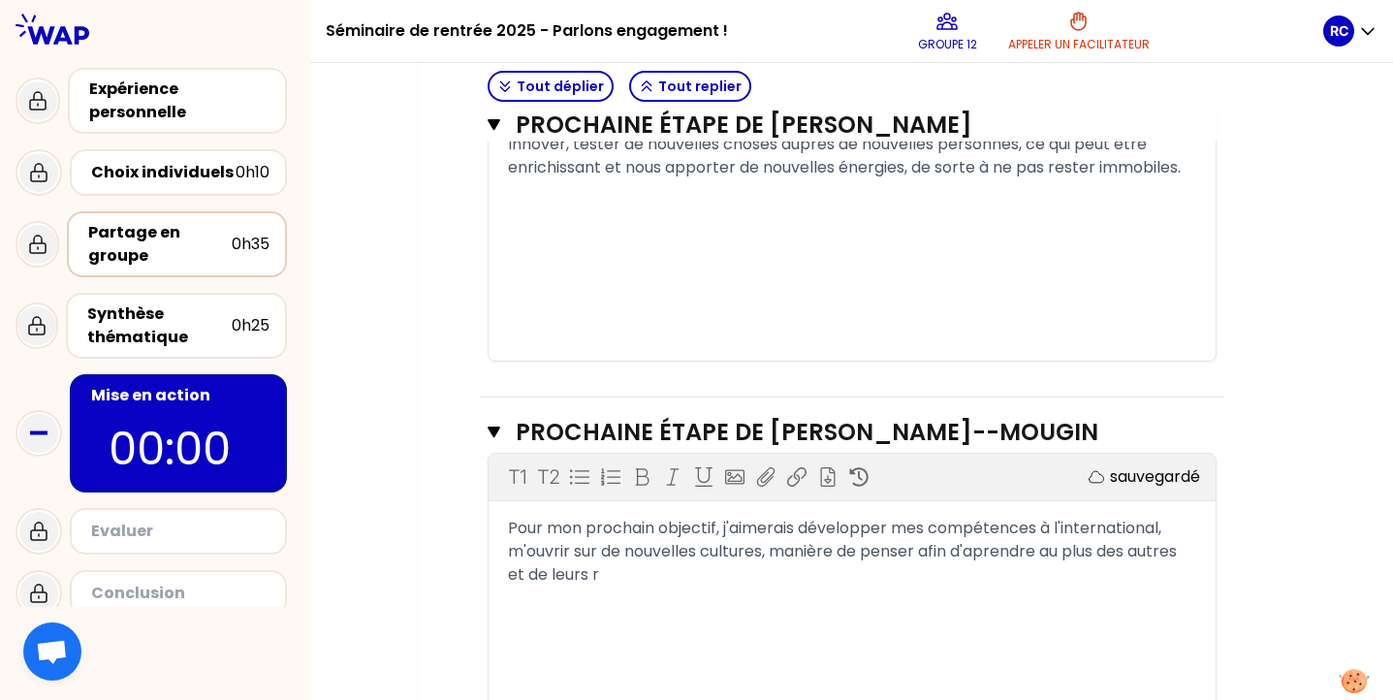
click at [625, 574] on div "Pour mon prochain objectif, j'aimerais développer mes compétences à l'internati…" at bounding box center [852, 552] width 688 height 70
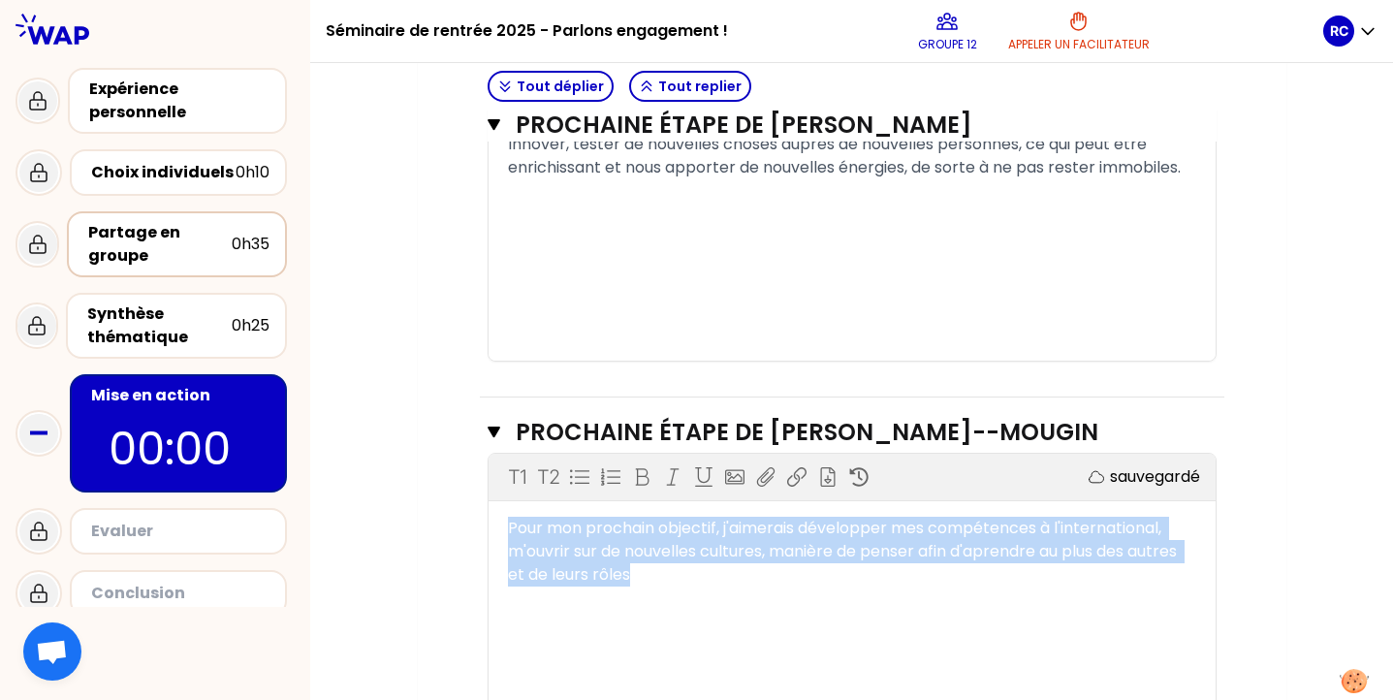
drag, startPoint x: 647, startPoint y: 580, endPoint x: 487, endPoint y: 523, distance: 169.5
click at [488, 523] on div "Pour mon prochain objectif, j'aimerais développer mes compétences à l'internati…" at bounding box center [851, 552] width 727 height 70
copy span "Pour mon prochain objectif, j'aimerais développer mes compétences à l'internati…"
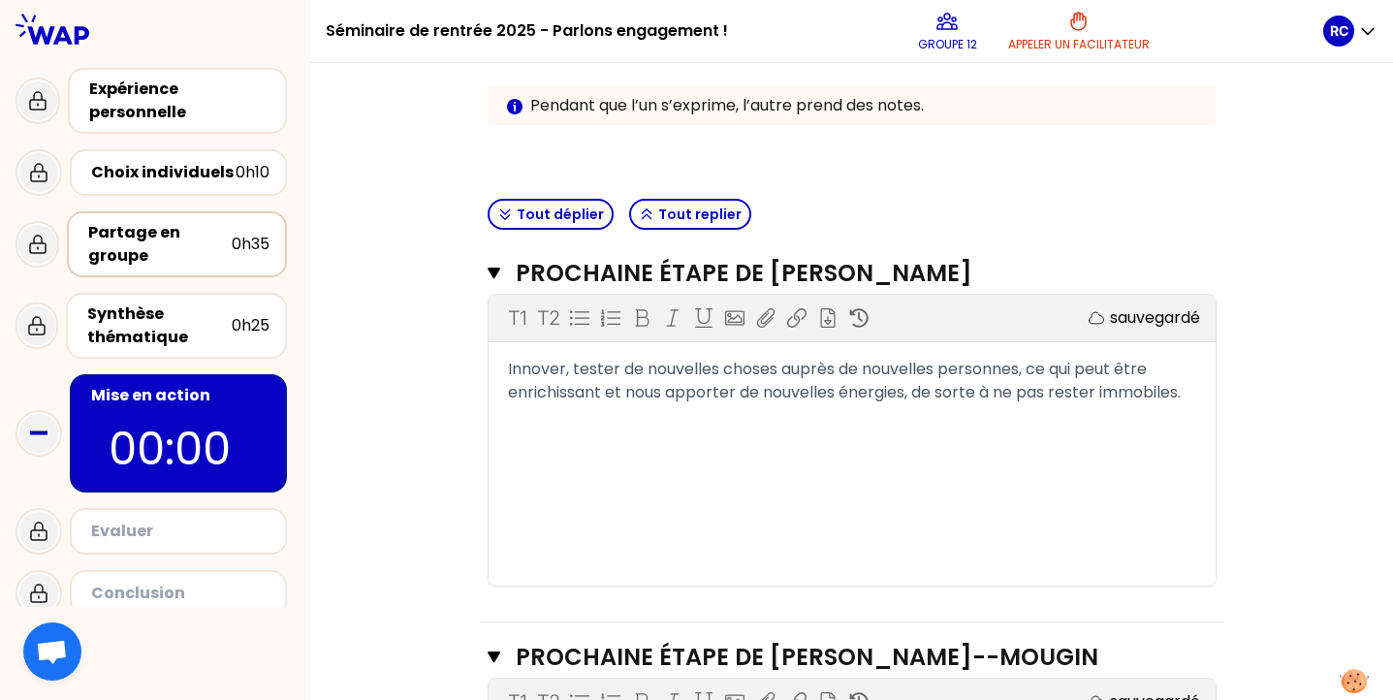
scroll to position [792, 0]
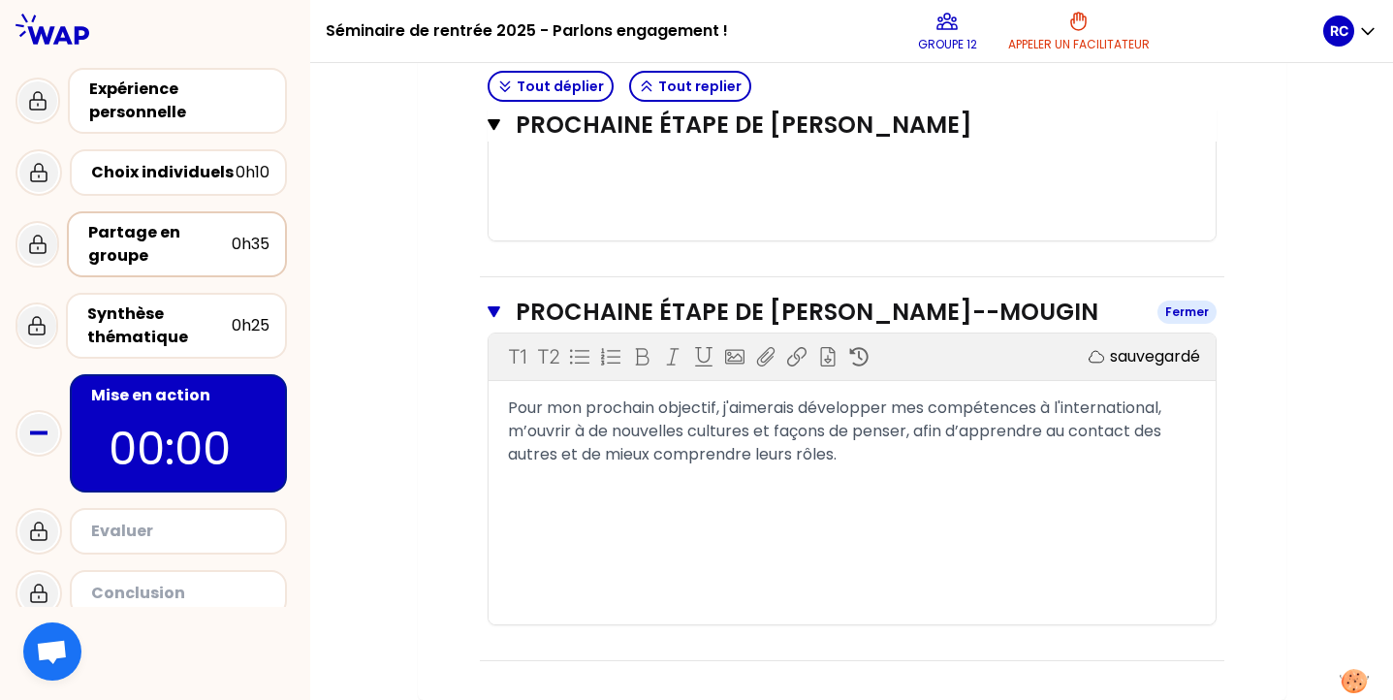
click at [505, 307] on button "Prochaine étape de [PERSON_NAME]--Mougin Fermer" at bounding box center [851, 312] width 729 height 31
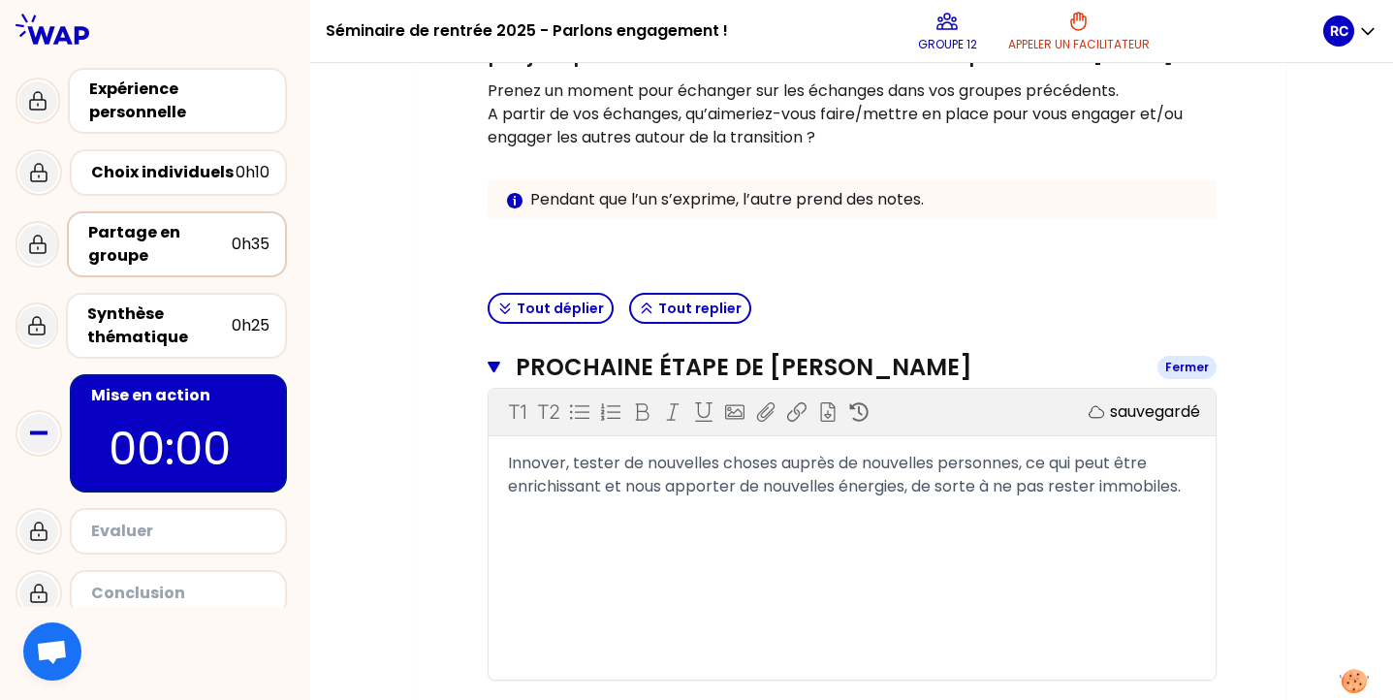
click at [498, 366] on icon "button" at bounding box center [494, 368] width 14 height 16
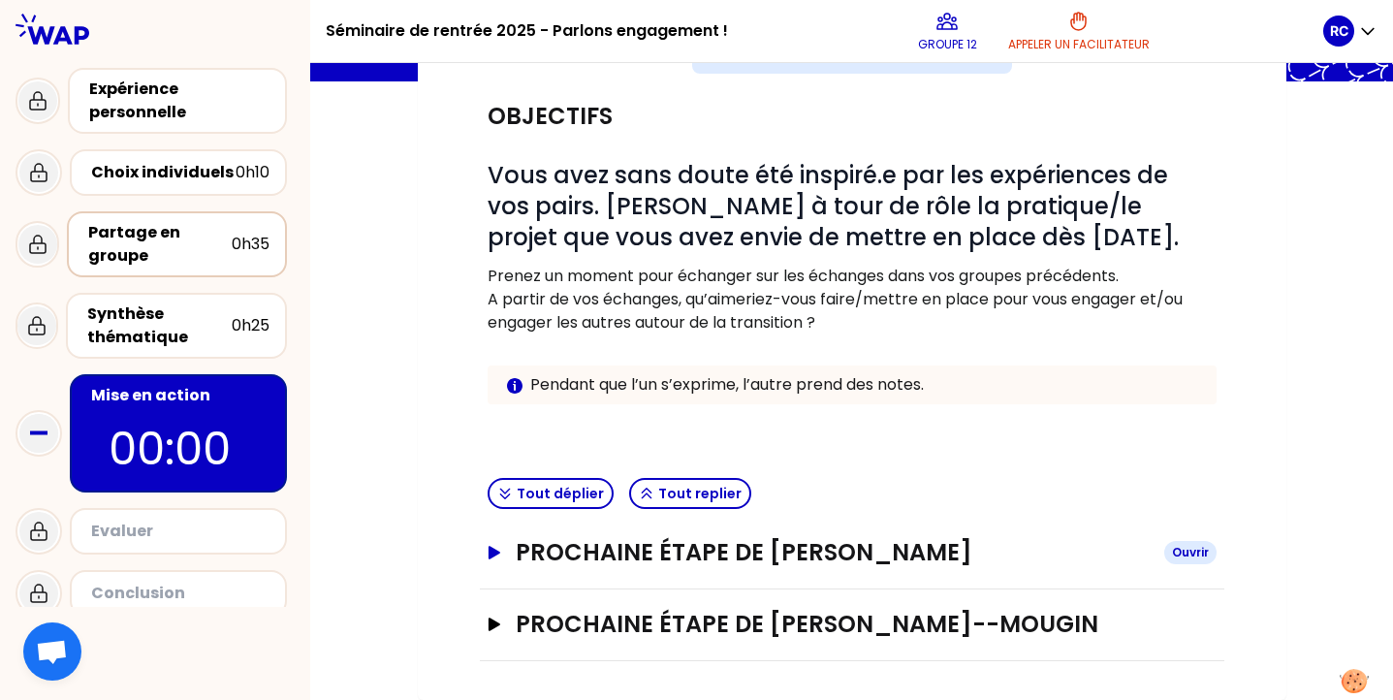
scroll to position [168, 0]
click at [428, 542] on div "Mon numéro de groupe : 12 Objectifs # Vous avez sans doute été inspiré.e par le…" at bounding box center [852, 352] width 868 height 696
click at [582, 581] on div "Prochaine étape de [PERSON_NAME]" at bounding box center [852, 553] width 744 height 72
click at [576, 551] on h3 "Prochaine étape de [PERSON_NAME]" at bounding box center [832, 552] width 632 height 31
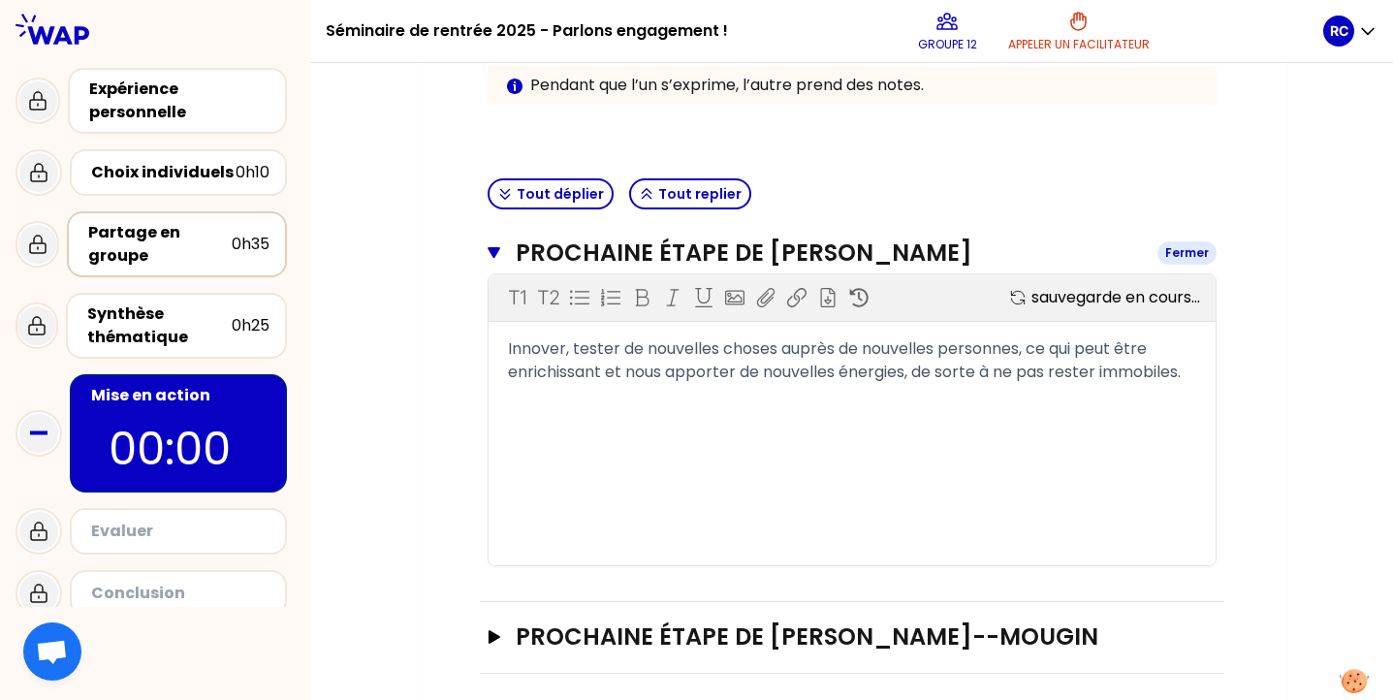
scroll to position [480, 0]
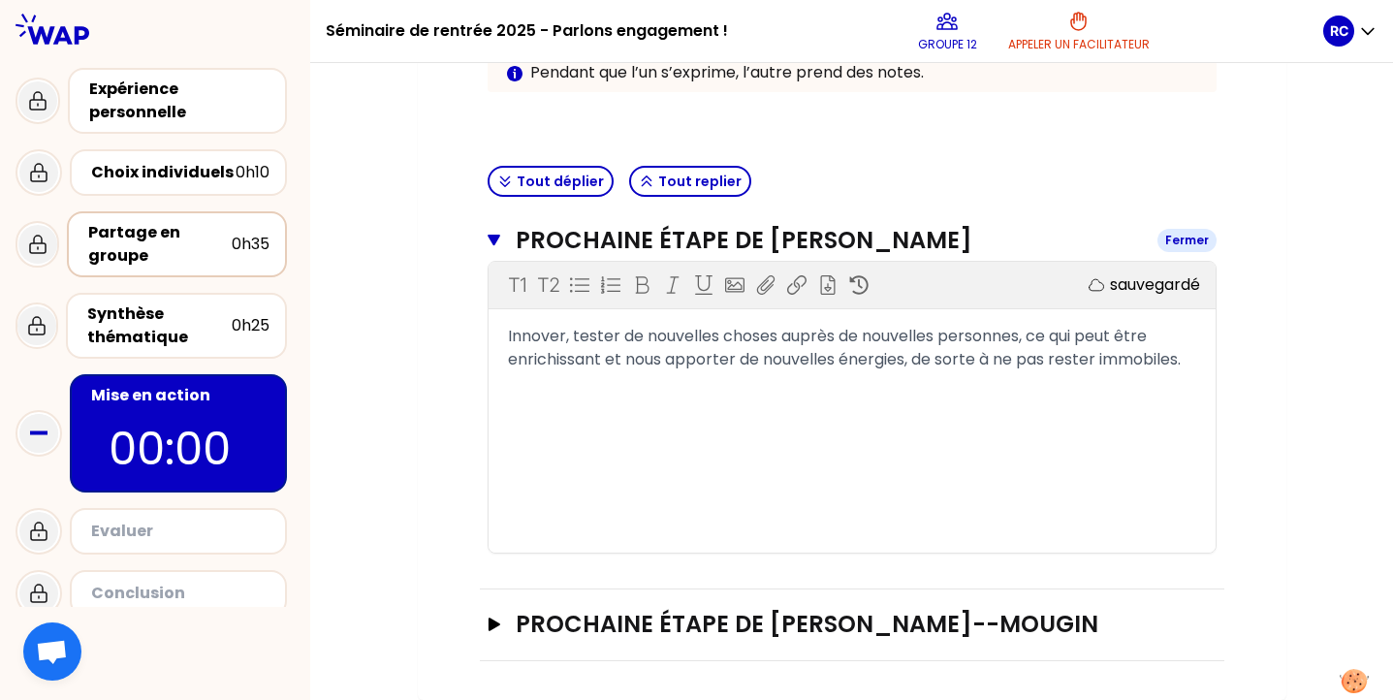
click at [575, 235] on h3 "Prochaine étape de [PERSON_NAME]" at bounding box center [828, 240] width 625 height 31
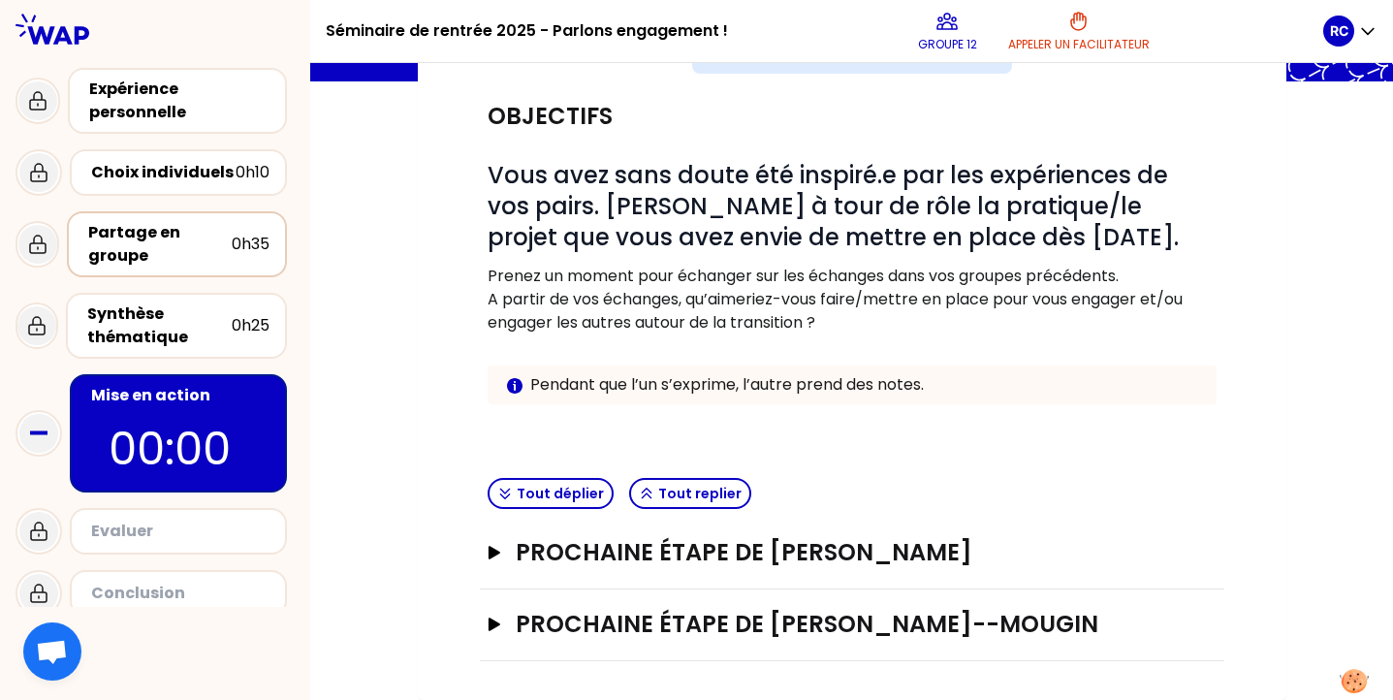
scroll to position [168, 0]
click at [587, 628] on h3 "Prochaine étape de [PERSON_NAME]--Mougin" at bounding box center [832, 624] width 632 height 31
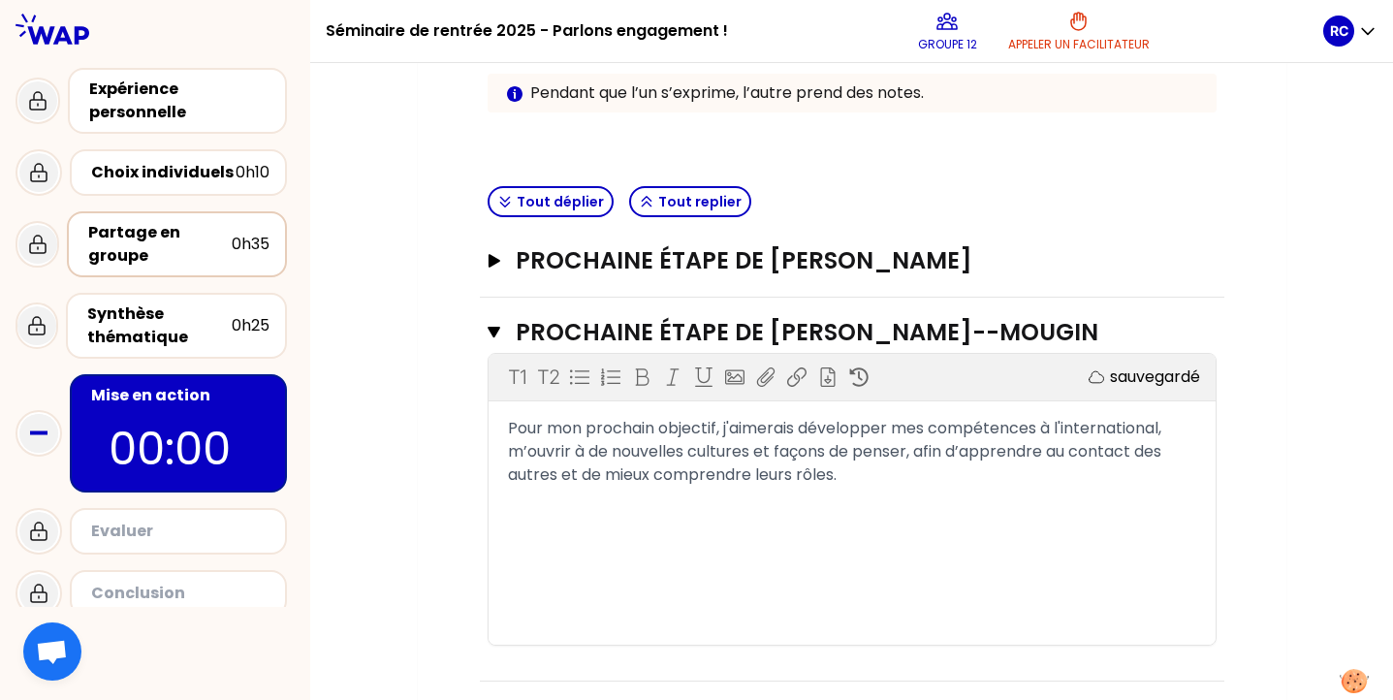
scroll to position [480, 0]
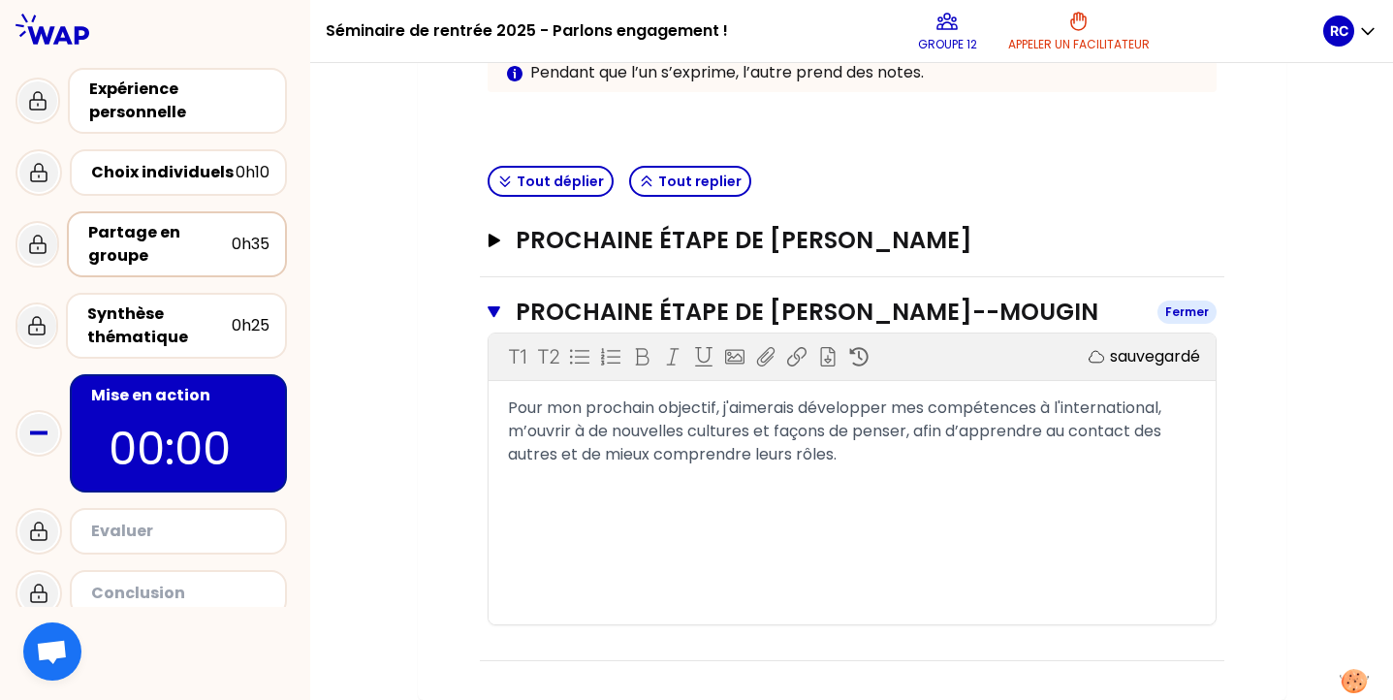
click at [668, 314] on h3 "Prochaine étape de [PERSON_NAME]--Mougin" at bounding box center [828, 312] width 625 height 31
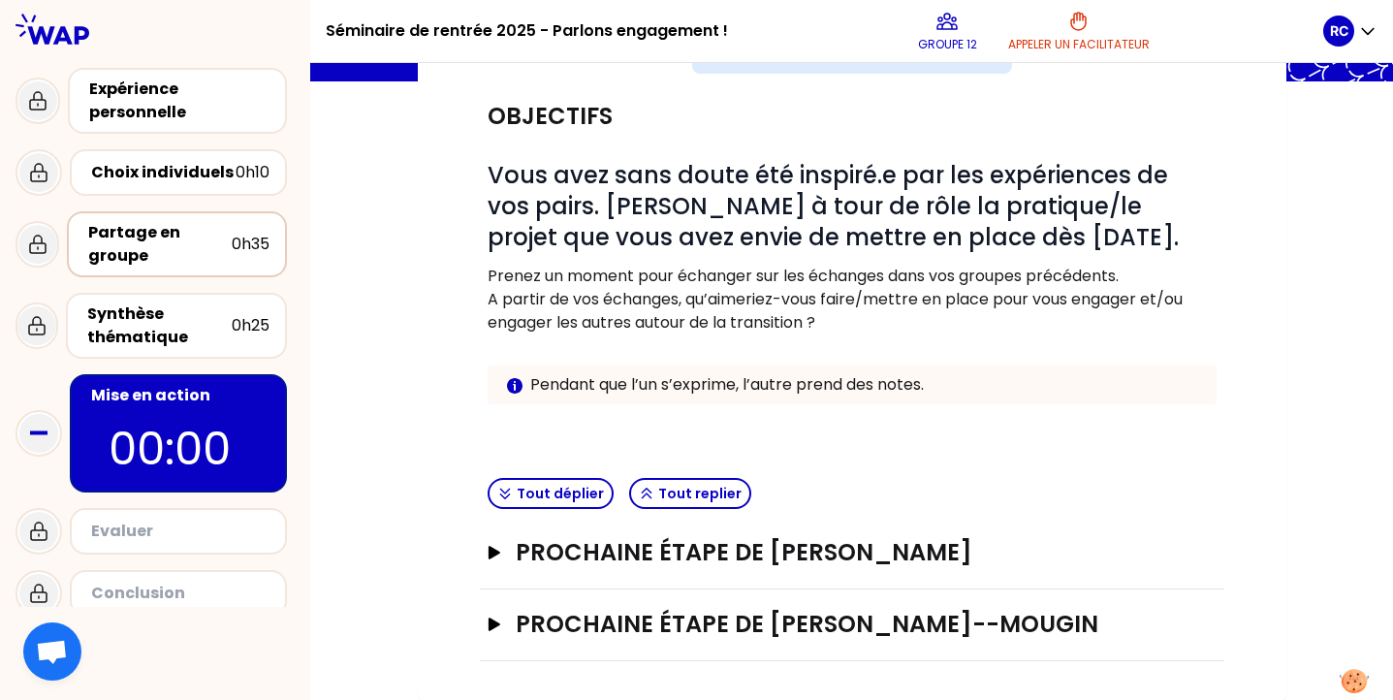
scroll to position [46, 0]
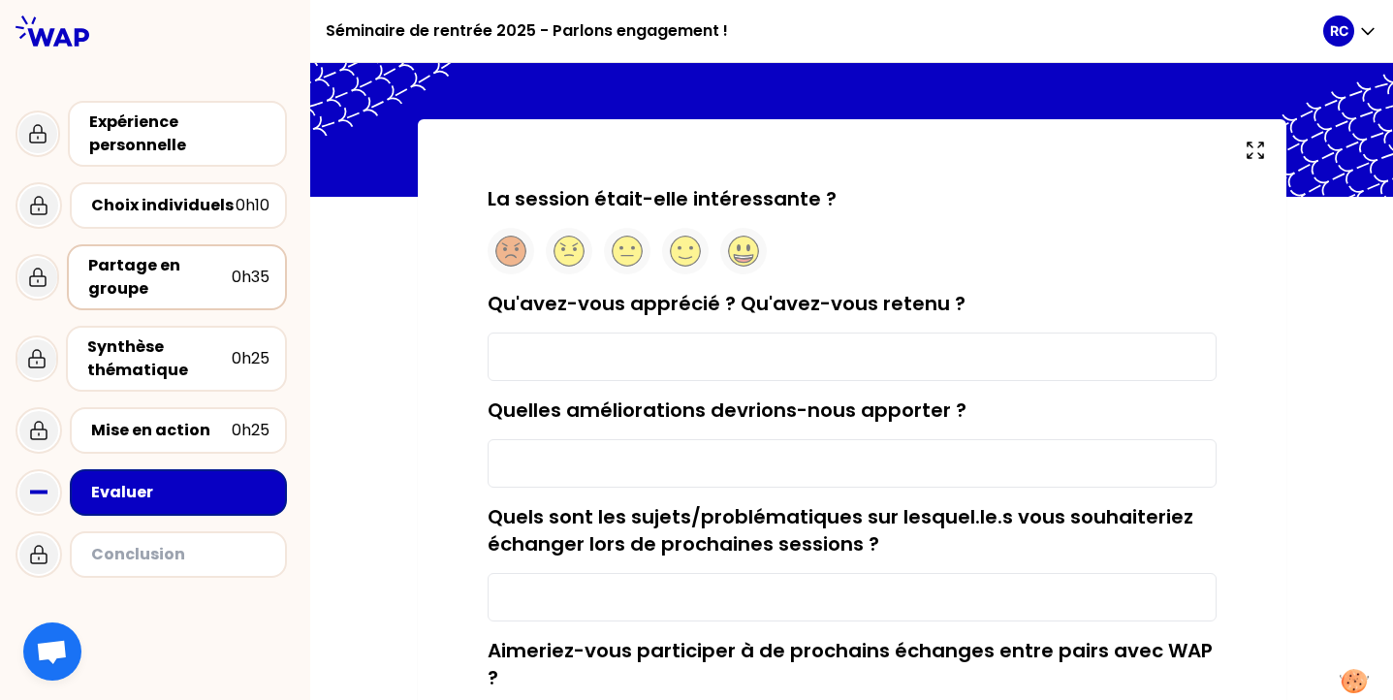
scroll to position [40, 0]
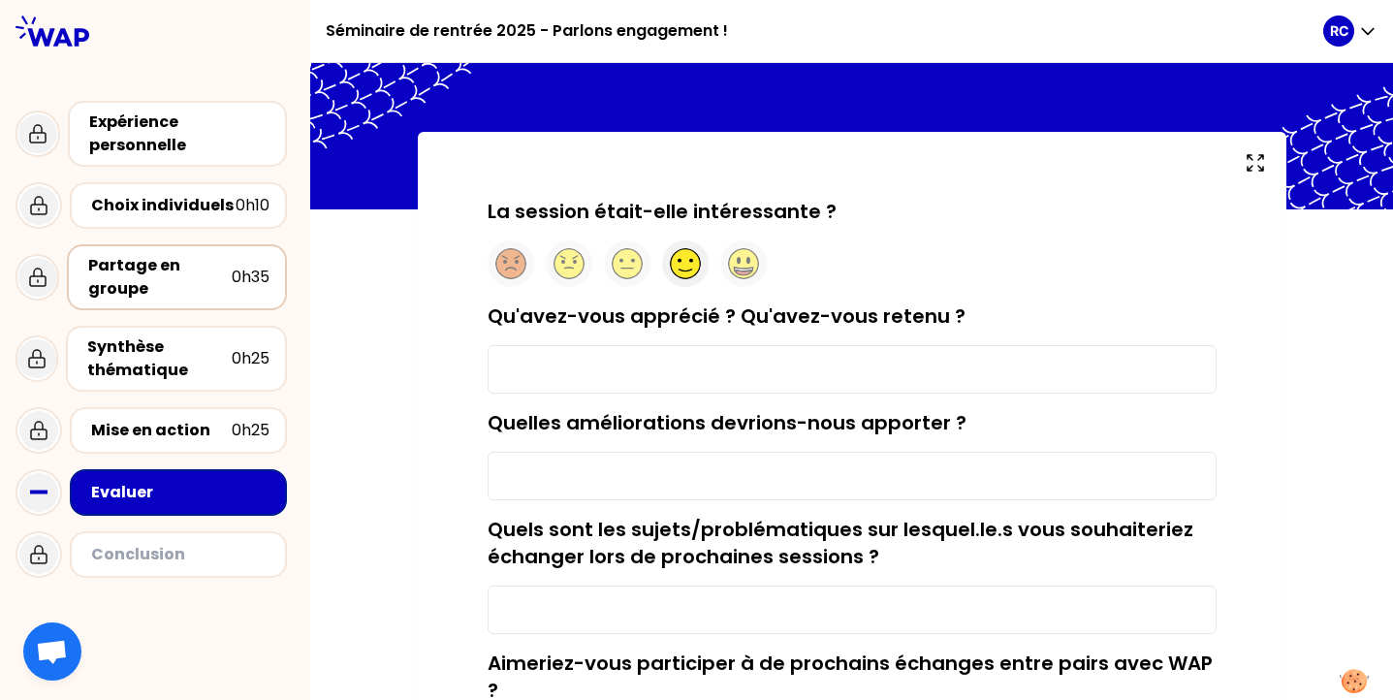
click at [686, 266] on circle at bounding box center [685, 264] width 30 height 30
click at [624, 352] on input "Qu'avez-vous apprécié ? Qu'avez-vous retenu ?" at bounding box center [851, 369] width 729 height 48
type input "L'interaction avec les profils qui m'intérresse"
click at [660, 477] on input "Quelles améliorations devrions-nous apporter ?" at bounding box center [851, 476] width 729 height 48
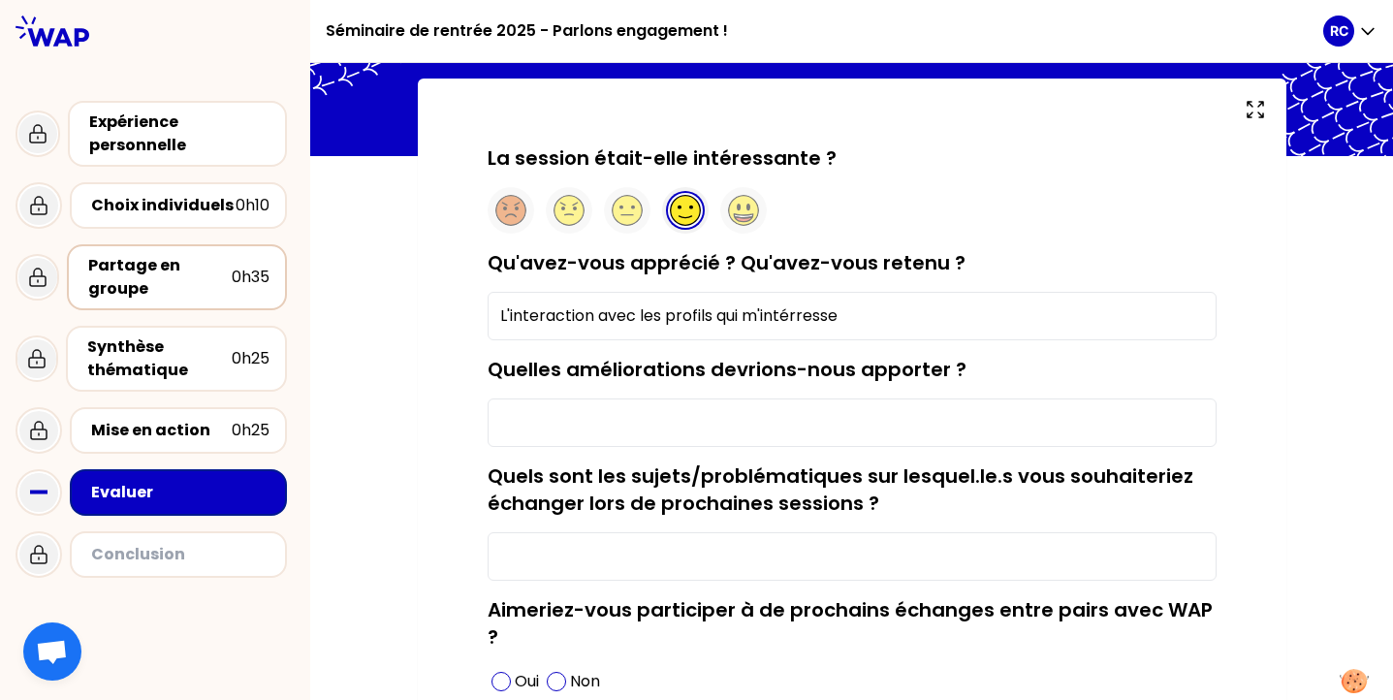
scroll to position [84, 0]
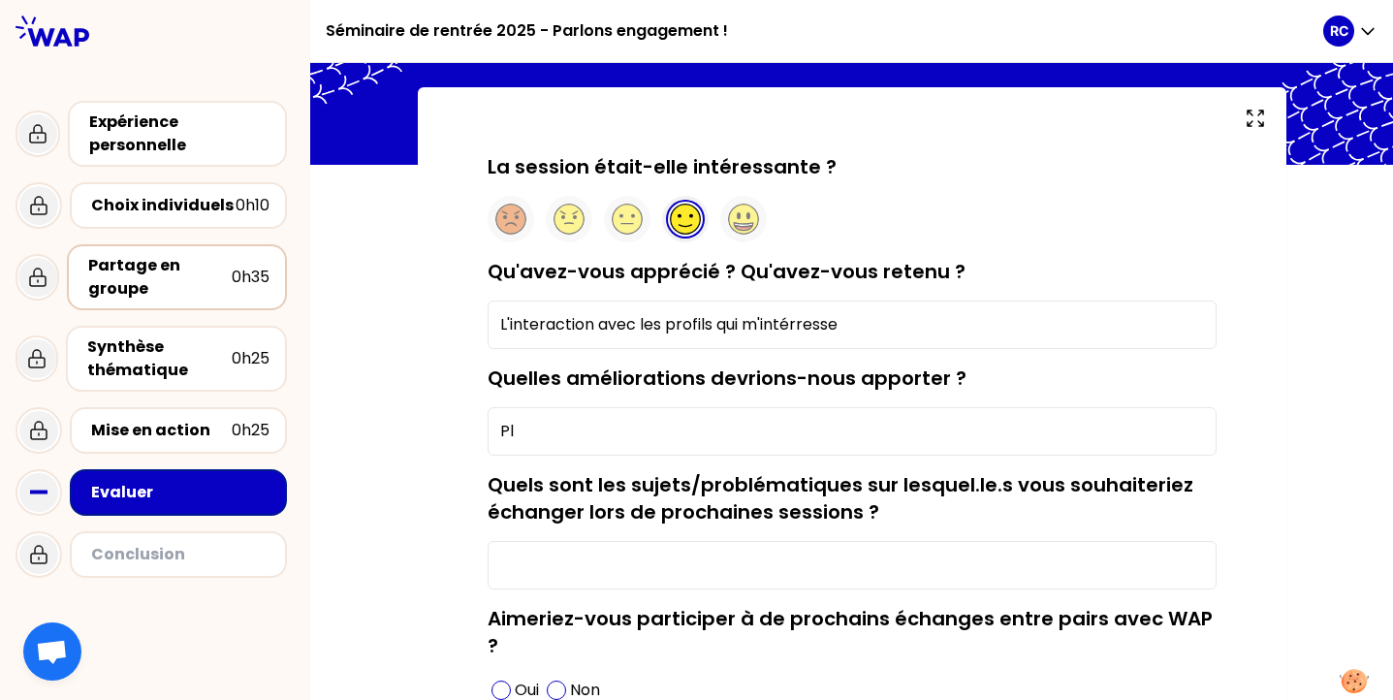
type input "P"
type input "M"
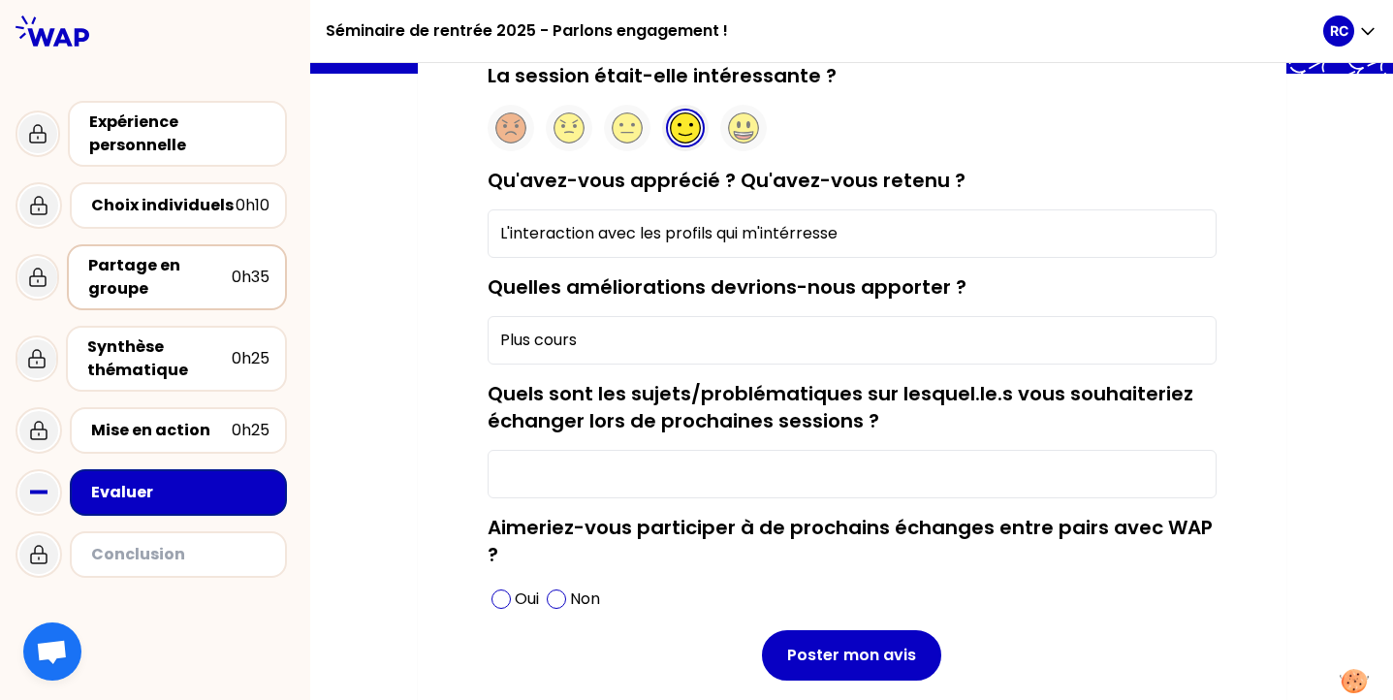
scroll to position [181, 0]
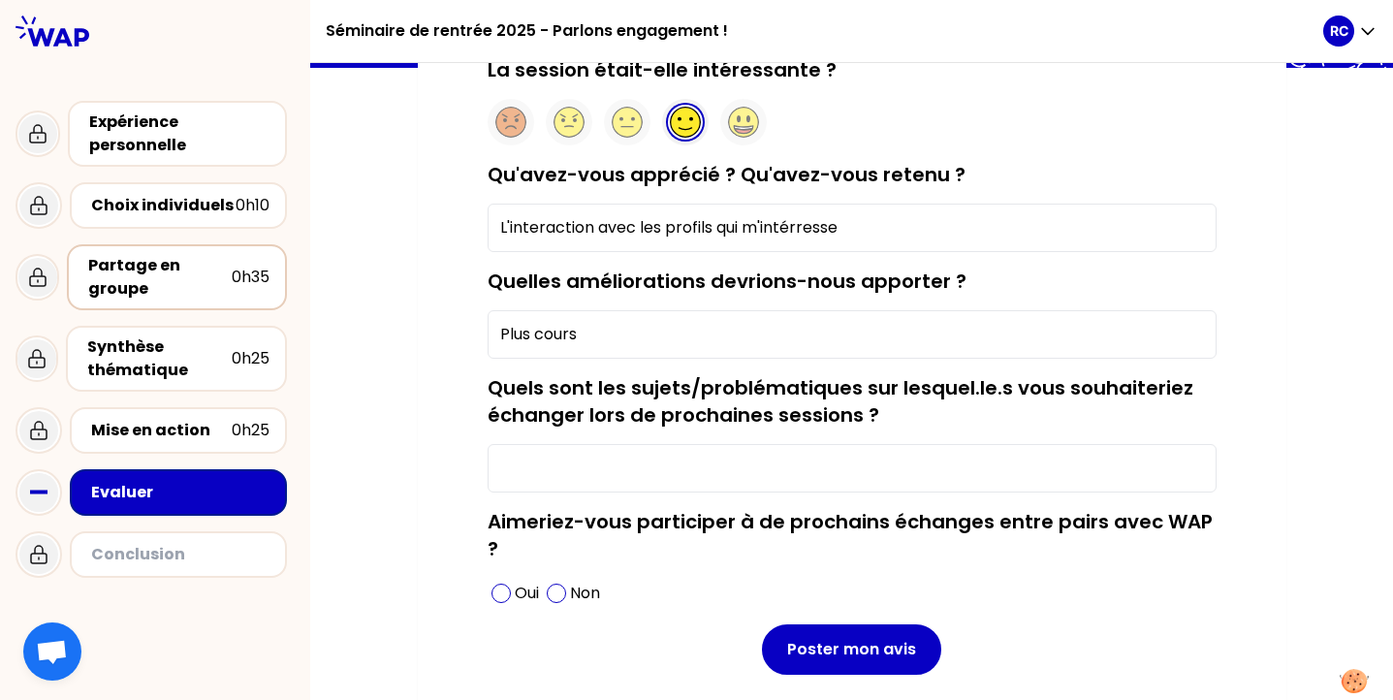
type input "Plus cours"
click at [716, 470] on input "Quels sont les sujets/problématiques sur lesquel.le.s vous souhaiteriez échange…" at bounding box center [851, 468] width 729 height 48
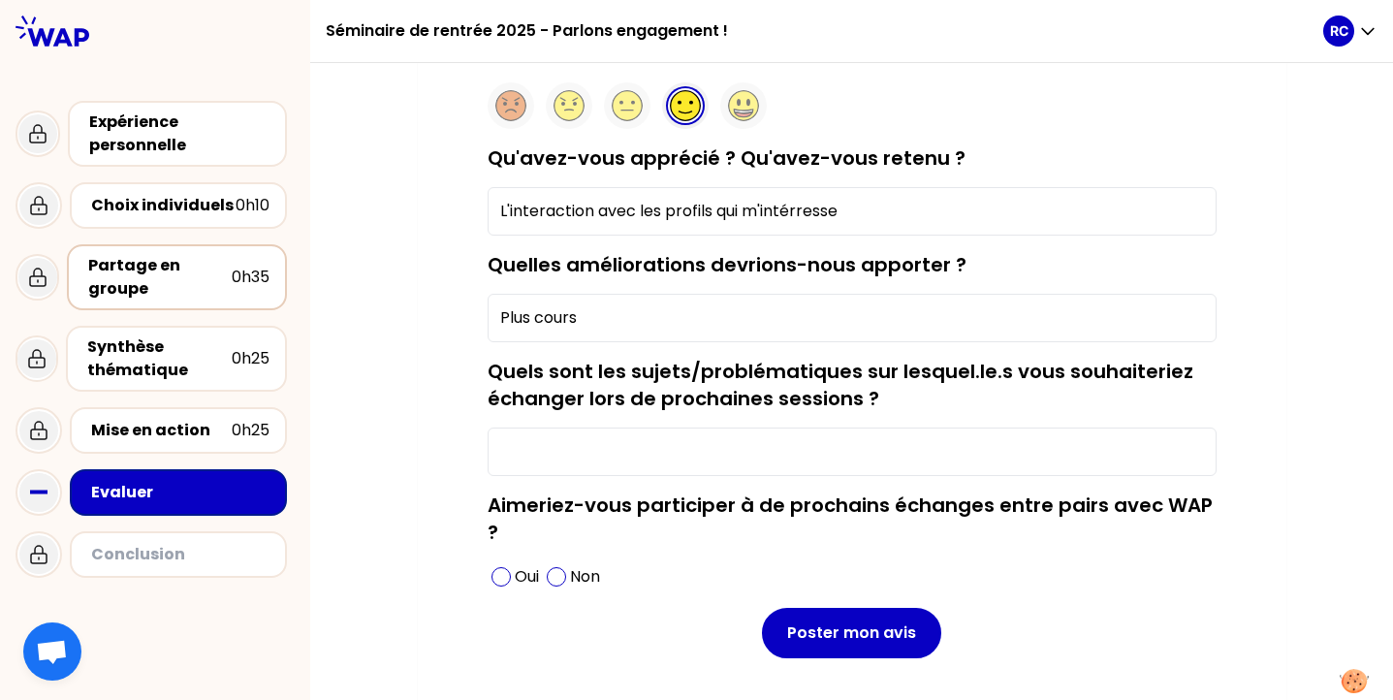
scroll to position [196, 0]
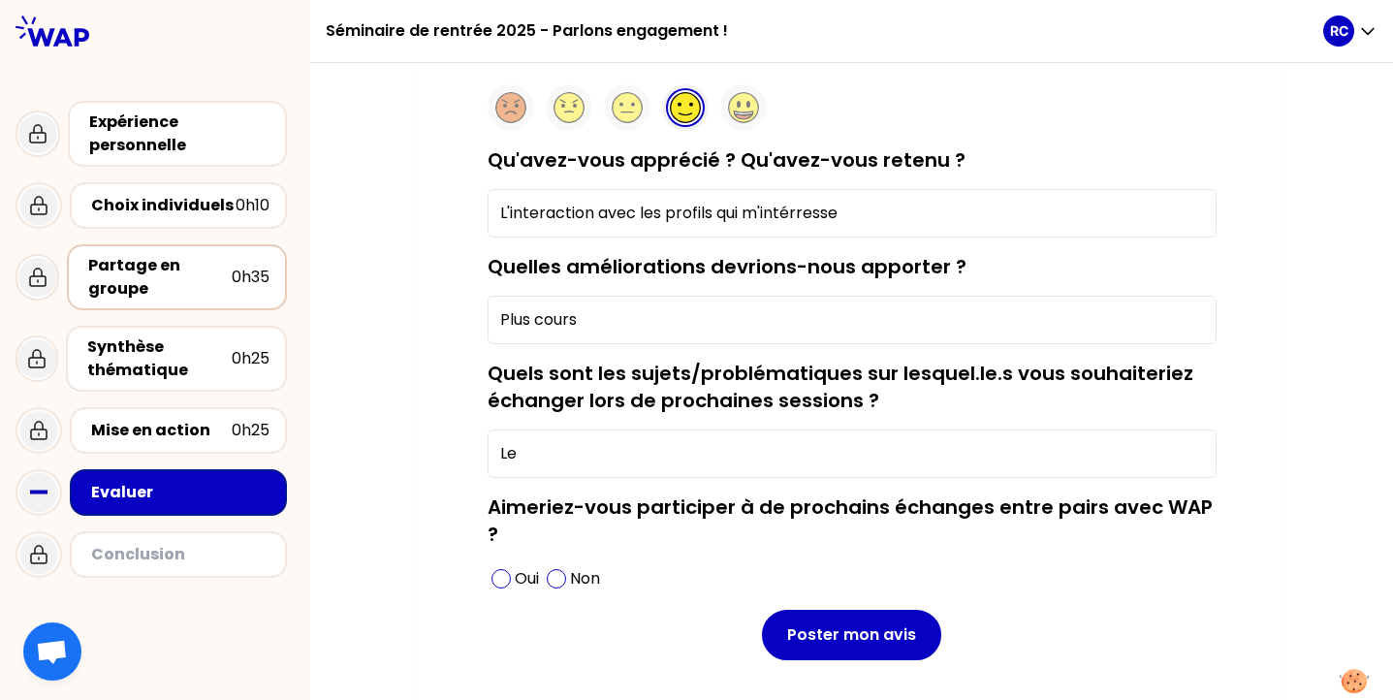
type input "L"
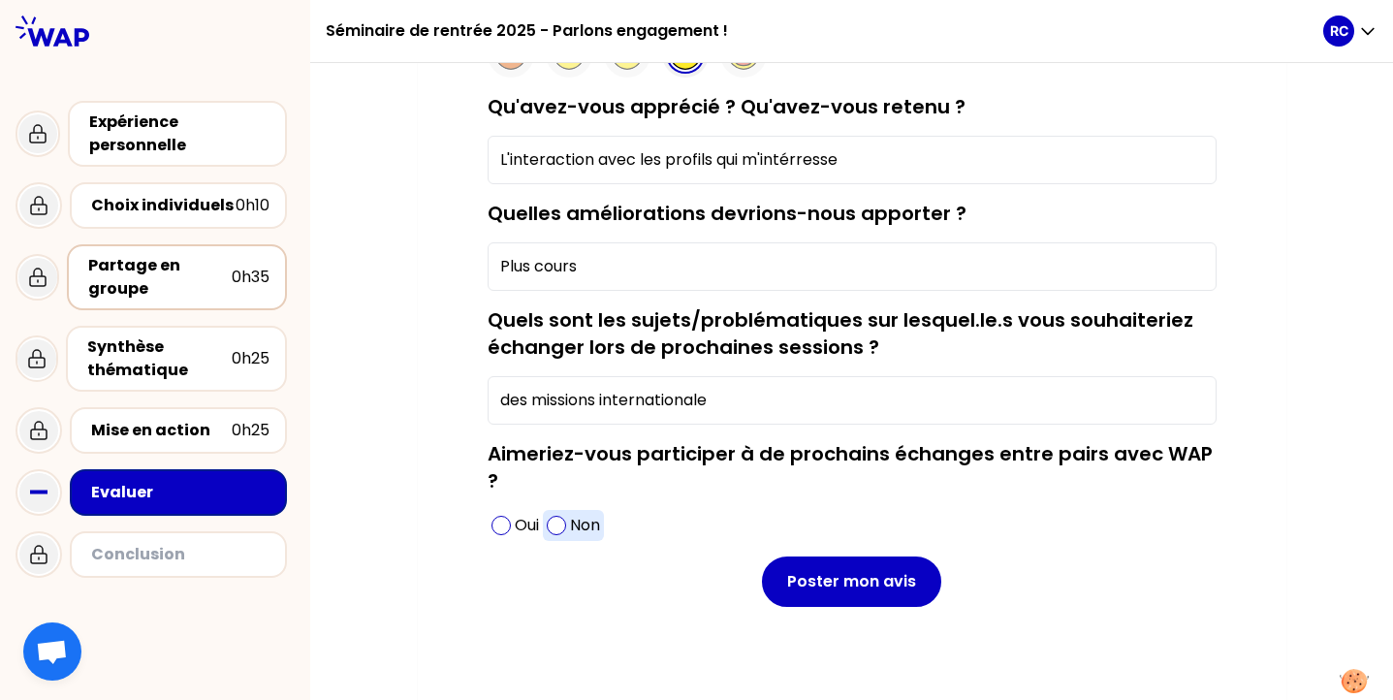
scroll to position [257, 0]
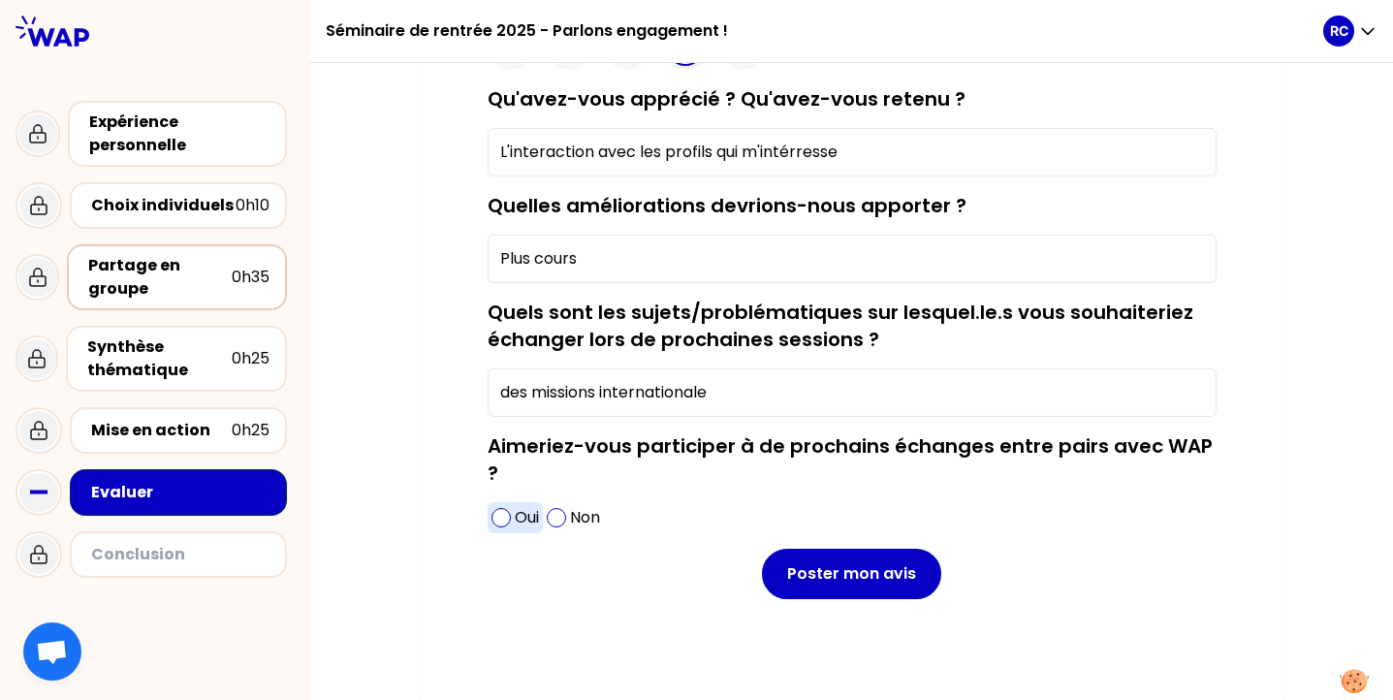
click at [487, 522] on div "Oui" at bounding box center [514, 517] width 55 height 31
click at [783, 403] on input "des missions internationale" at bounding box center [851, 392] width 729 height 48
type input "des missions internationales"
click at [601, 257] on input "Plus cours" at bounding box center [851, 259] width 729 height 48
type input "P"
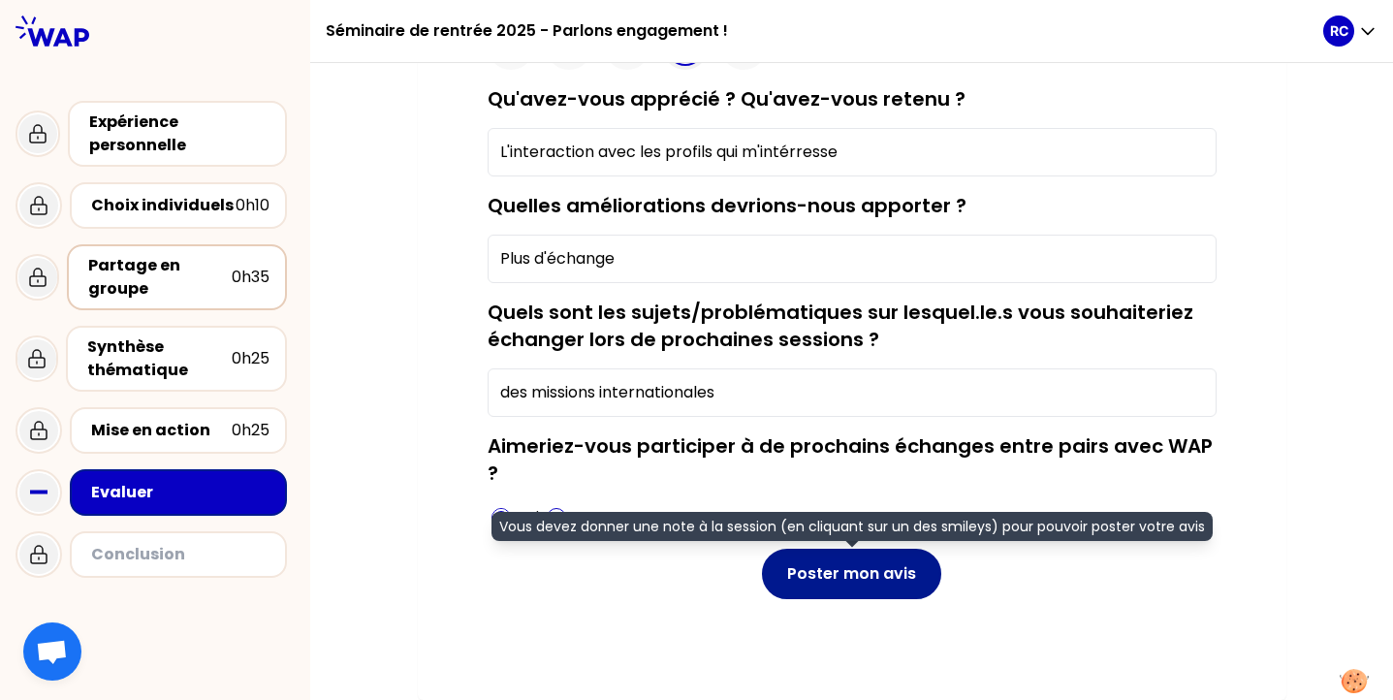
type input "Plus d'échange"
click at [822, 566] on button "Poster mon avis" at bounding box center [851, 574] width 179 height 50
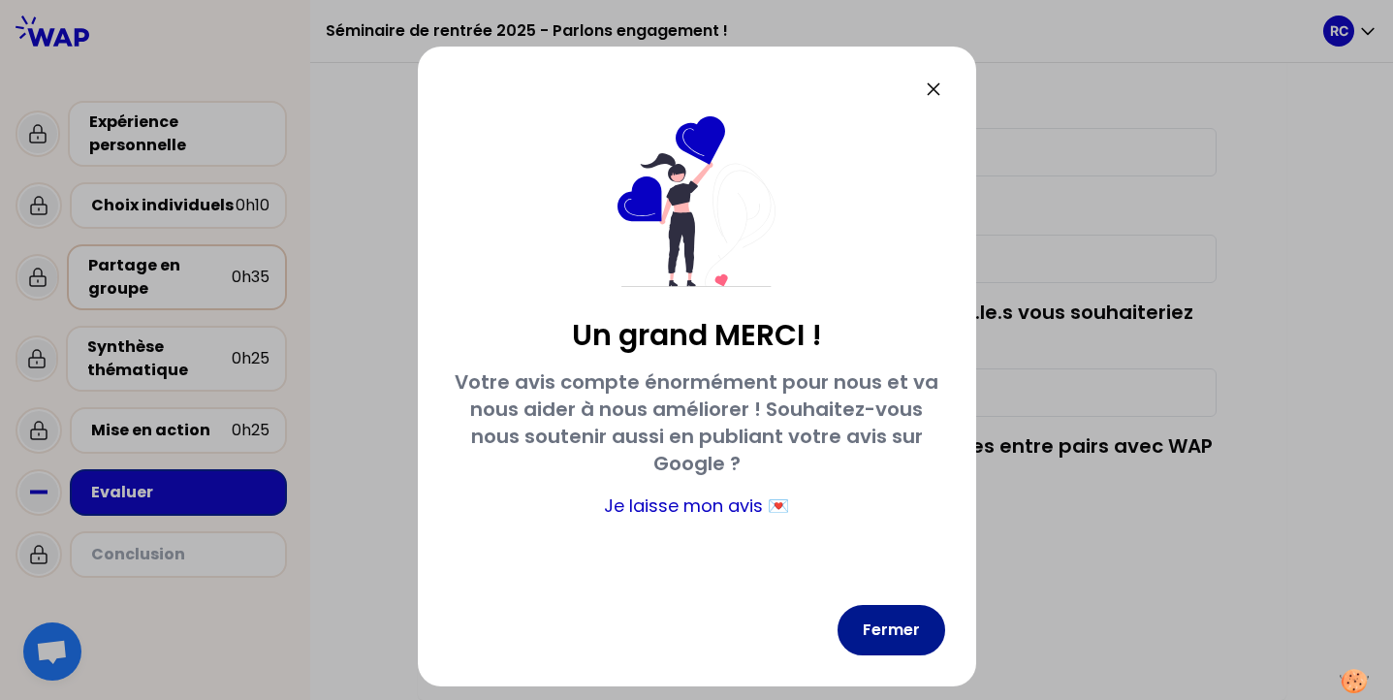
click at [878, 642] on button "Fermer" at bounding box center [891, 630] width 108 height 50
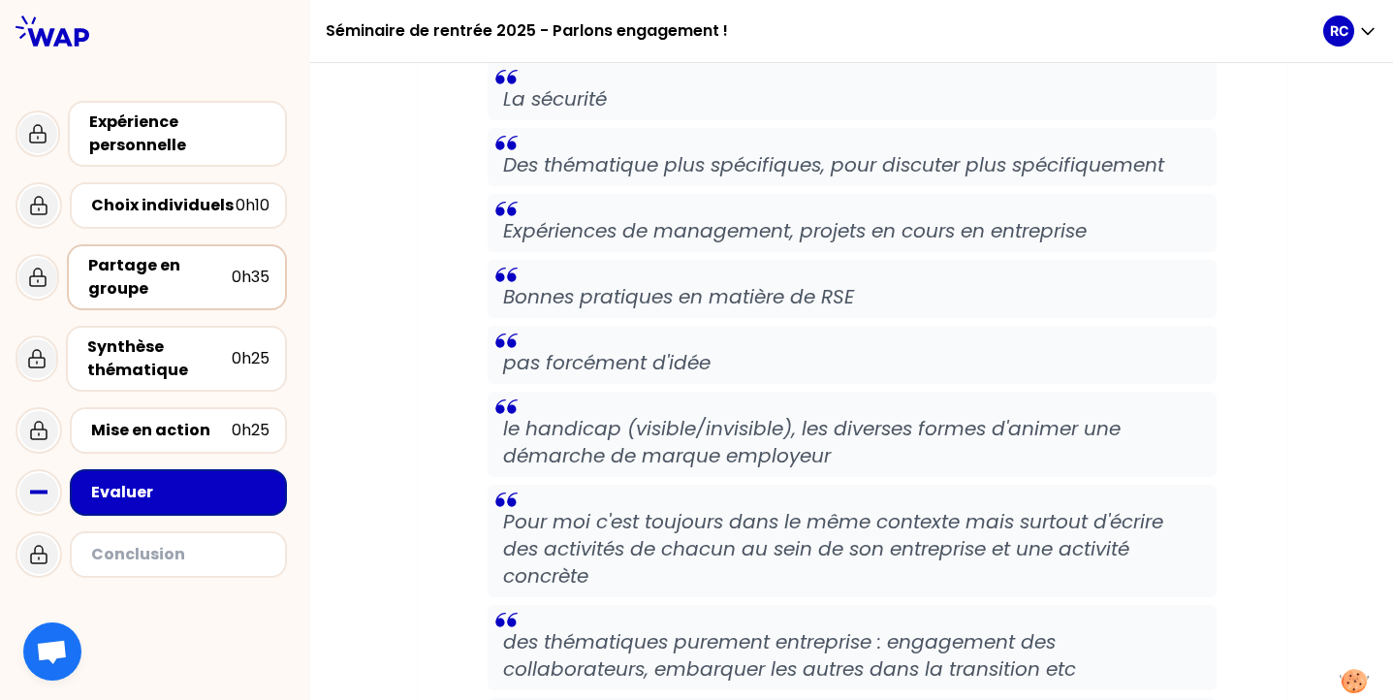
scroll to position [12343, 0]
